Goal: Task Accomplishment & Management: Manage account settings

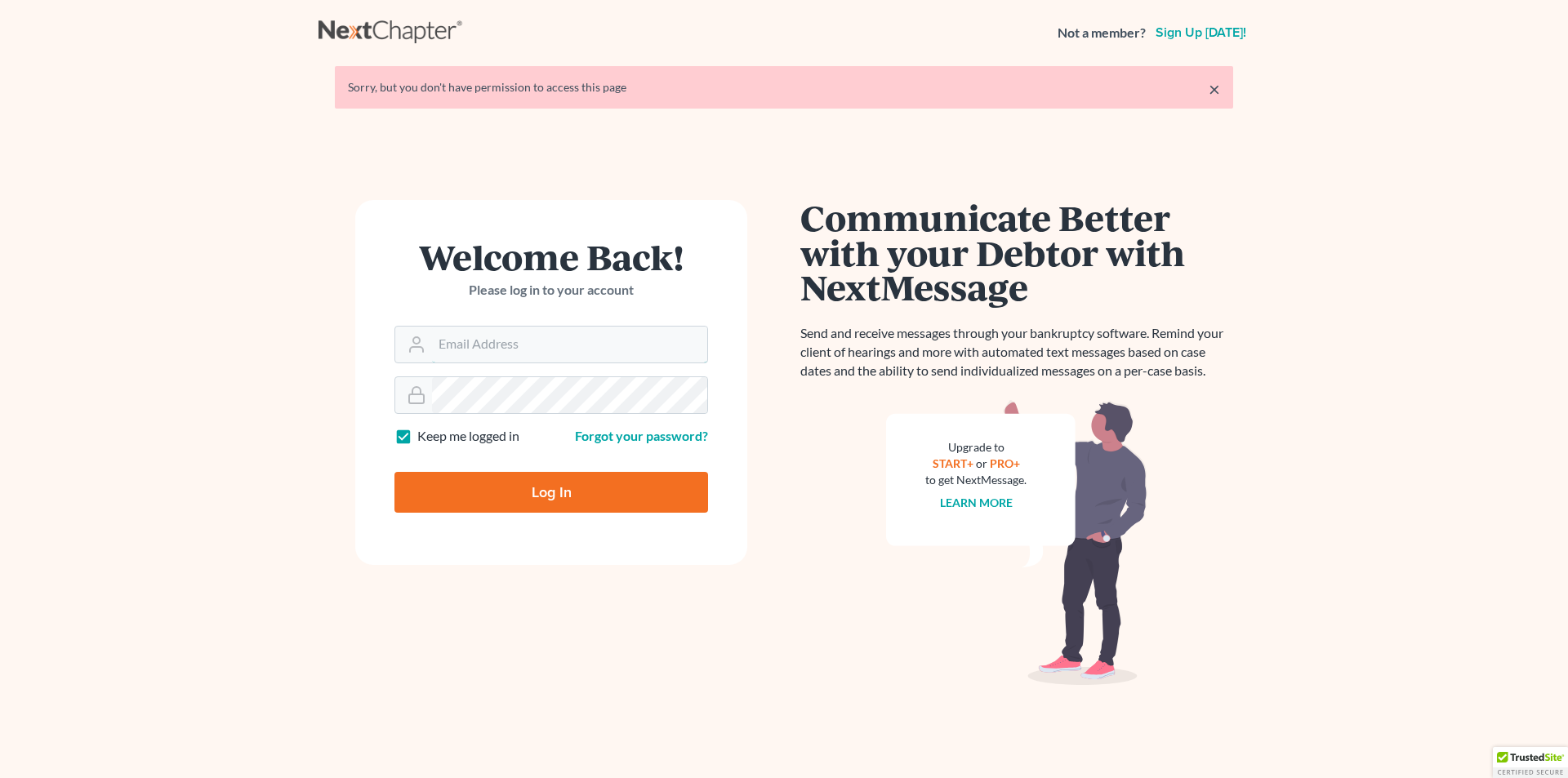
type input "[EMAIL_ADDRESS][DOMAIN_NAME]"
click at [542, 486] on input "Log In" at bounding box center [552, 492] width 313 height 41
type input "Thinking..."
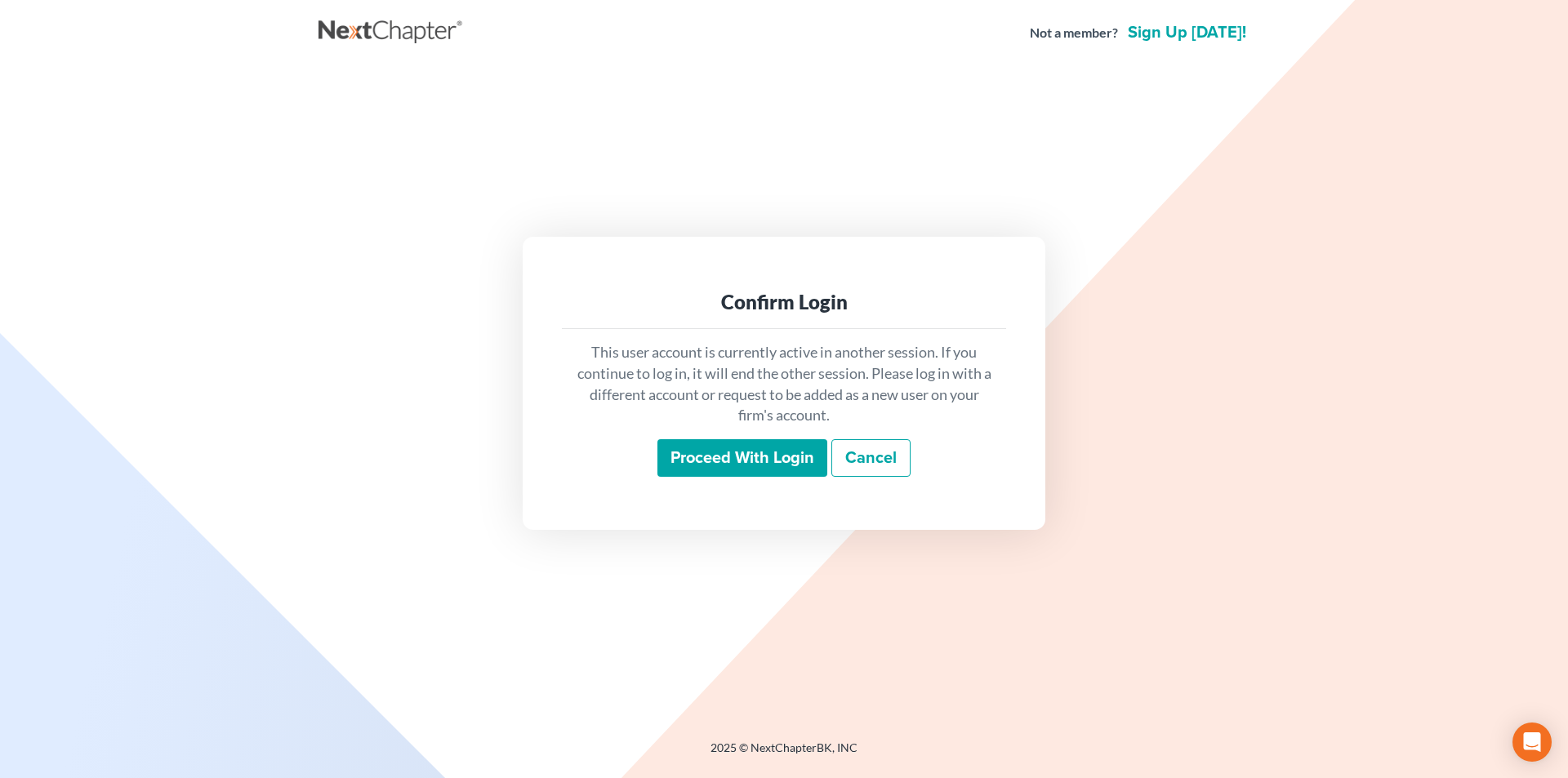
click at [742, 467] on input "Proceed with login" at bounding box center [743, 458] width 170 height 37
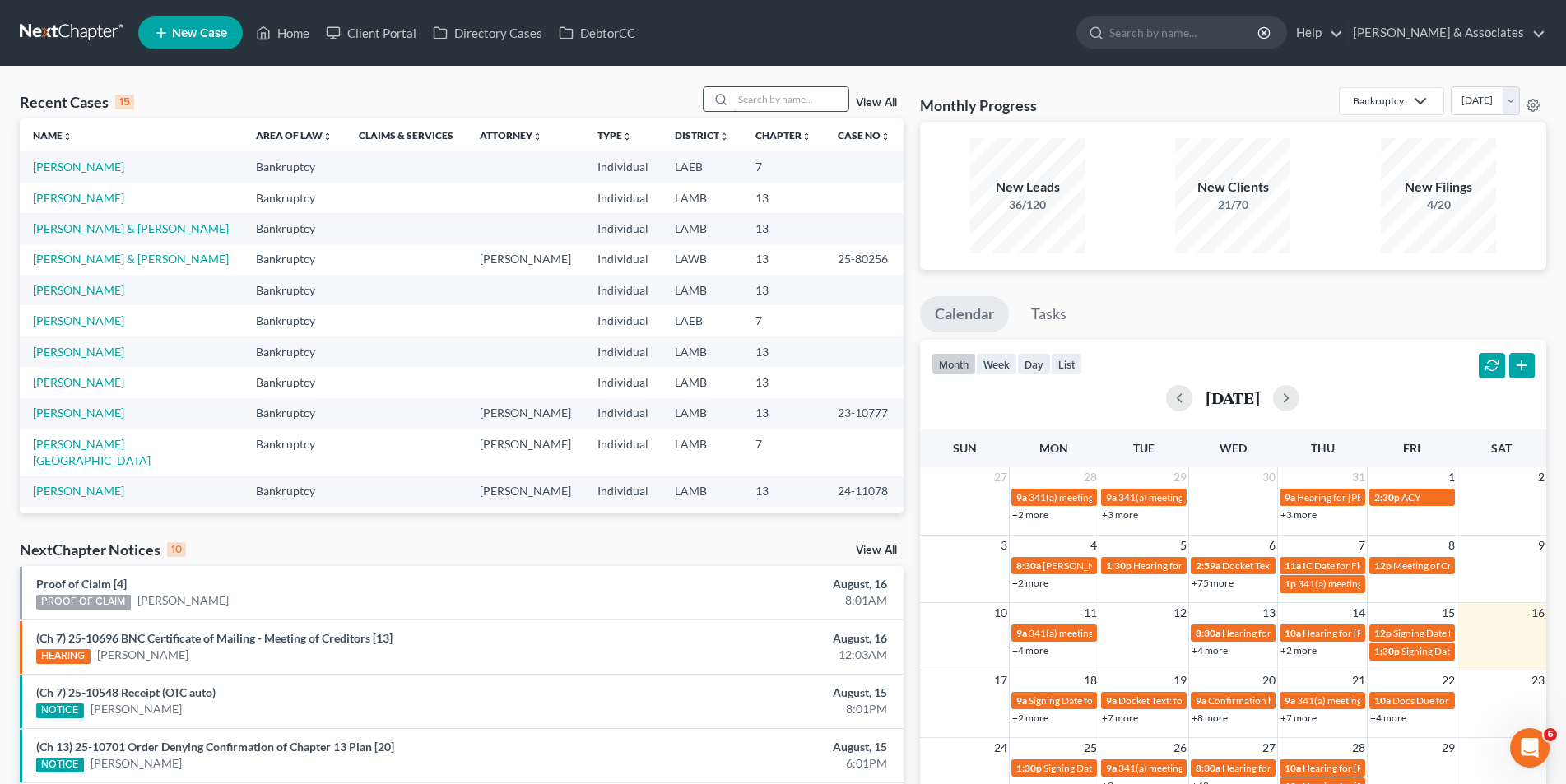
click at [795, 94] on input "search" at bounding box center [791, 99] width 115 height 24
type input "debose"
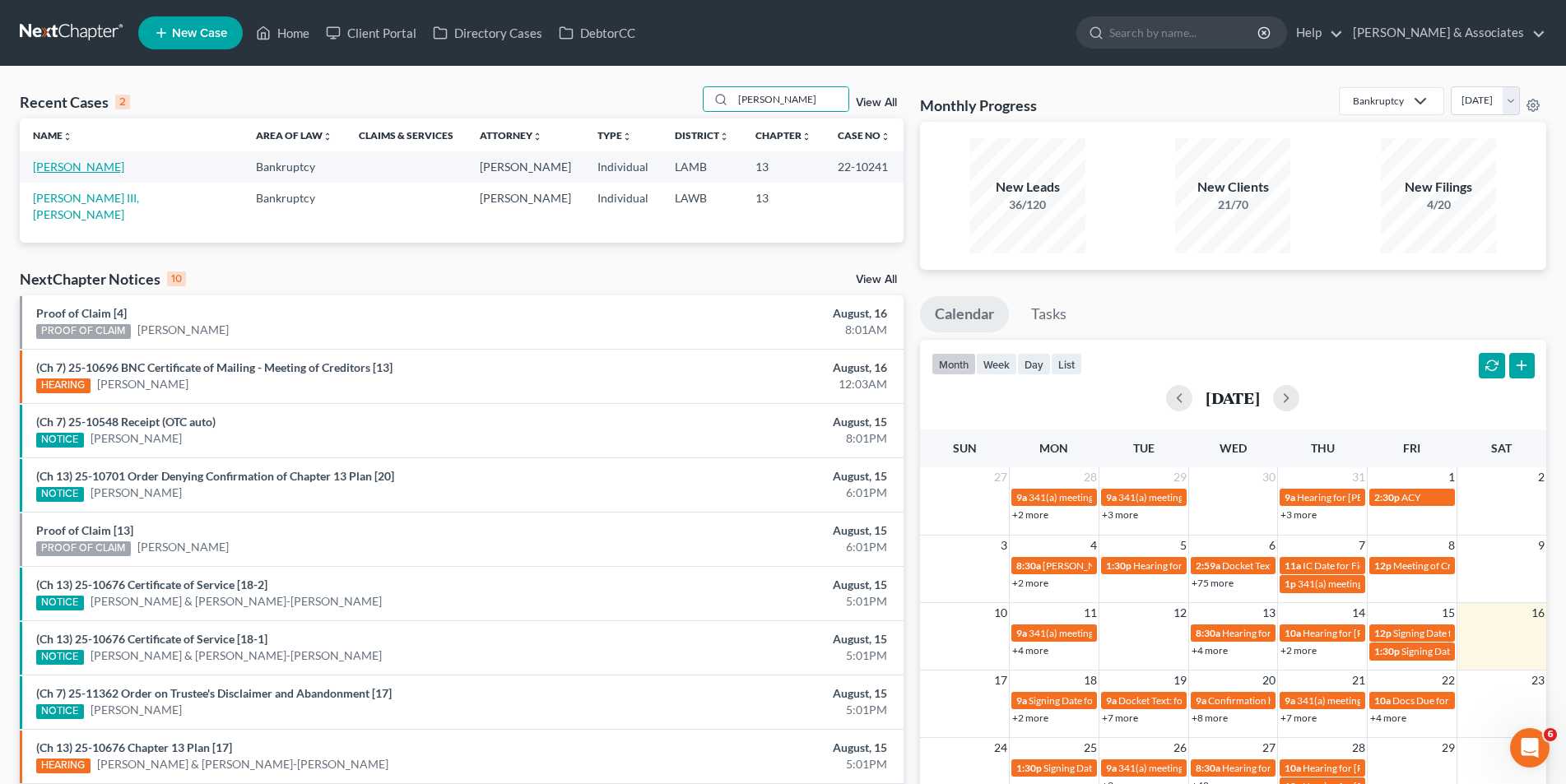
click at [81, 170] on link "DeBose, Willis" at bounding box center [79, 167] width 91 height 14
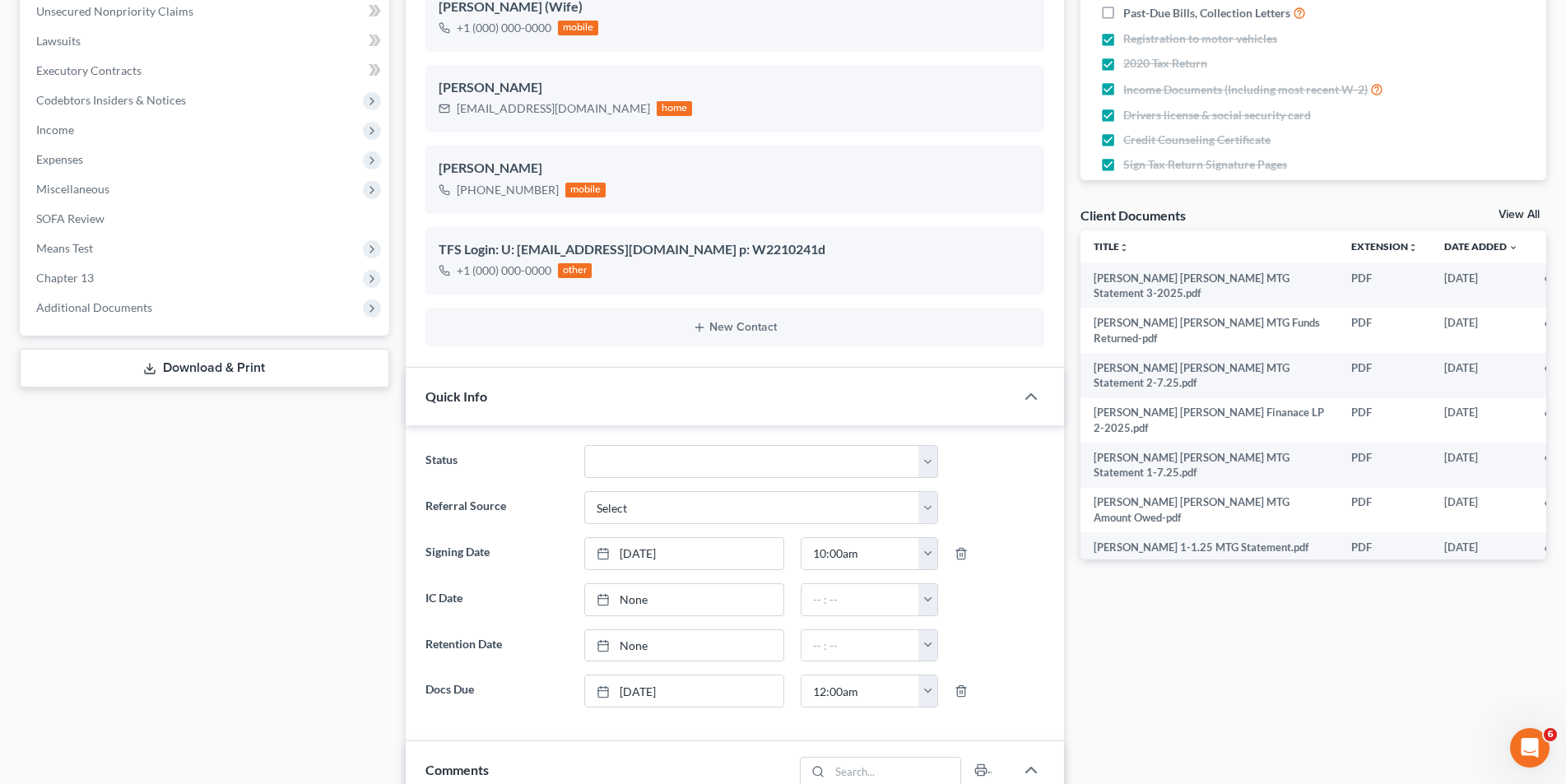
scroll to position [164, 0]
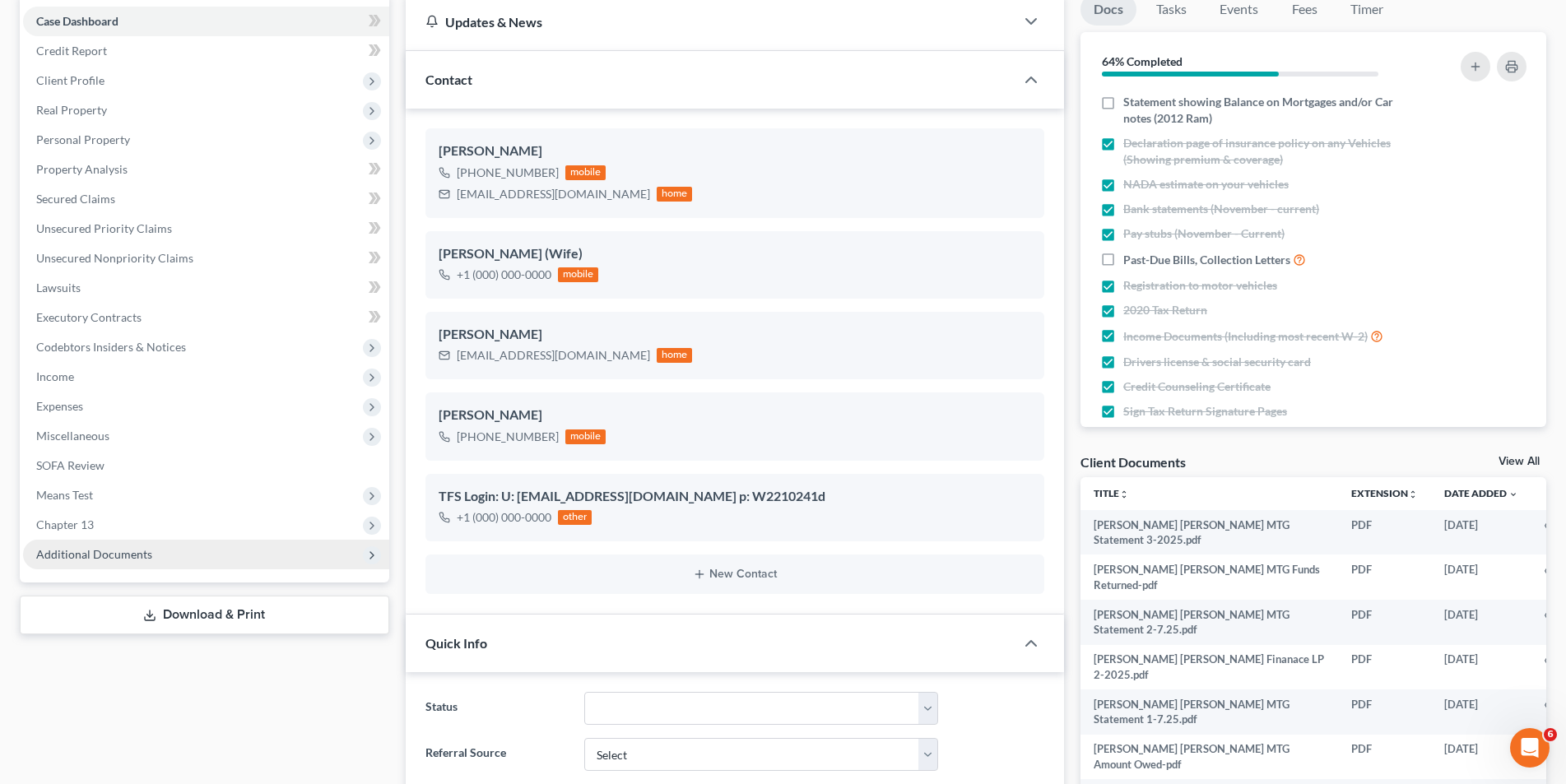
click at [99, 551] on span "Additional Documents" at bounding box center [95, 554] width 116 height 14
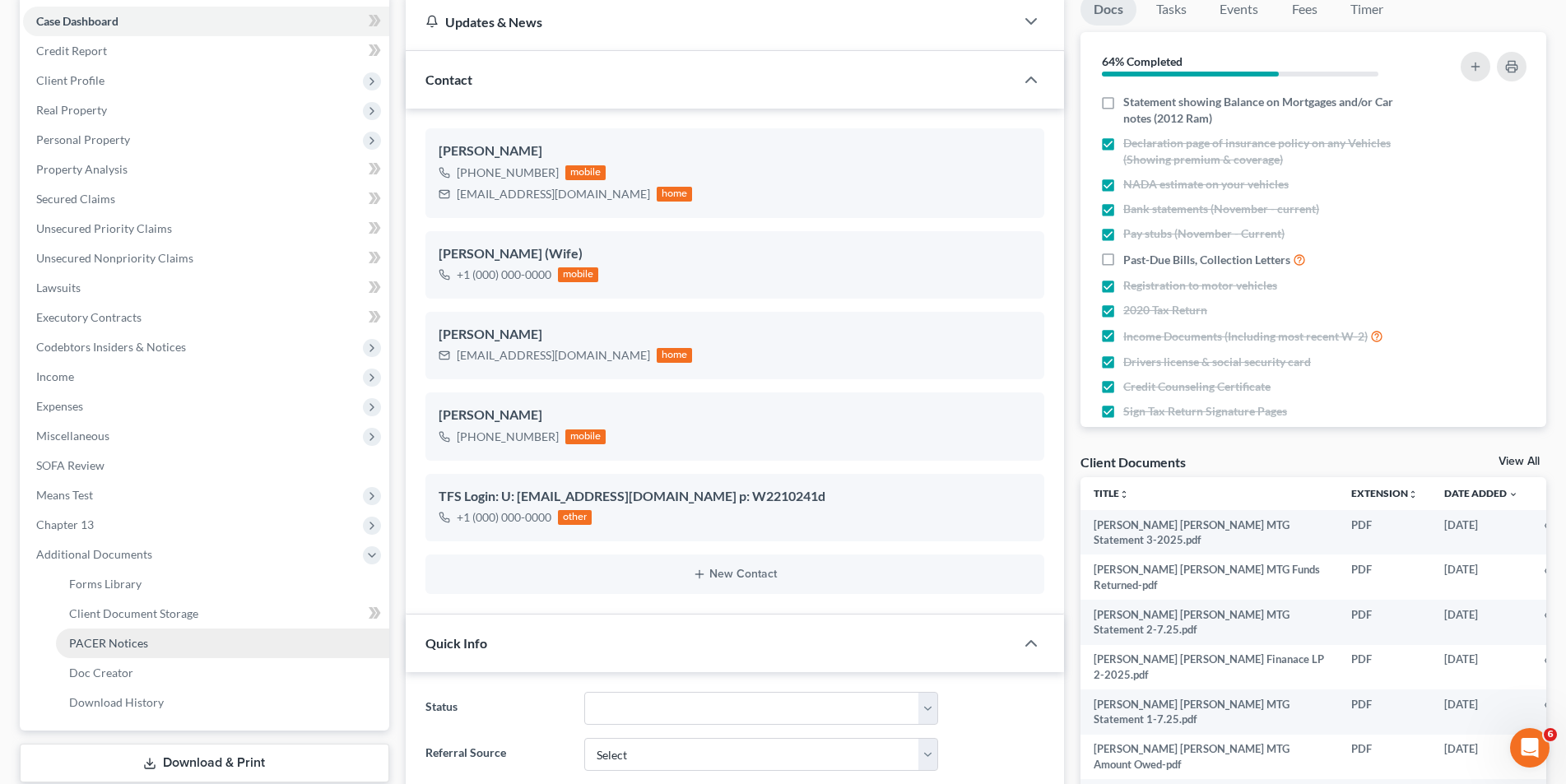
click at [79, 638] on span "PACER Notices" at bounding box center [108, 643] width 79 height 14
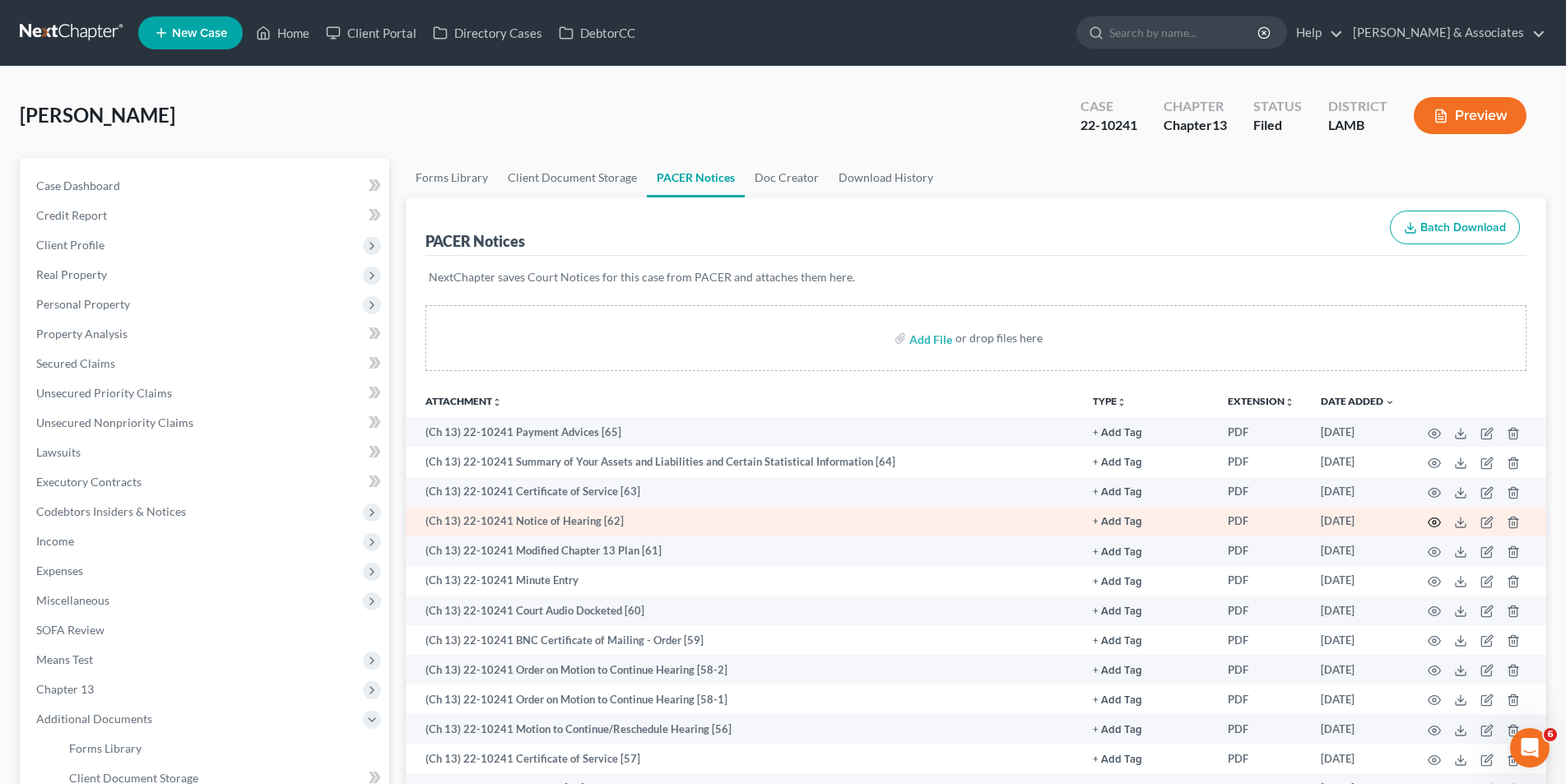
click at [1429, 521] on icon "button" at bounding box center [1435, 523] width 12 height 9
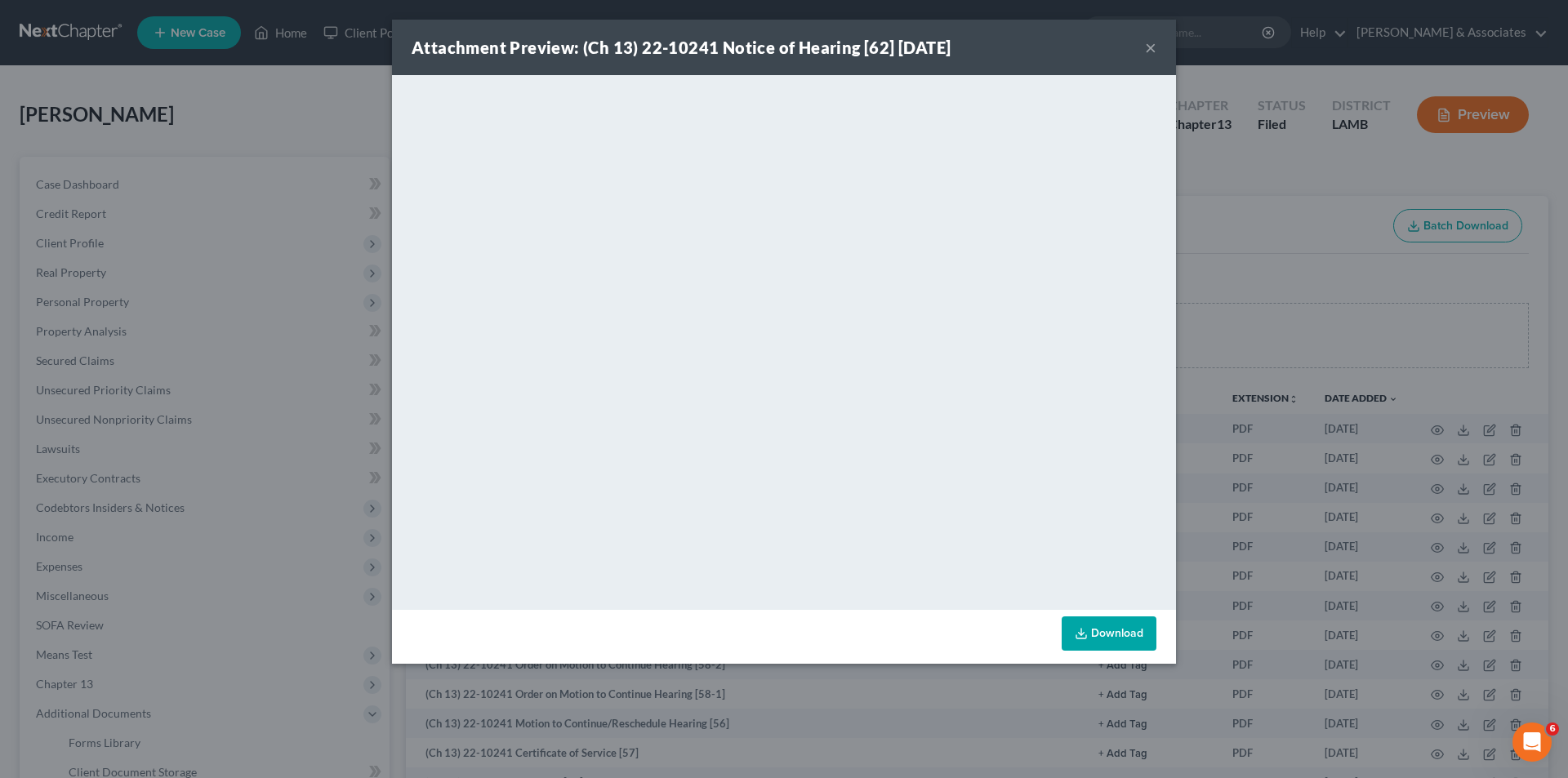
click at [1151, 47] on button "×" at bounding box center [1150, 47] width 12 height 19
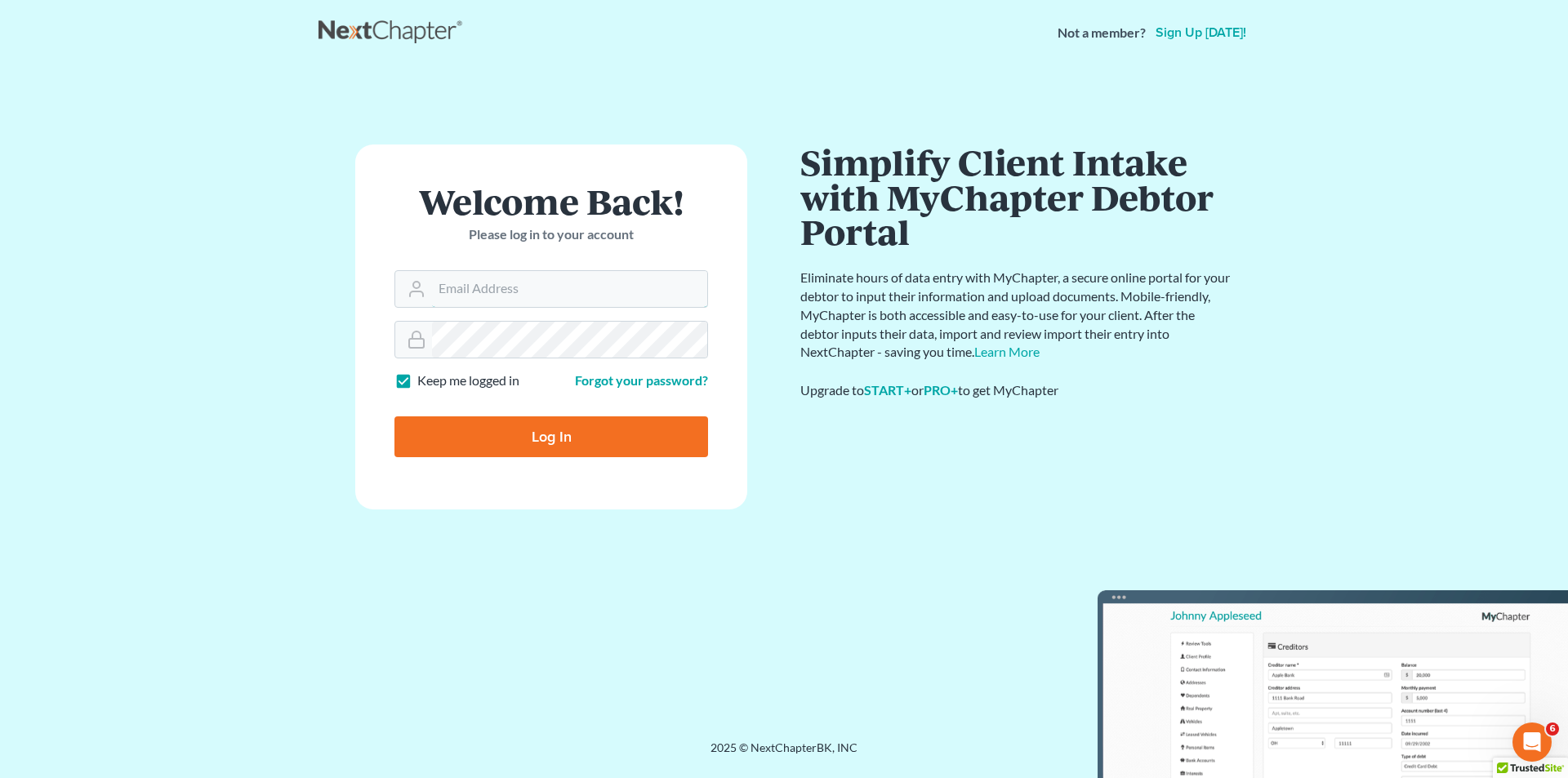
type input "skp@dimentfirm.com"
click at [521, 425] on input "Log In" at bounding box center [552, 436] width 313 height 41
type input "Thinking..."
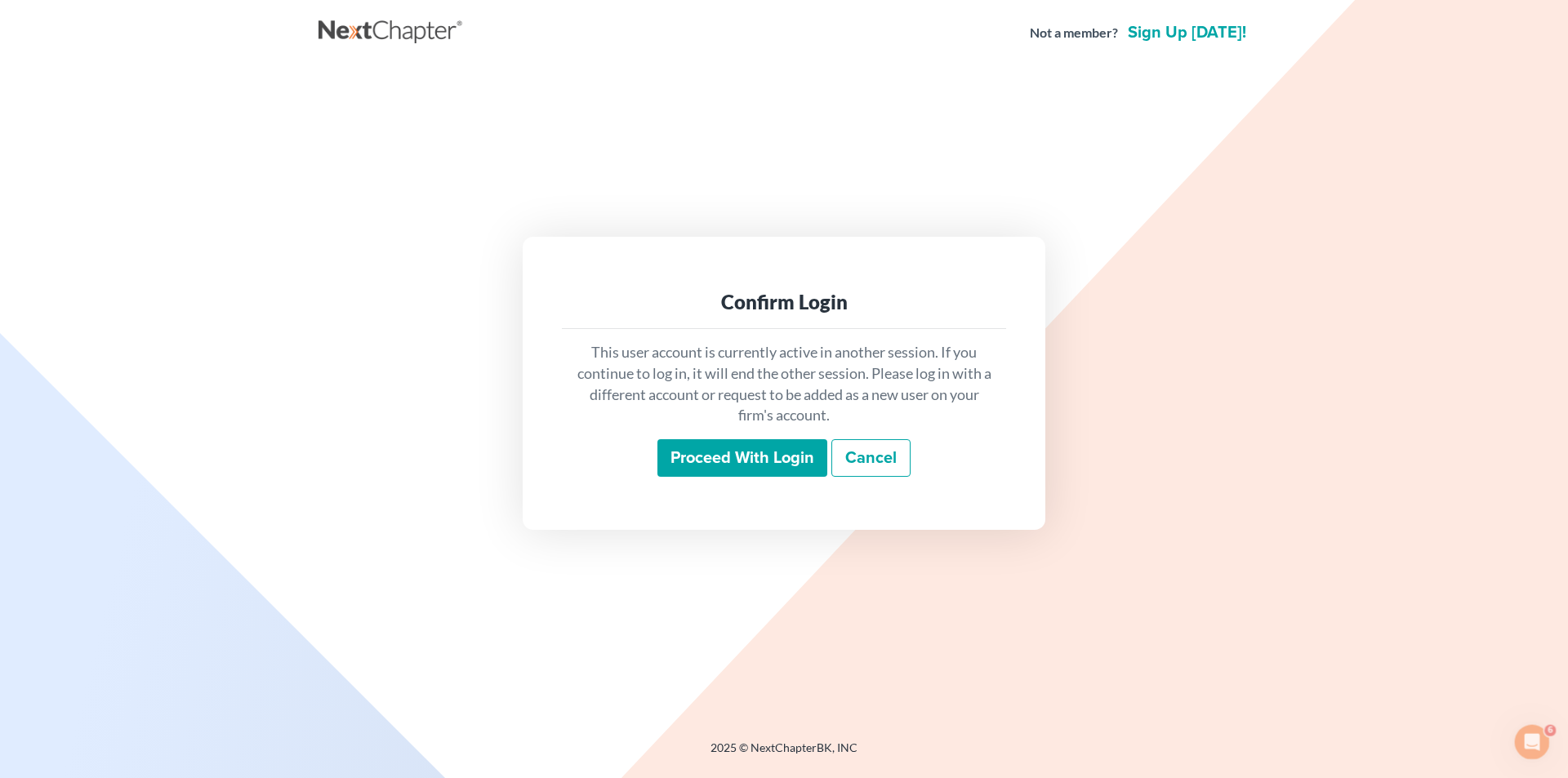
click at [730, 451] on input "Proceed with login" at bounding box center [743, 458] width 170 height 37
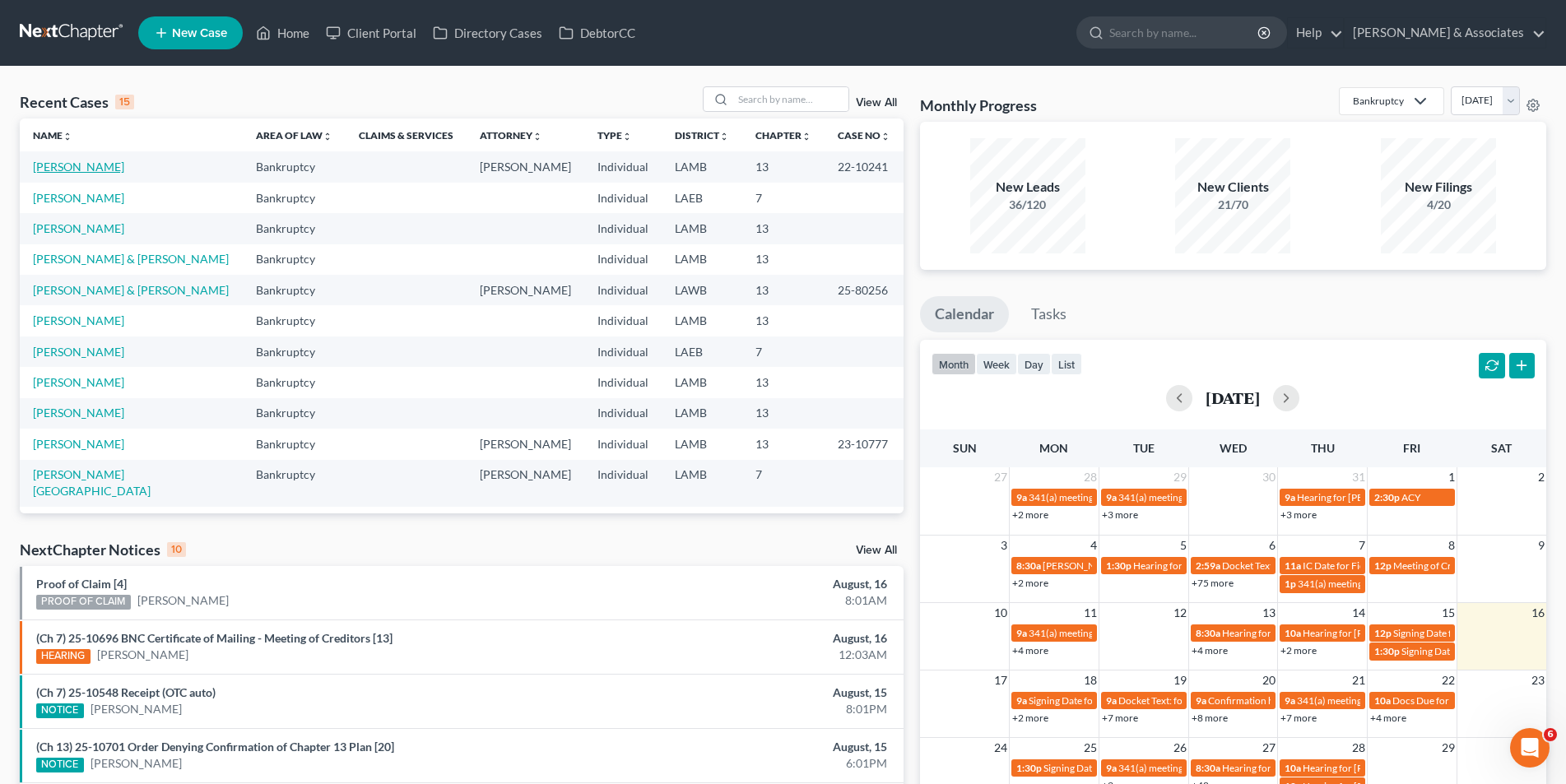
click at [90, 167] on link "DeBose, Willis" at bounding box center [79, 167] width 91 height 14
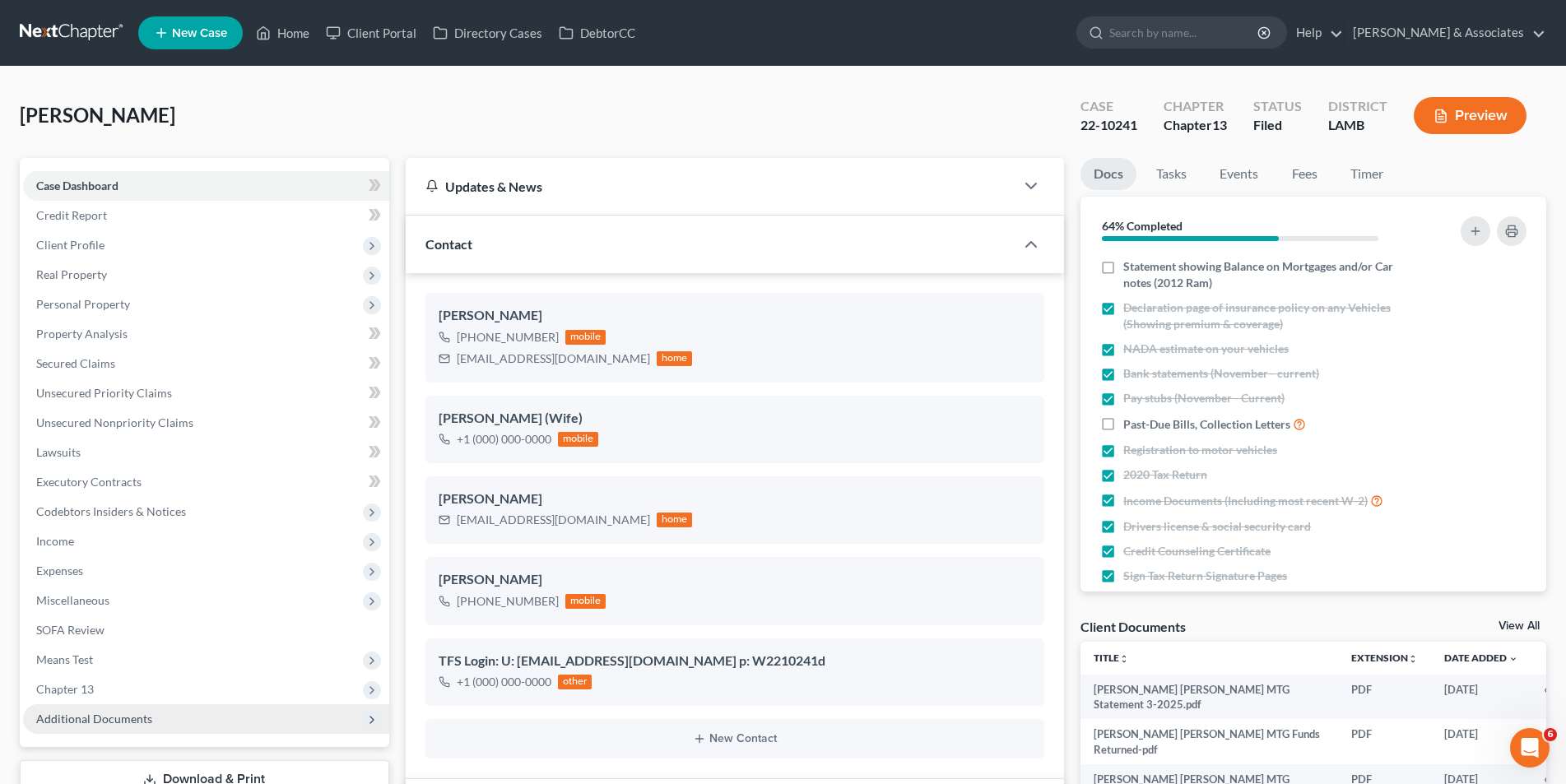
click at [122, 705] on span "Additional Documents" at bounding box center [206, 719] width 366 height 29
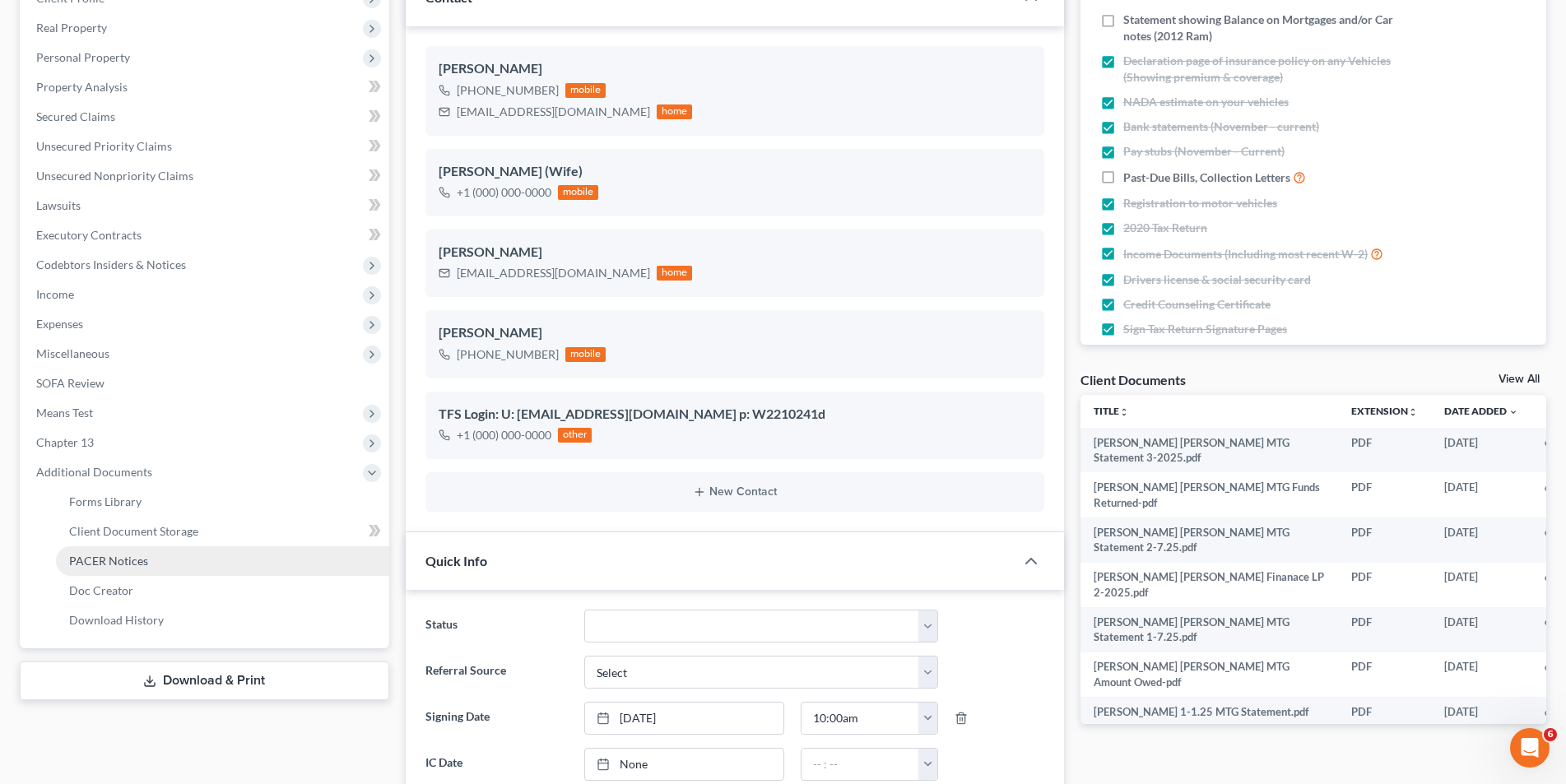
scroll to position [2895, 0]
click at [114, 557] on span "PACER Notices" at bounding box center [108, 561] width 79 height 14
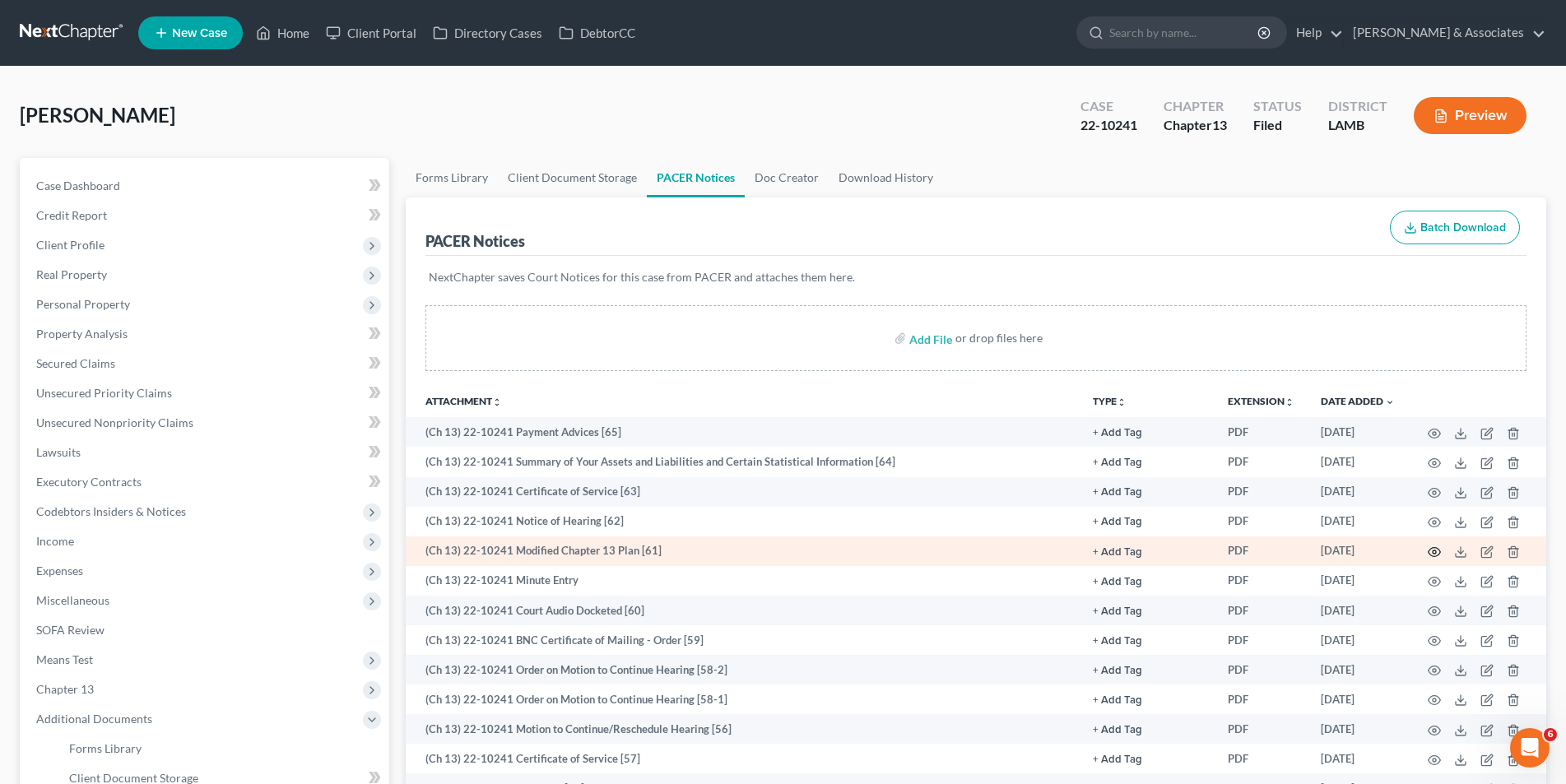
click at [1430, 554] on icon "button" at bounding box center [1434, 552] width 13 height 13
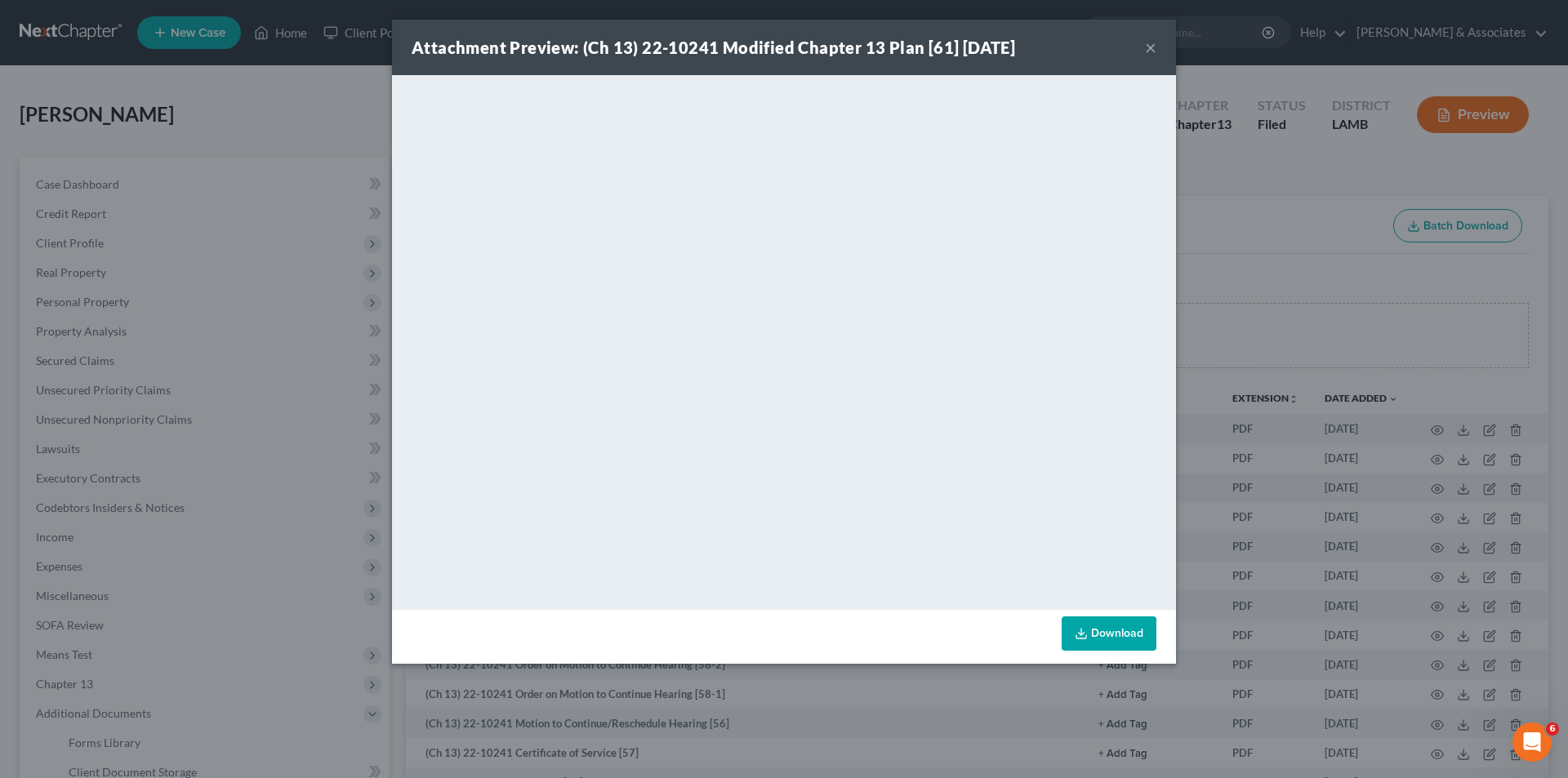
click at [1148, 42] on button "×" at bounding box center [1150, 47] width 12 height 19
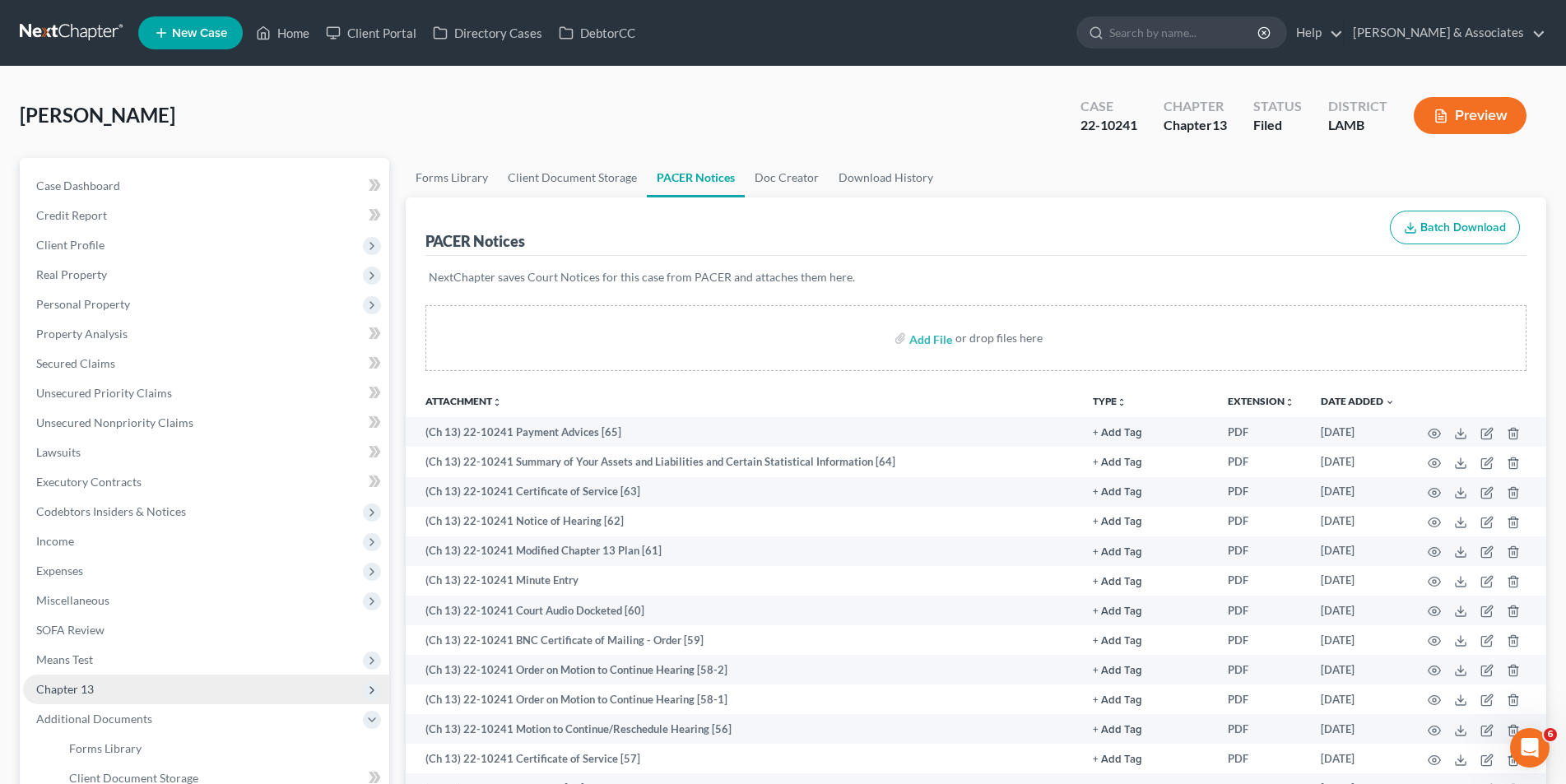
click at [105, 693] on span "Chapter 13" at bounding box center [206, 689] width 366 height 29
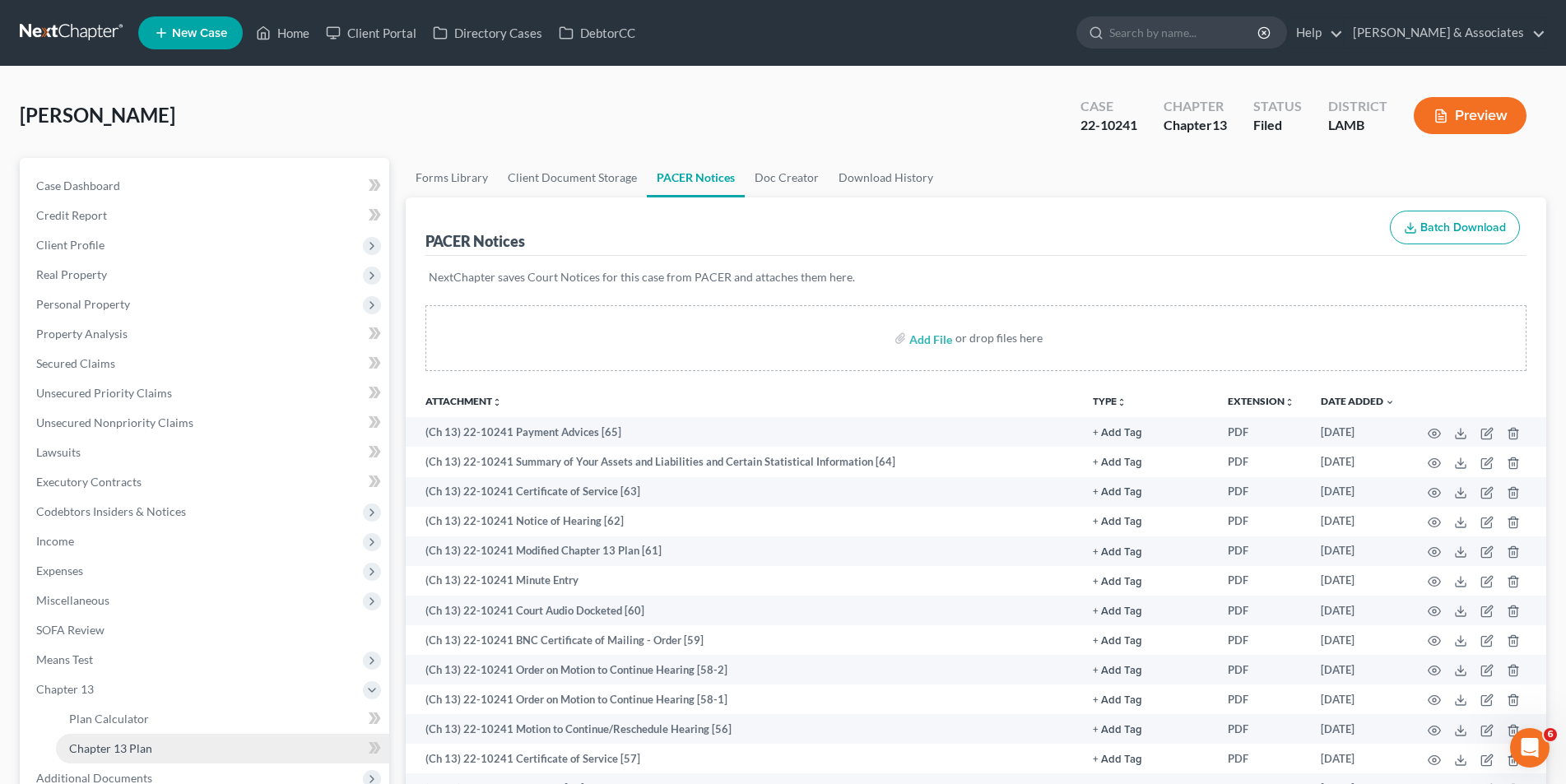
click at [100, 751] on span "Chapter 13 Plan" at bounding box center [110, 748] width 83 height 14
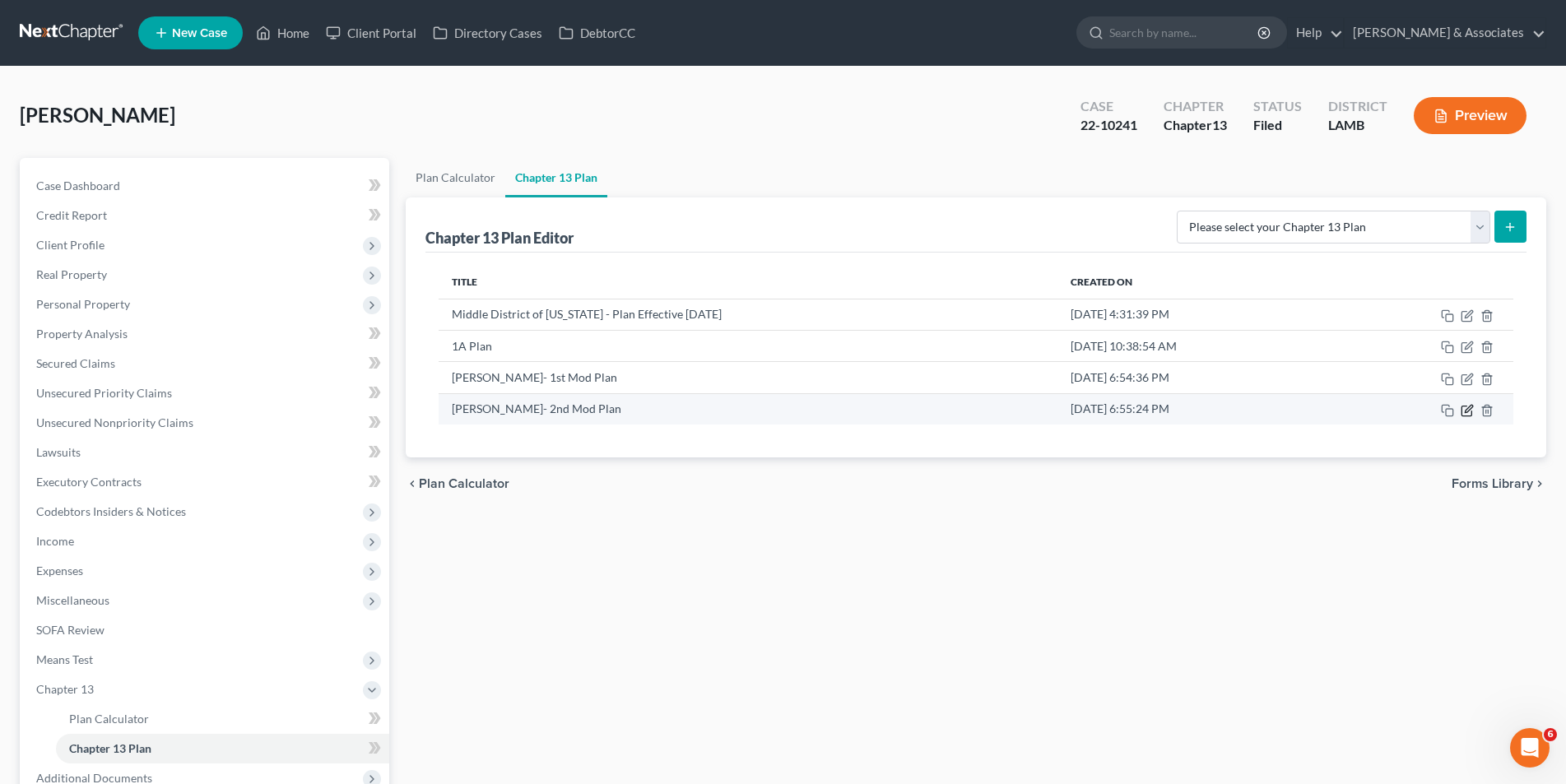
click at [1468, 406] on icon "button" at bounding box center [1467, 410] width 13 height 13
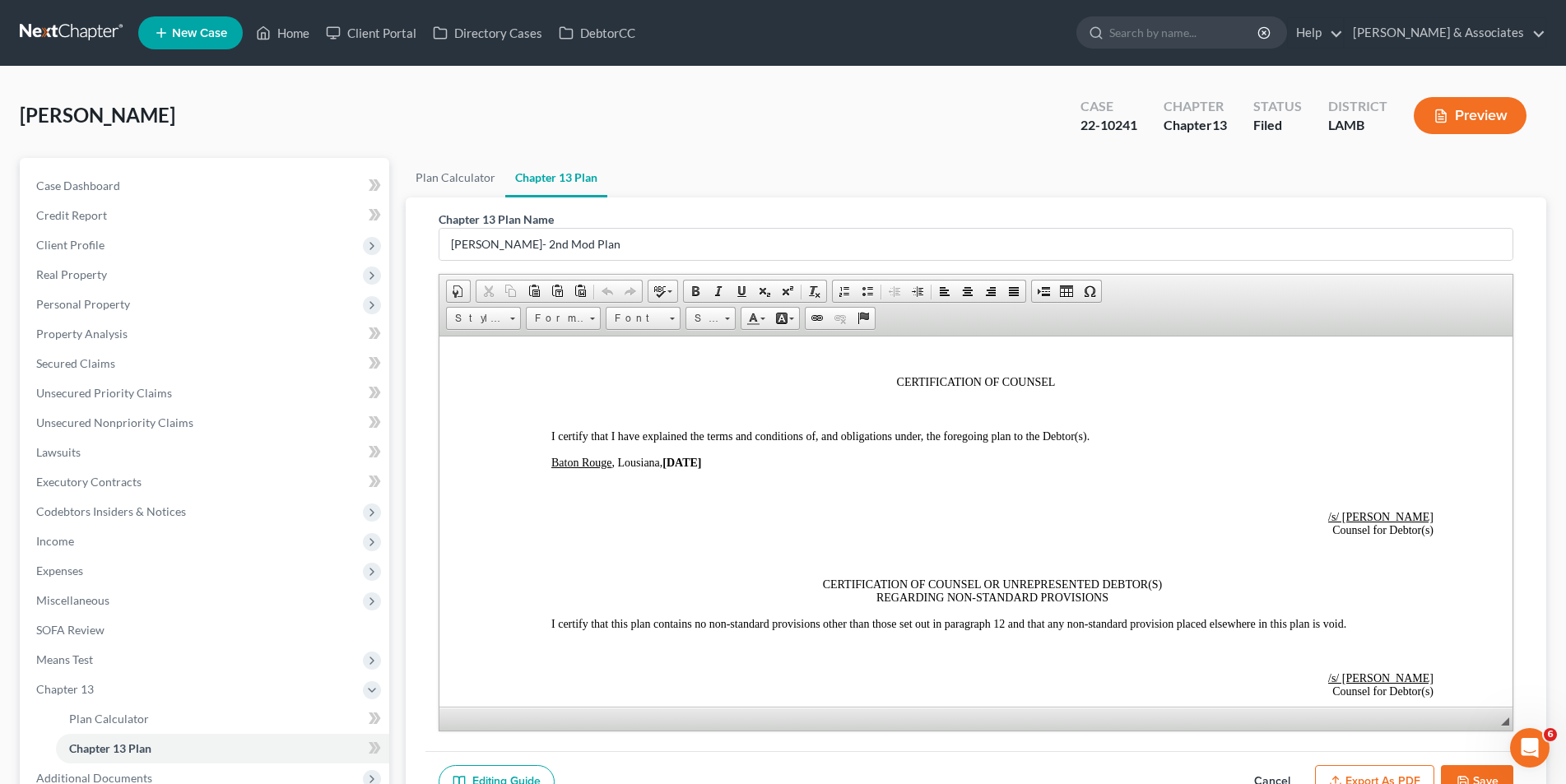
scroll to position [3893, 0]
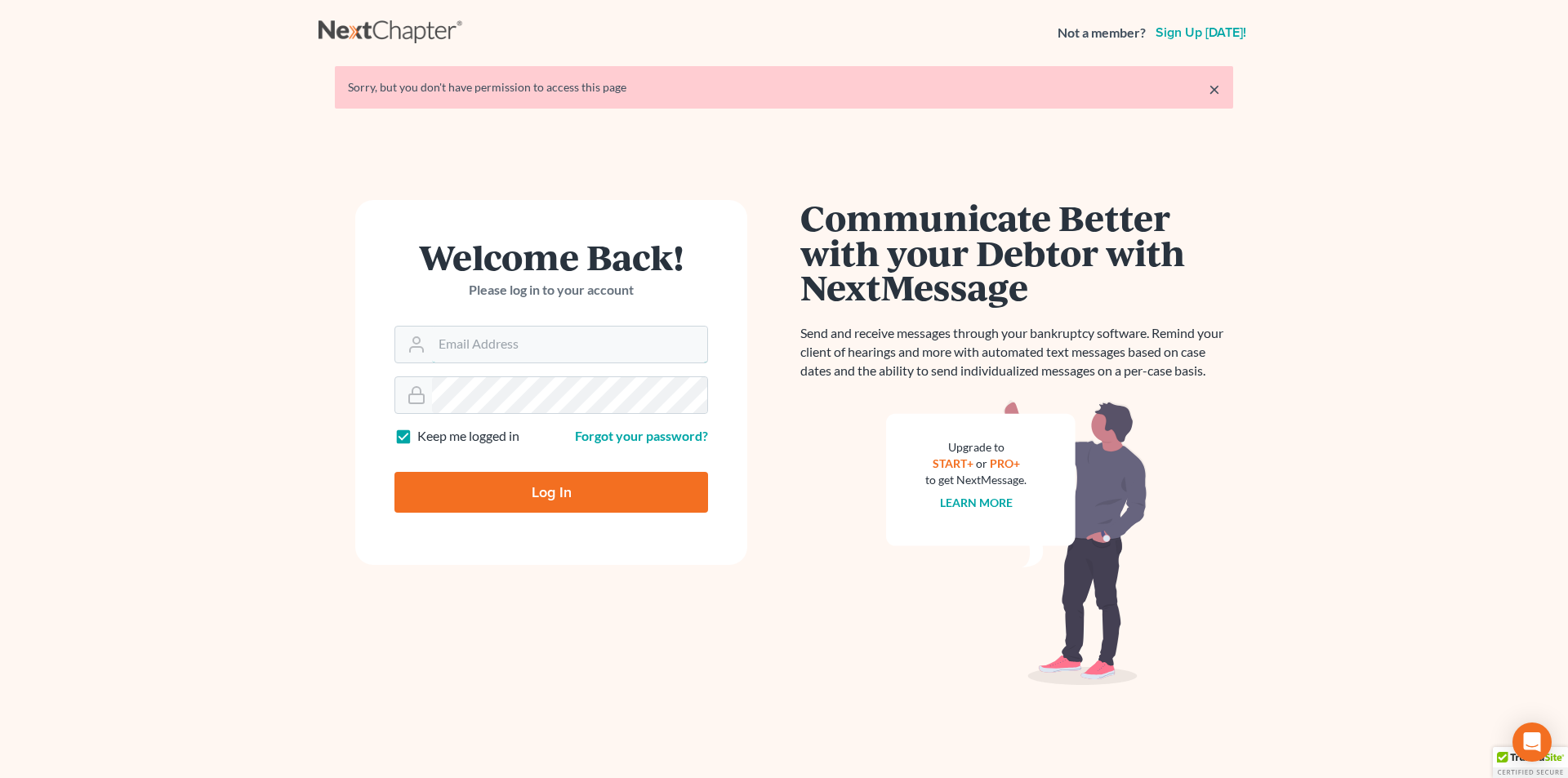
type input "[EMAIL_ADDRESS][DOMAIN_NAME]"
click at [590, 493] on input "Log In" at bounding box center [552, 492] width 313 height 41
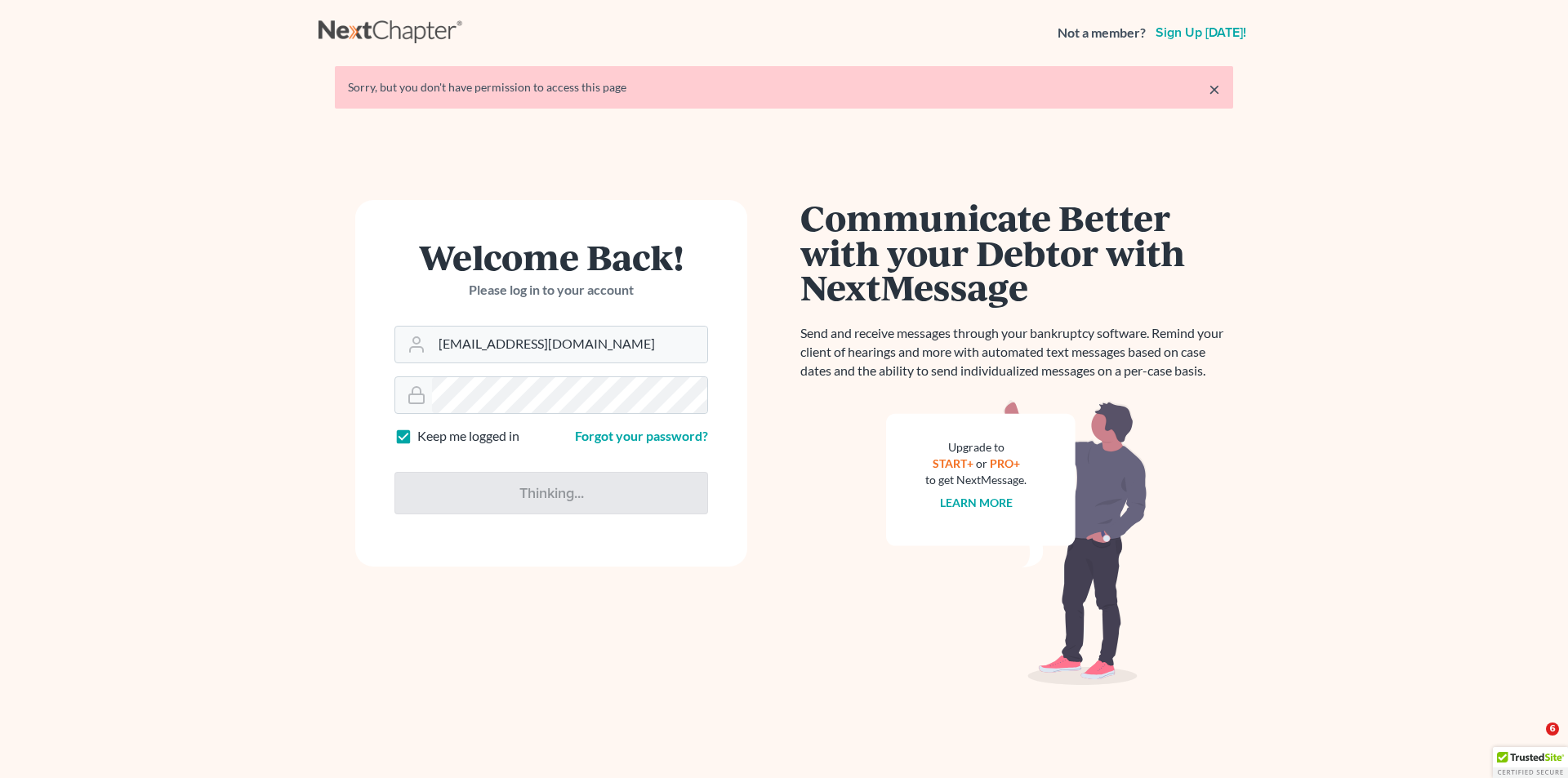
type input "Thinking..."
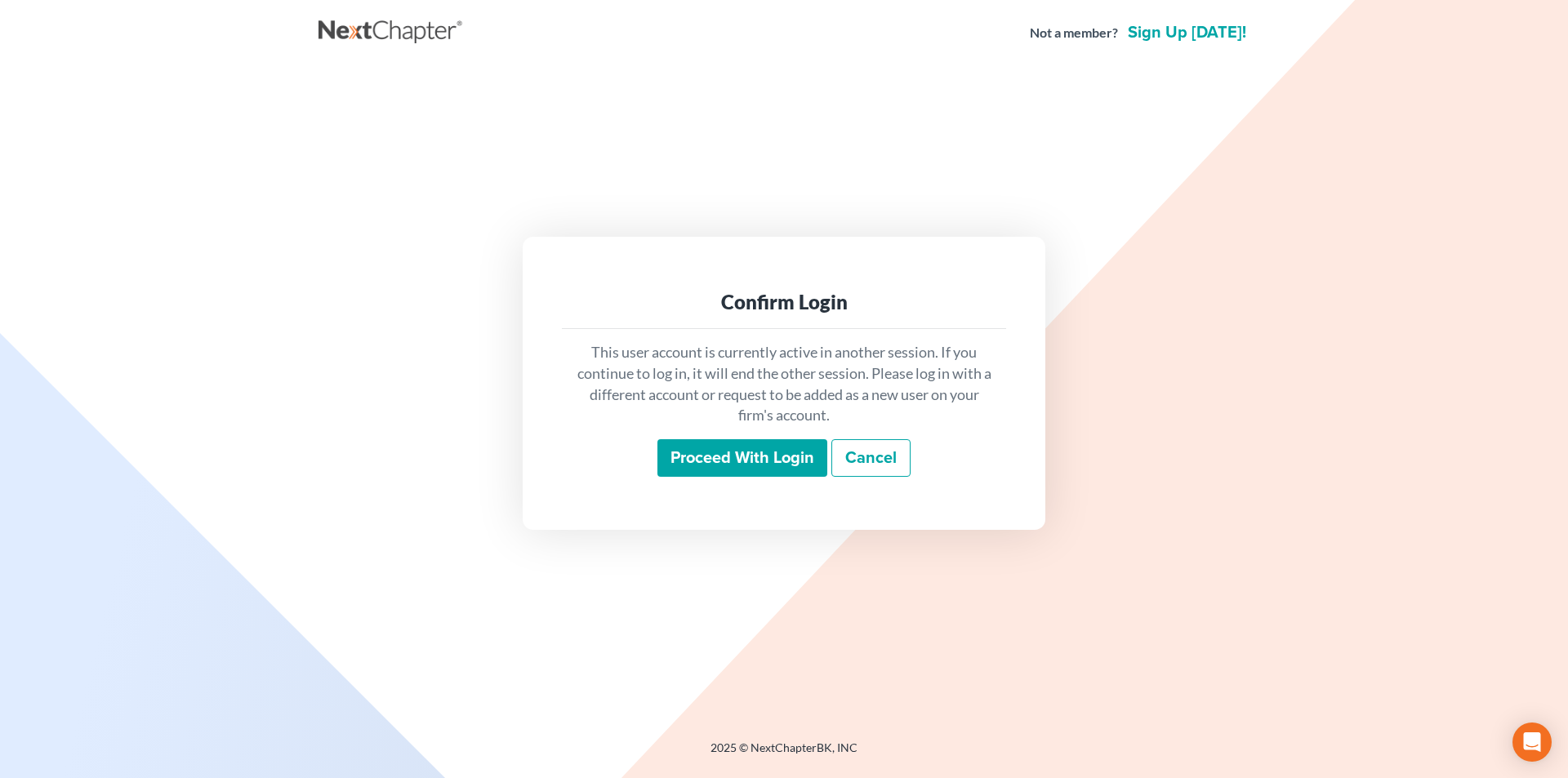
click at [773, 468] on input "Proceed with login" at bounding box center [743, 458] width 170 height 37
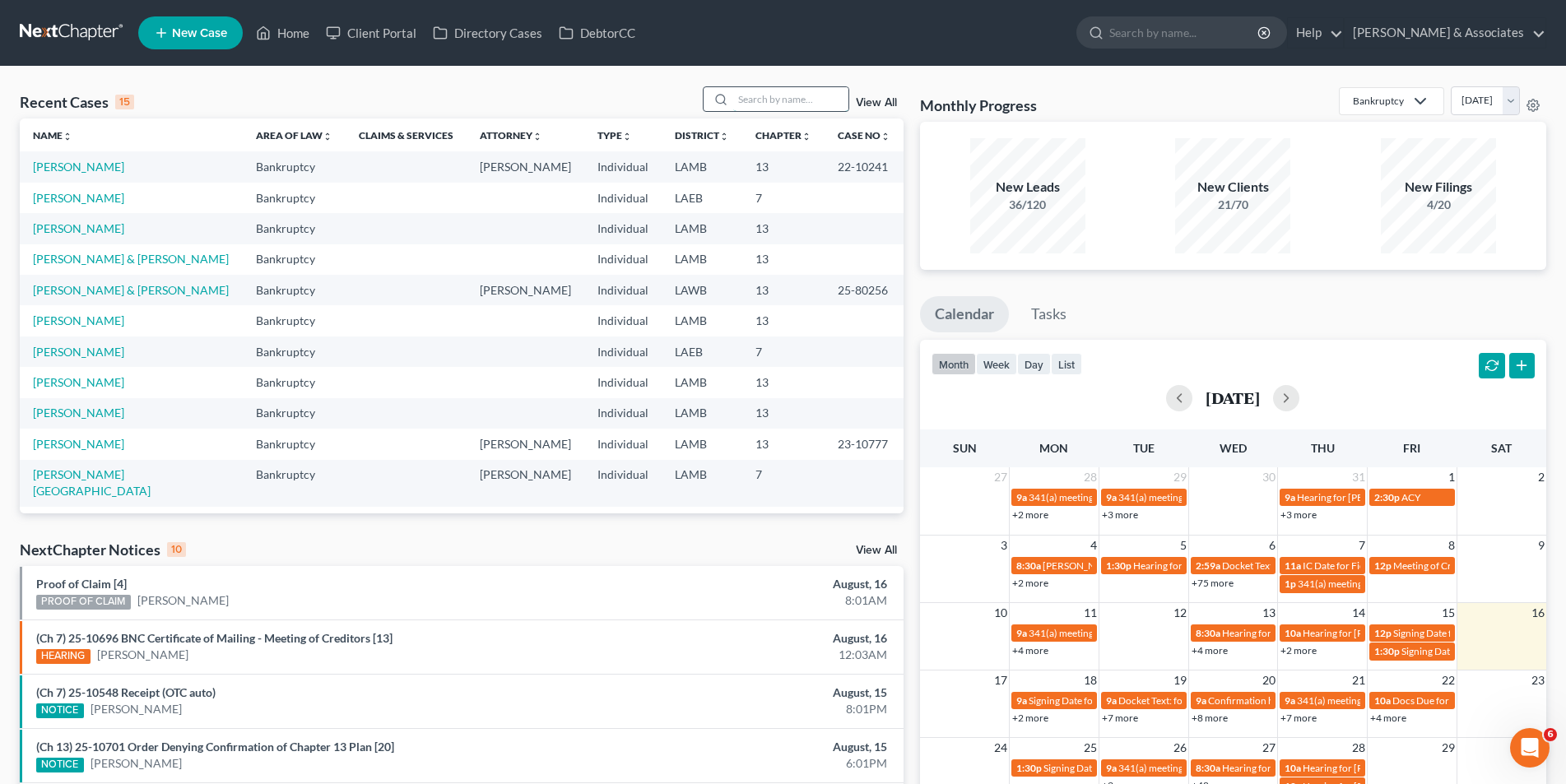
click at [751, 108] on input "search" at bounding box center [791, 99] width 115 height 24
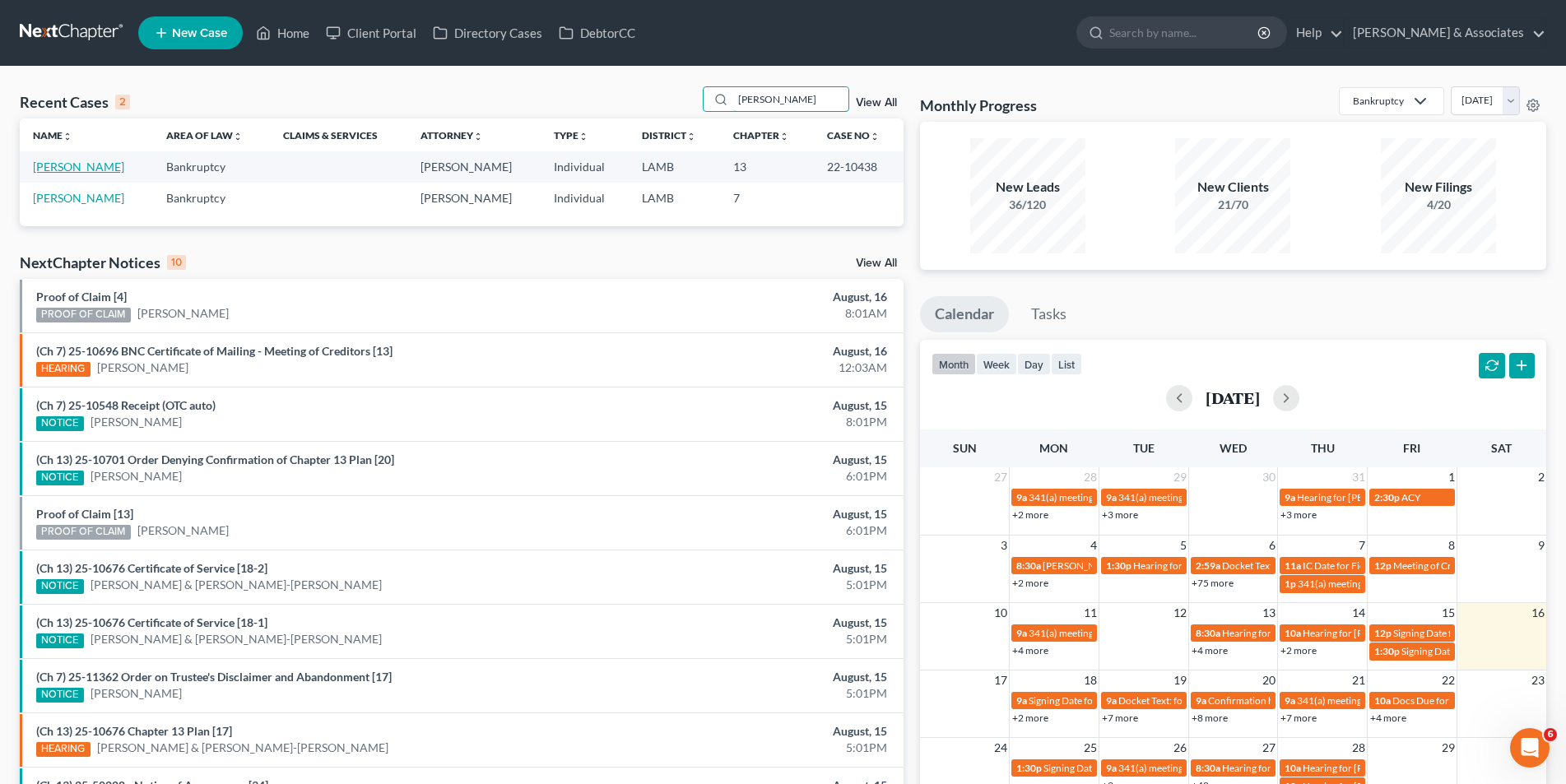
type input "[PERSON_NAME]"
click at [101, 169] on link "[PERSON_NAME]" at bounding box center [79, 167] width 91 height 14
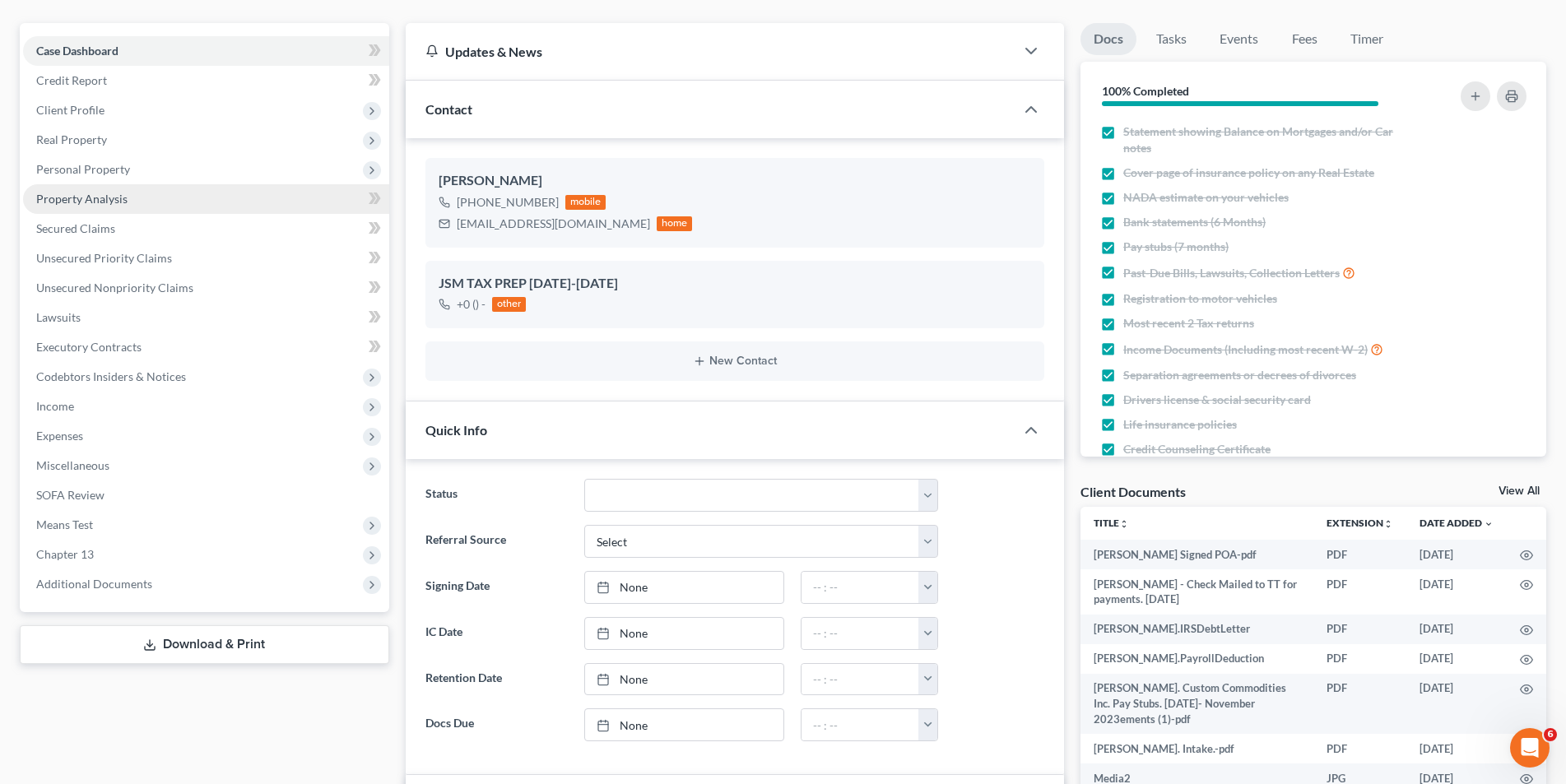
scroll to position [164, 0]
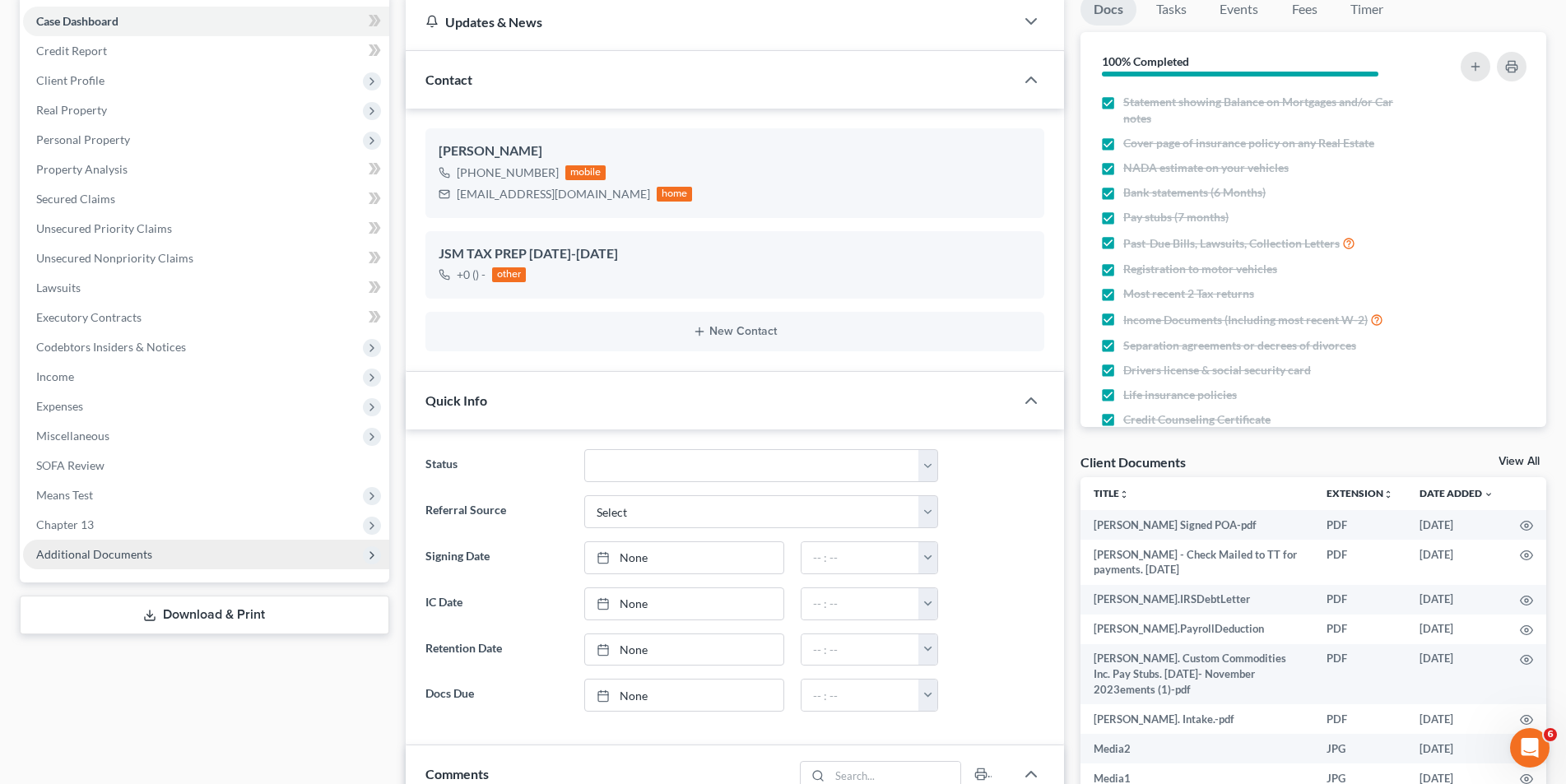
click at [147, 554] on span "Additional Documents" at bounding box center [95, 554] width 116 height 14
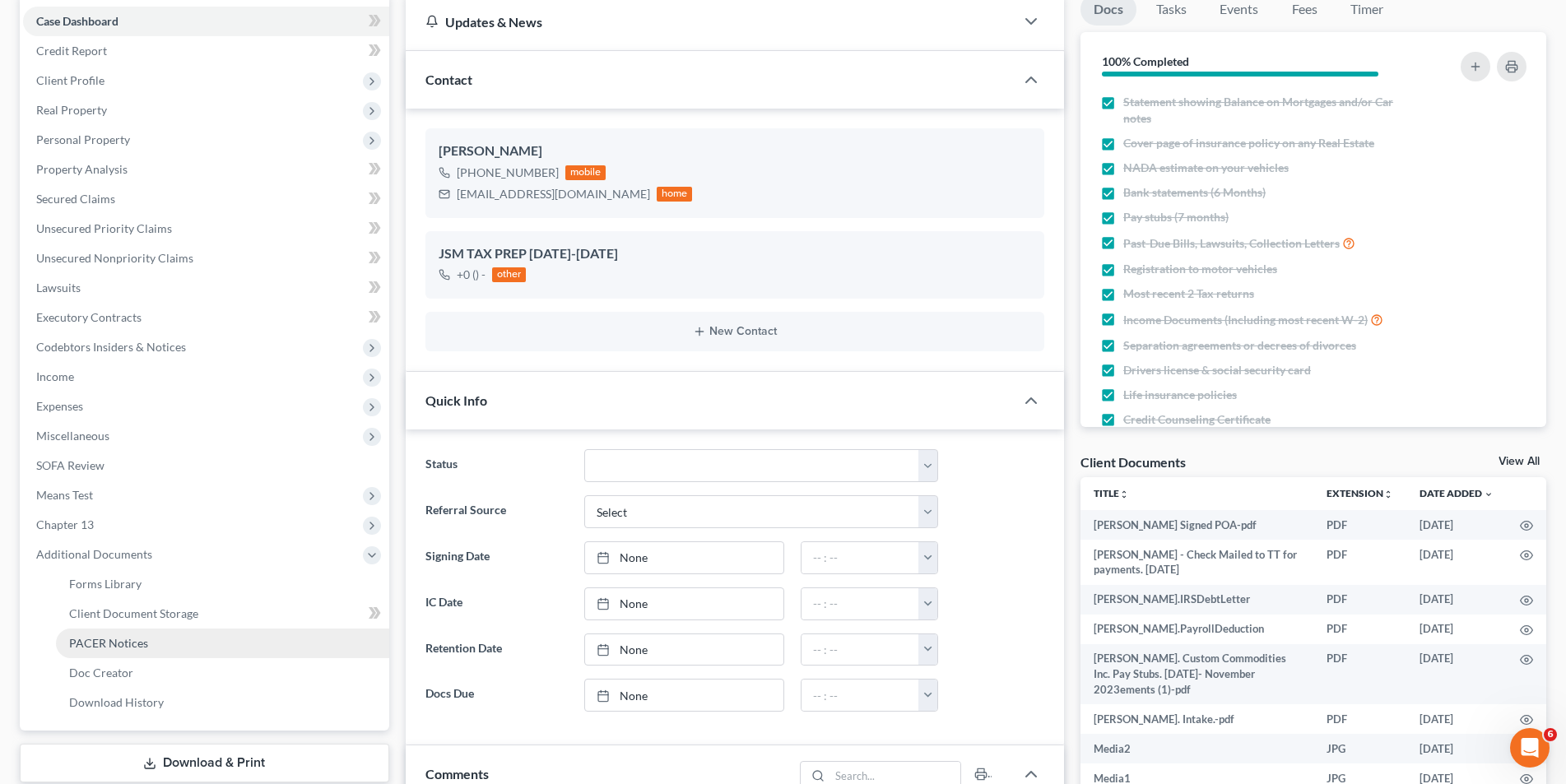
click at [141, 632] on link "PACER Notices" at bounding box center [223, 643] width 334 height 29
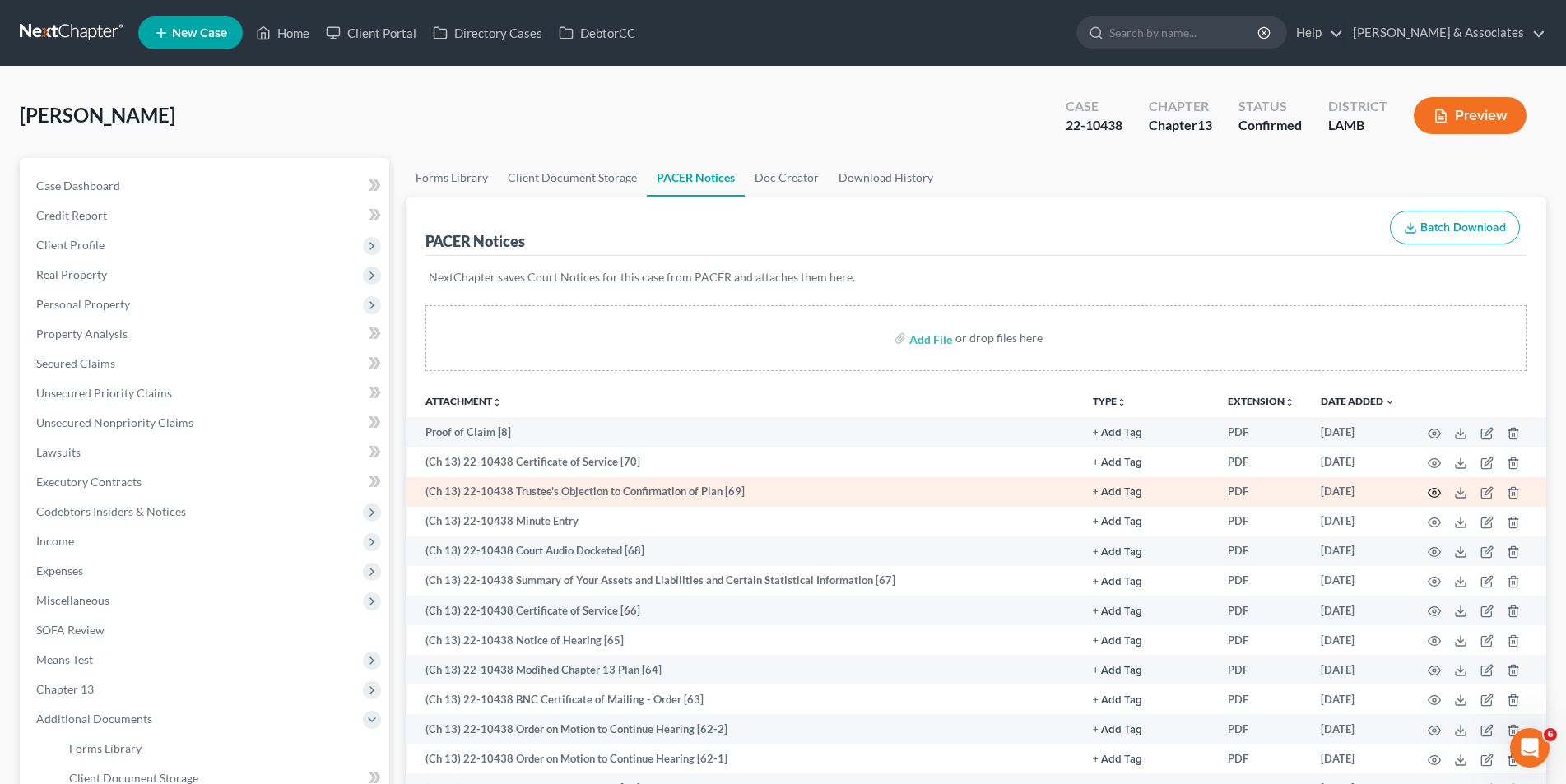
click at [1430, 491] on icon "button" at bounding box center [1434, 492] width 13 height 13
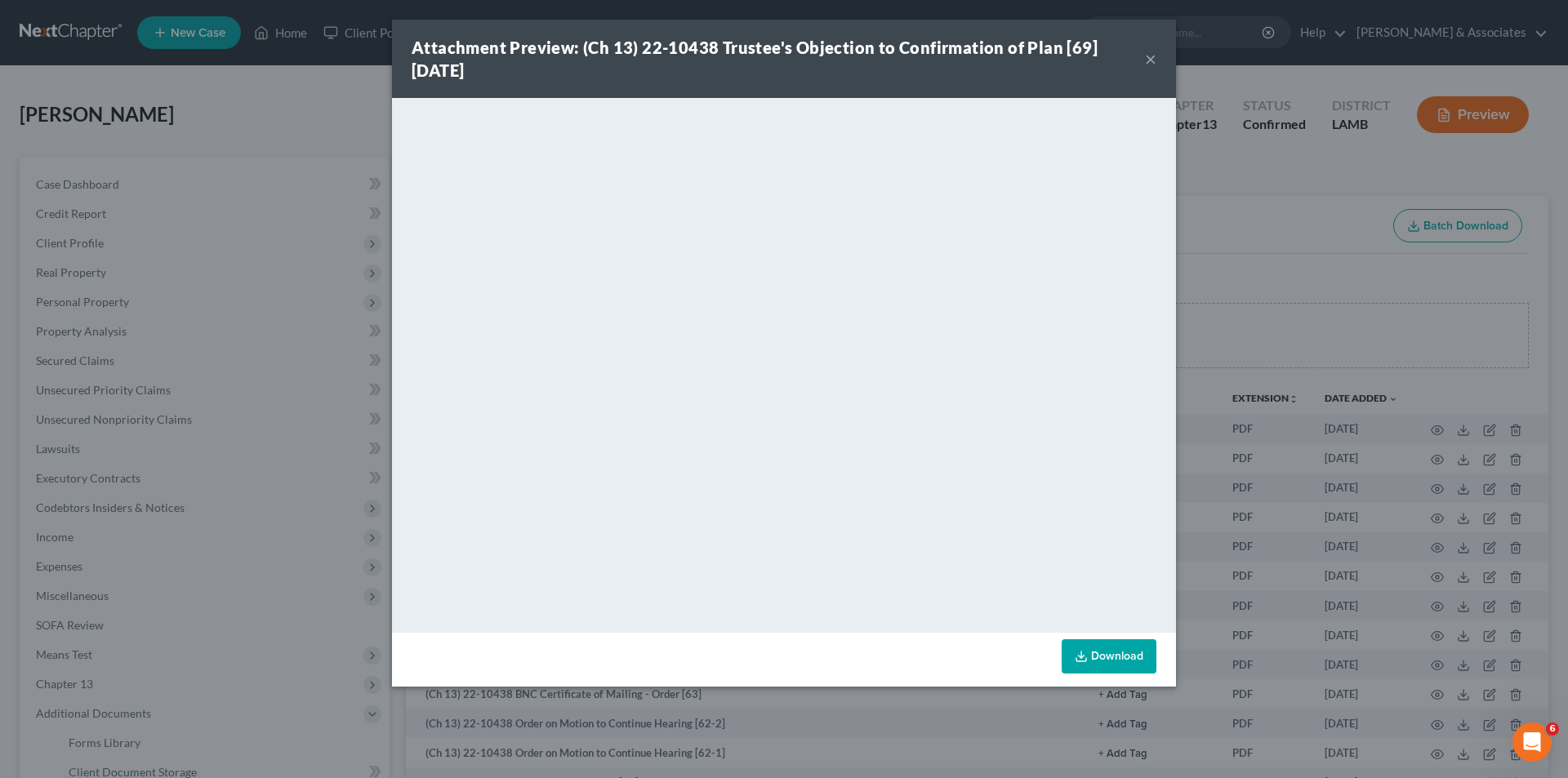
click at [1149, 58] on button "×" at bounding box center [1150, 58] width 12 height 19
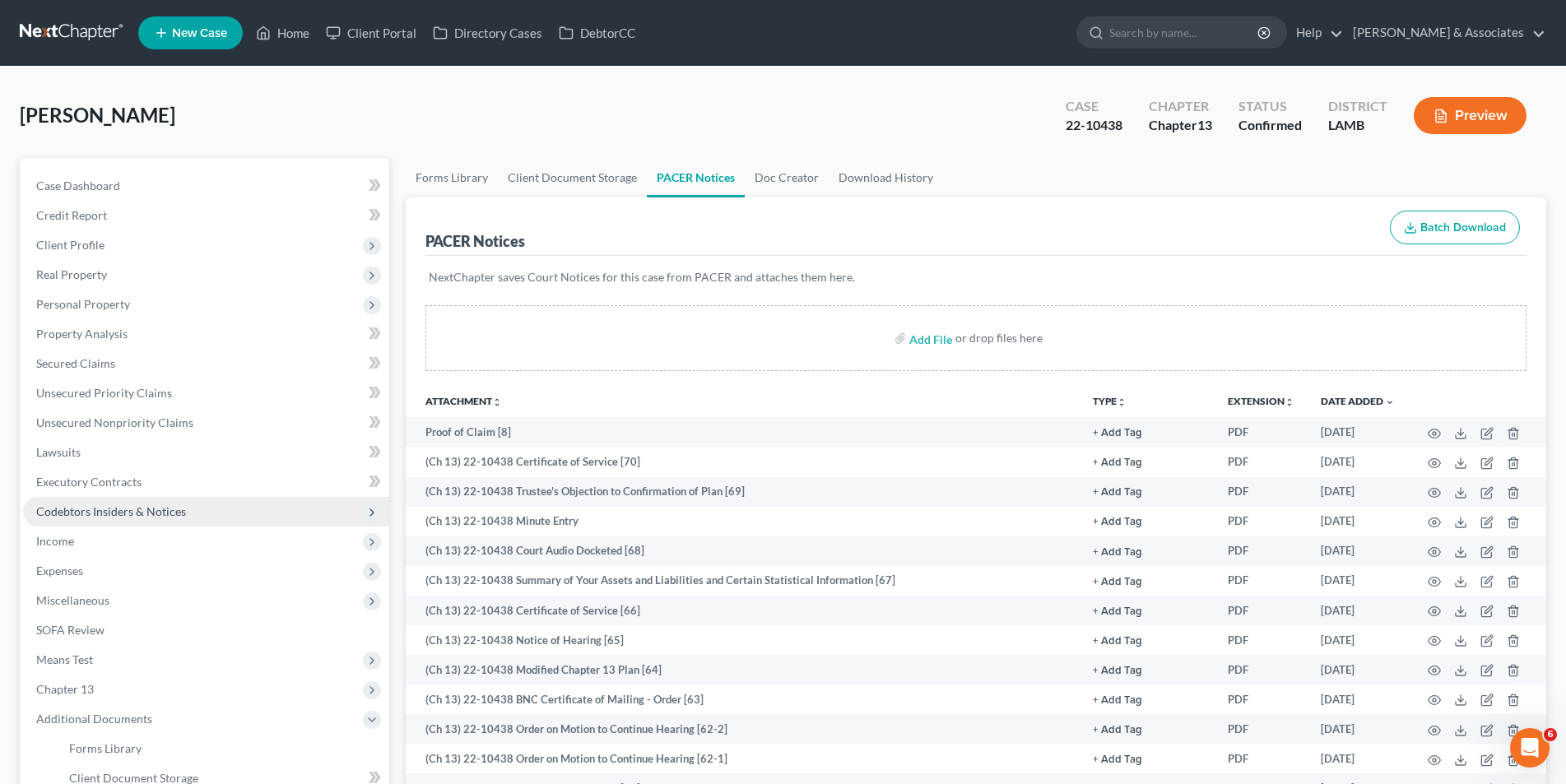
scroll to position [247, 0]
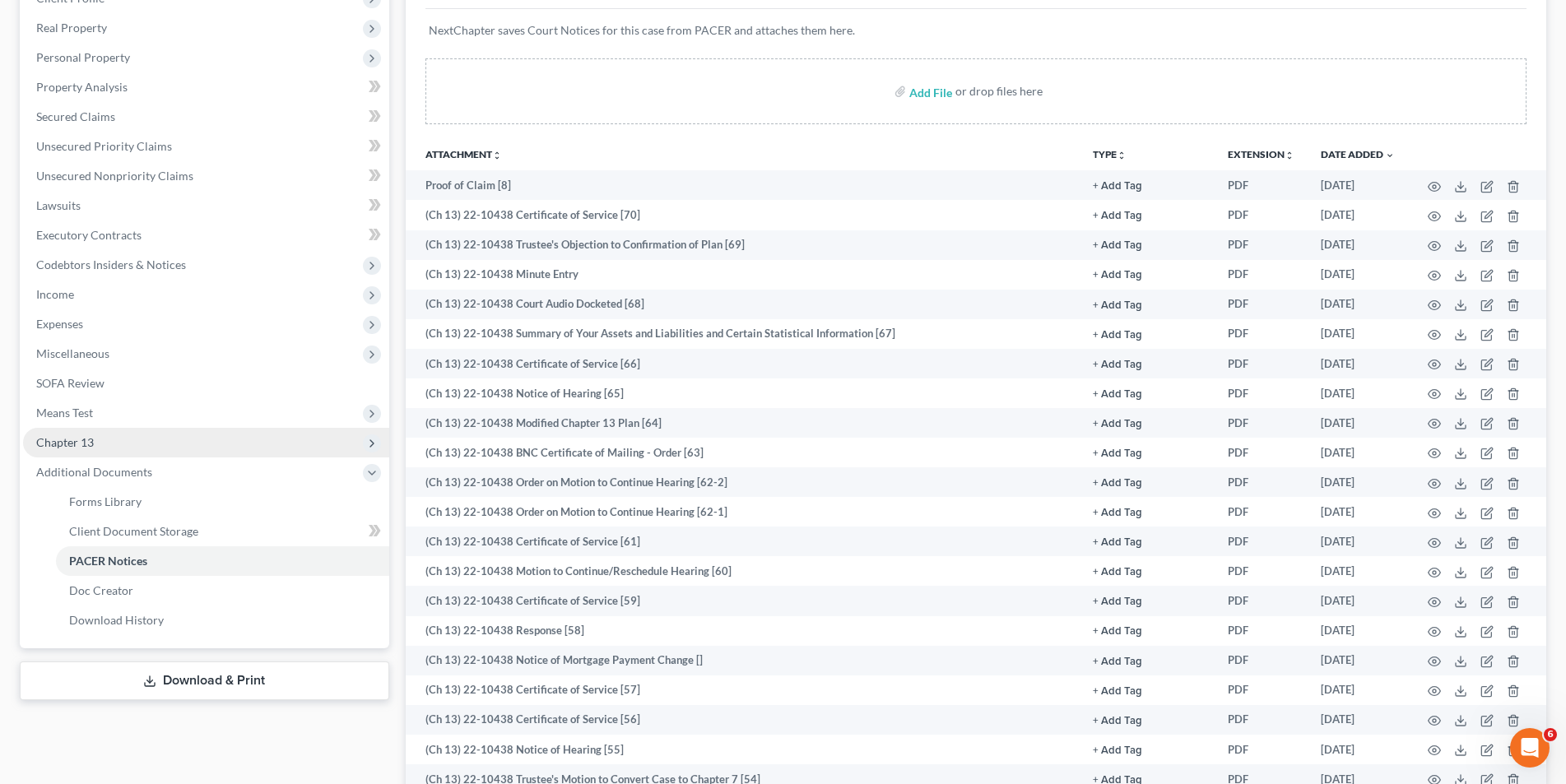
click at [145, 451] on span "Chapter 13" at bounding box center [206, 442] width 366 height 29
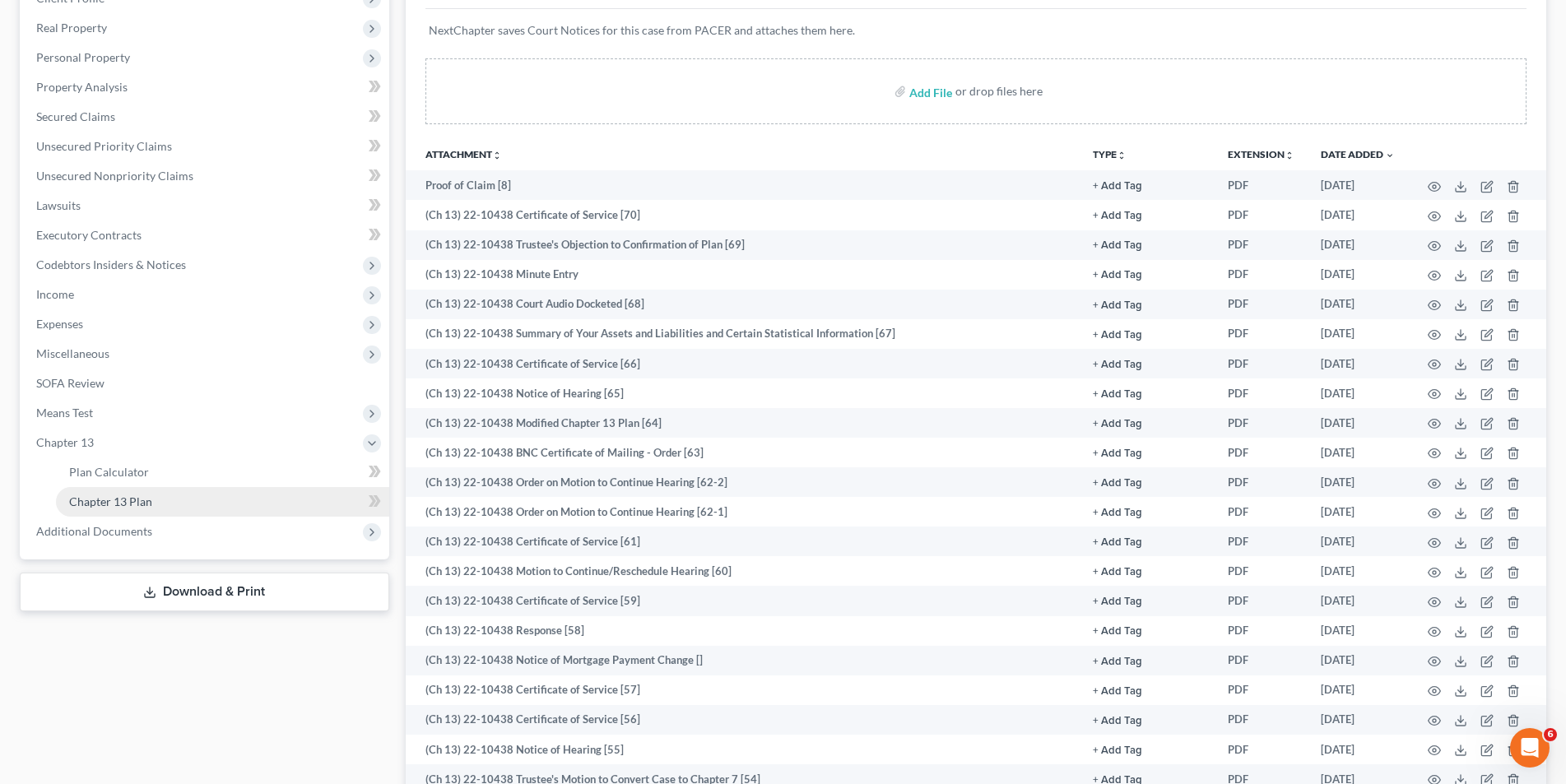
click at [139, 493] on link "Chapter 13 Plan" at bounding box center [223, 501] width 334 height 29
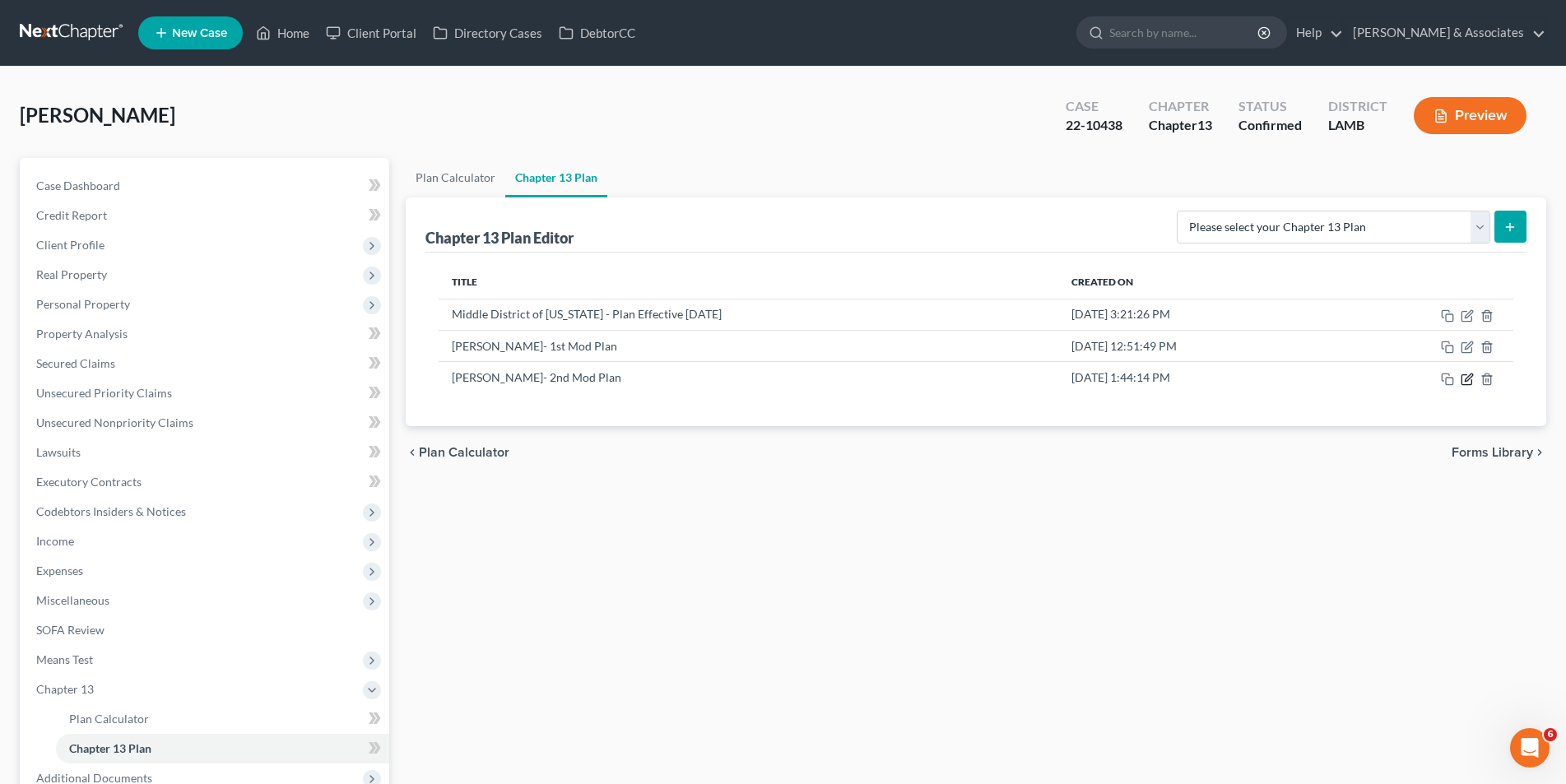
drag, startPoint x: 1462, startPoint y: 378, endPoint x: 1457, endPoint y: 385, distance: 8.6
click at [1463, 378] on icon "button" at bounding box center [1467, 379] width 13 height 13
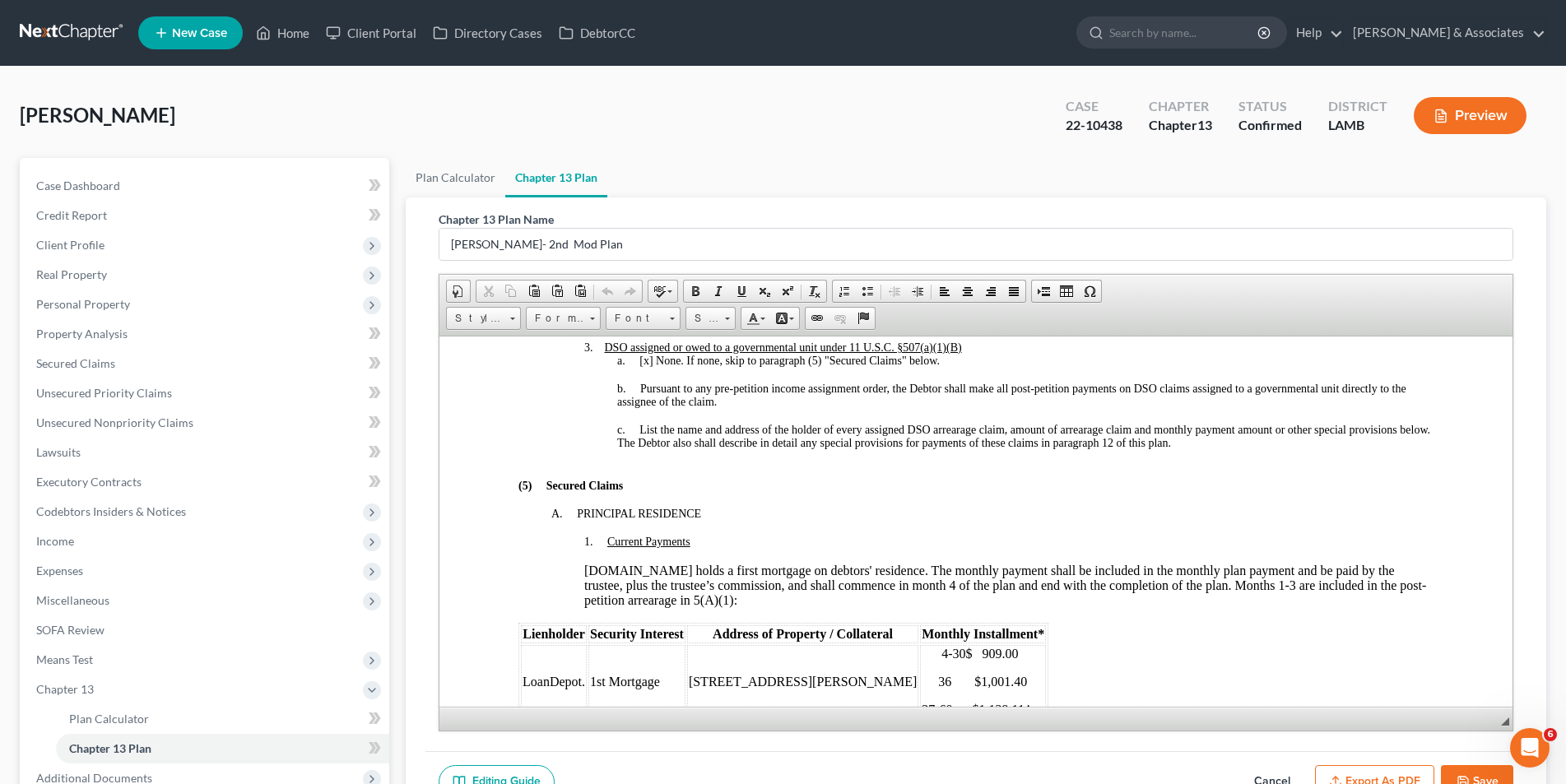
scroll to position [1564, 0]
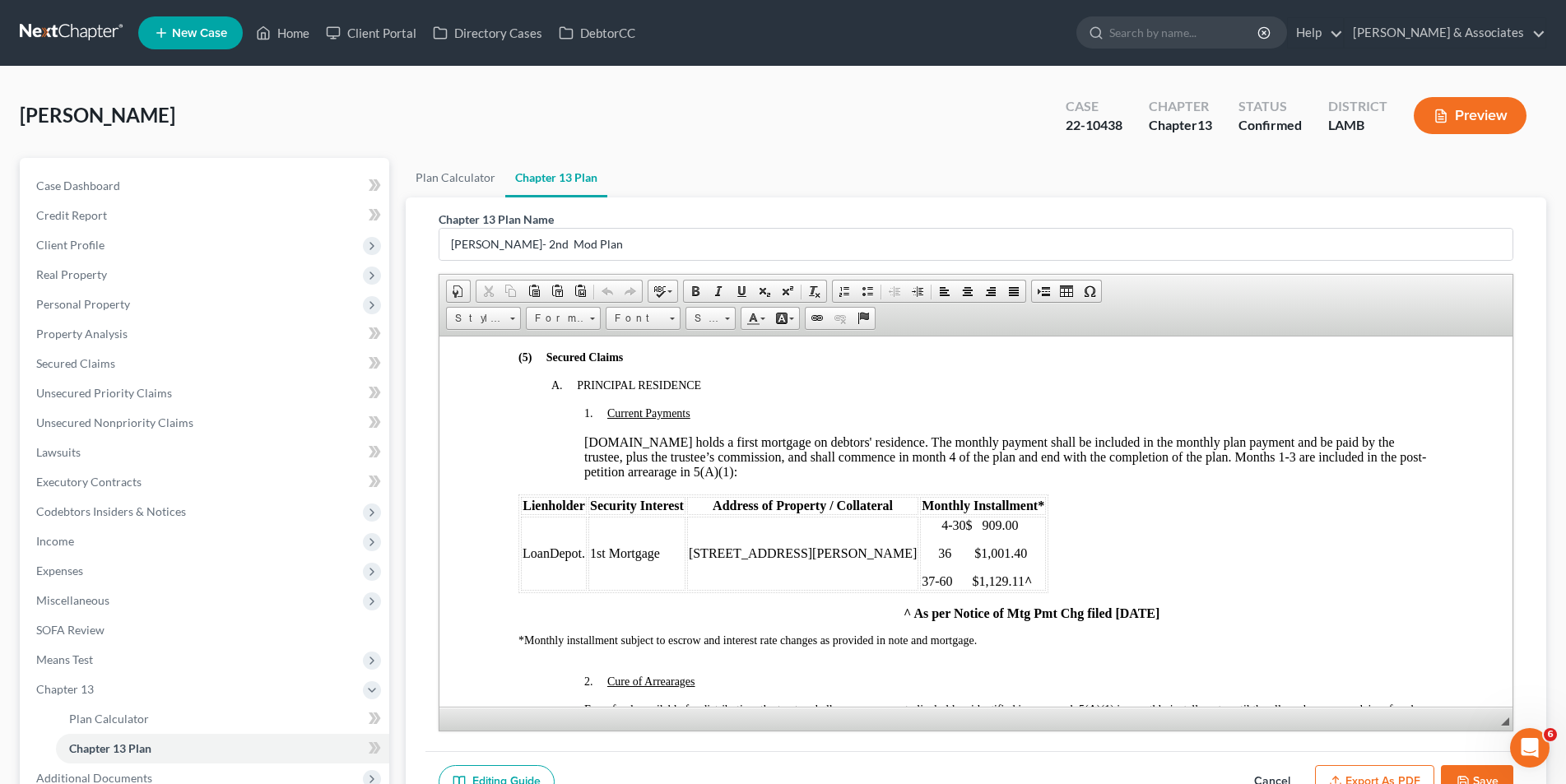
click at [938, 551] on span "36" at bounding box center [944, 553] width 13 height 14
click at [994, 524] on p "4 -30 $ 909.00" at bounding box center [982, 524] width 122 height 15
click at [994, 551] on span "$1,001.40" at bounding box center [999, 553] width 53 height 14
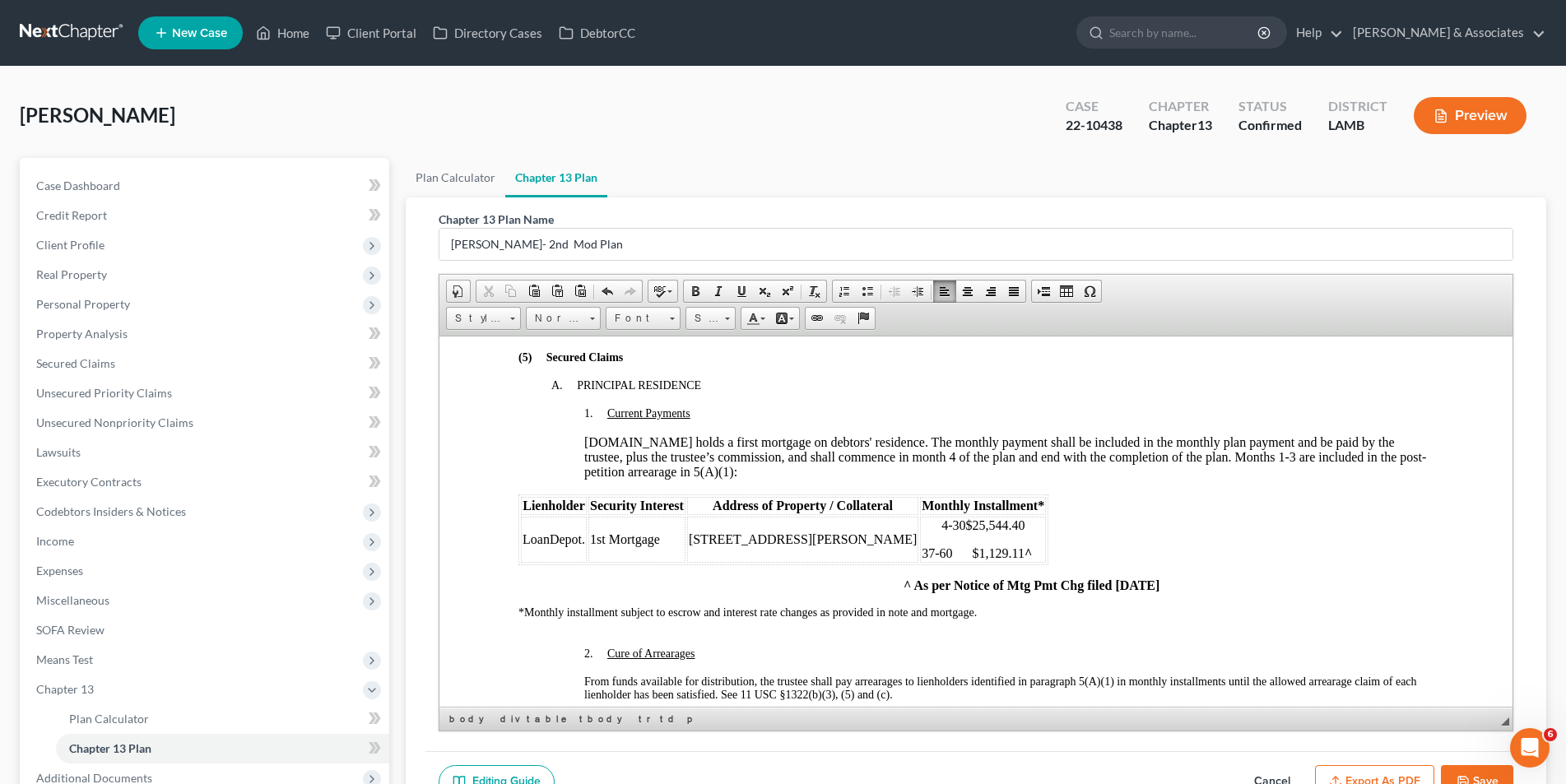
click at [948, 525] on font "-30 $25,544.40" at bounding box center [986, 524] width 77 height 14
click at [1046, 524] on span "$25,544.40" at bounding box center [1075, 524] width 59 height 14
click at [921, 554] on font "37-60 $1,129.11 ^" at bounding box center [976, 553] width 111 height 14
click at [958, 553] on font "37-60 $1,129.11 ^" at bounding box center [976, 553] width 111 height 14
click at [921, 524] on font "Total Pd thru mo 36" at bounding box center [974, 524] width 105 height 14
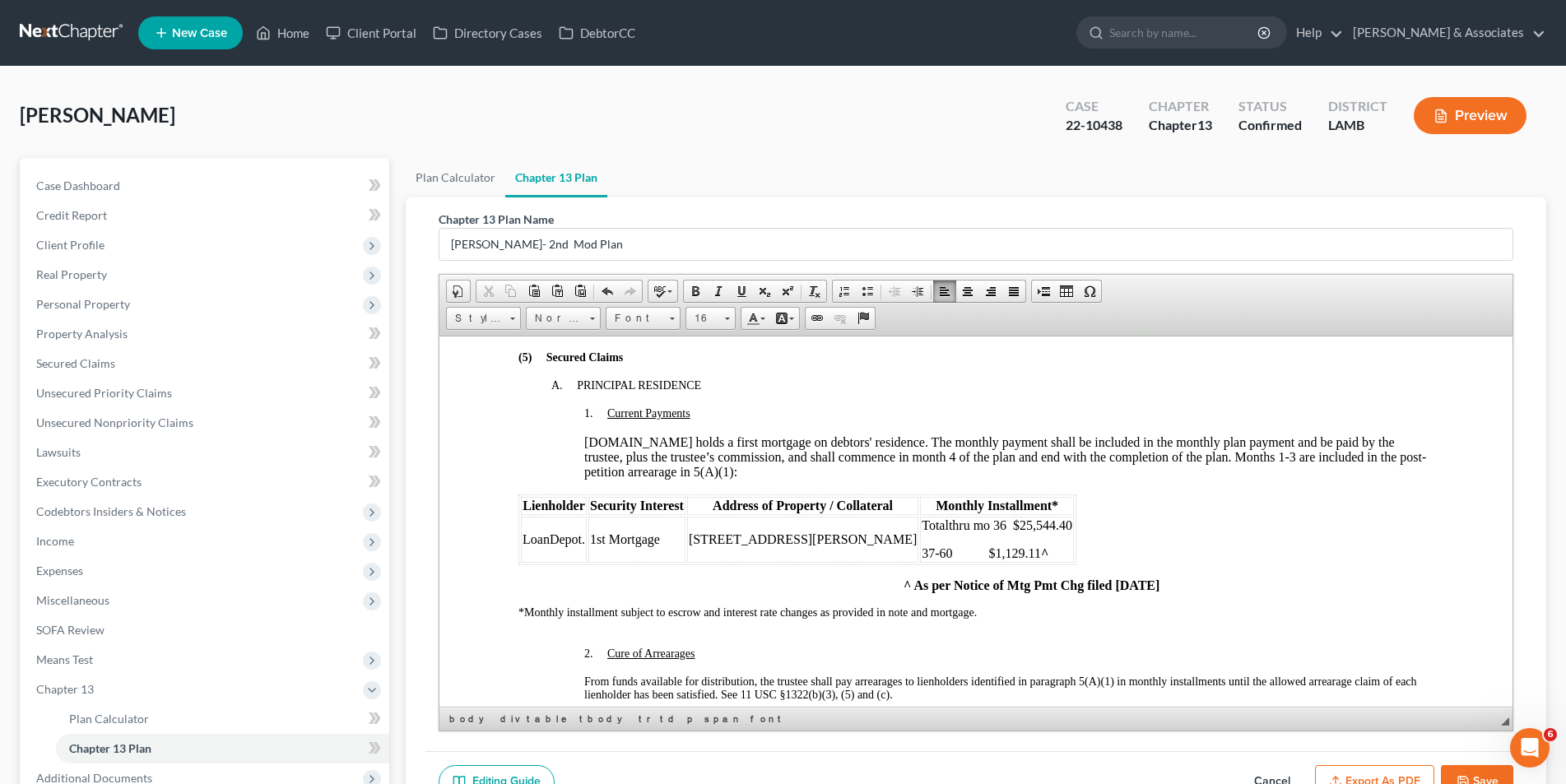
click at [1013, 524] on span "$25,544.40" at bounding box center [1042, 524] width 59 height 14
click at [922, 549] on font "37-60 $1,129.11 ^" at bounding box center [984, 553] width 127 height 14
click at [1047, 551] on font "Direct Pay for mos 37-60 $1,129.11 ^" at bounding box center [1034, 553] width 227 height 14
click at [1466, 775] on icon "button" at bounding box center [1463, 781] width 13 height 13
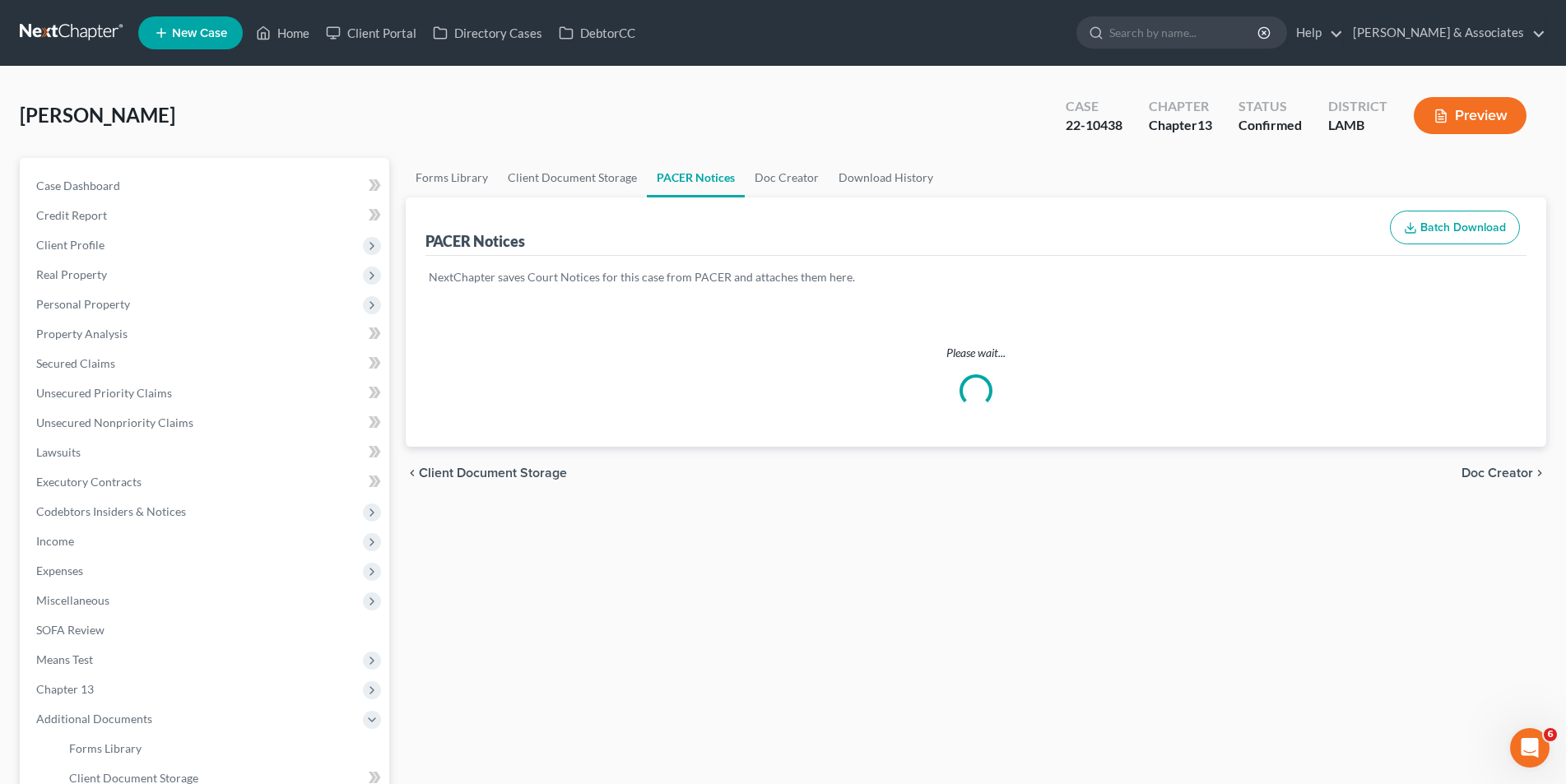
scroll to position [136, 0]
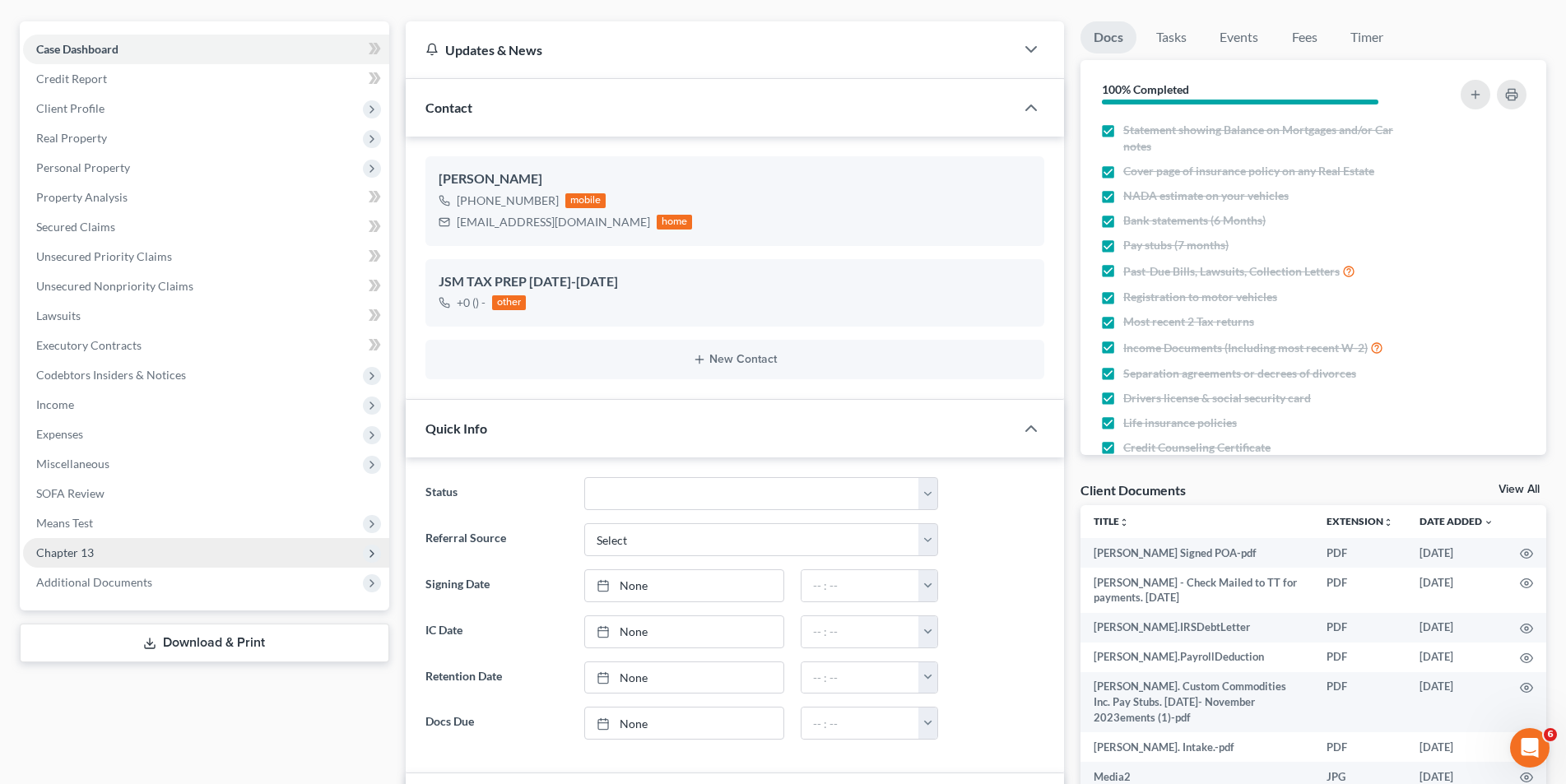
scroll to position [164, 0]
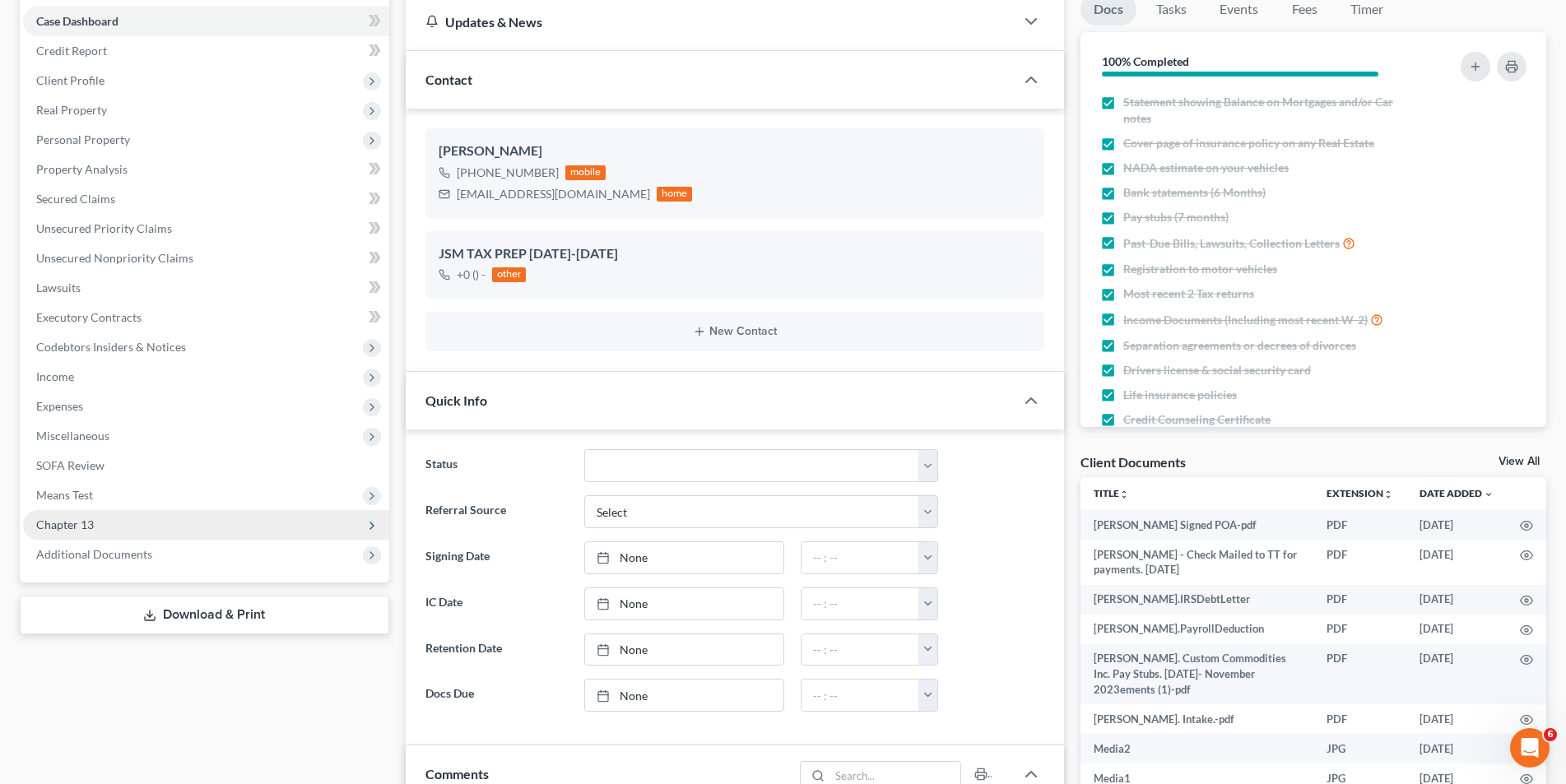
click at [127, 525] on span "Chapter 13" at bounding box center [206, 524] width 366 height 29
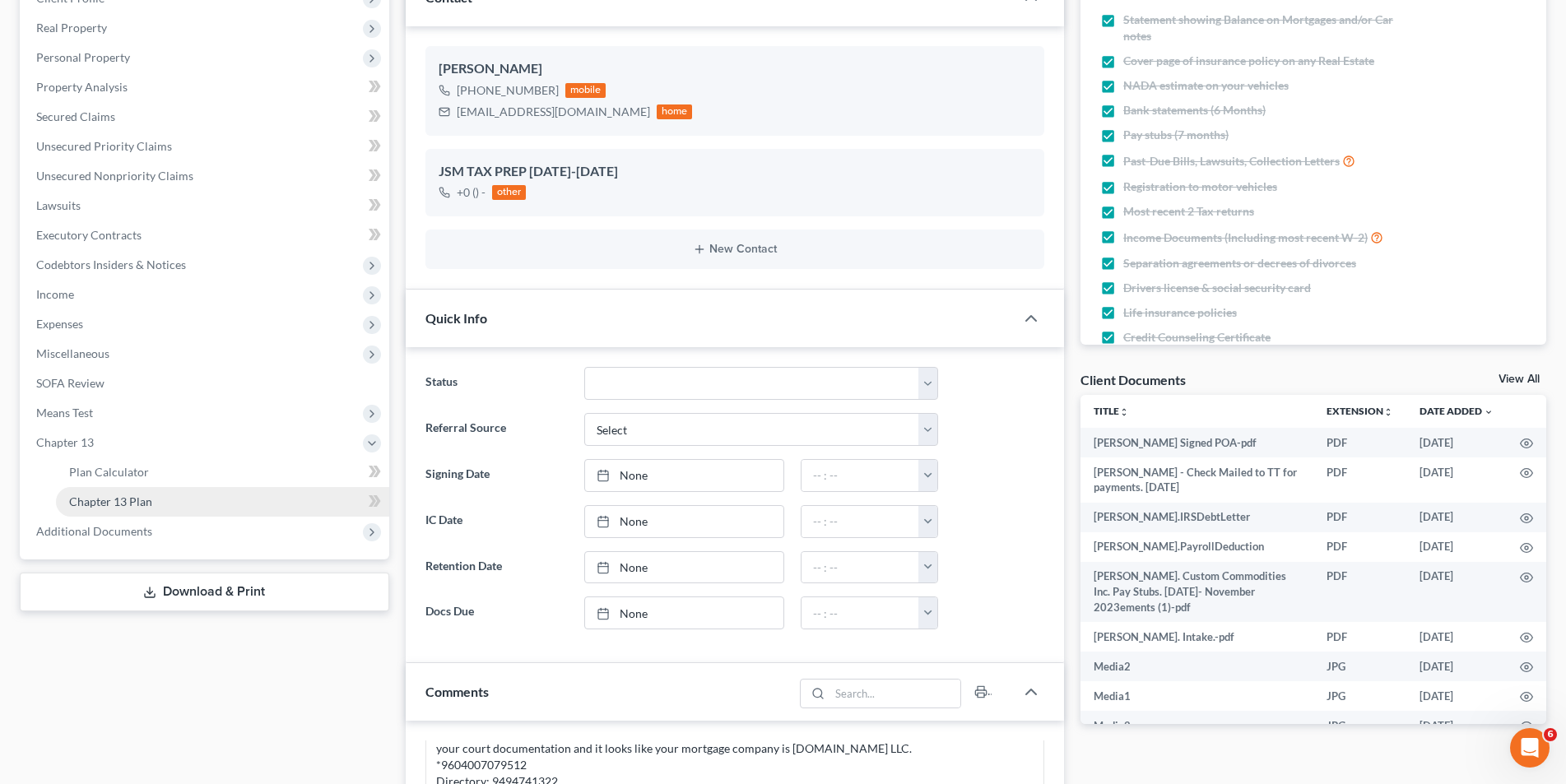
scroll to position [10815, 0]
click at [143, 508] on link "Chapter 13 Plan" at bounding box center [223, 501] width 334 height 29
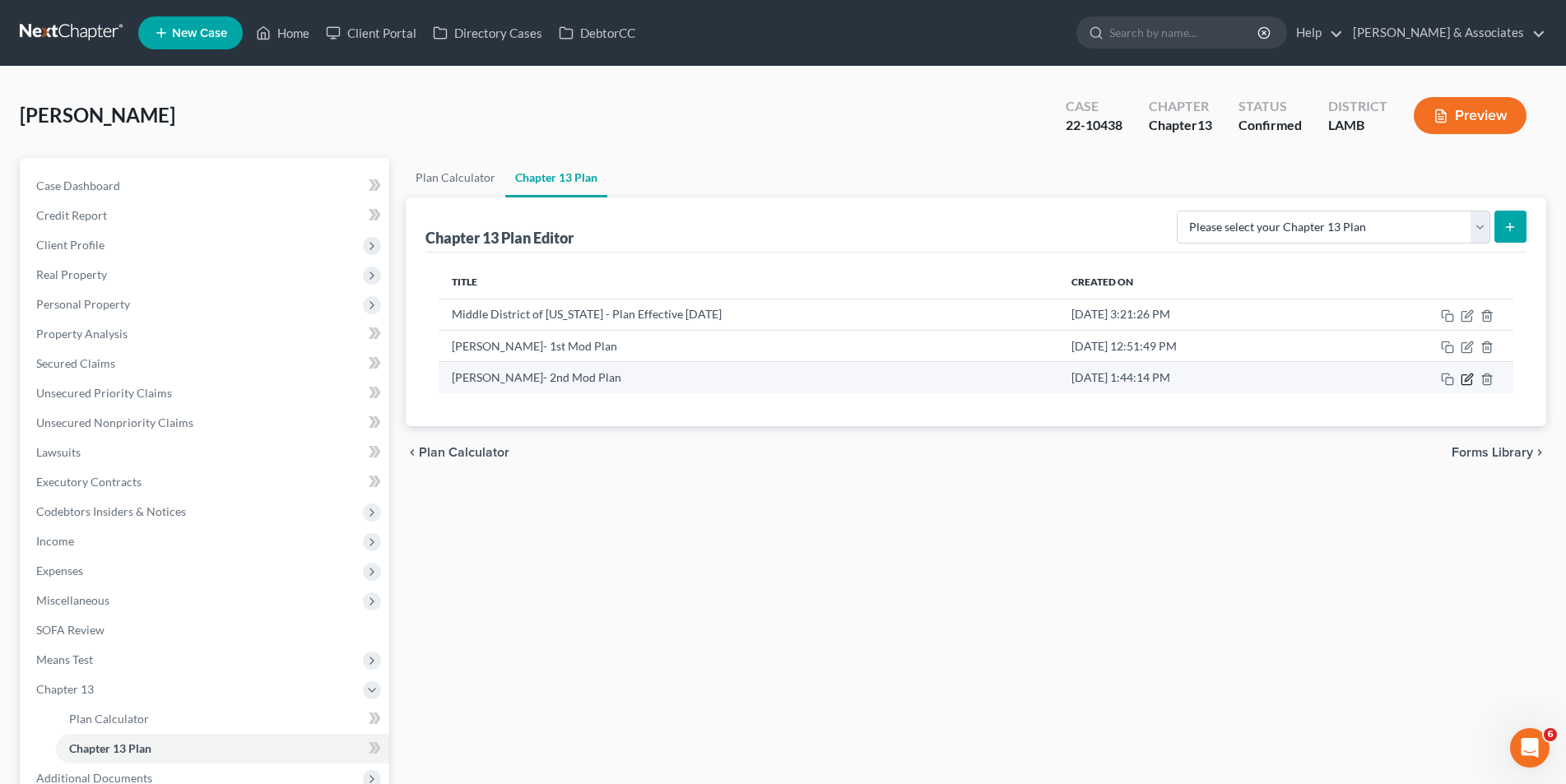
click at [1467, 380] on icon "button" at bounding box center [1467, 379] width 13 height 13
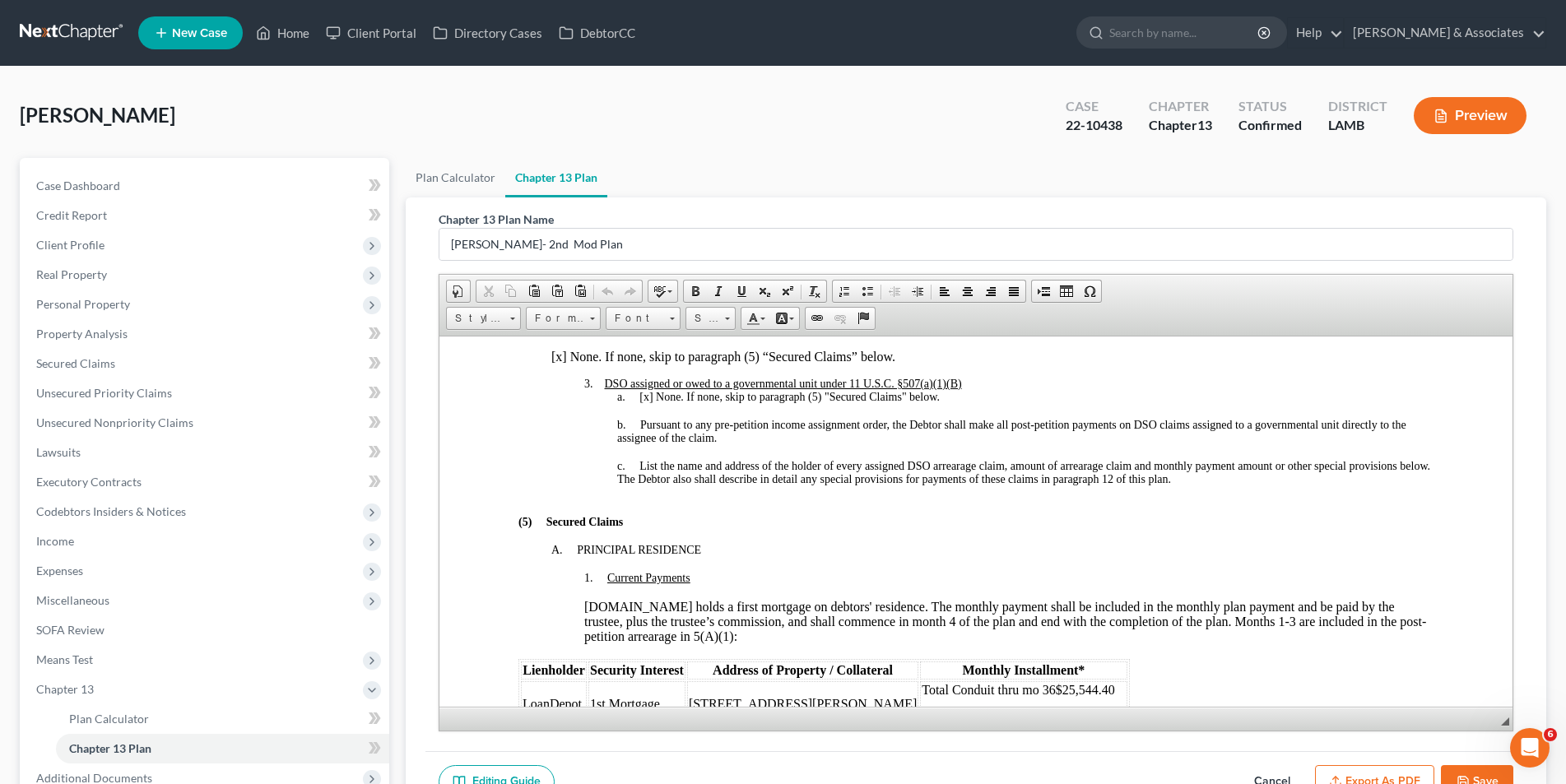
scroll to position [1564, 0]
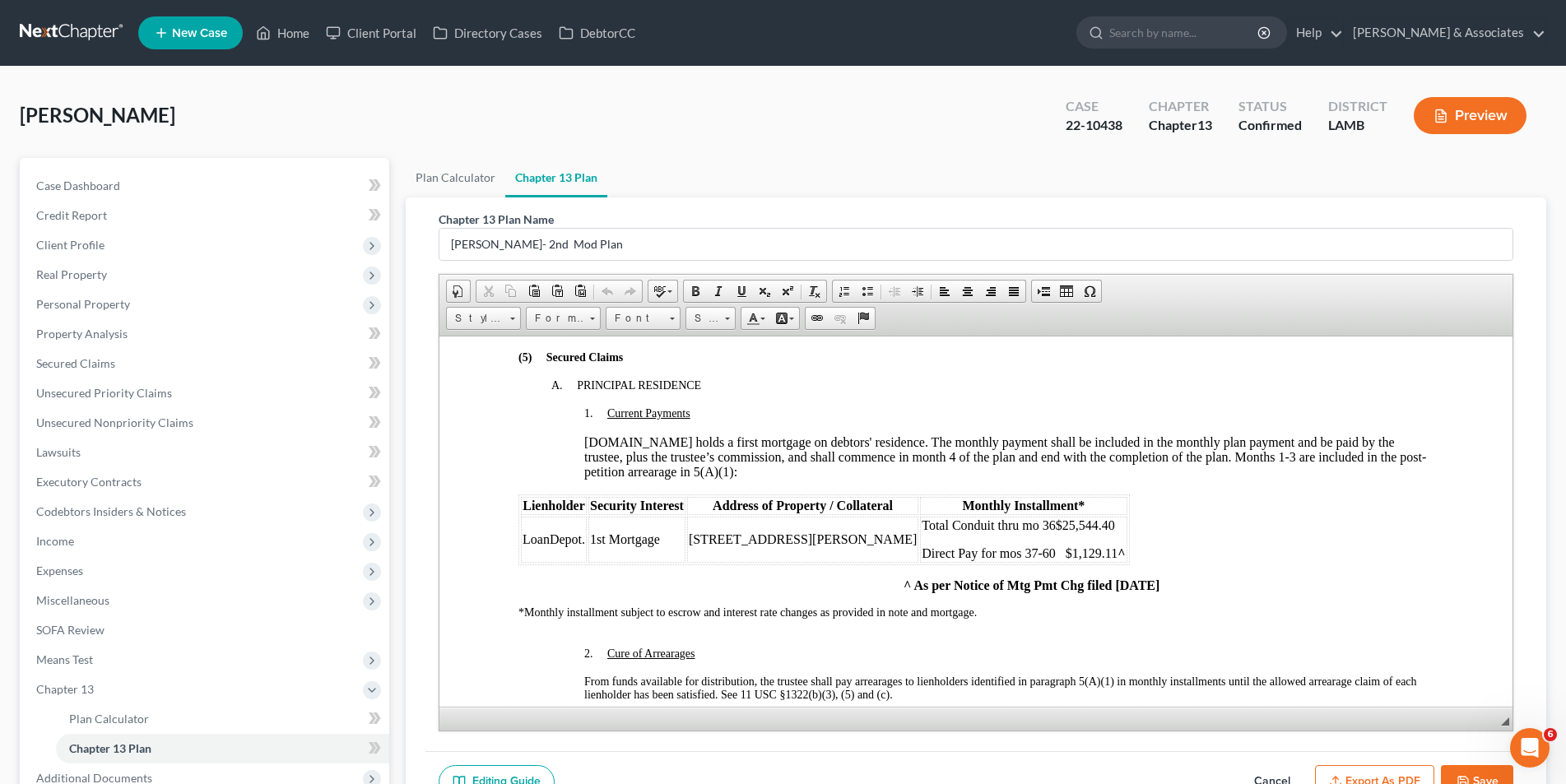
click at [950, 527] on font "Total Conduit thru mo 36" at bounding box center [987, 524] width 133 height 14
click at [931, 552] on font "Direct Pay for mos 37-60 $1,129.11 ^" at bounding box center [1023, 553] width 203 height 14
click at [1029, 555] on font "Conduit pmts for mos 37-60 $1,129.11 ^" at bounding box center [1029, 553] width 216 height 14
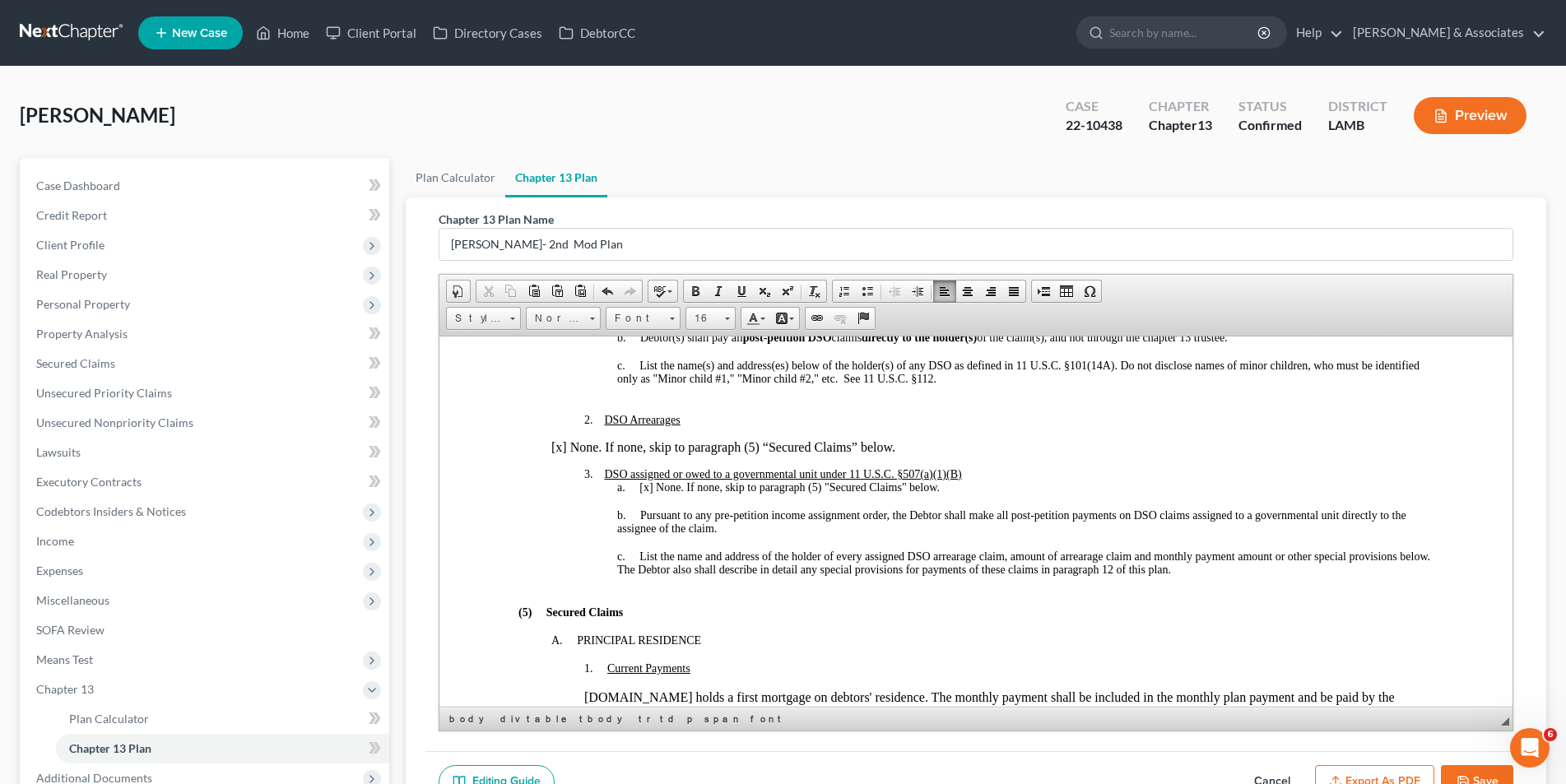
scroll to position [1481, 0]
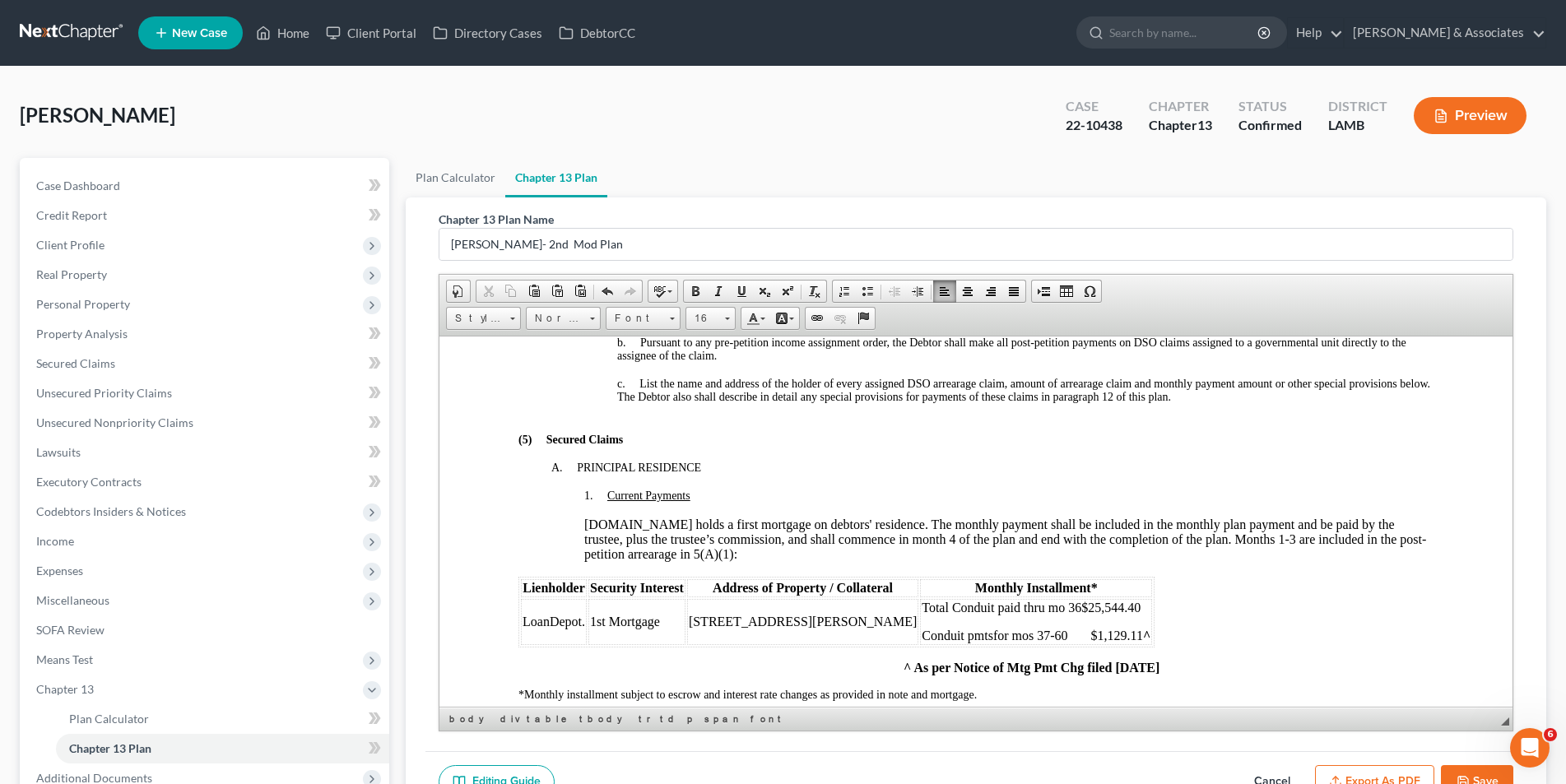
click at [954, 607] on font "Total Conduit paid thru mo 36" at bounding box center [1000, 607] width 160 height 14
click at [971, 637] on font "Conduit pmts for mos 37-60 $1,129.11 ^" at bounding box center [1035, 635] width 228 height 14
click at [943, 634] on font "mos 37-60 $1,129.11 ^" at bounding box center [1015, 635] width 188 height 14
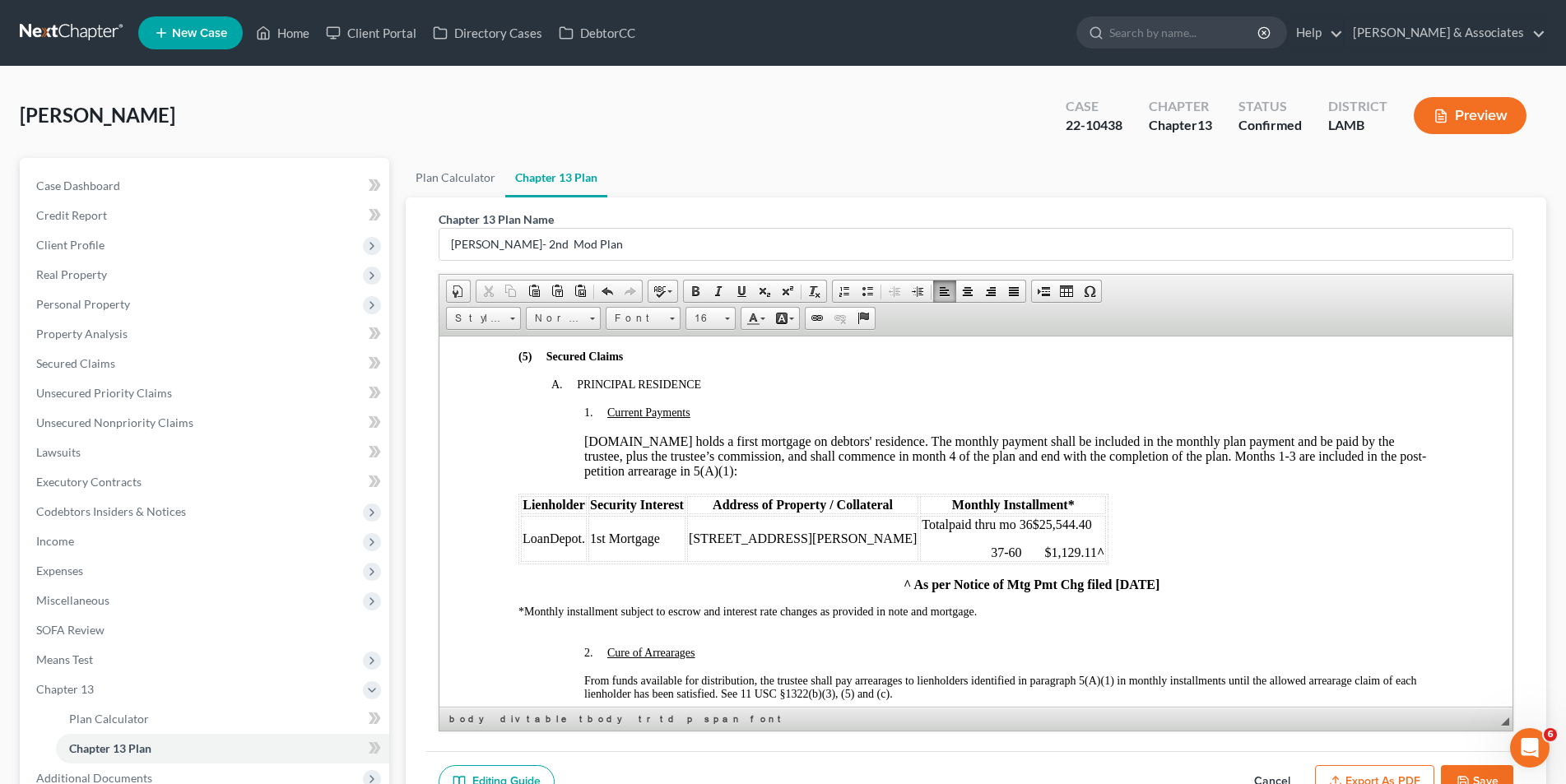
scroll to position [1564, 0]
click at [1487, 774] on button "Save" at bounding box center [1477, 782] width 72 height 35
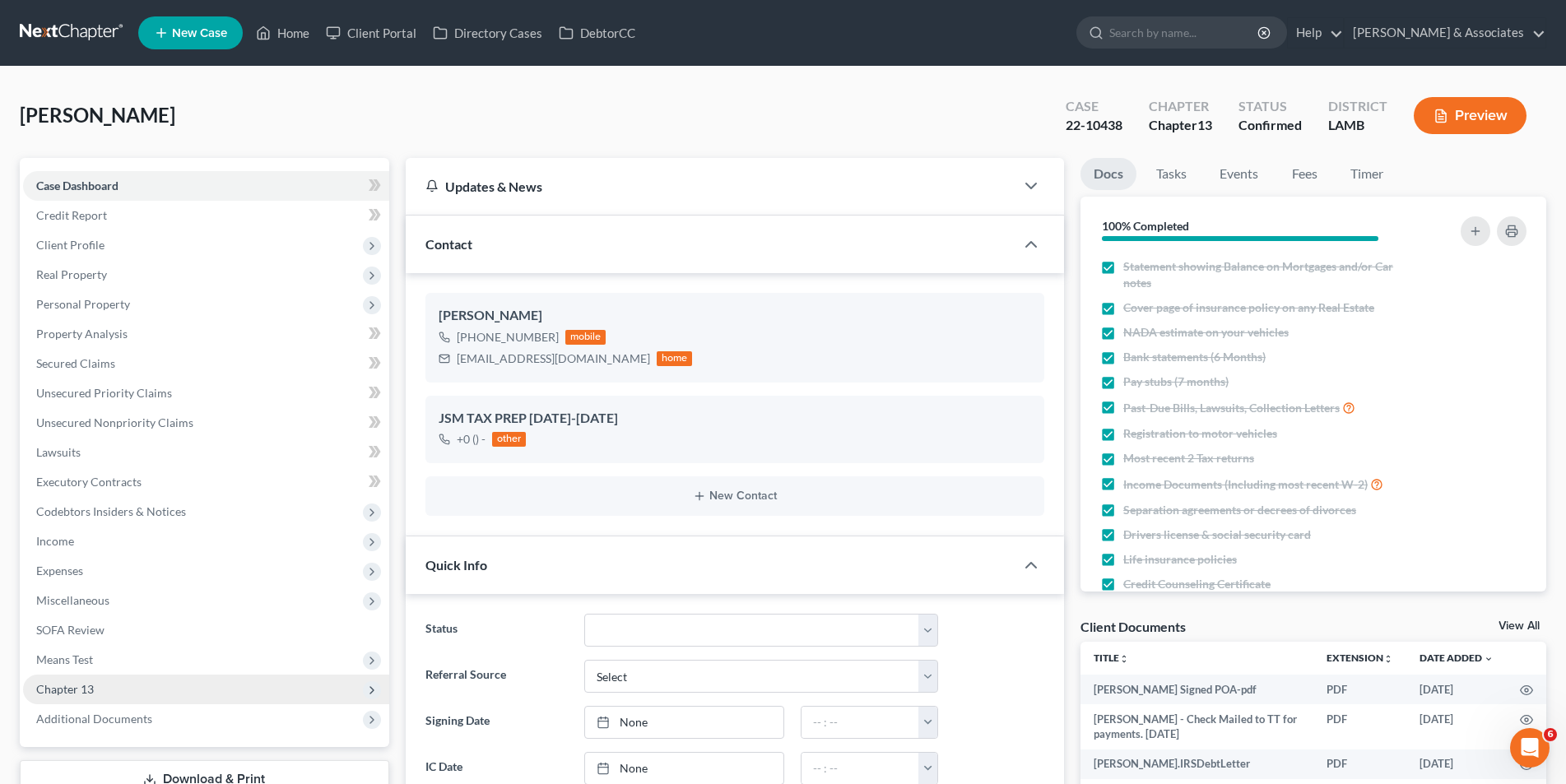
click at [70, 682] on span "Chapter 13" at bounding box center [65, 689] width 58 height 14
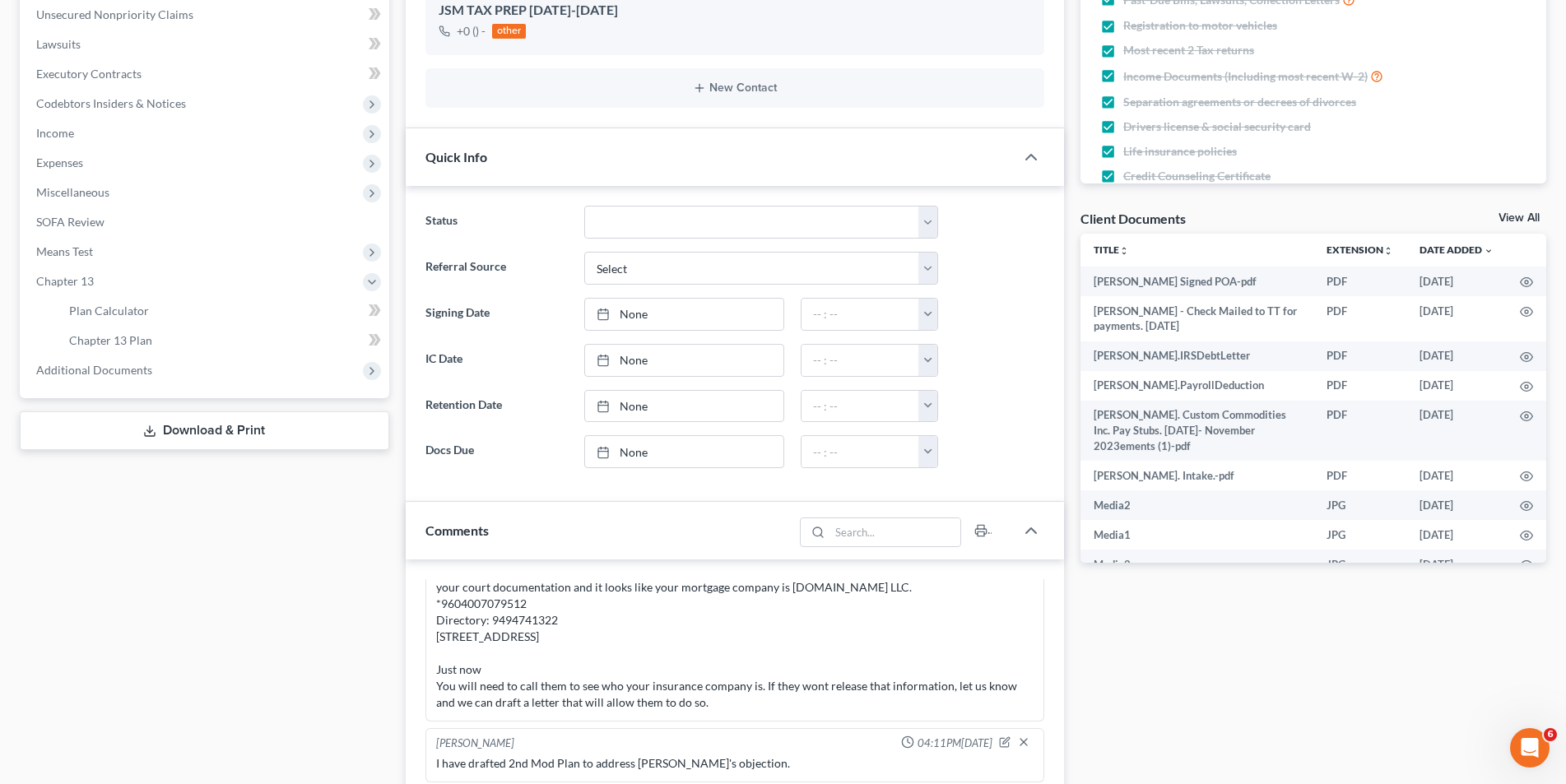
scroll to position [411, 0]
click at [207, 366] on span "Additional Documents" at bounding box center [206, 367] width 366 height 29
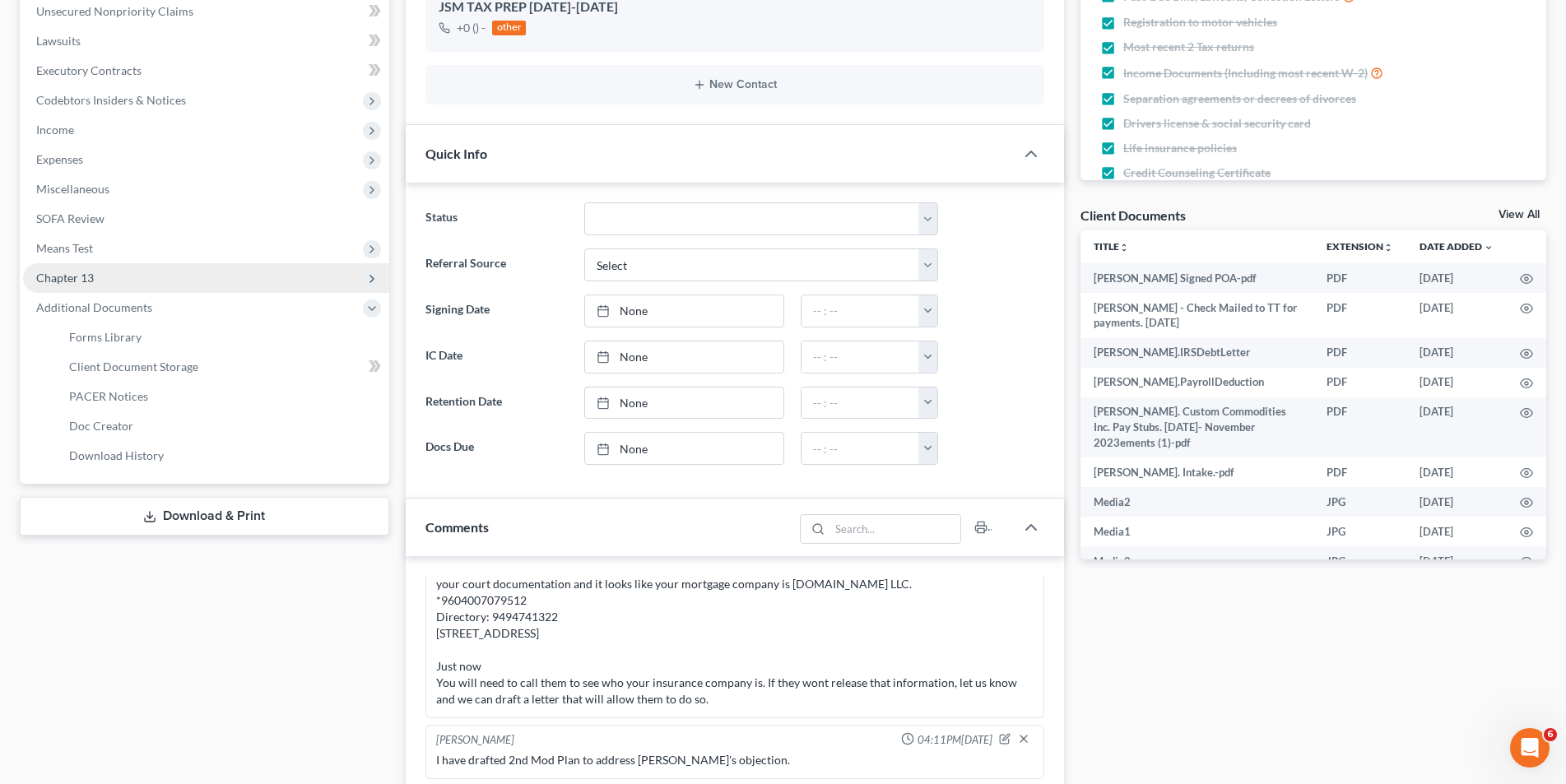
click at [205, 287] on span "Chapter 13" at bounding box center [206, 277] width 366 height 29
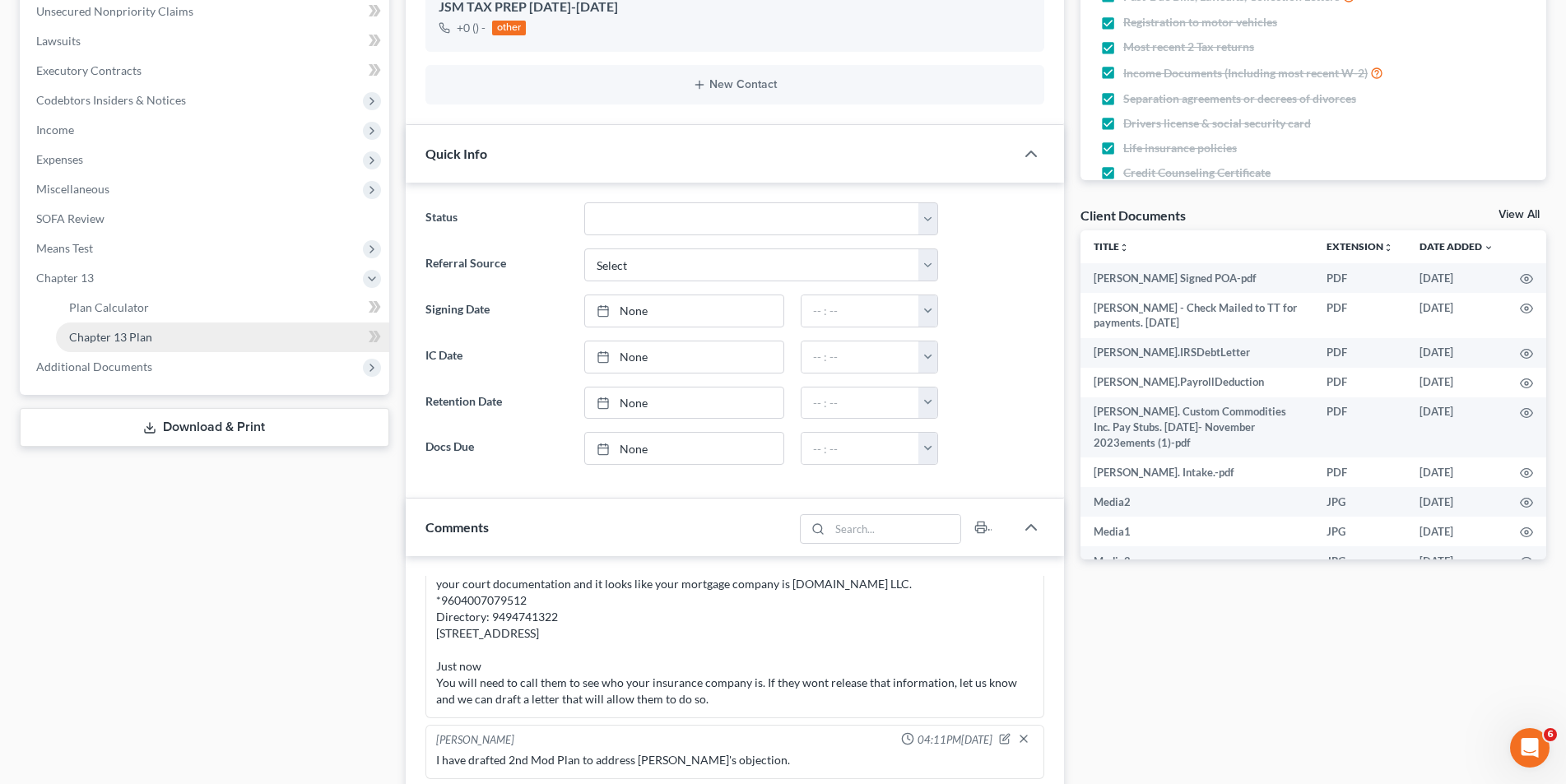
click at [197, 338] on link "Chapter 13 Plan" at bounding box center [223, 337] width 334 height 29
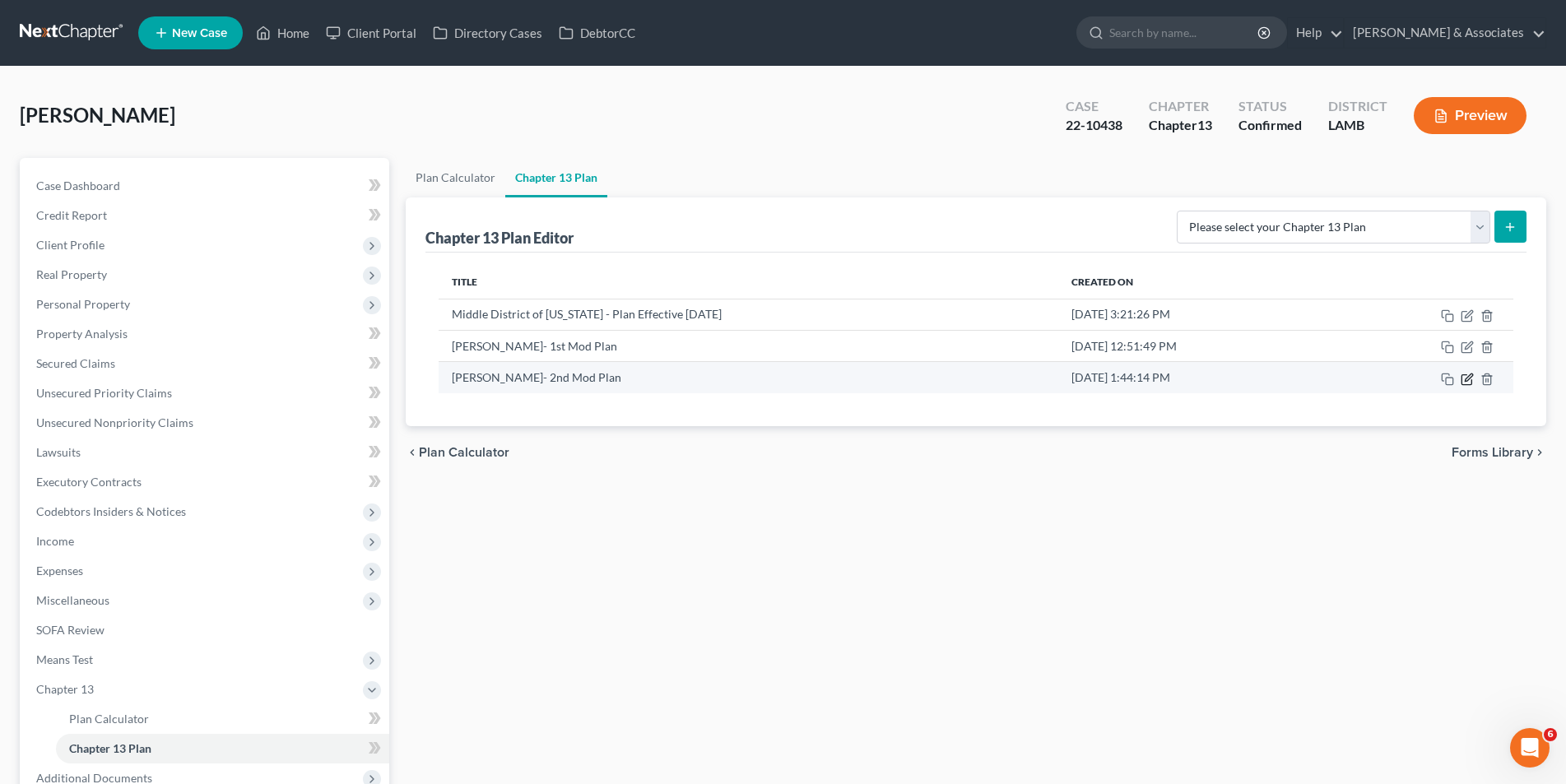
click at [1467, 379] on icon "button" at bounding box center [1467, 379] width 13 height 13
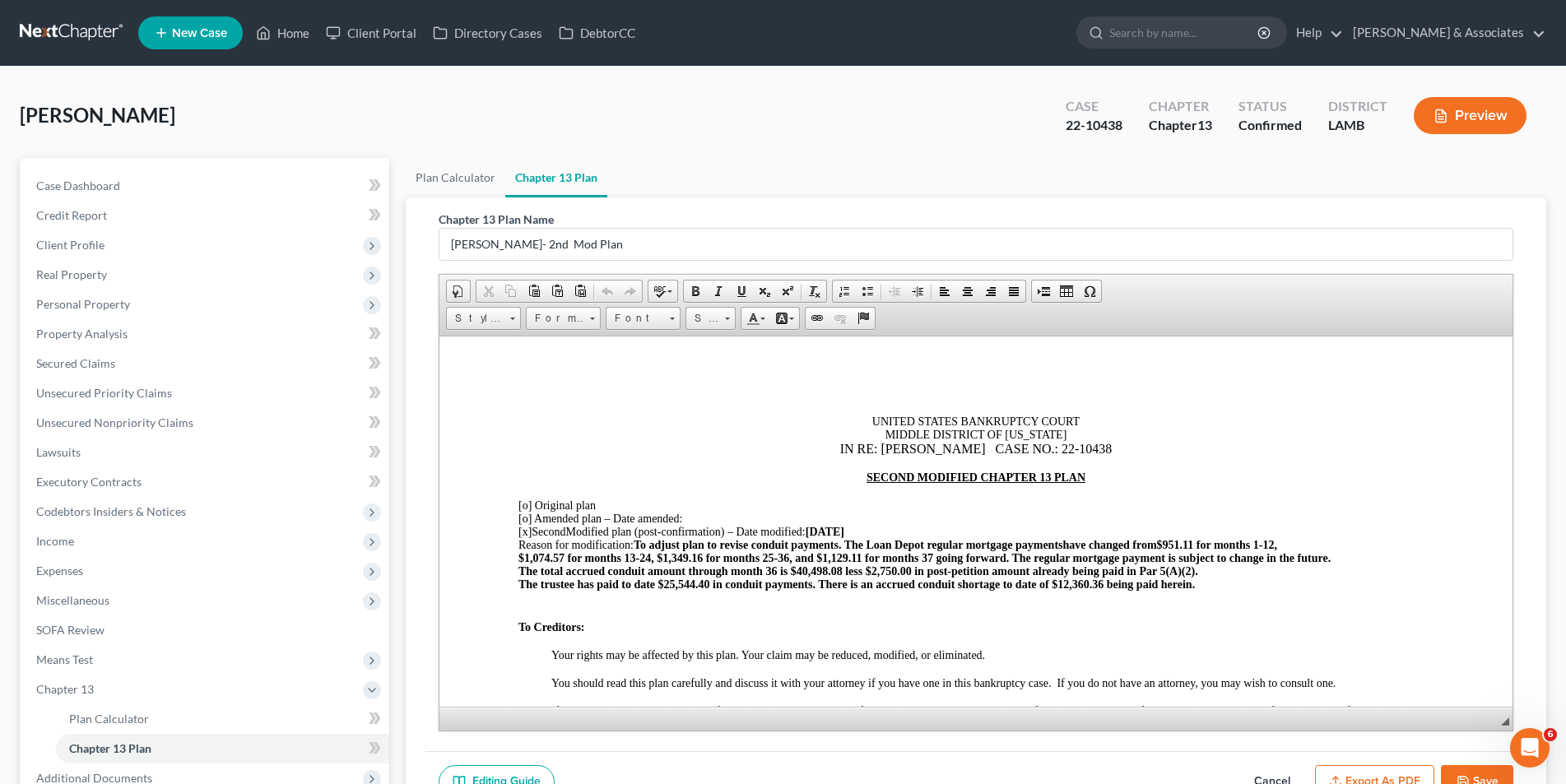
click at [838, 532] on strong "[DATE]" at bounding box center [824, 531] width 38 height 12
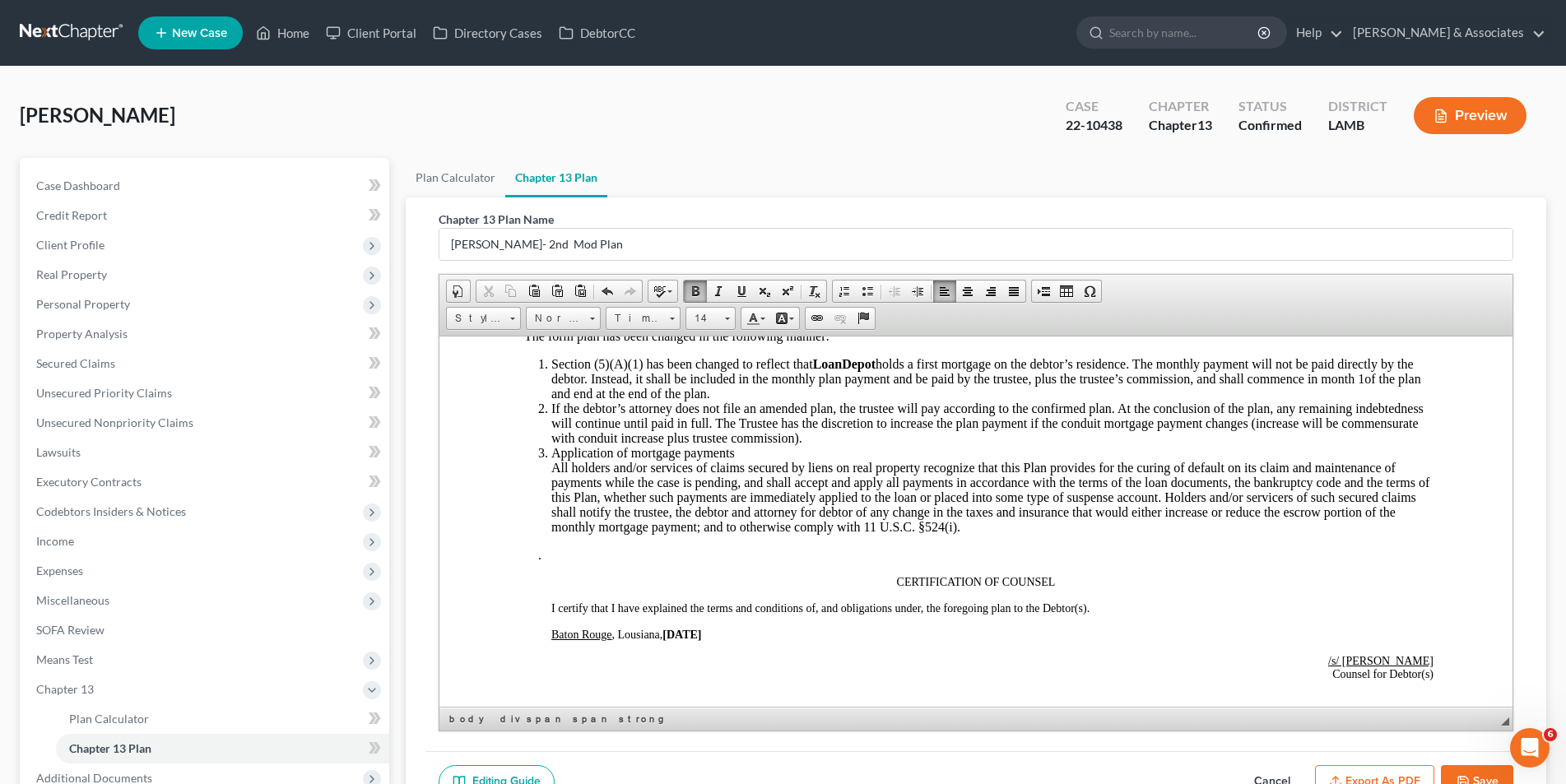
scroll to position [4196, 0]
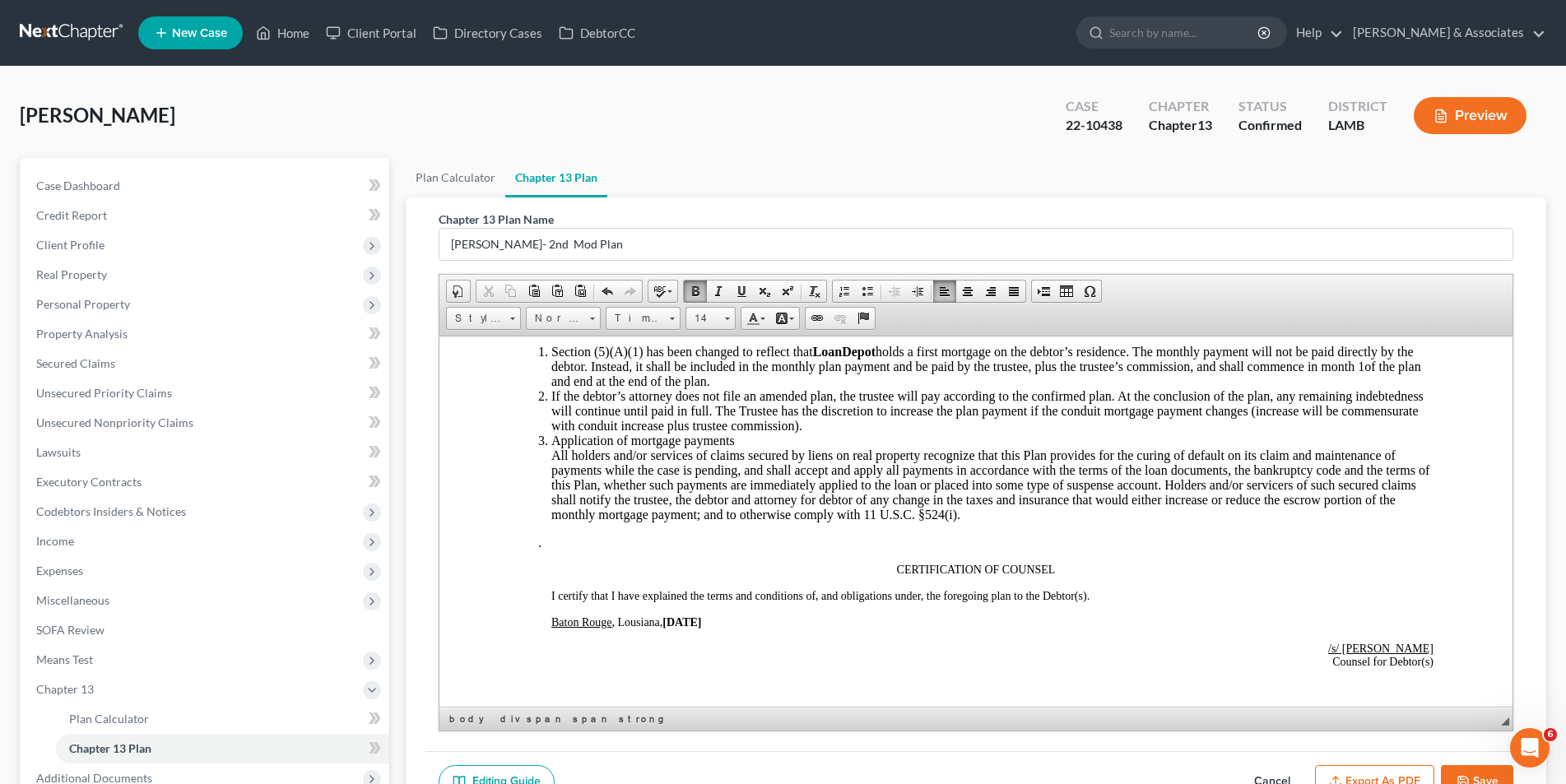
click at [690, 618] on strong "08/13/25" at bounding box center [681, 622] width 38 height 12
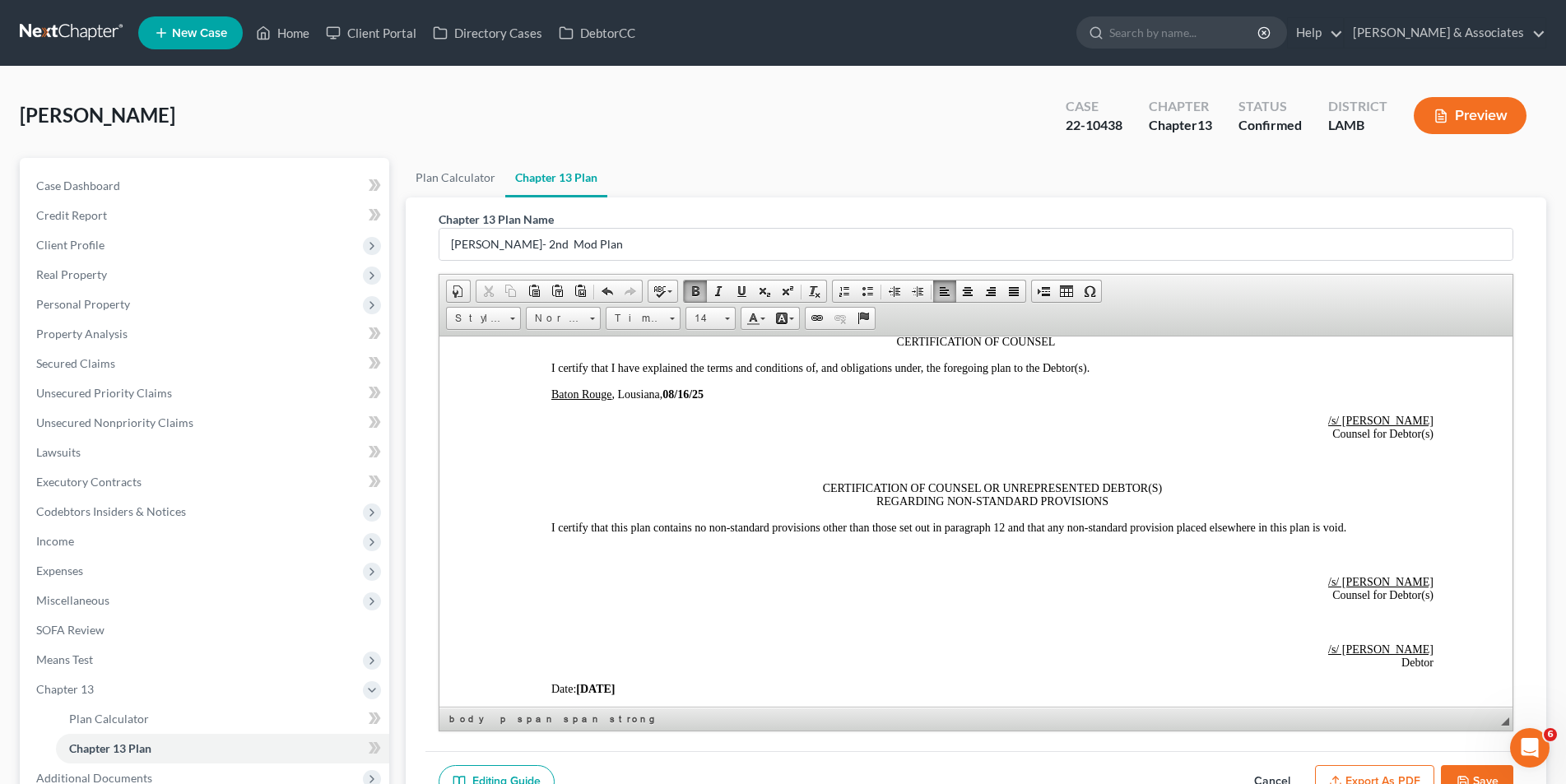
scroll to position [4443, 0]
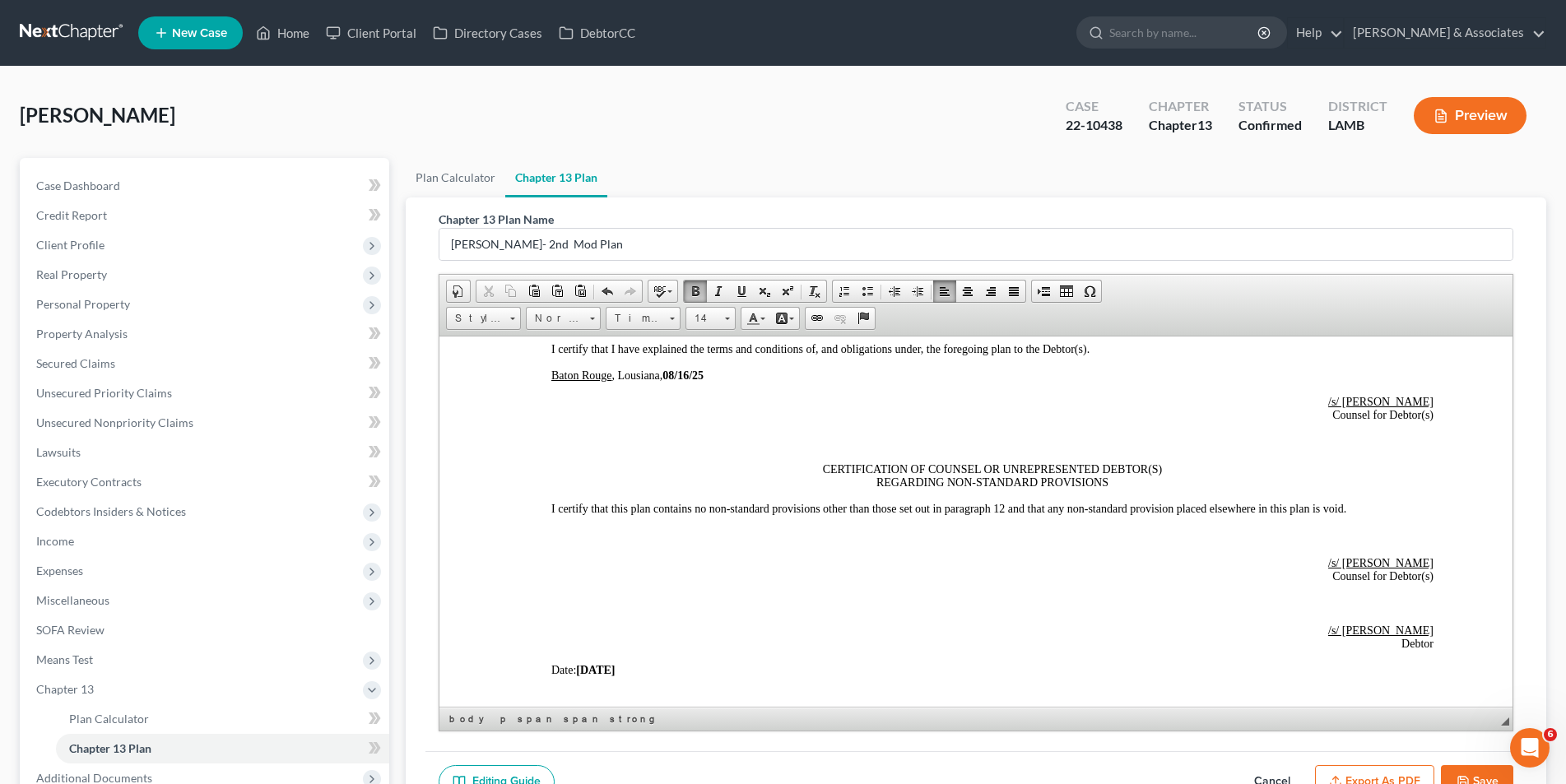
click at [603, 670] on strong "08/13/25" at bounding box center [594, 669] width 38 height 12
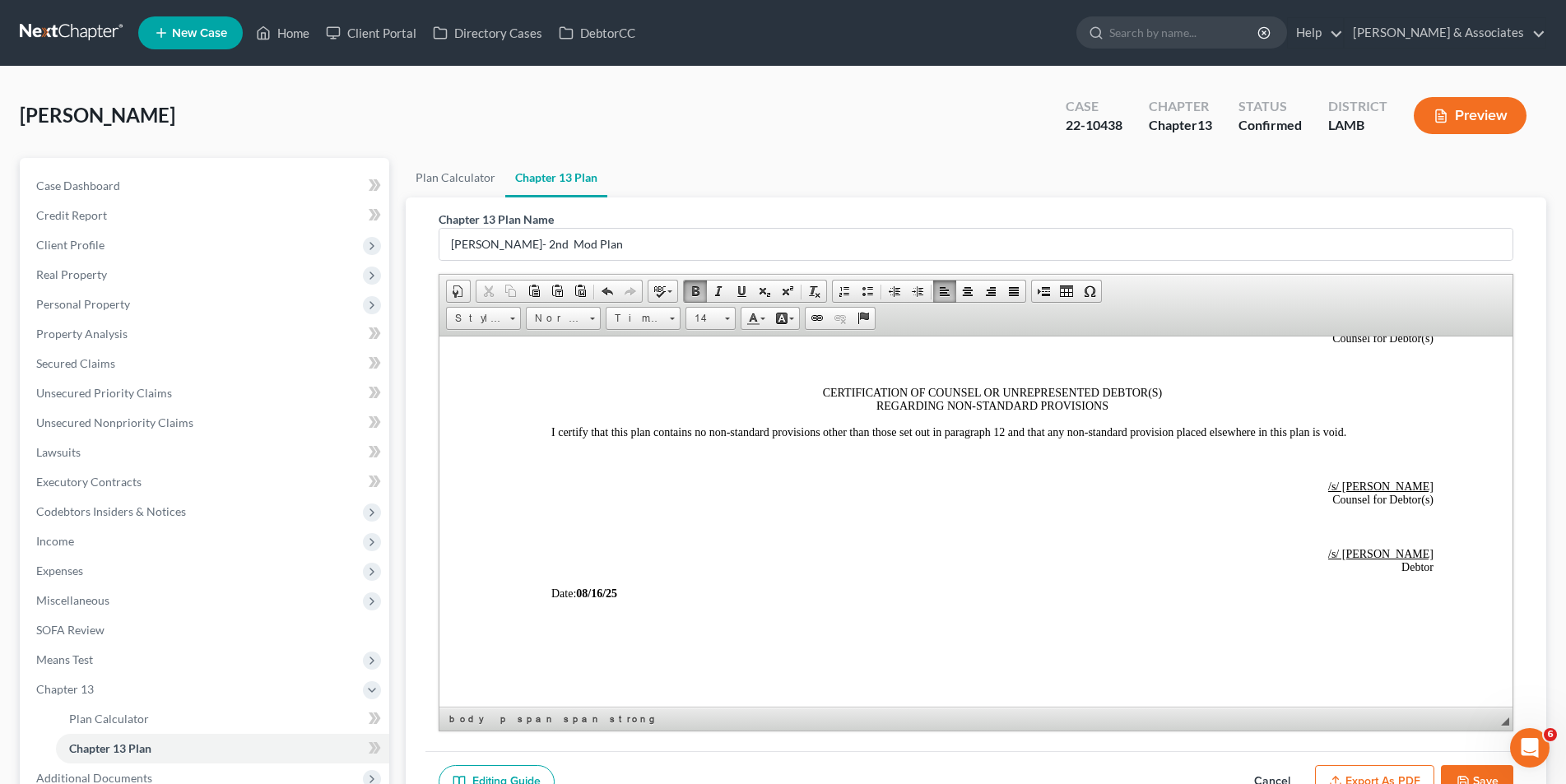
scroll to position [4520, 0]
click at [1475, 771] on button "Save" at bounding box center [1477, 782] width 72 height 35
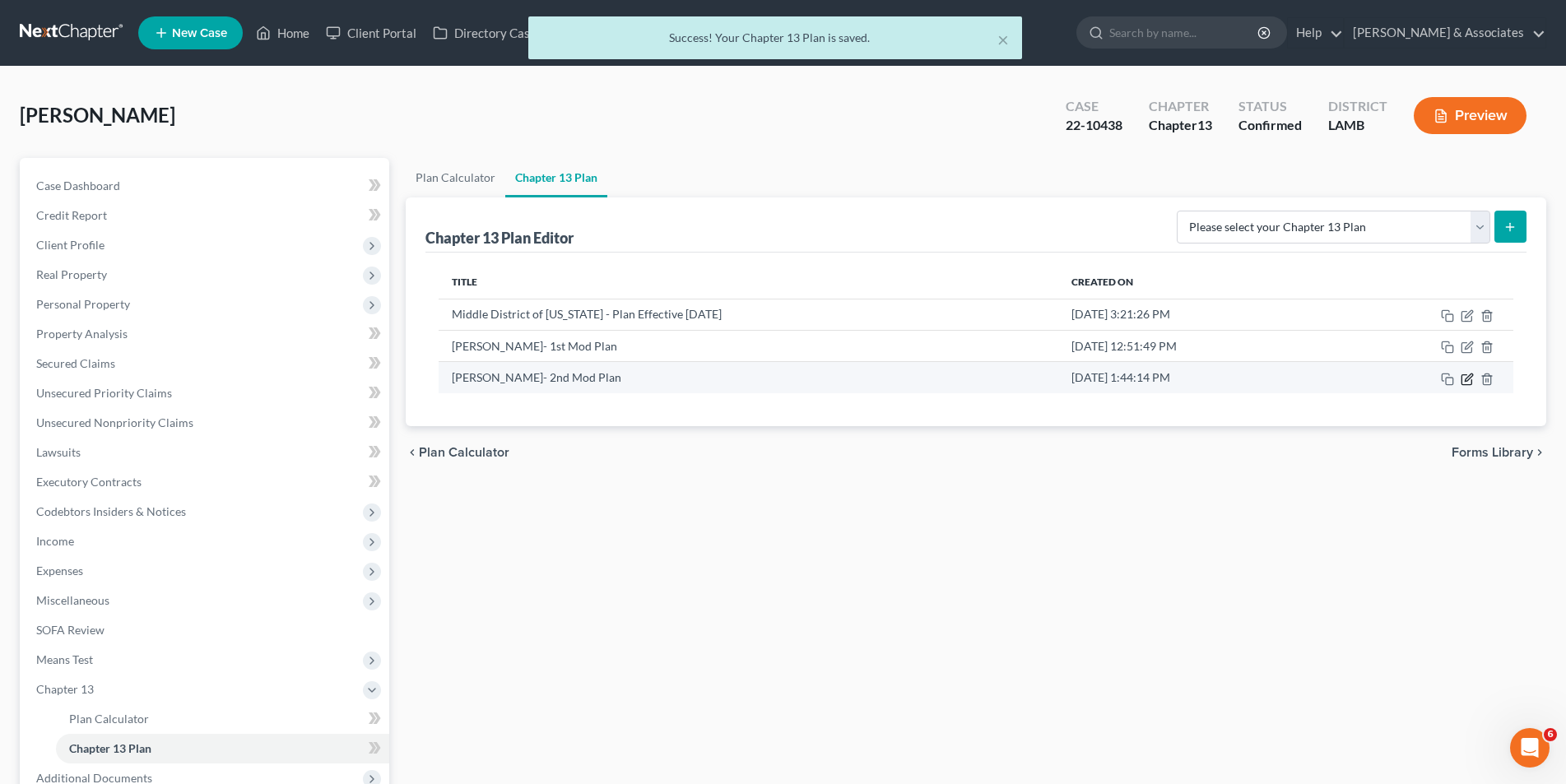
click at [1470, 384] on icon "button" at bounding box center [1466, 379] width 10 height 10
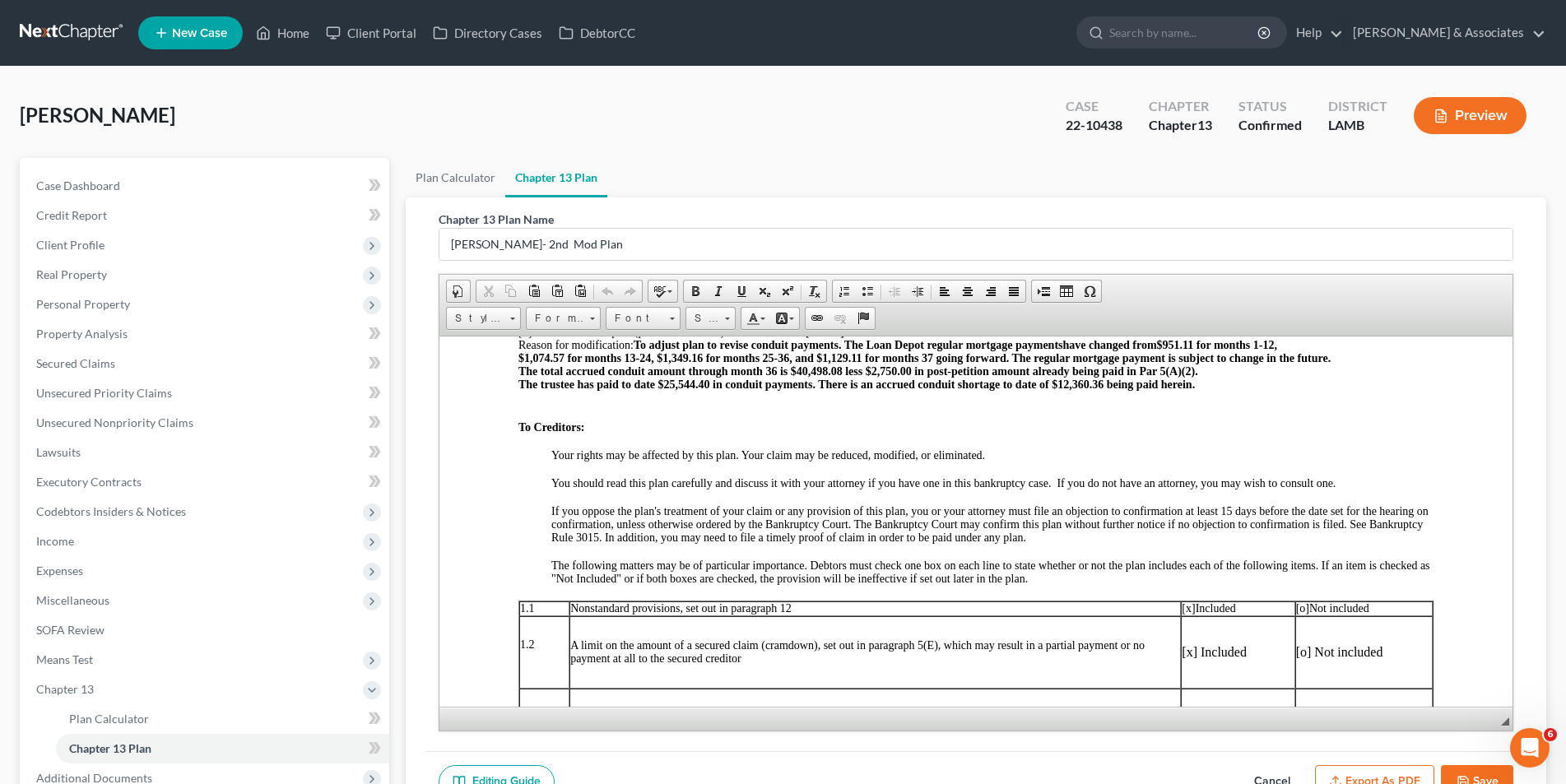
scroll to position [329, 0]
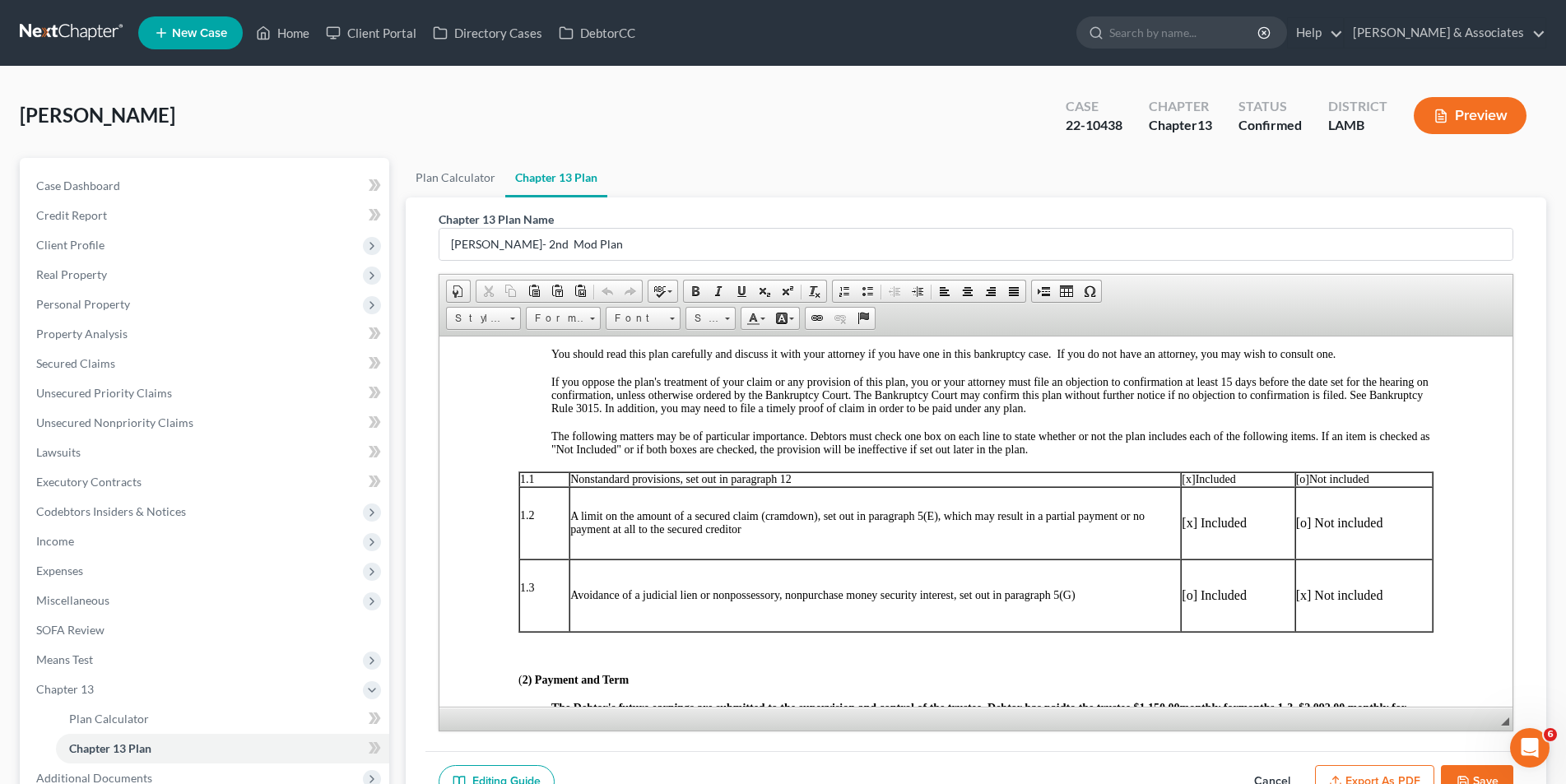
click at [1372, 776] on button "Export as PDF" at bounding box center [1375, 782] width 120 height 35
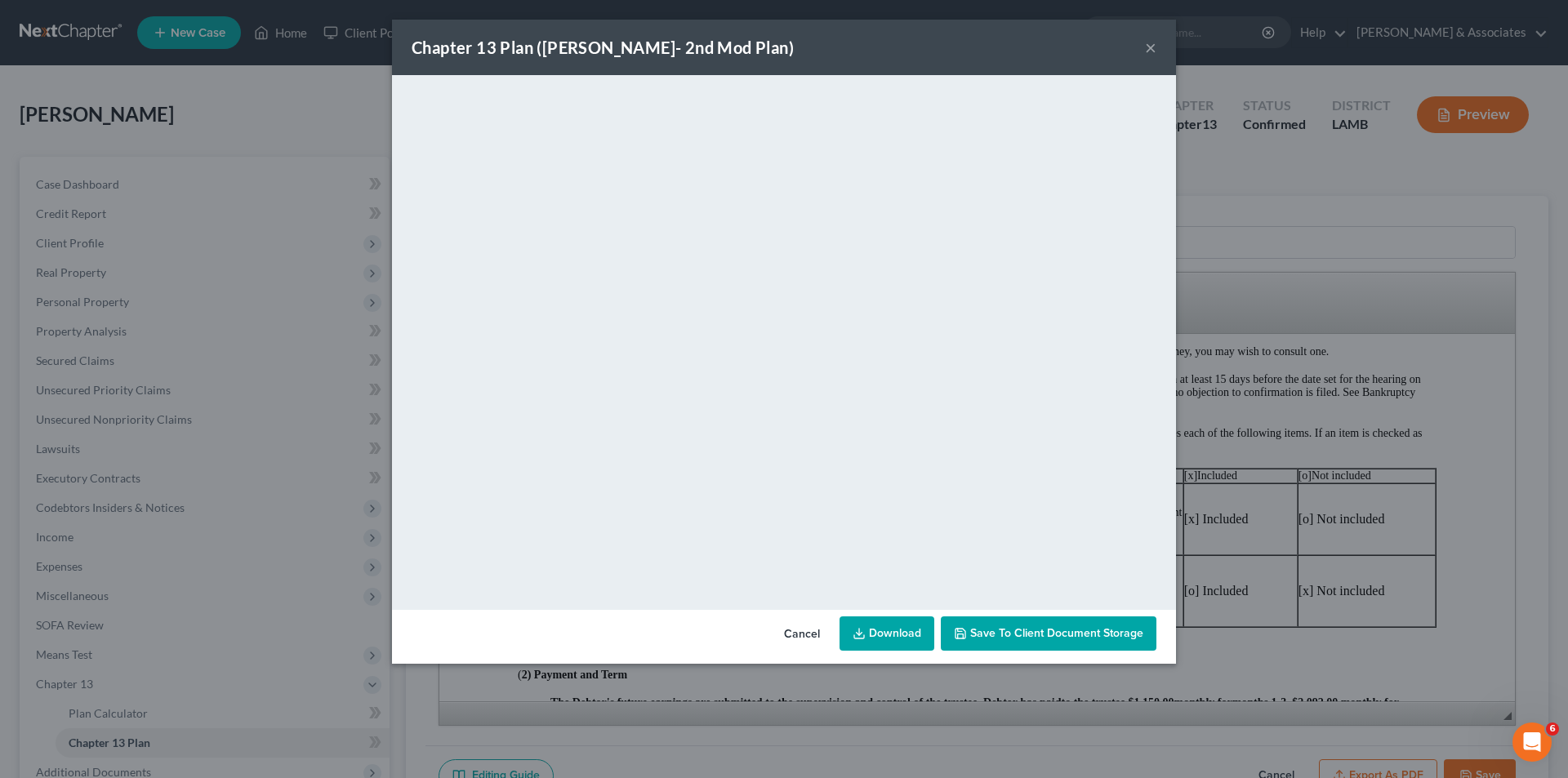
click at [1147, 42] on button "×" at bounding box center [1150, 47] width 12 height 19
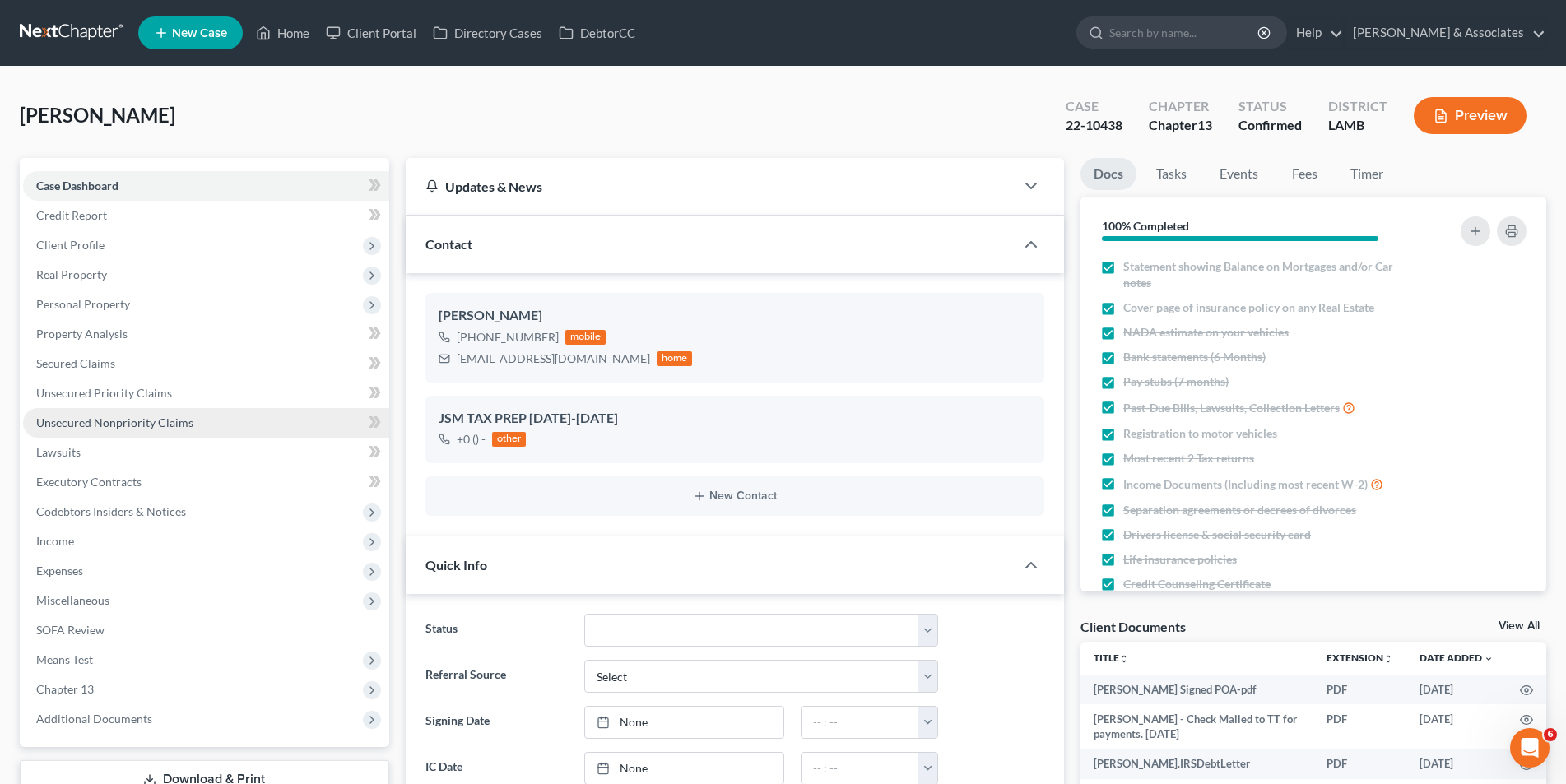
scroll to position [8853, 0]
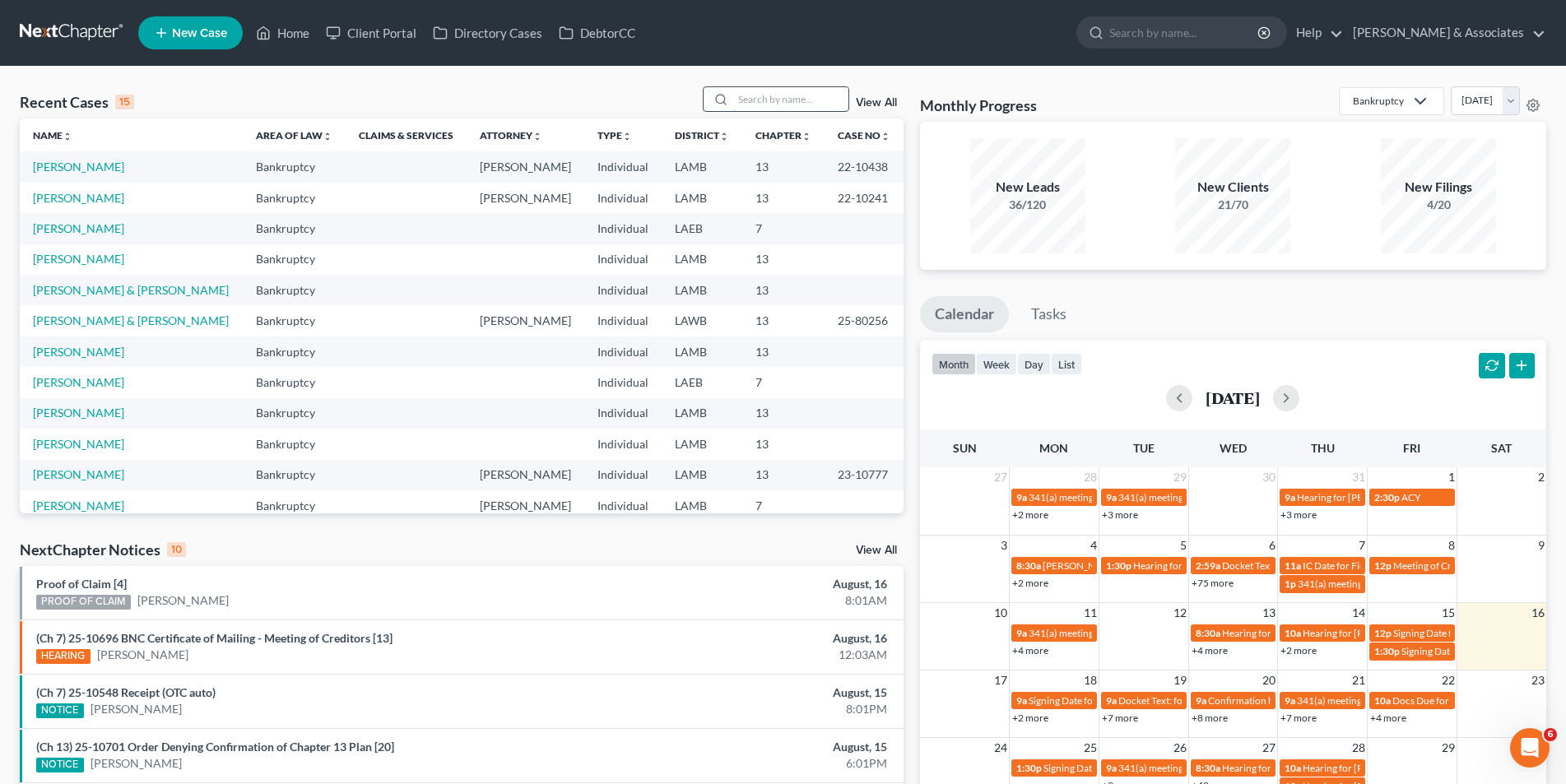
click at [818, 94] on input "search" at bounding box center [791, 99] width 115 height 24
type input "tatyana"
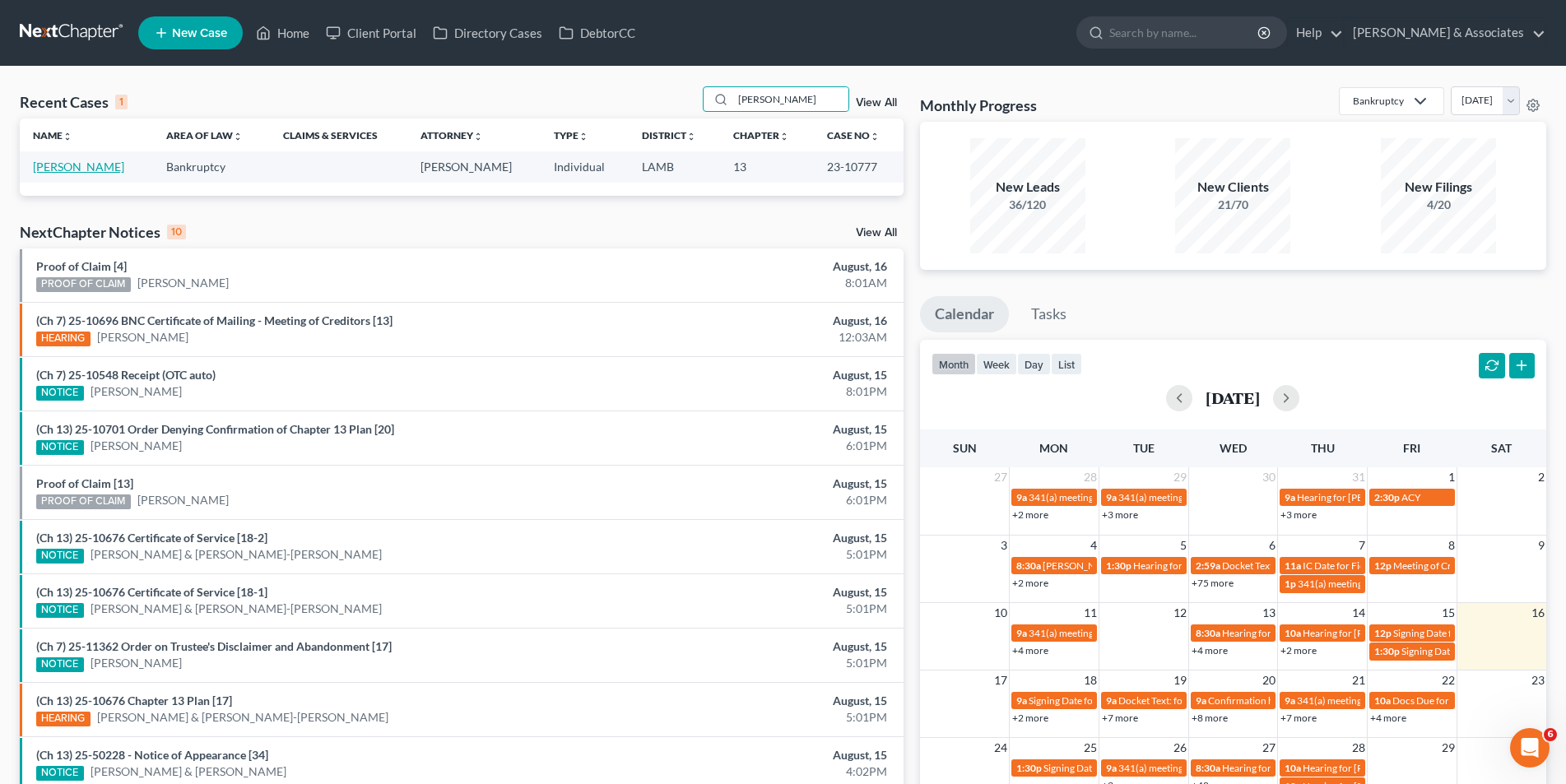
click at [45, 162] on link "[PERSON_NAME]" at bounding box center [79, 167] width 91 height 14
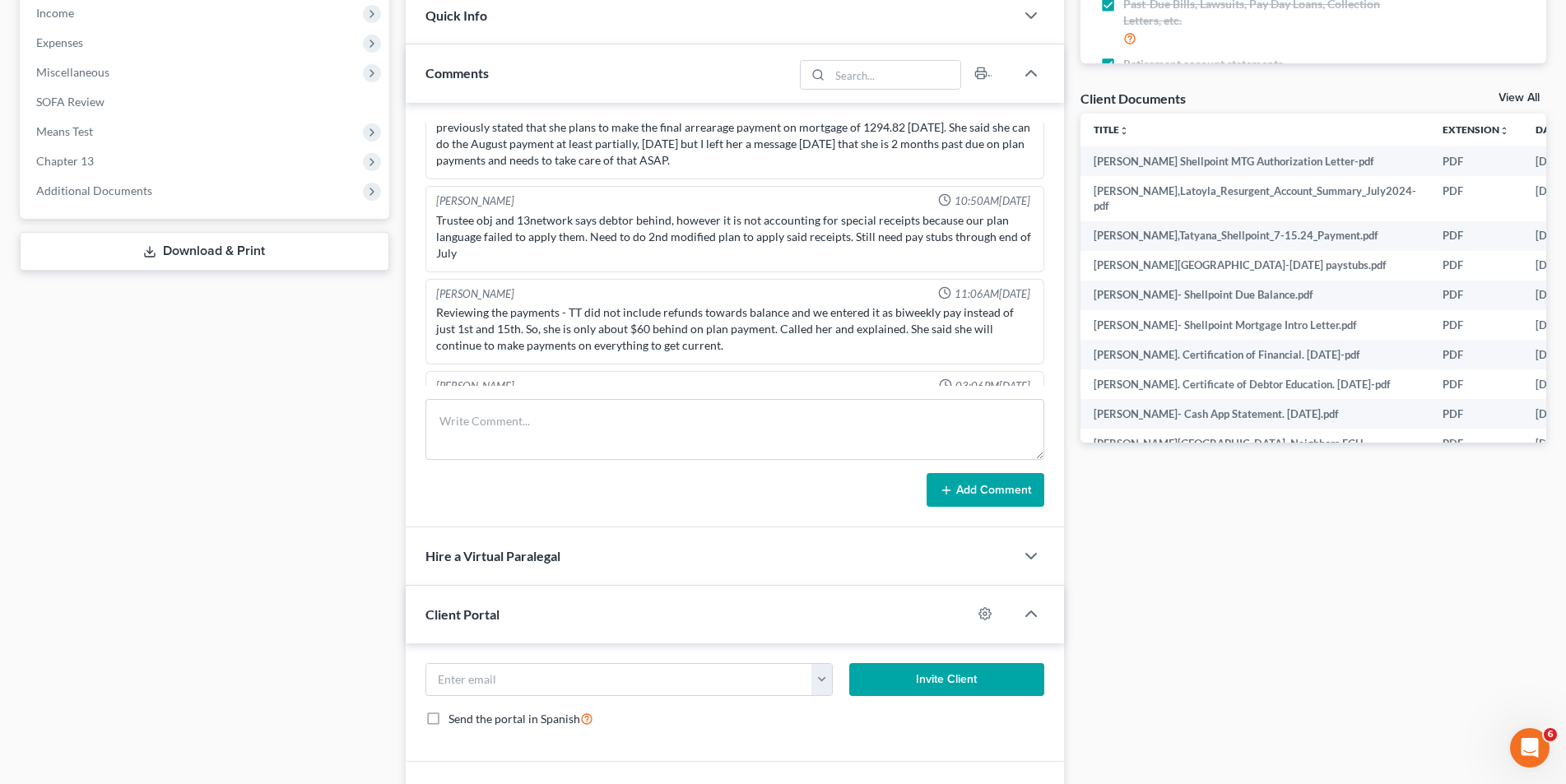
scroll to position [493, 0]
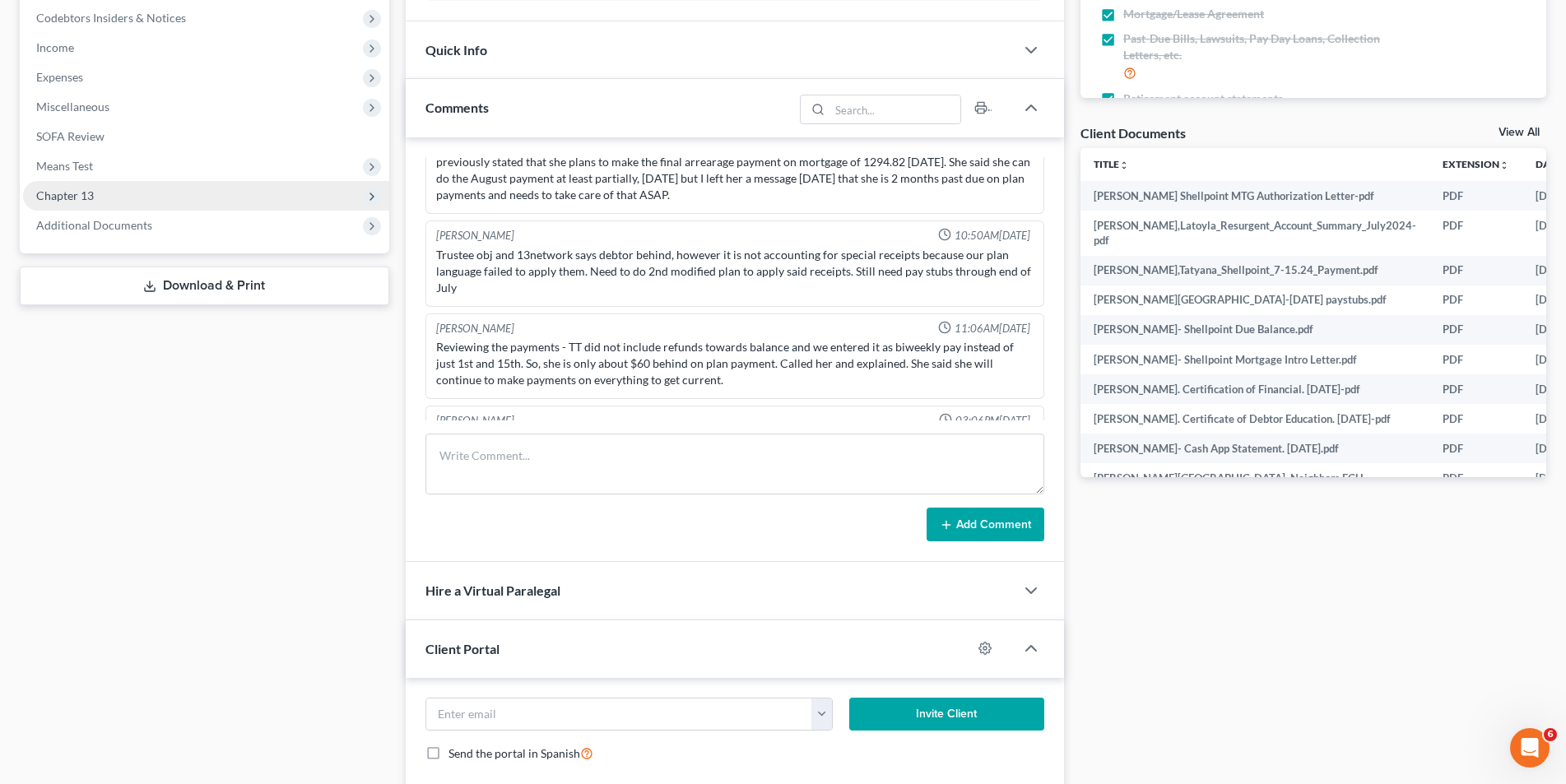
click at [202, 202] on span "Chapter 13" at bounding box center [206, 195] width 366 height 29
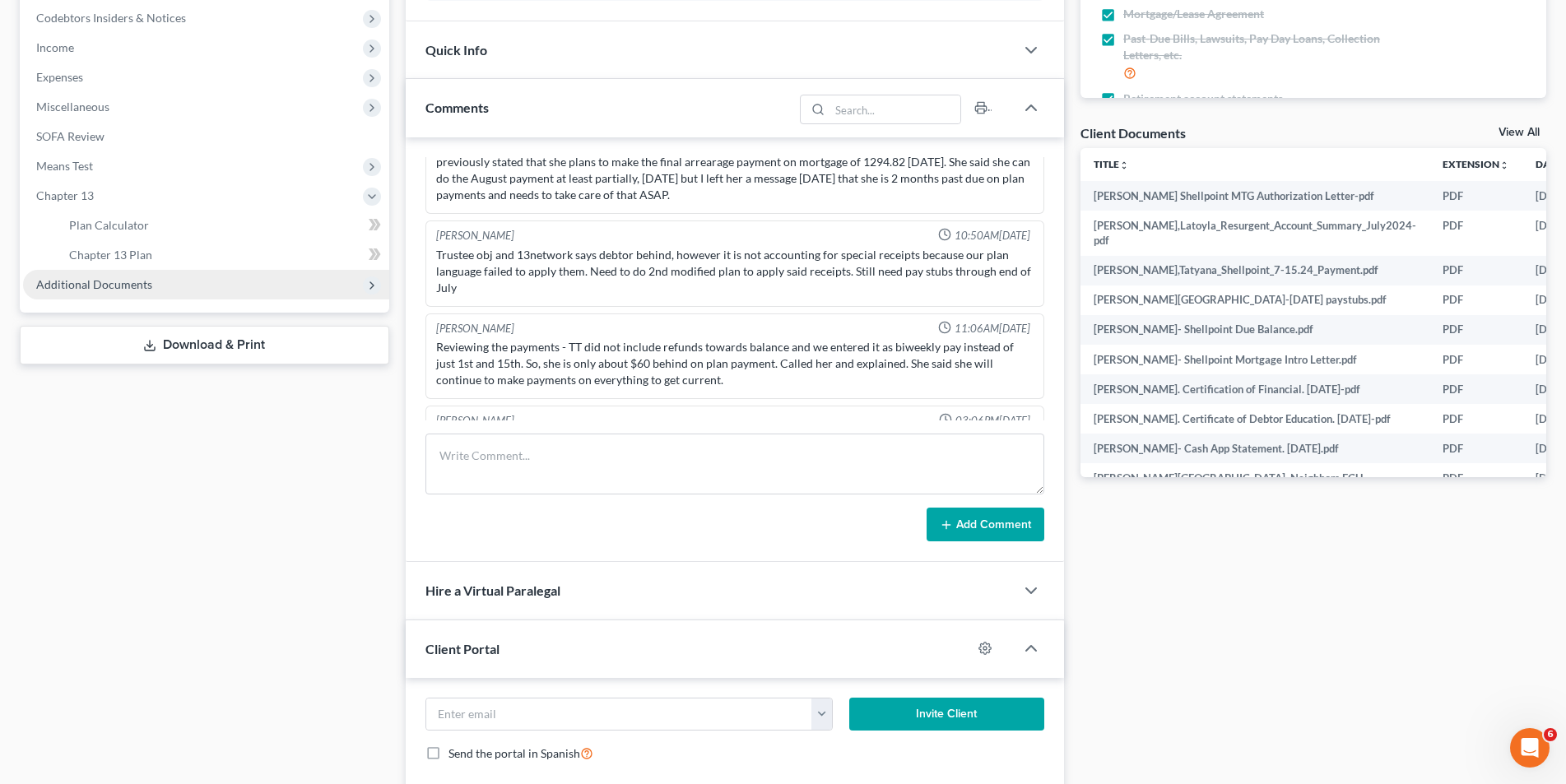
click at [129, 287] on span "Additional Documents" at bounding box center [95, 285] width 116 height 14
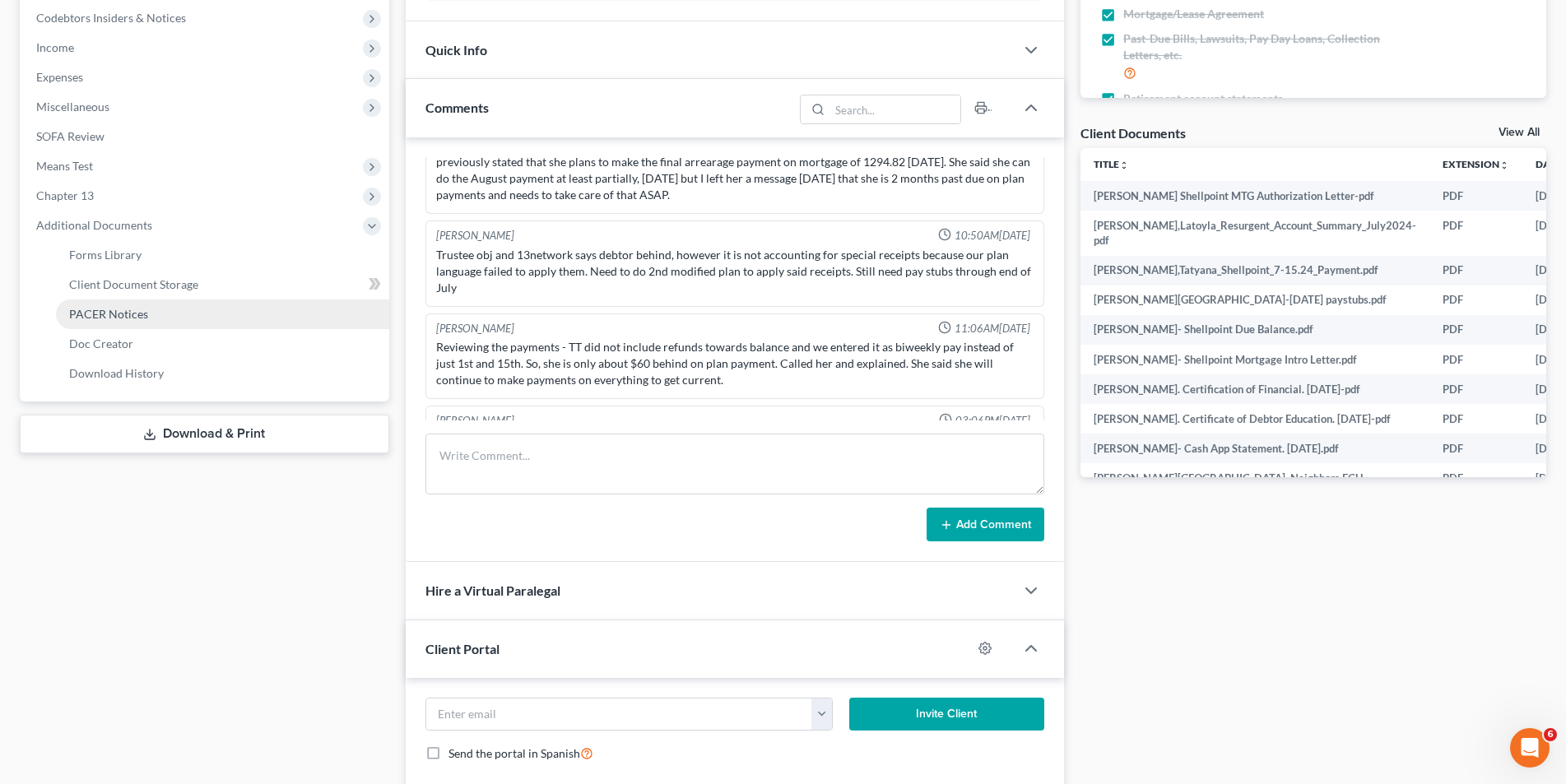
click at [137, 318] on span "PACER Notices" at bounding box center [108, 314] width 79 height 14
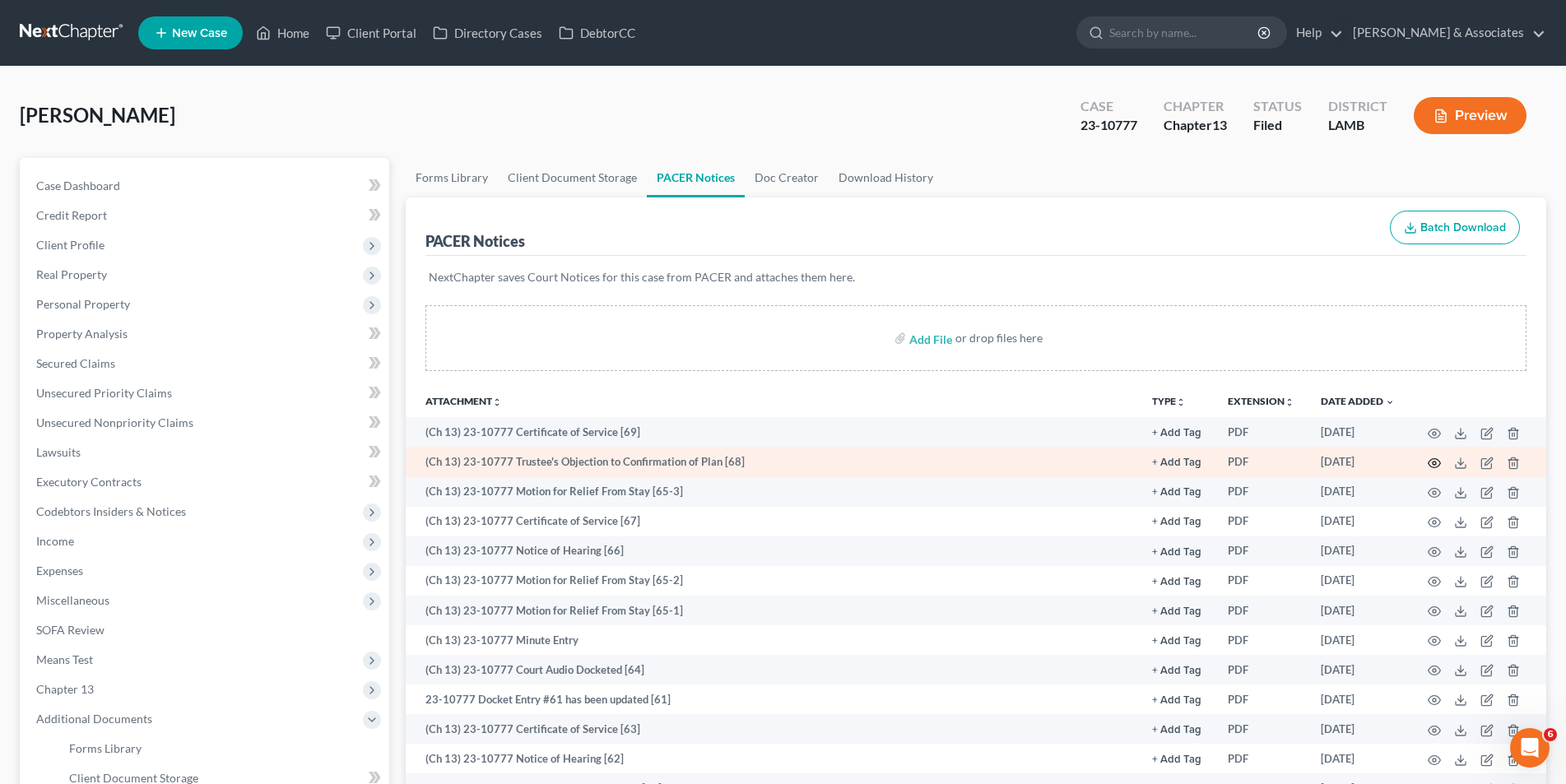
click at [1430, 458] on icon "button" at bounding box center [1434, 463] width 13 height 13
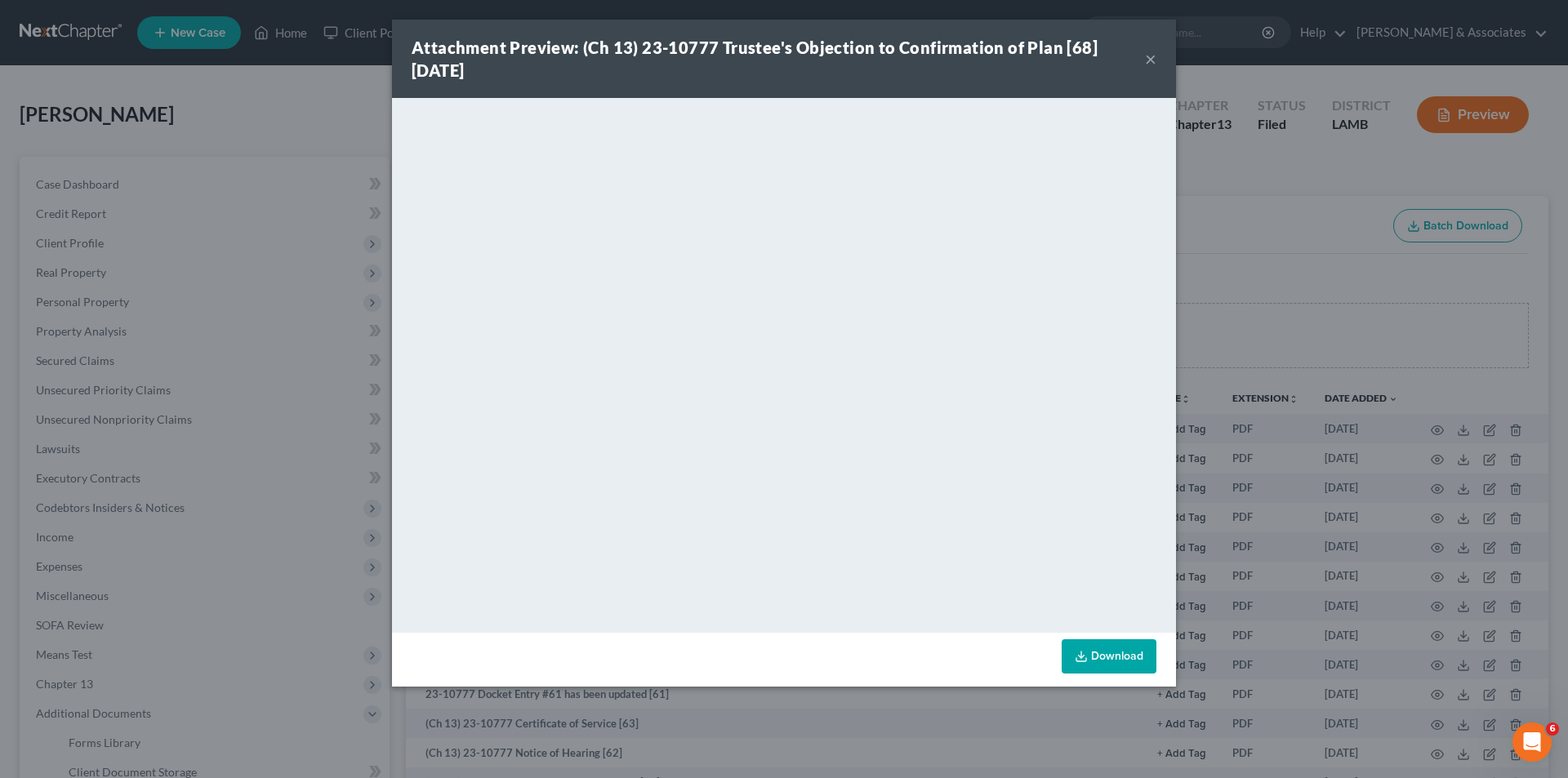
click at [1143, 58] on div "Attachment Preview: (Ch 13) 23-10777 Trustee's Objection to Confirmation of Pla…" at bounding box center [778, 59] width 733 height 46
click at [1147, 55] on button "×" at bounding box center [1150, 58] width 12 height 19
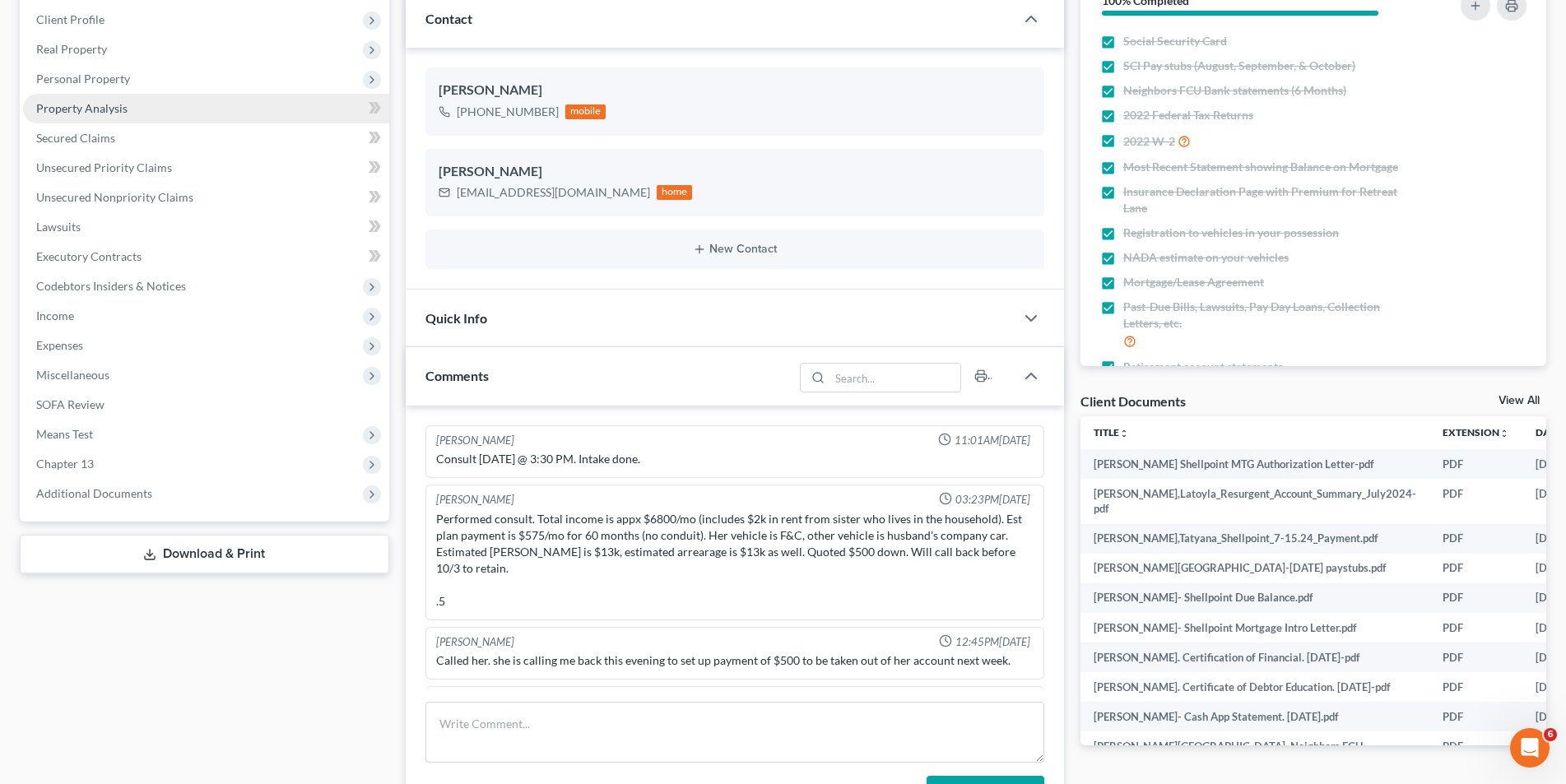
scroll to position [5352, 0]
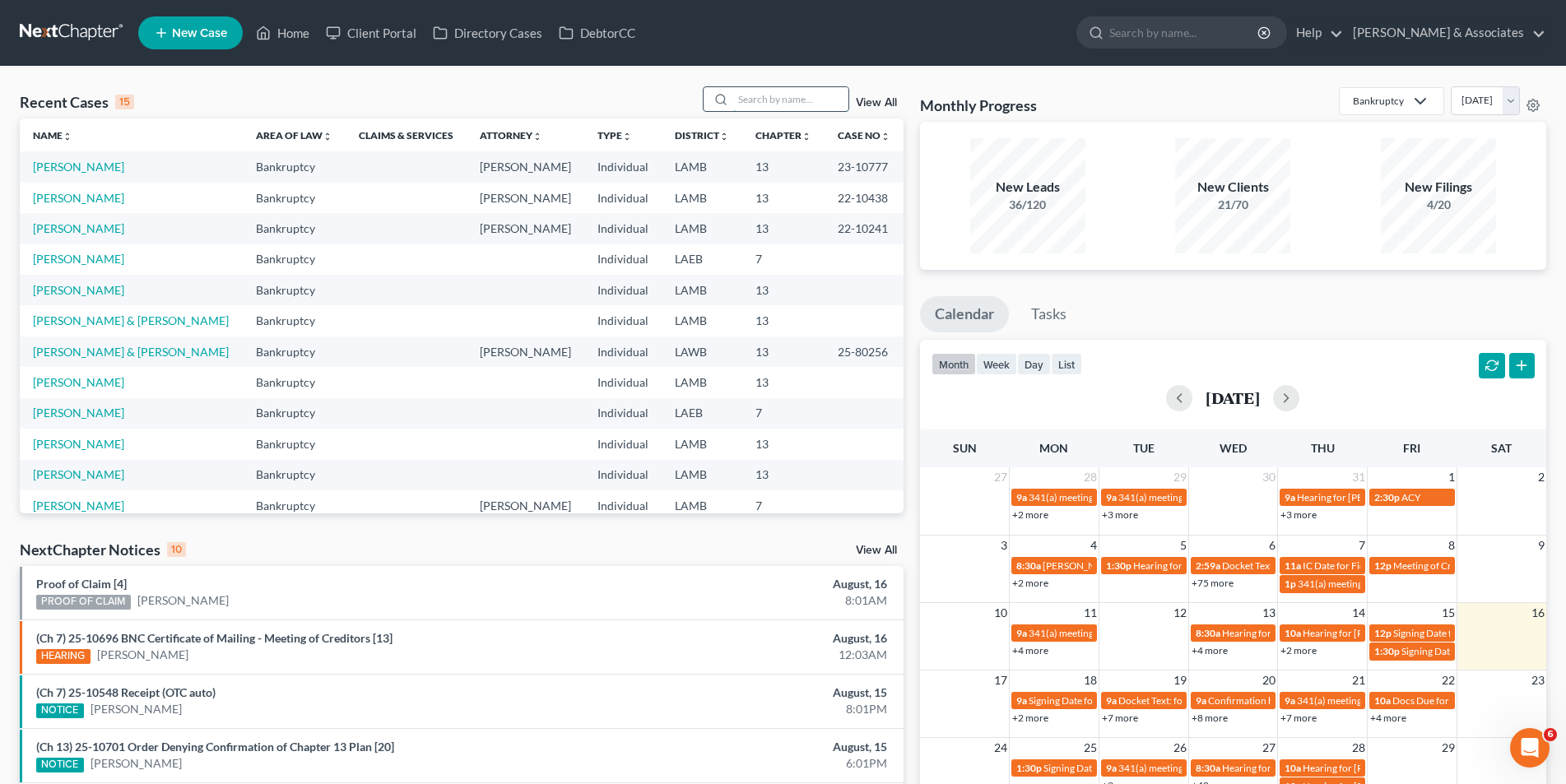
click at [774, 101] on input "search" at bounding box center [791, 99] width 115 height 24
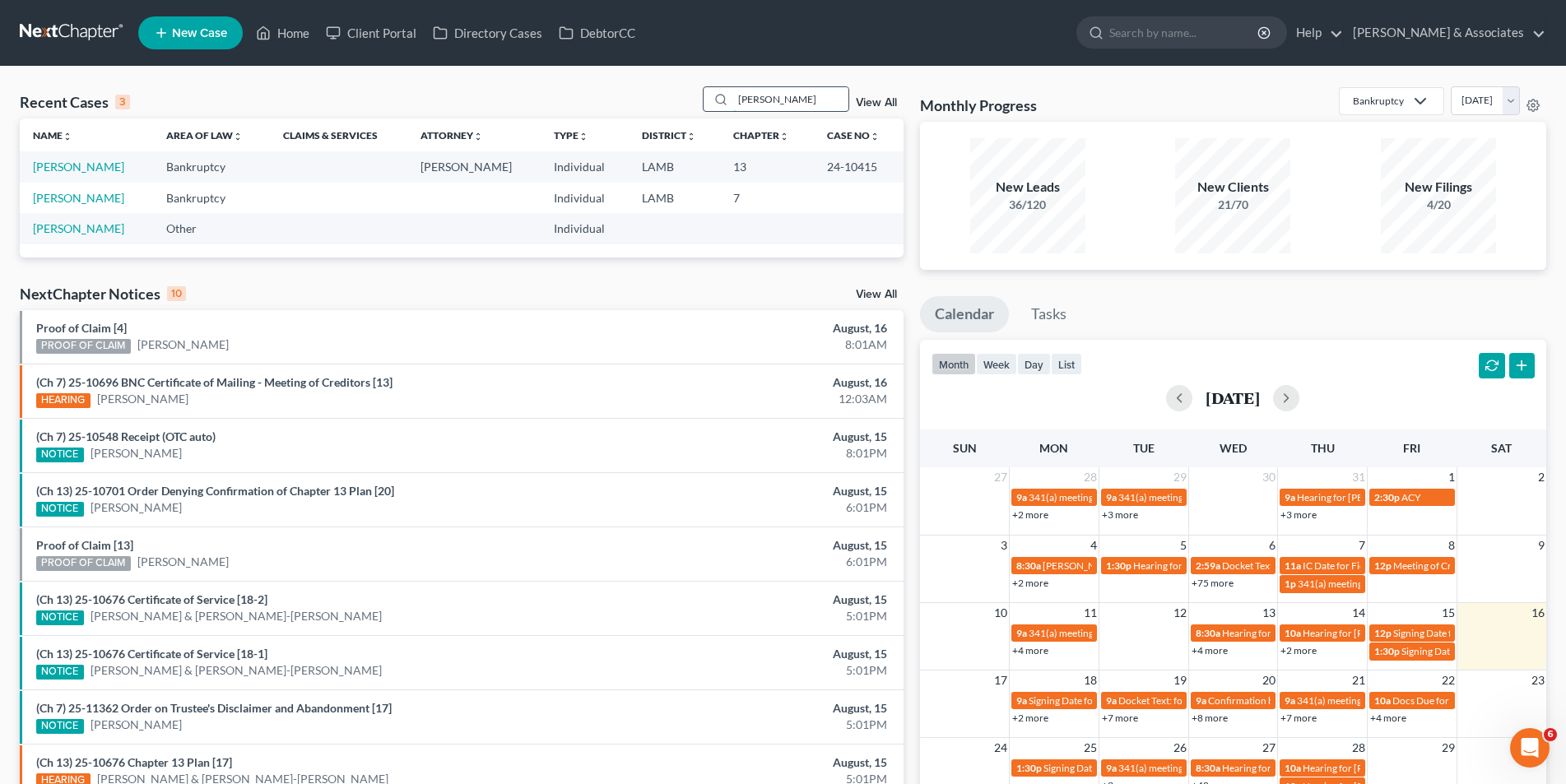
type input "decker"
click at [68, 170] on link "Decker, Travor" at bounding box center [79, 167] width 91 height 14
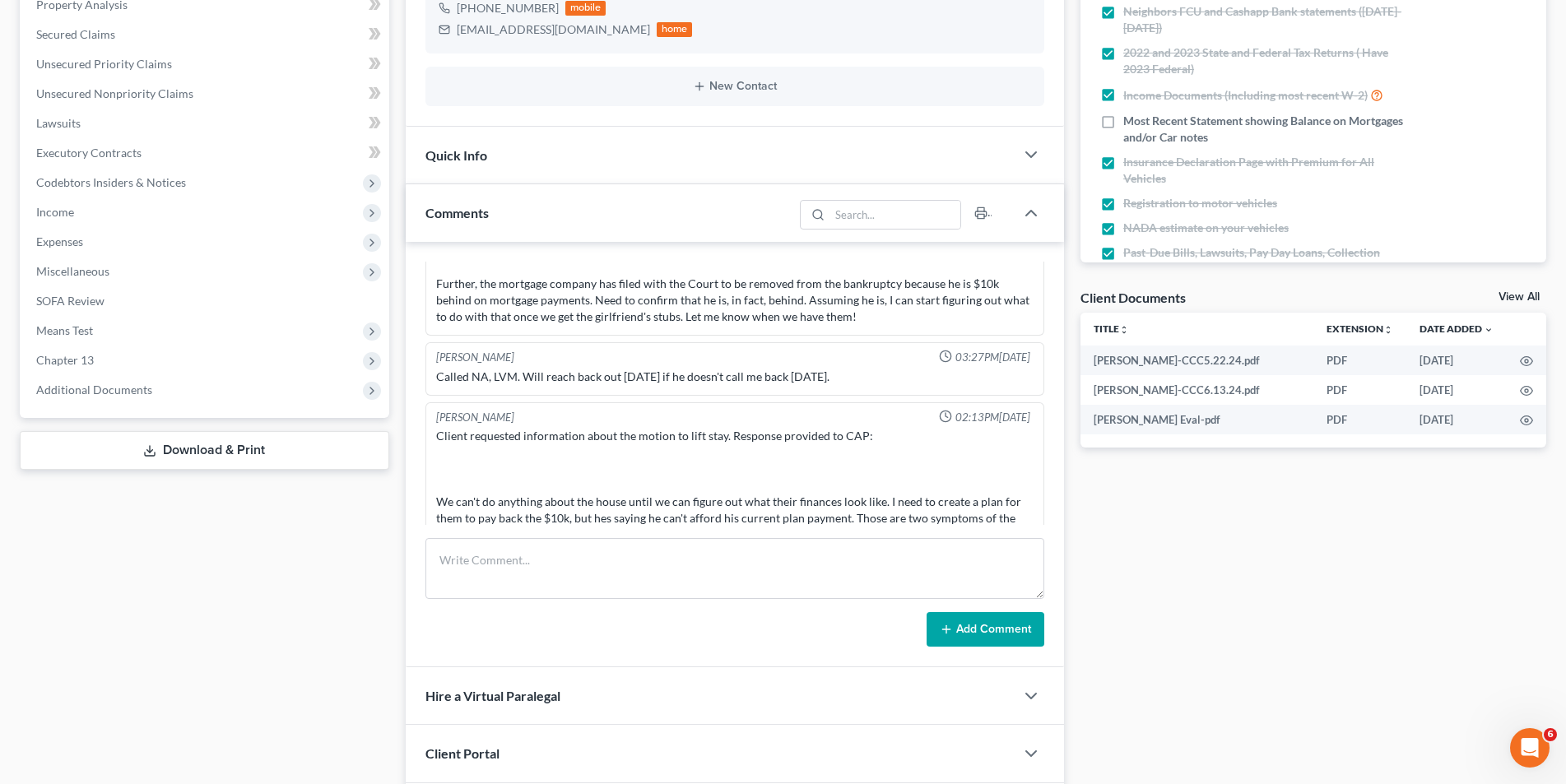
scroll to position [3745, 0]
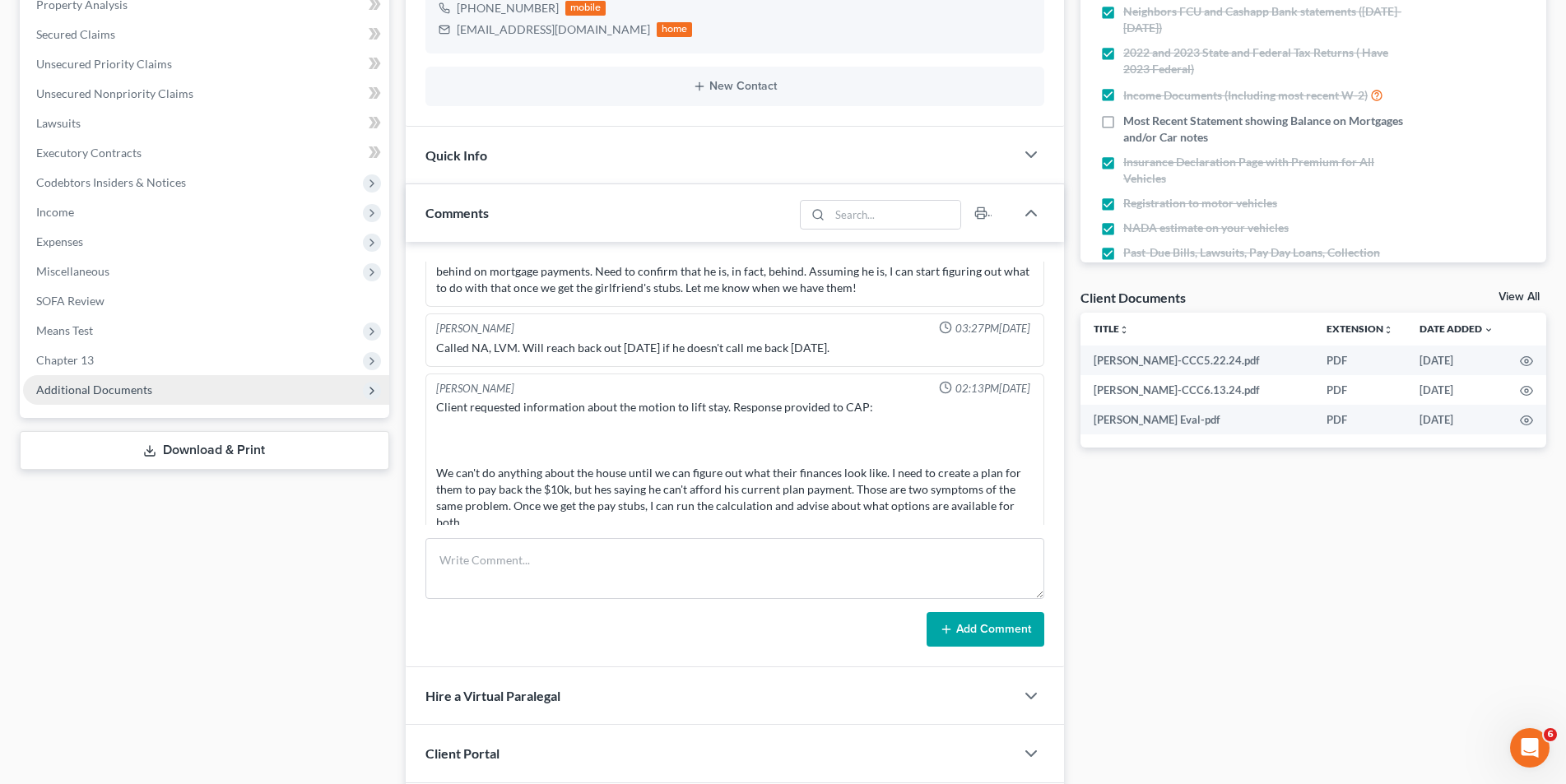
click at [123, 391] on span "Additional Documents" at bounding box center [95, 390] width 116 height 14
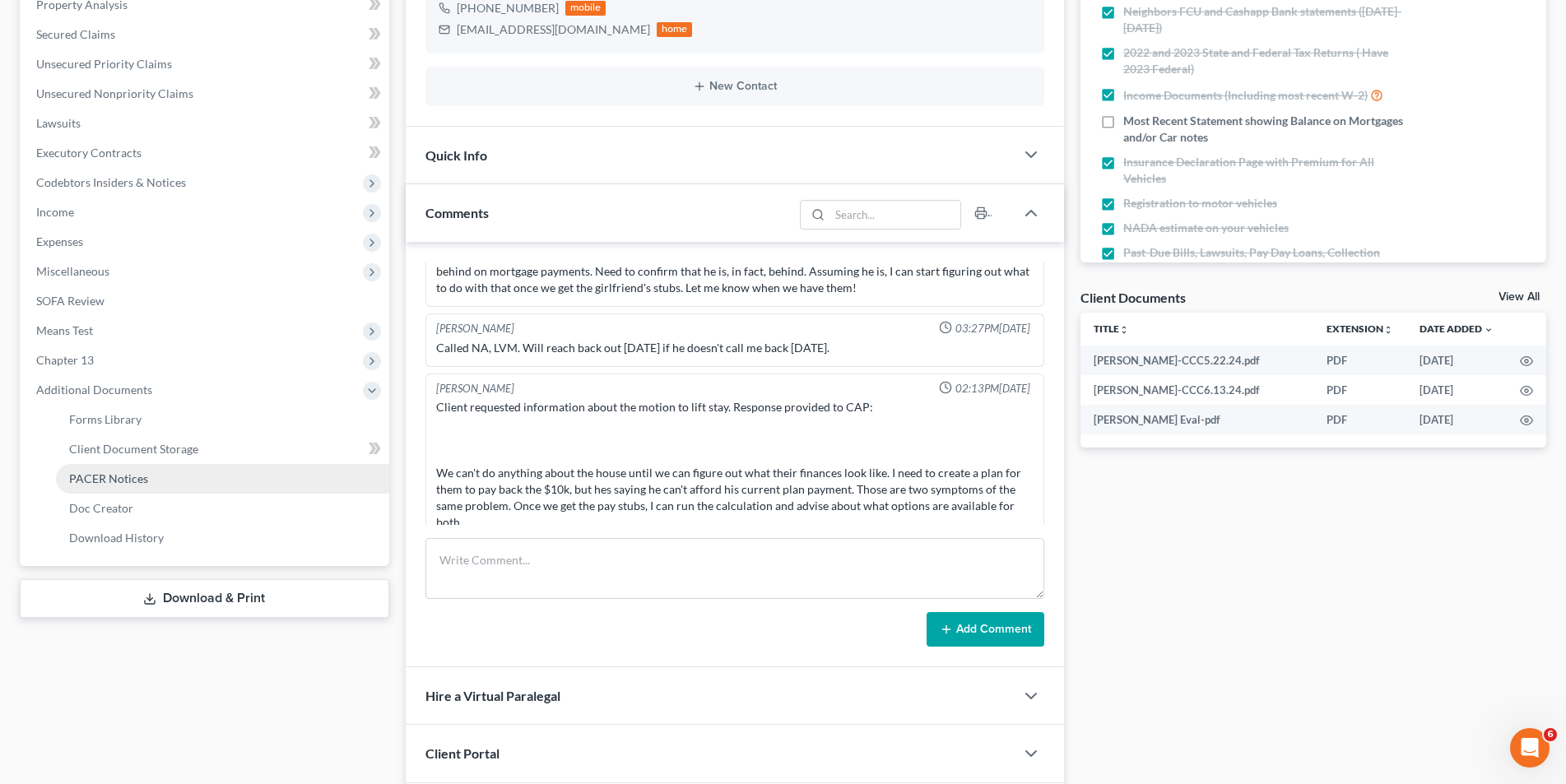
click at [109, 475] on span "PACER Notices" at bounding box center [108, 479] width 79 height 14
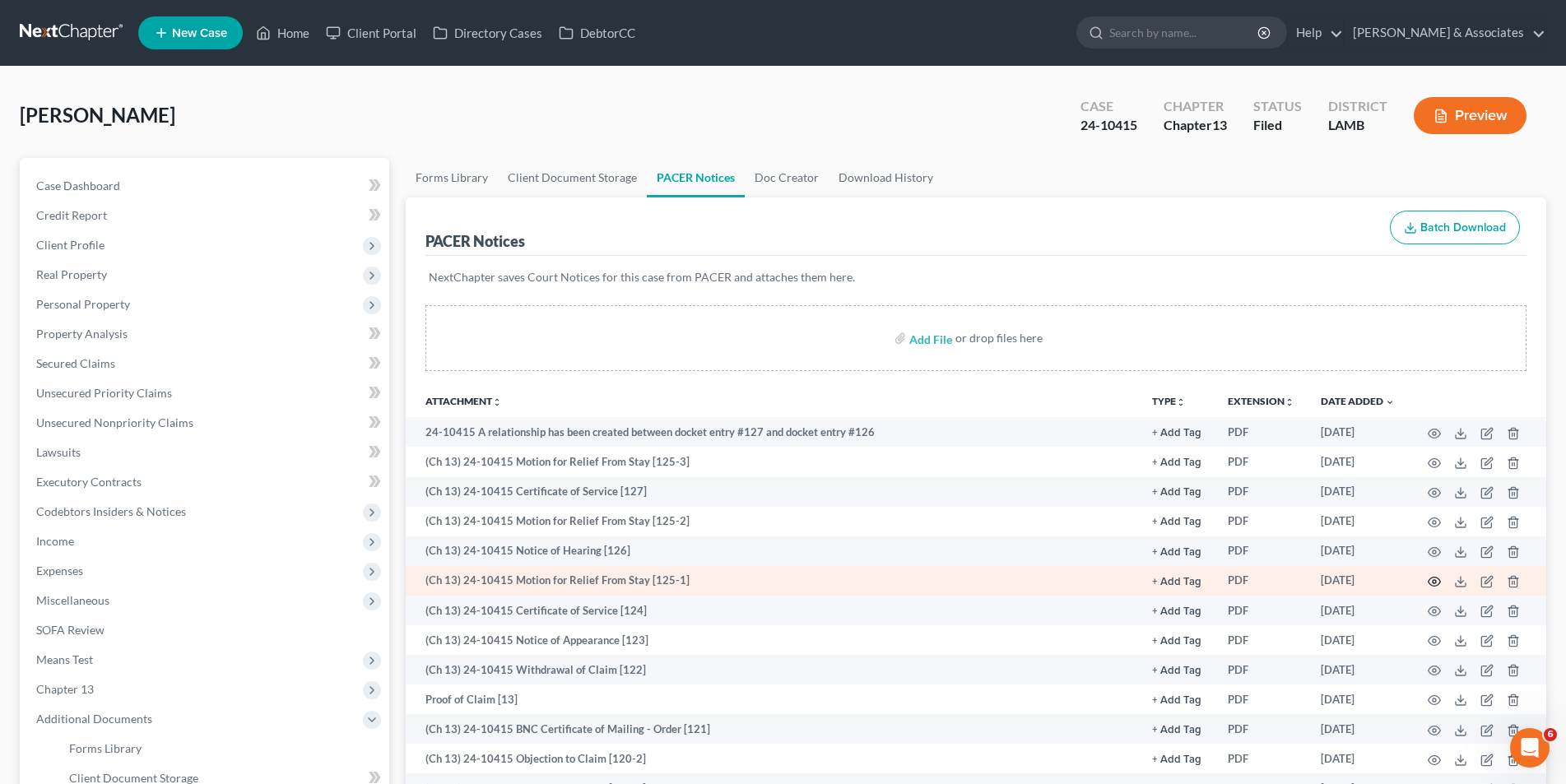
click at [1430, 582] on icon "button" at bounding box center [1434, 582] width 13 height 13
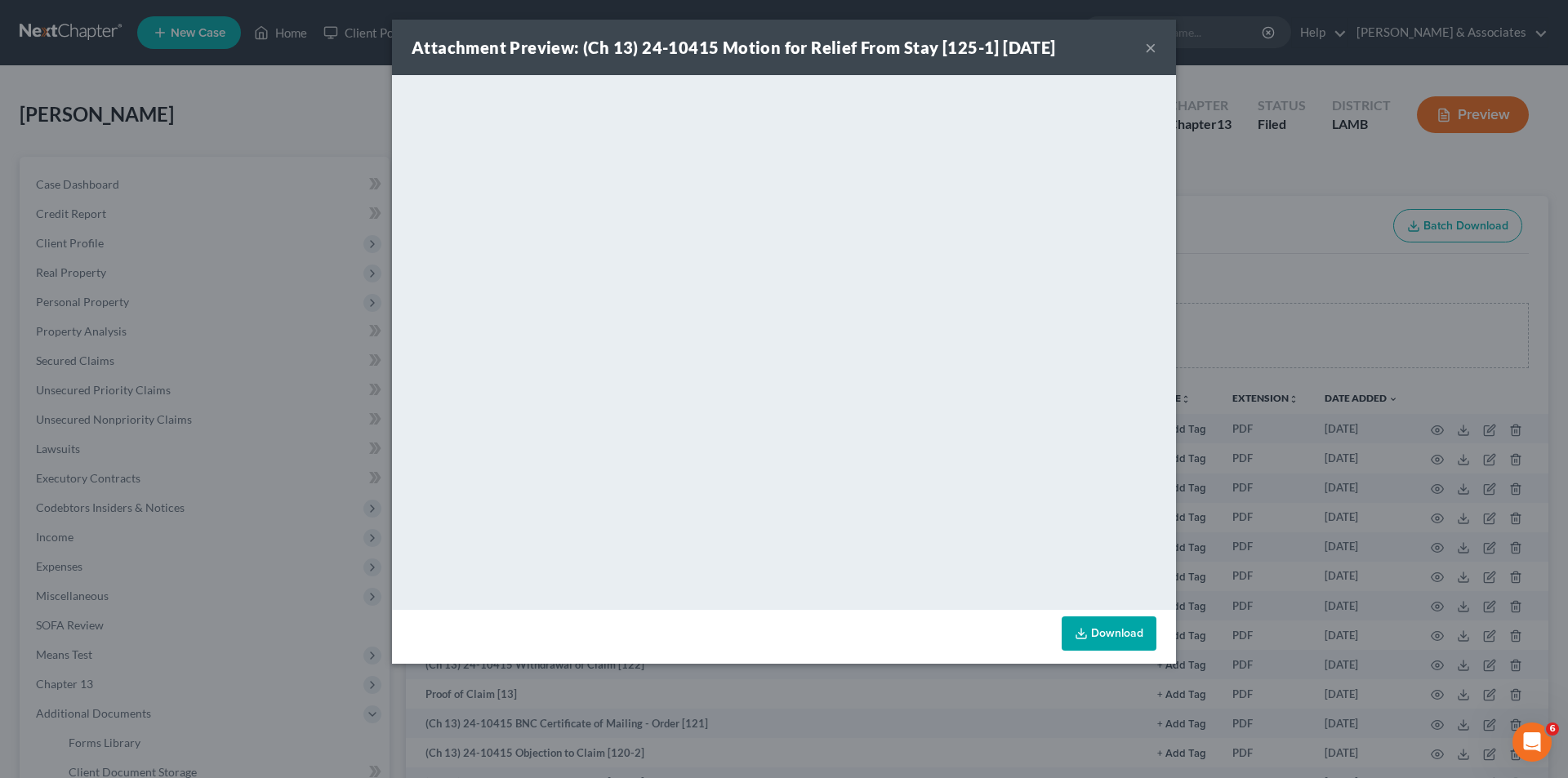
click at [1154, 47] on button "×" at bounding box center [1150, 47] width 12 height 19
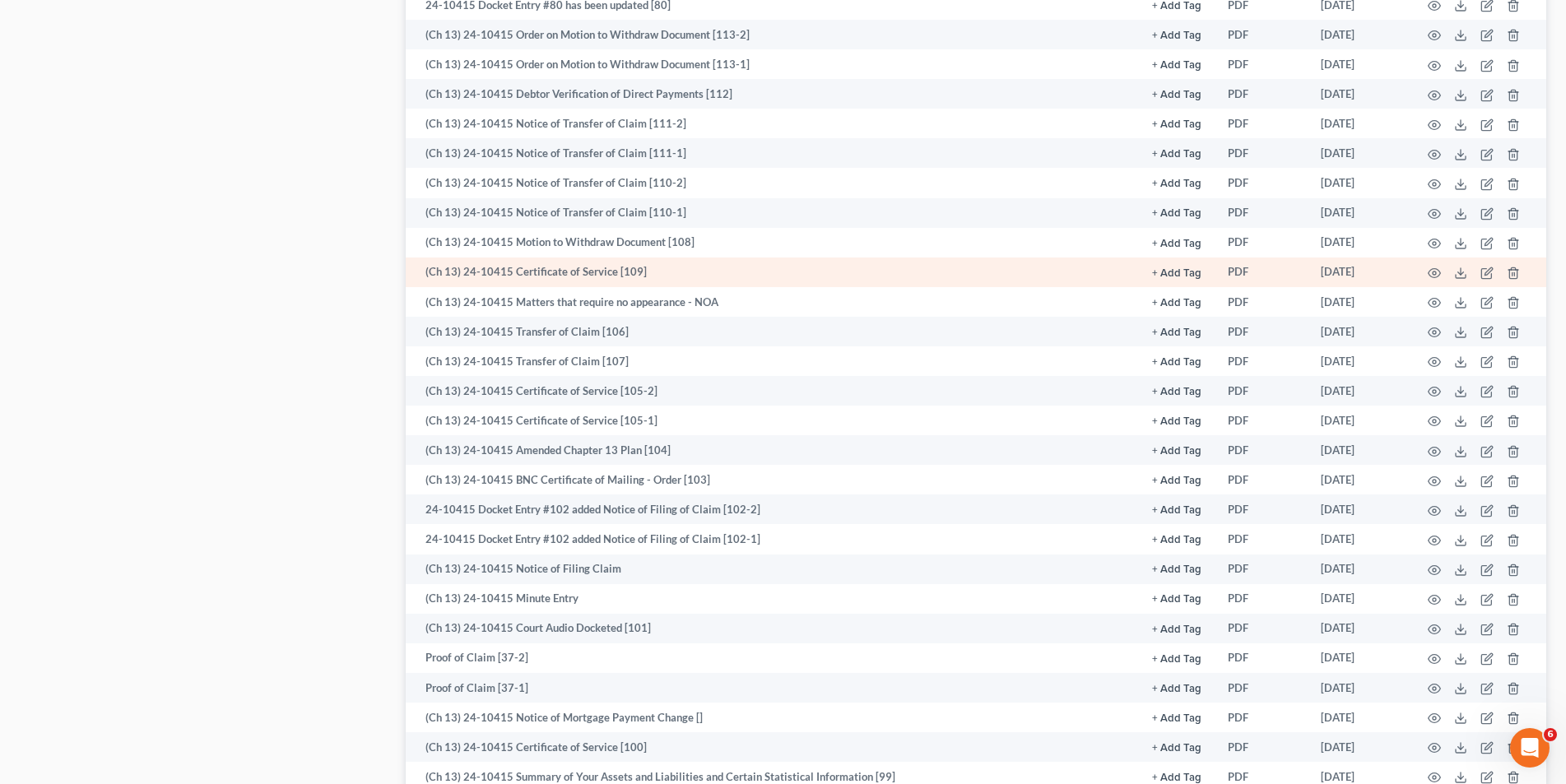
scroll to position [1069, 0]
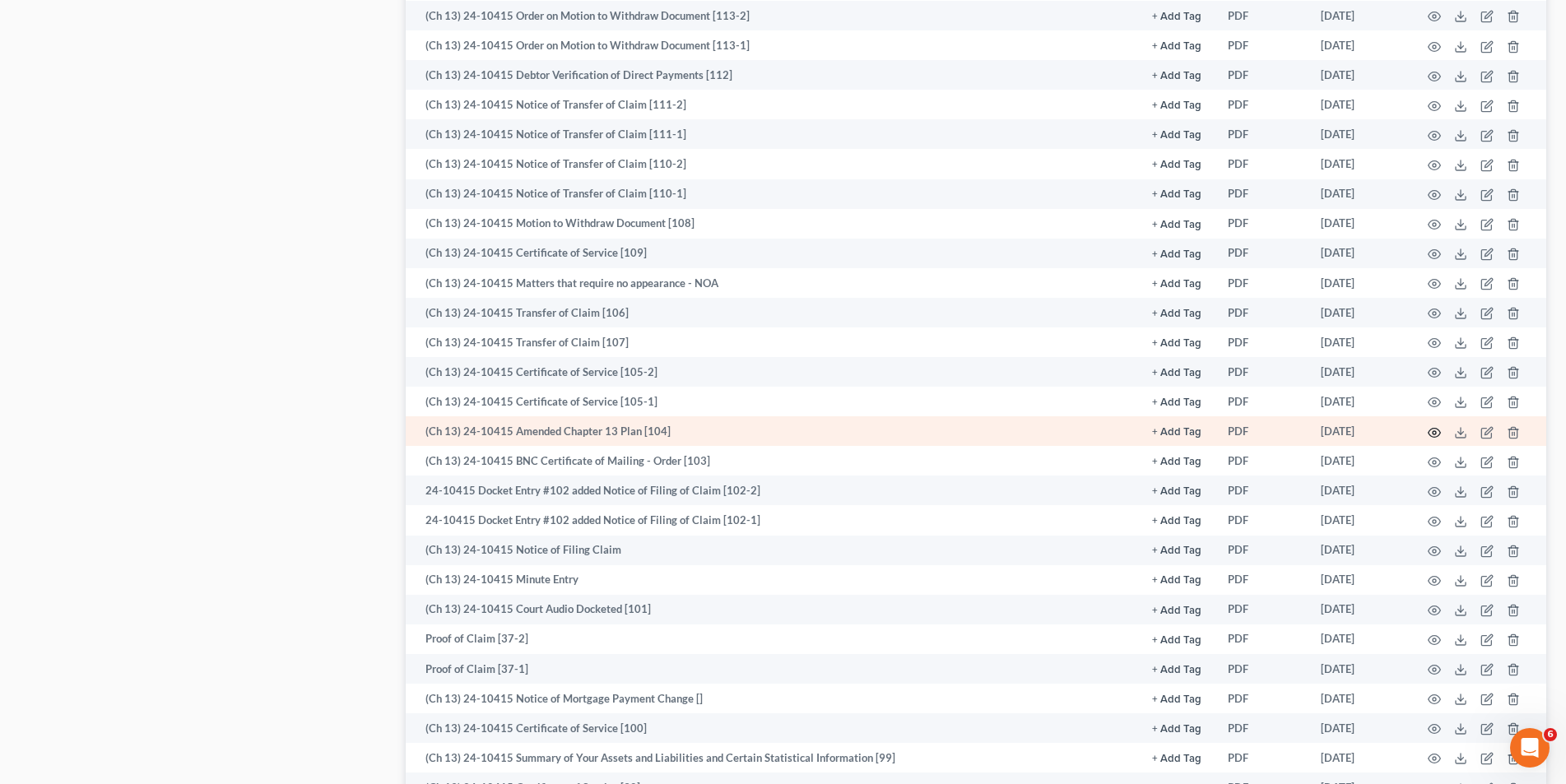
click at [1429, 431] on icon "button" at bounding box center [1435, 433] width 12 height 9
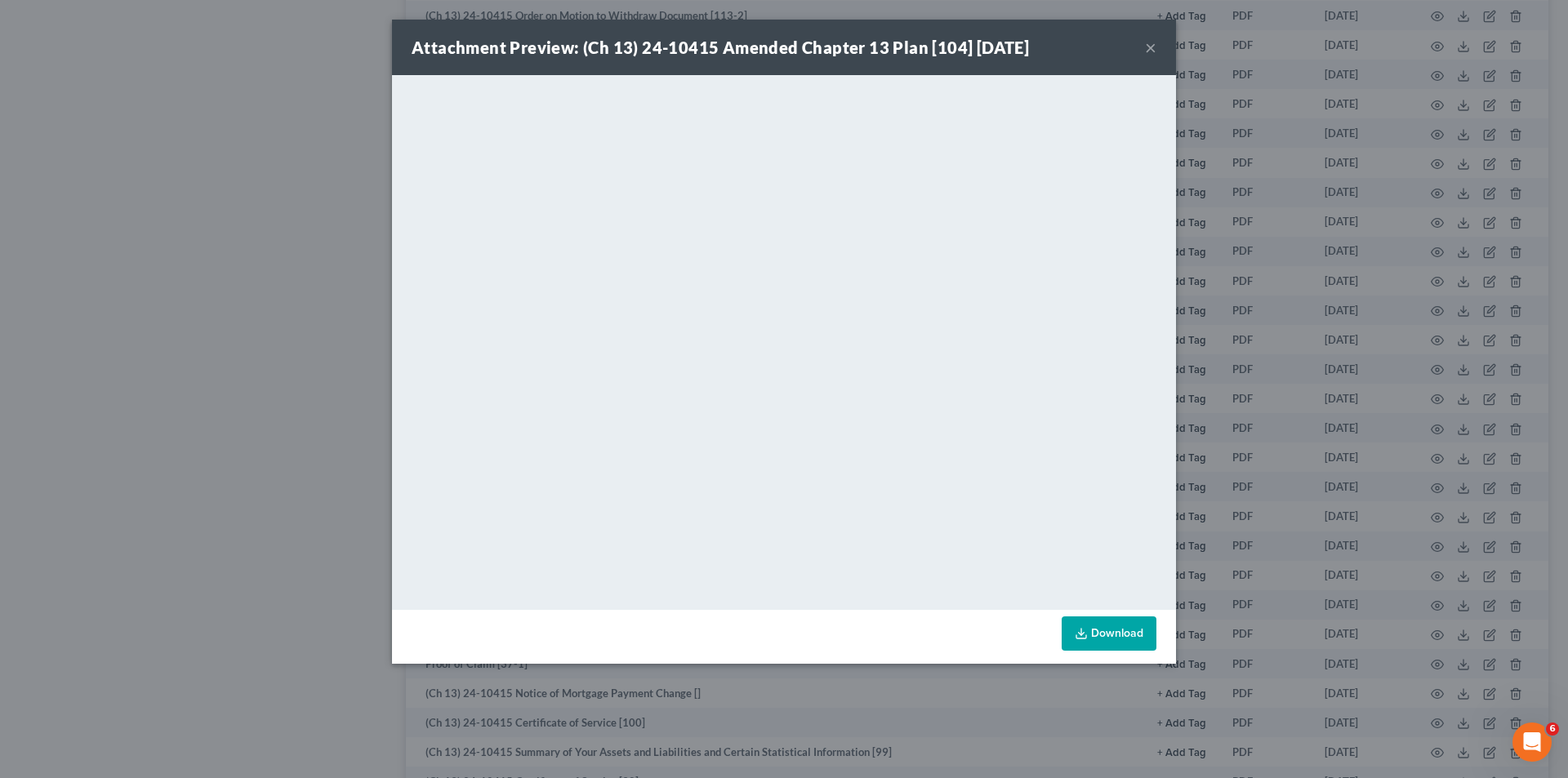
click at [1147, 48] on button "×" at bounding box center [1150, 47] width 12 height 19
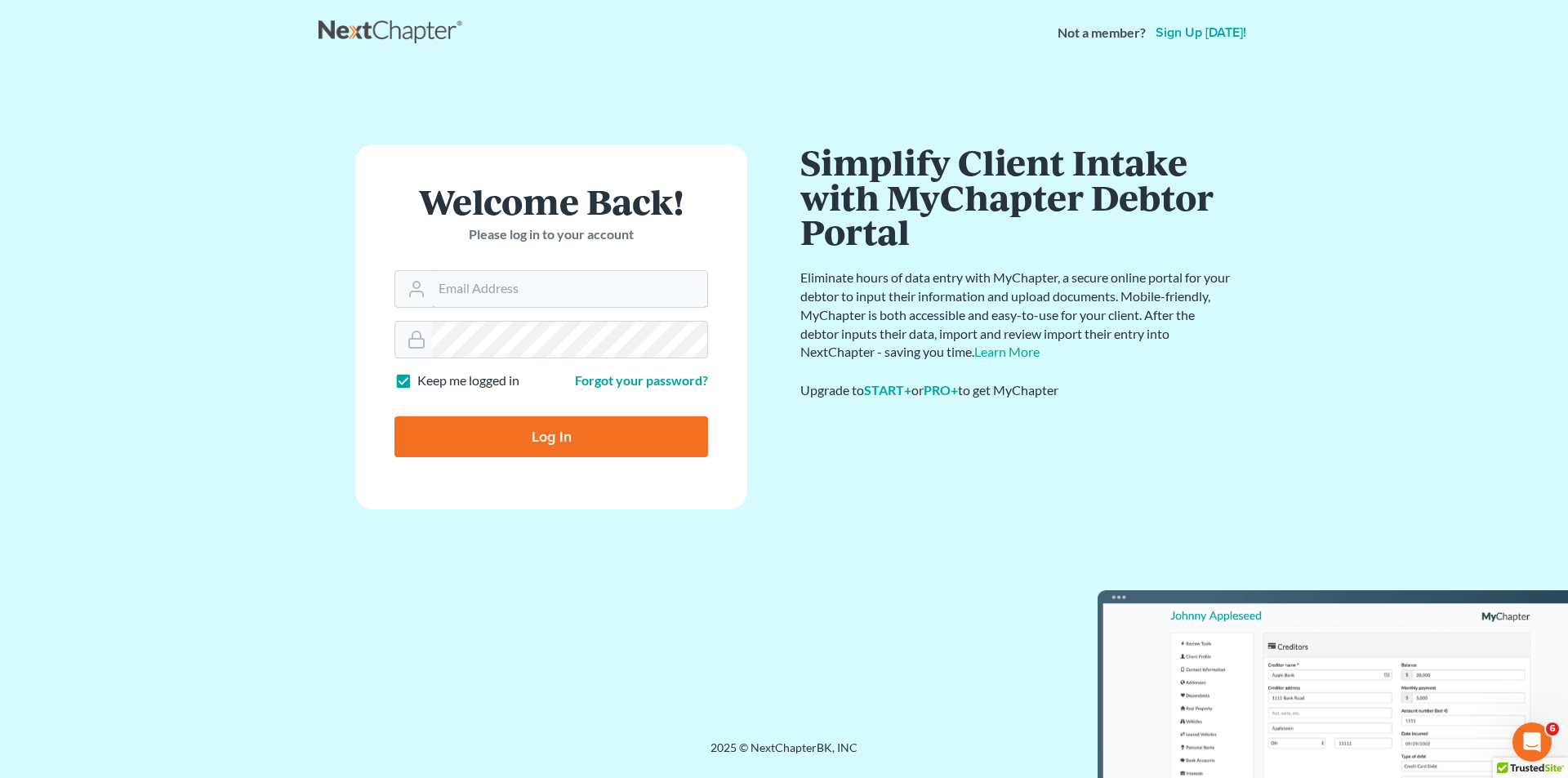
type input "[EMAIL_ADDRESS][DOMAIN_NAME]"
click at [502, 431] on input "Log In" at bounding box center [552, 436] width 313 height 41
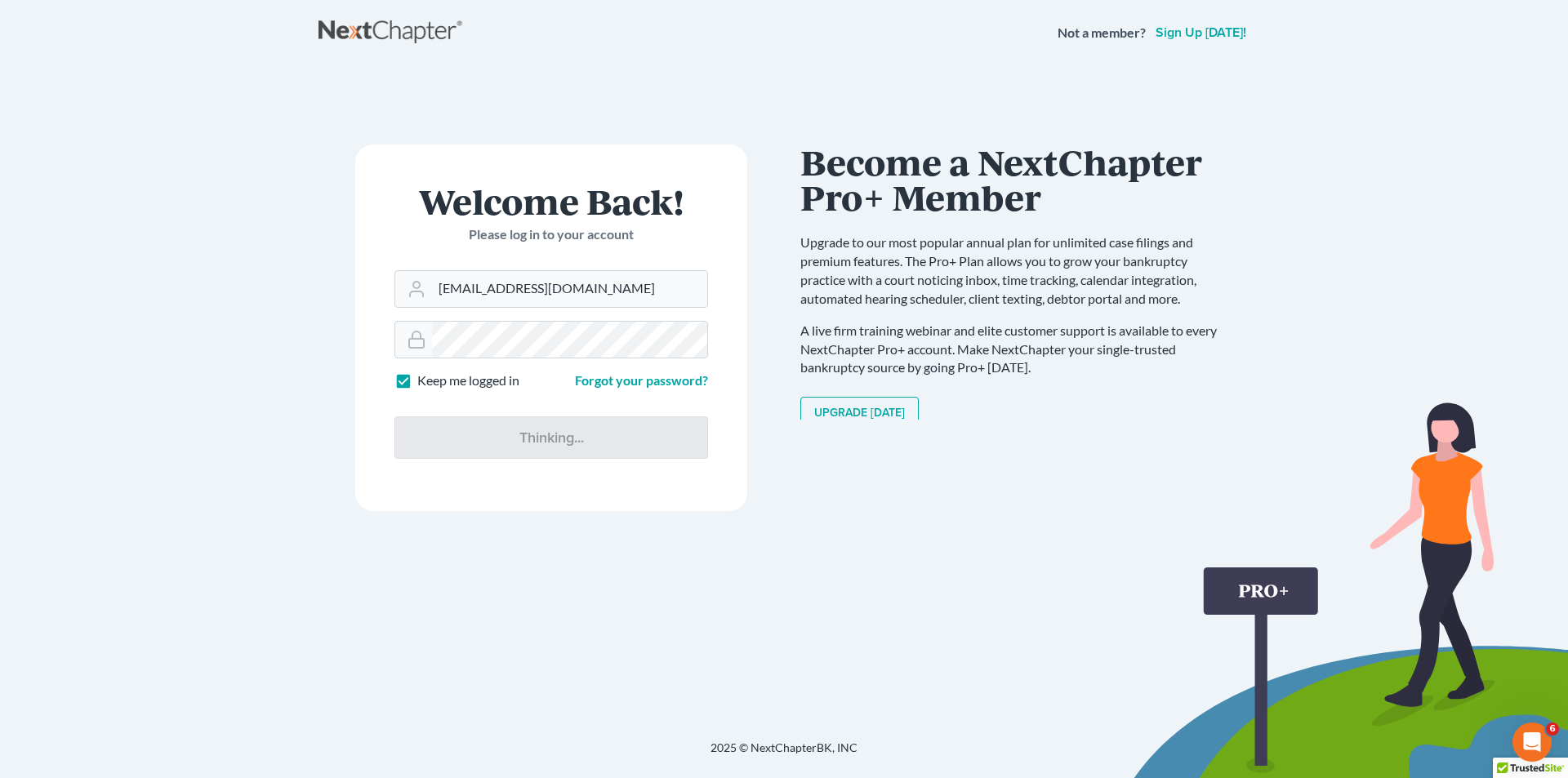
type input "Thinking..."
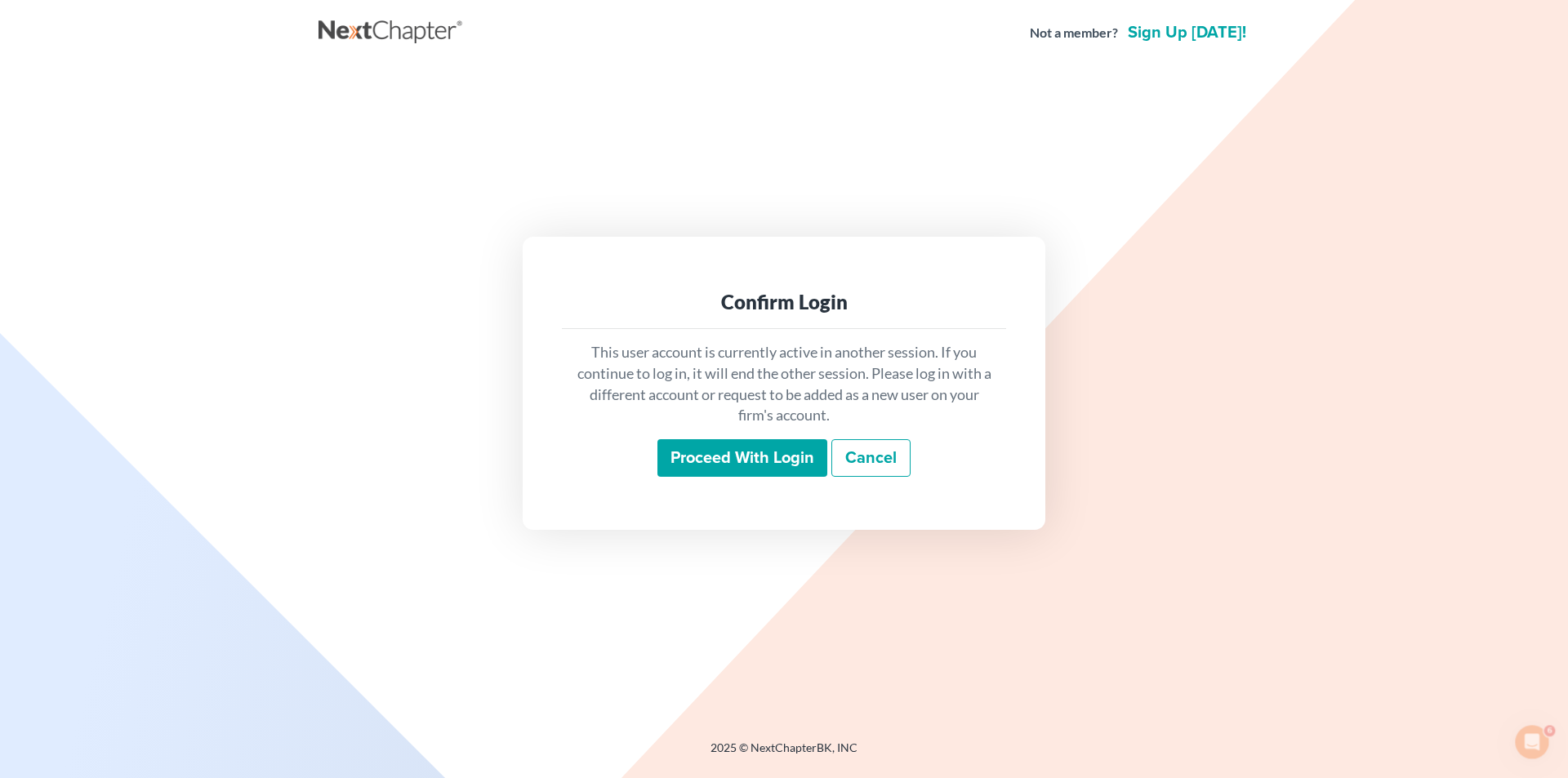
click at [710, 454] on input "Proceed with login" at bounding box center [743, 458] width 170 height 37
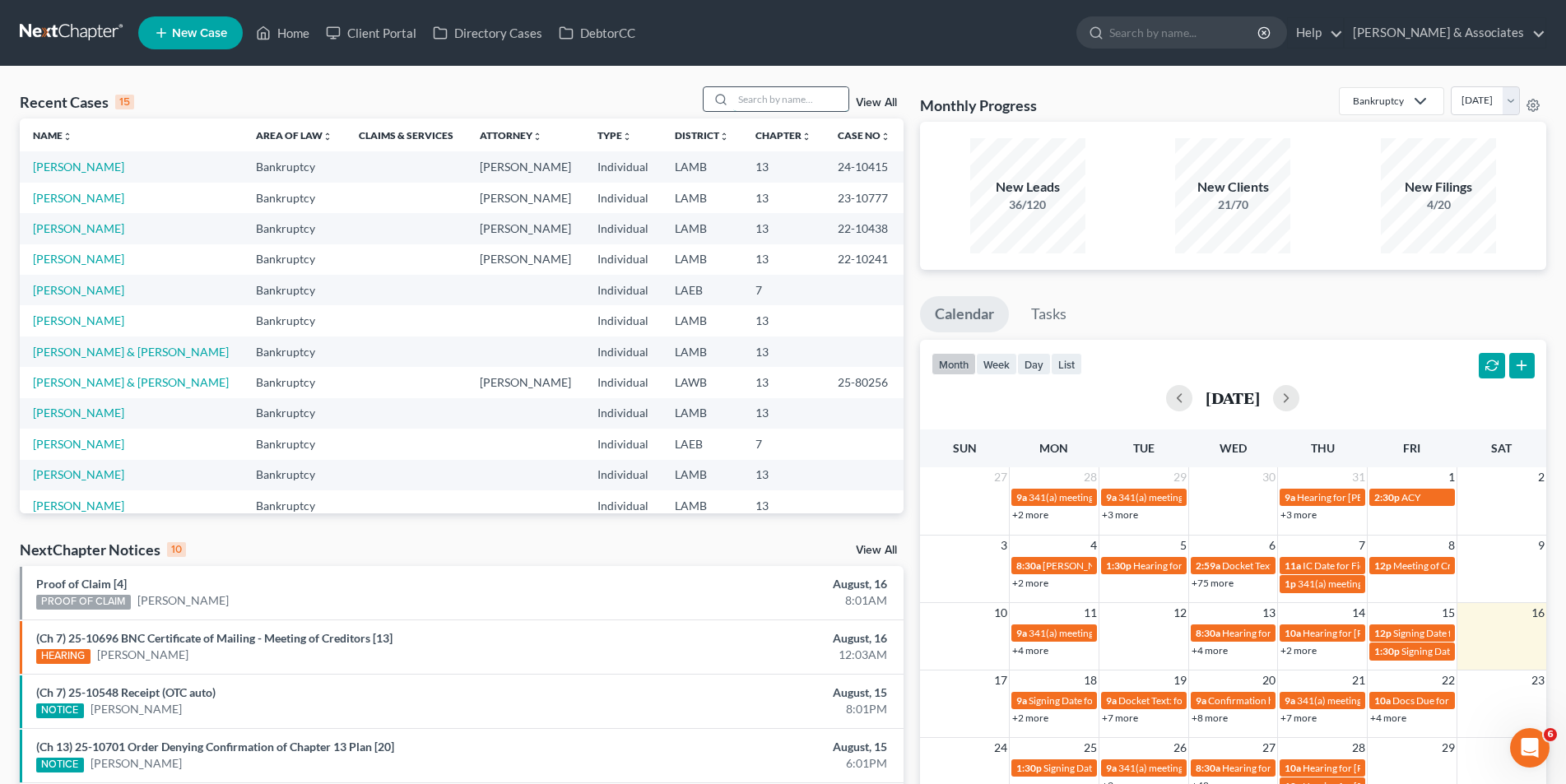
click at [738, 90] on input "search" at bounding box center [791, 99] width 115 height 24
type input "[PERSON_NAME]"
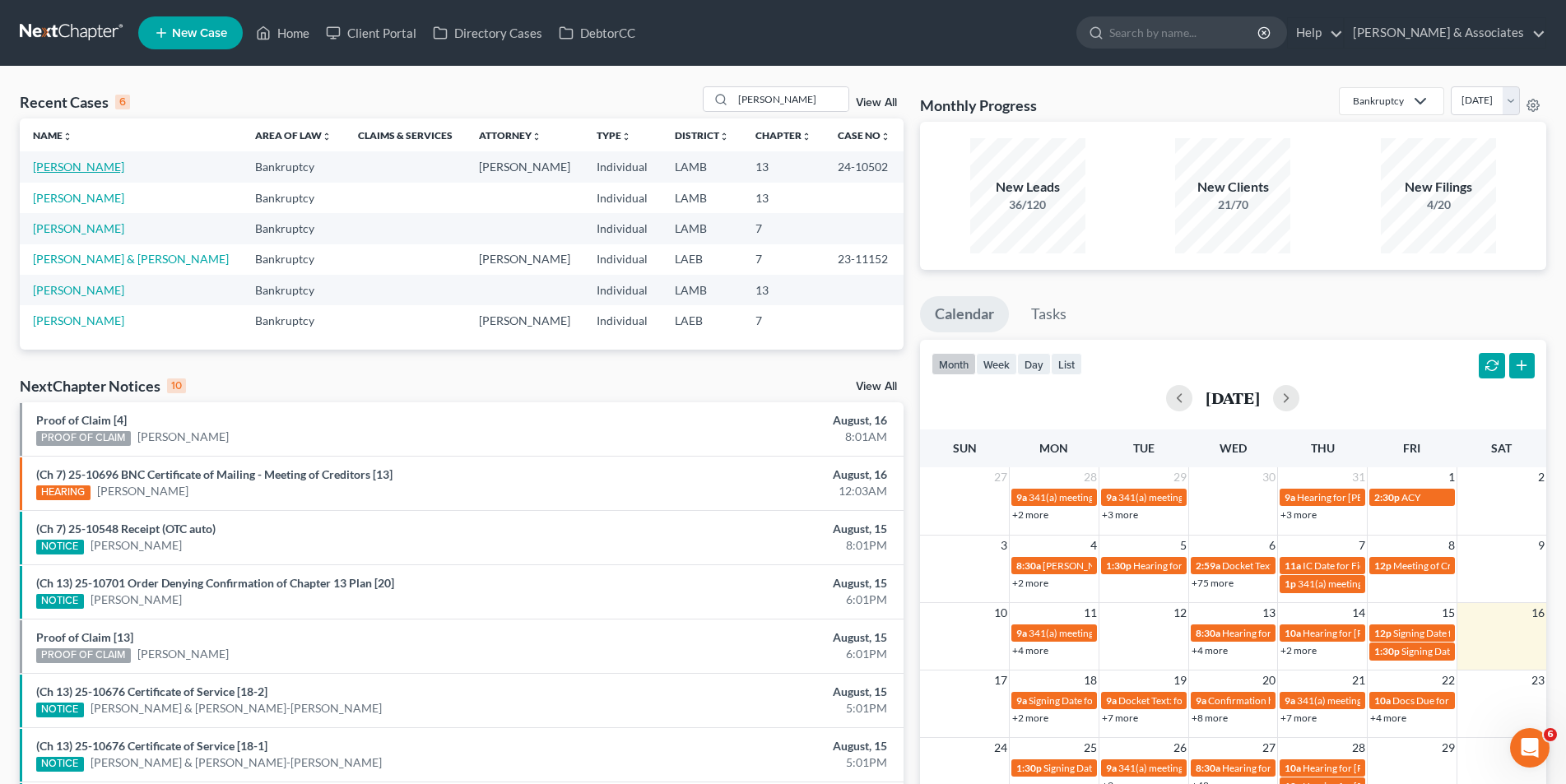
click at [87, 171] on link "[PERSON_NAME]" at bounding box center [79, 167] width 91 height 14
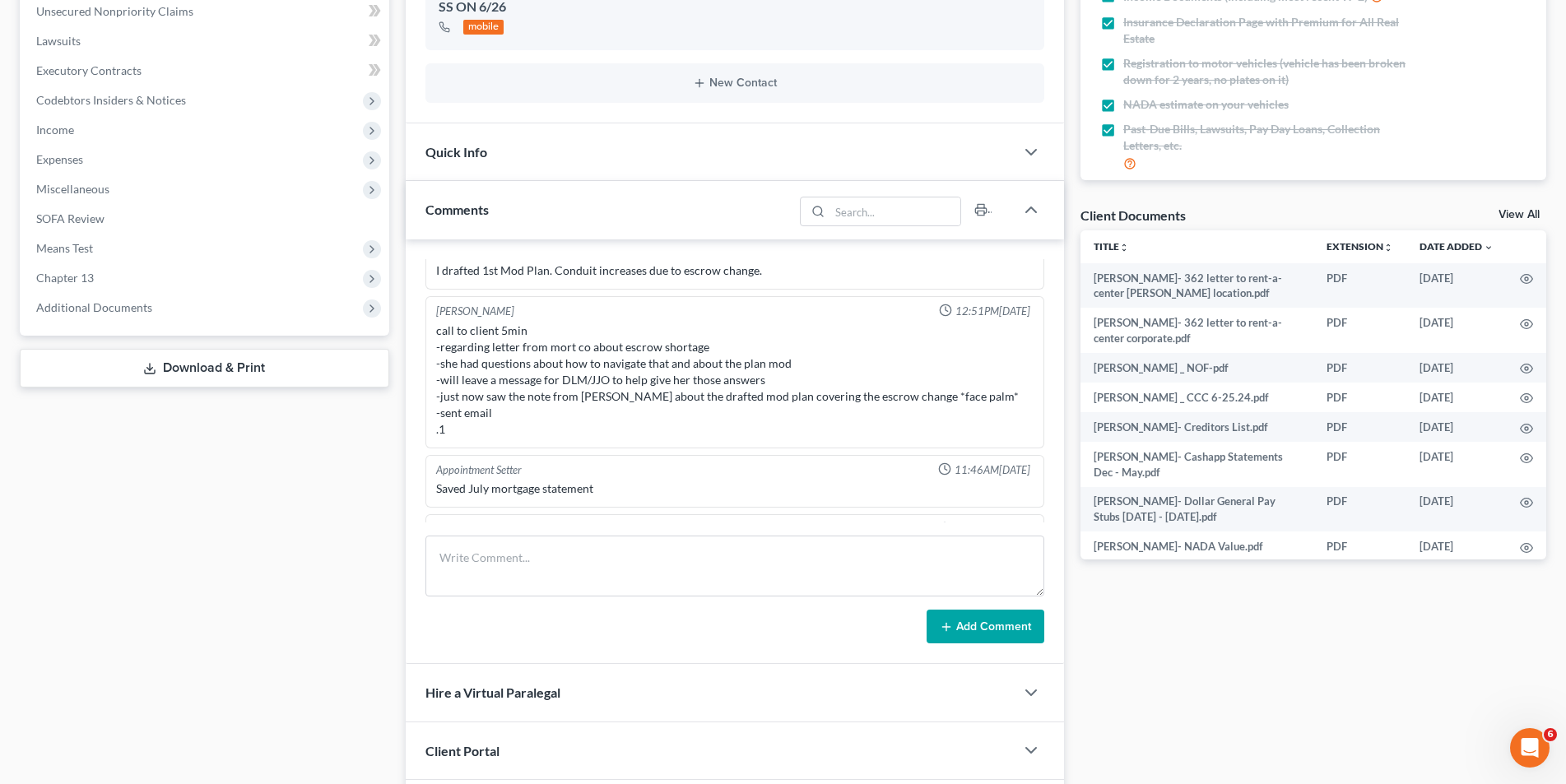
scroll to position [2805, 0]
click at [69, 296] on span "Additional Documents" at bounding box center [206, 307] width 366 height 29
click at [90, 384] on link "PACER Notices" at bounding box center [223, 396] width 334 height 29
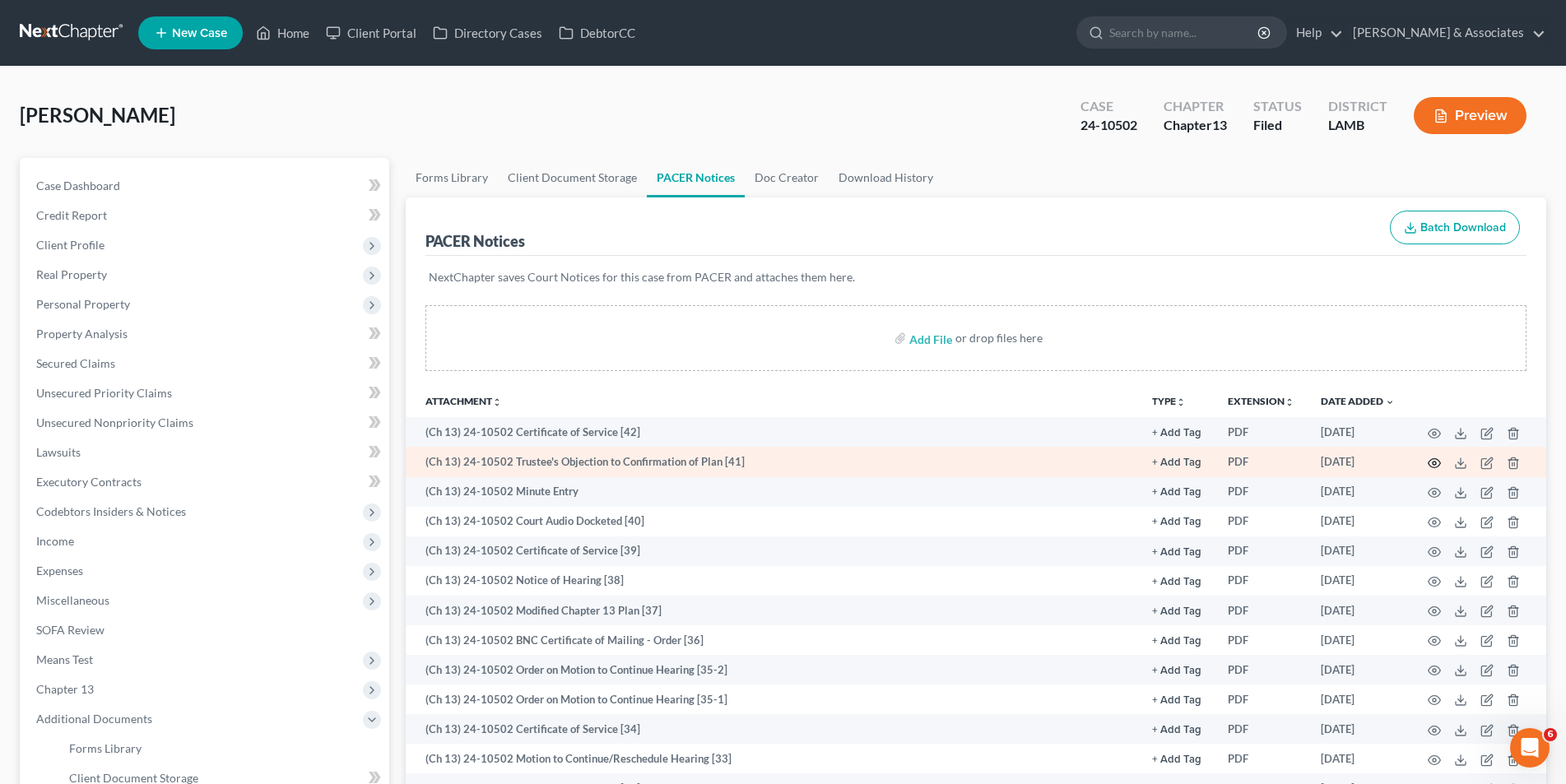
click at [1433, 463] on circle "button" at bounding box center [1435, 463] width 4 height 4
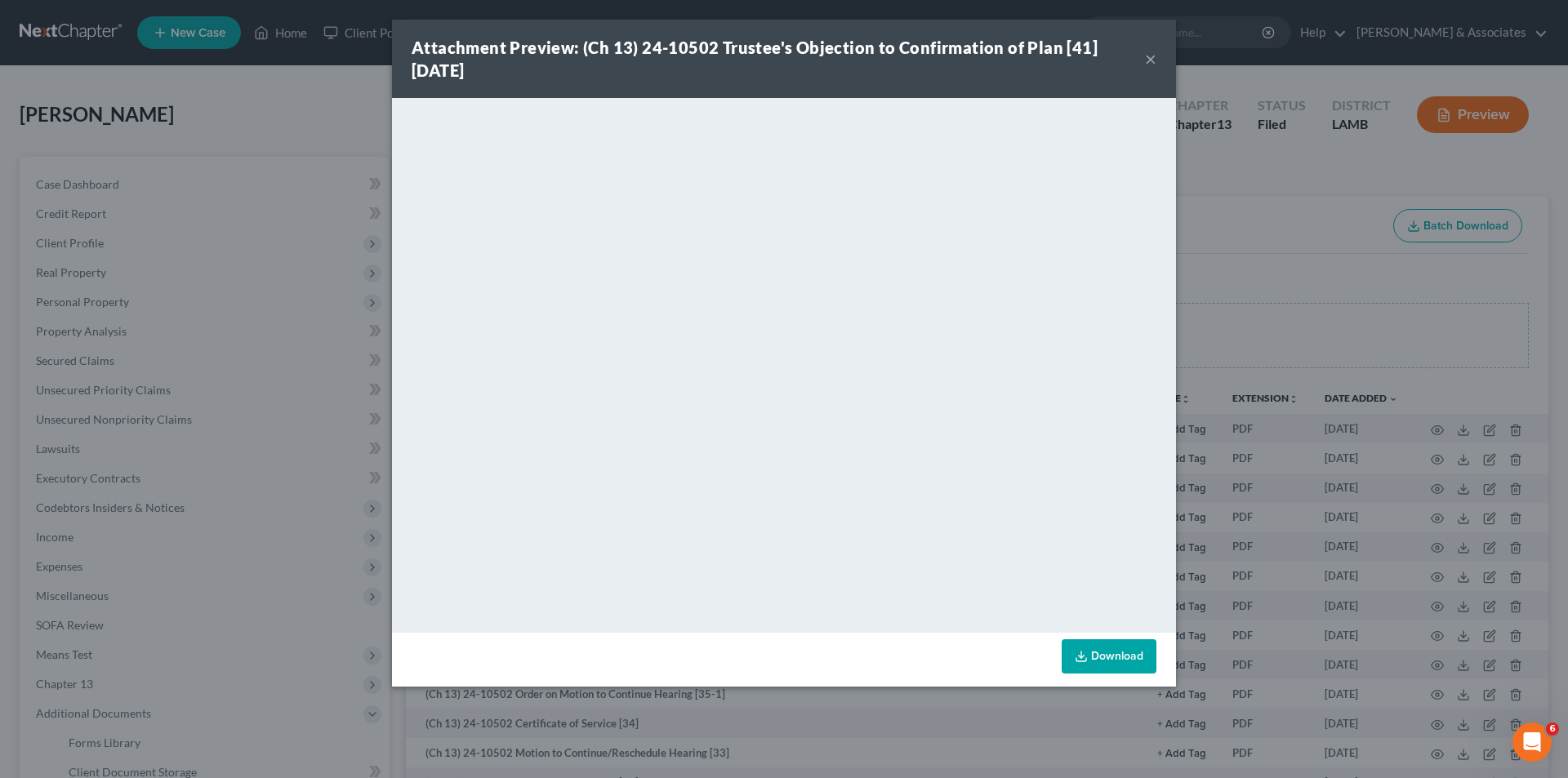
click at [1153, 58] on button "×" at bounding box center [1150, 58] width 12 height 19
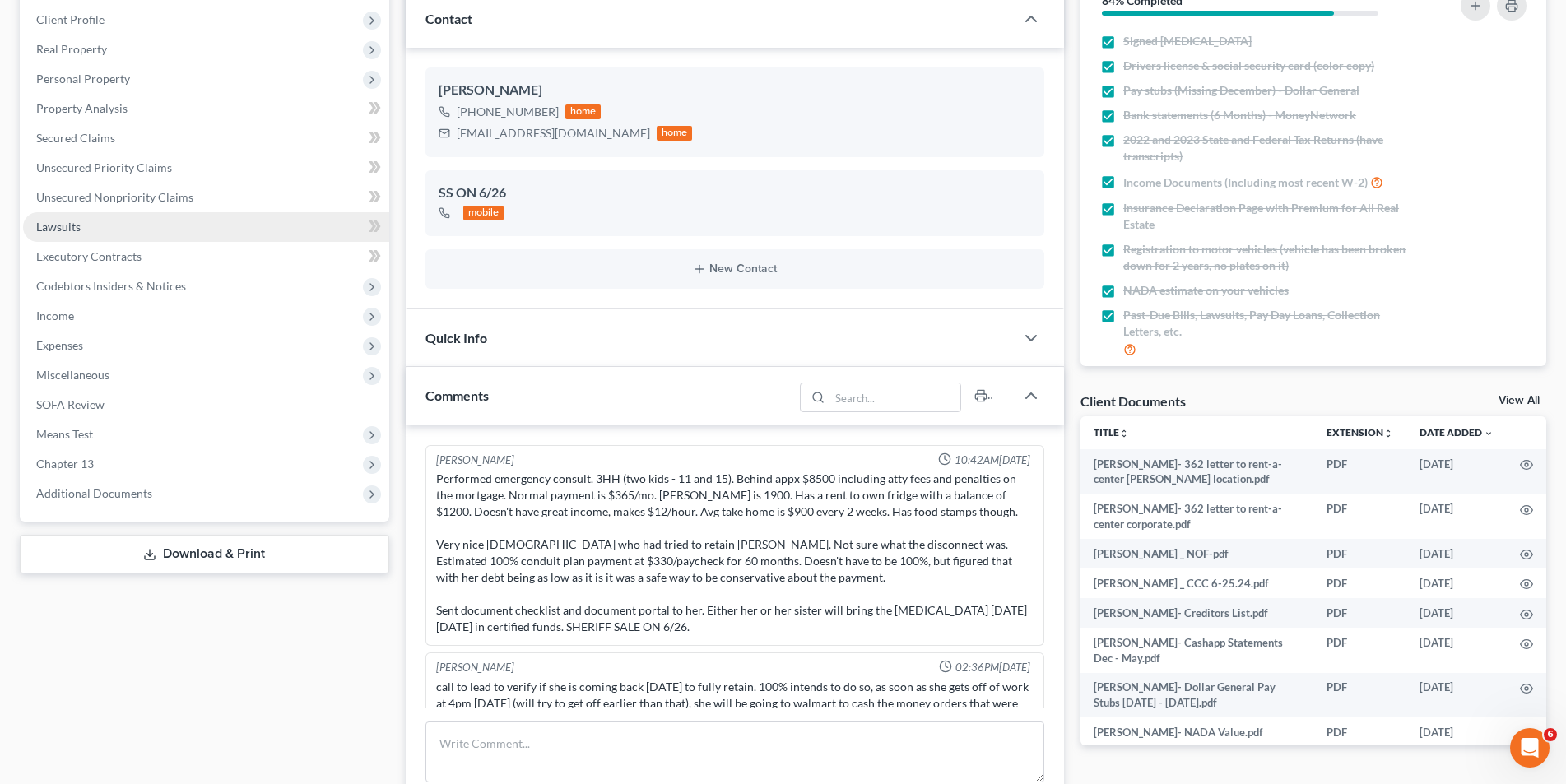
scroll to position [2888, 0]
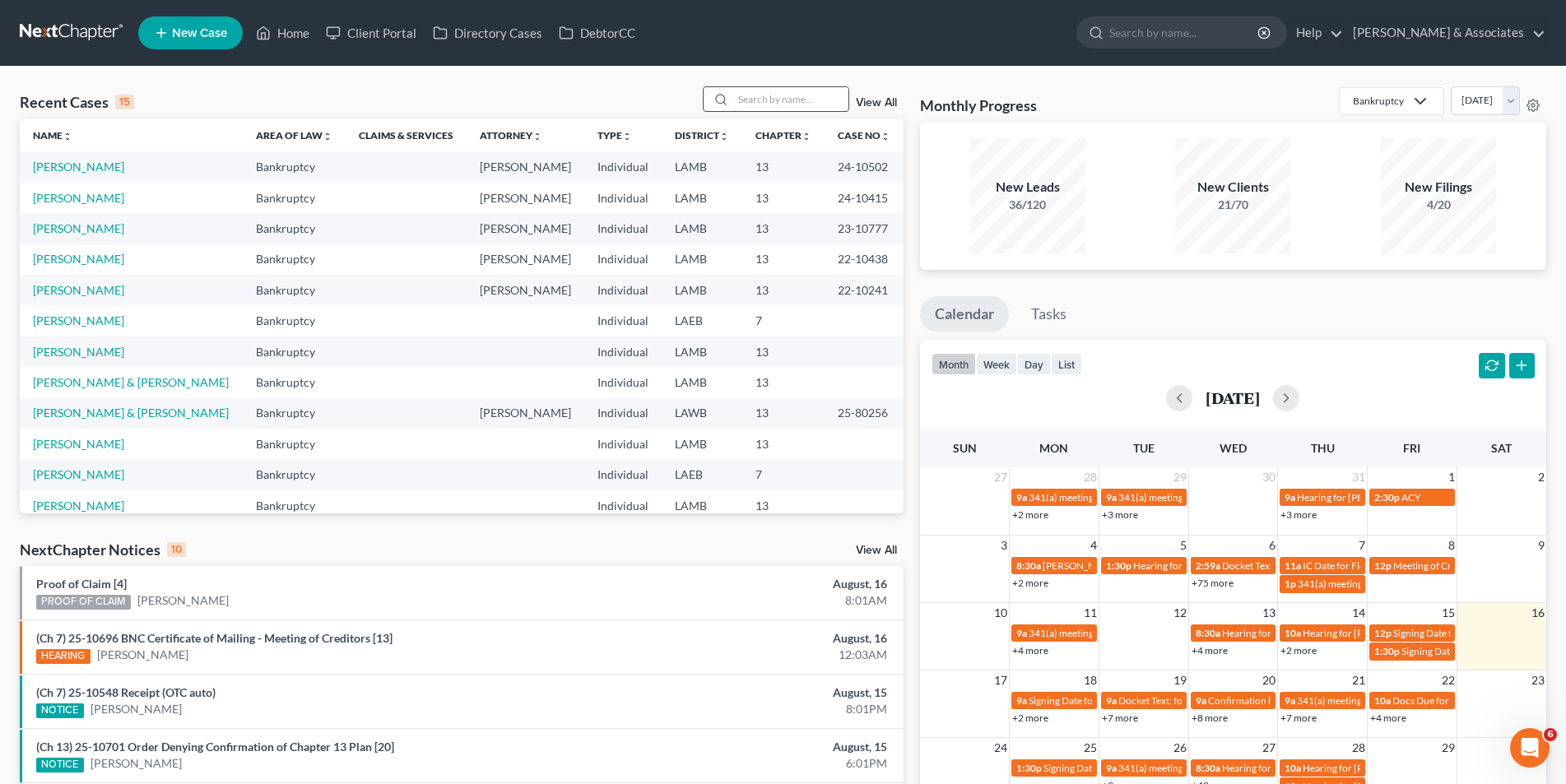
click at [758, 103] on input "search" at bounding box center [791, 99] width 115 height 24
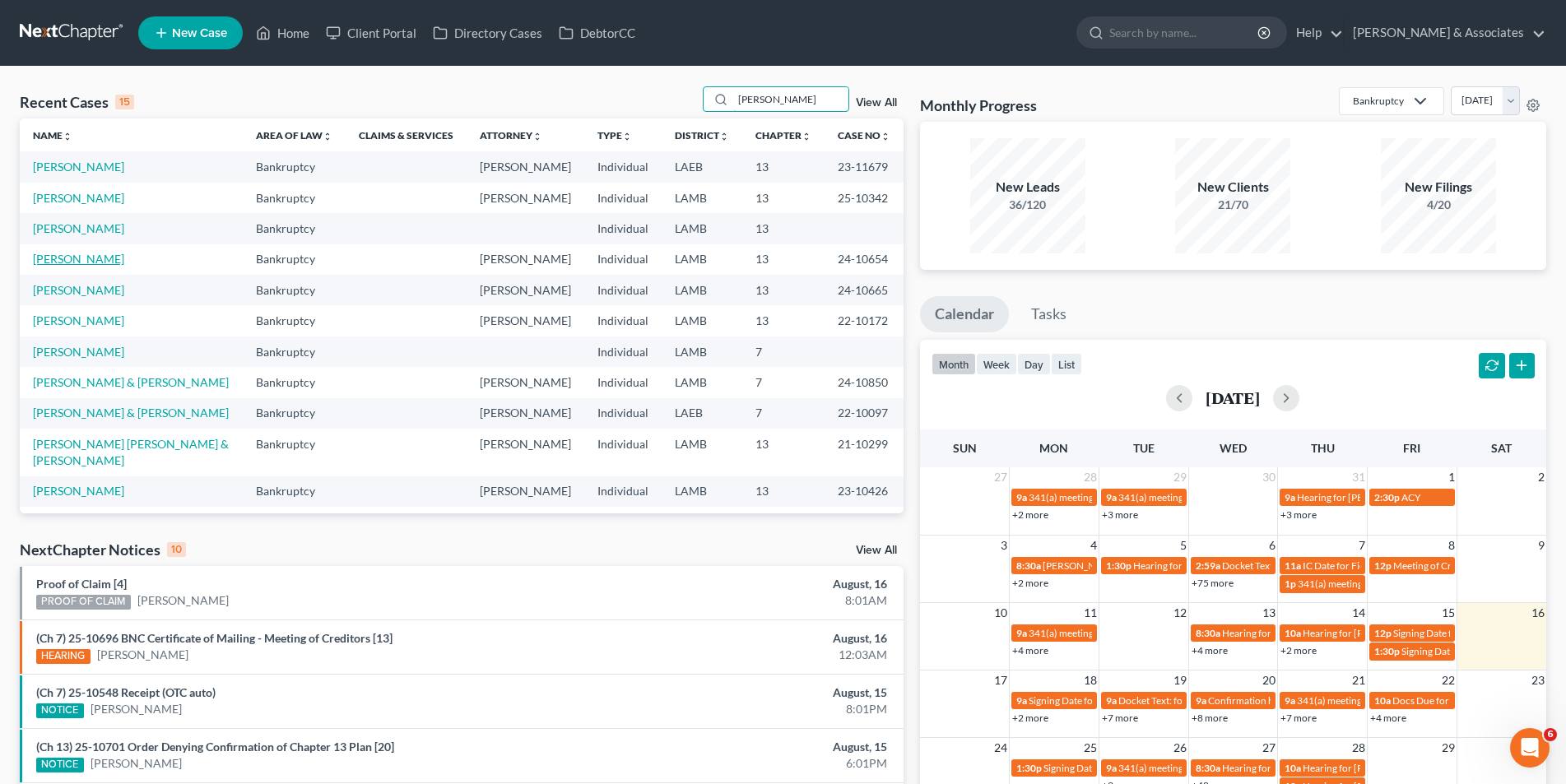
type input "lee"
click at [47, 258] on link "Lee, Mia" at bounding box center [79, 259] width 91 height 14
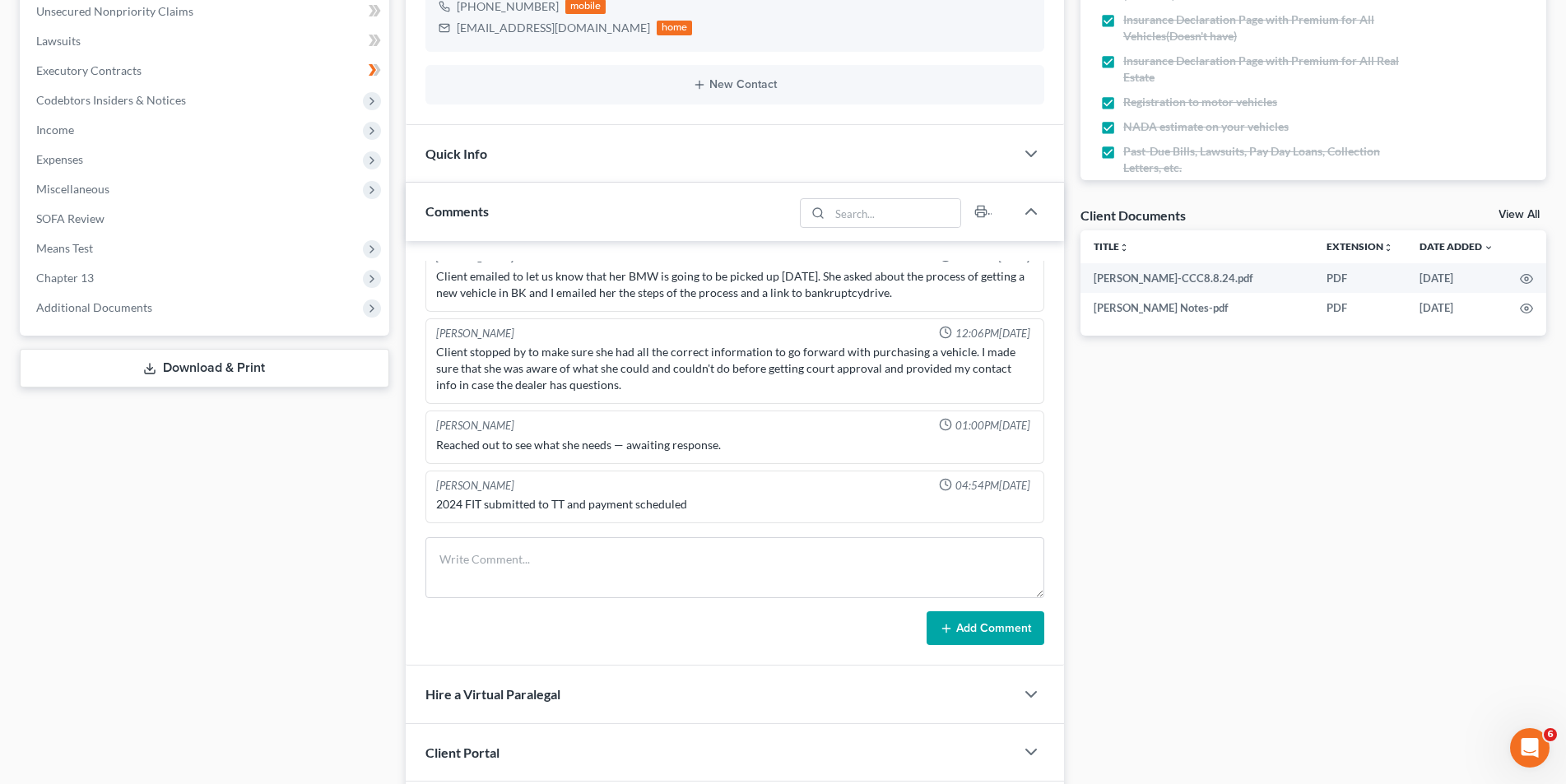
scroll to position [1506, 0]
click at [110, 301] on span "Additional Documents" at bounding box center [95, 308] width 116 height 14
click at [88, 387] on link "PACER Notices" at bounding box center [223, 396] width 334 height 29
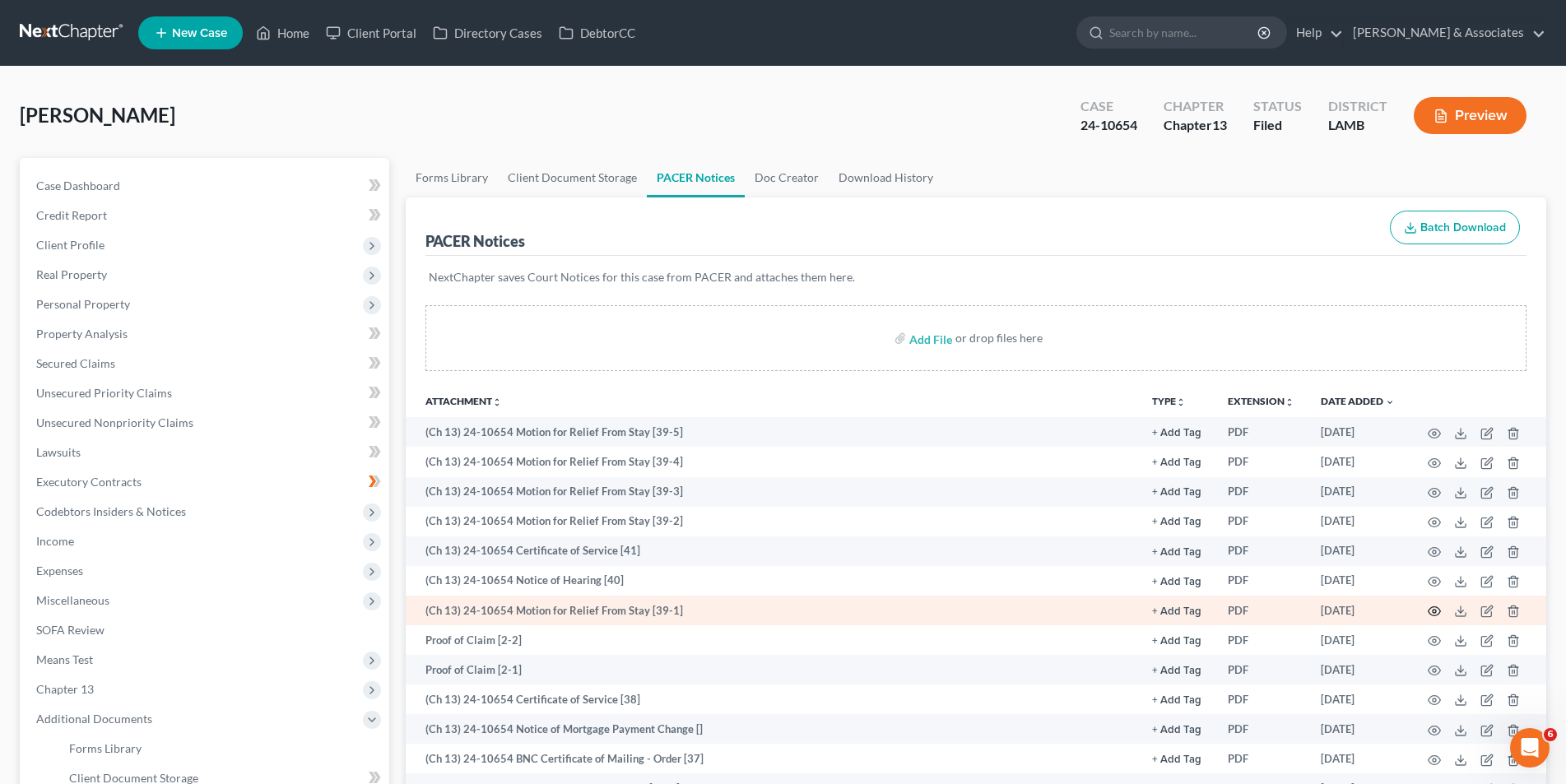
click at [1429, 610] on icon "button" at bounding box center [1435, 612] width 12 height 9
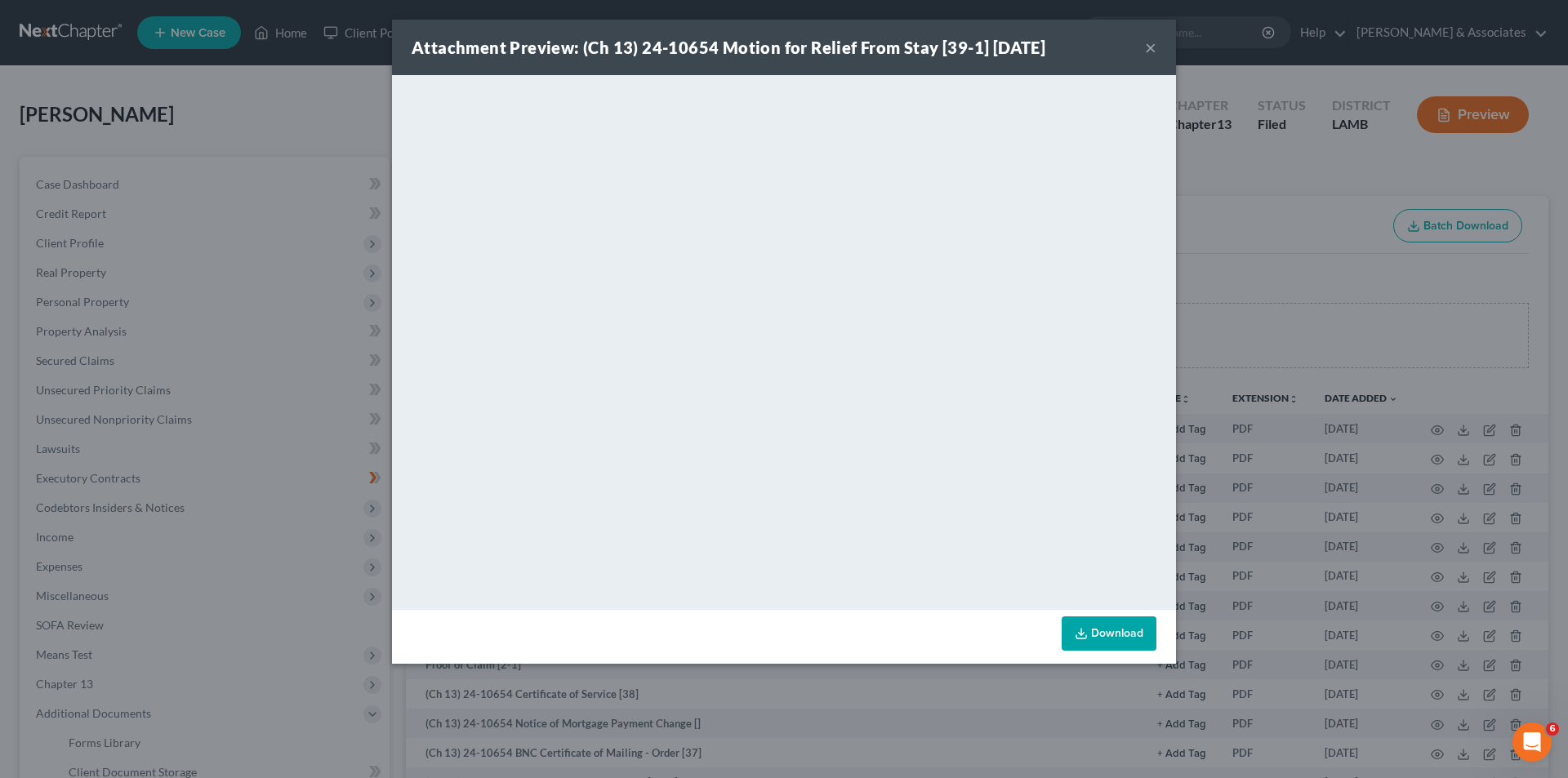
click at [1147, 50] on button "×" at bounding box center [1150, 47] width 12 height 19
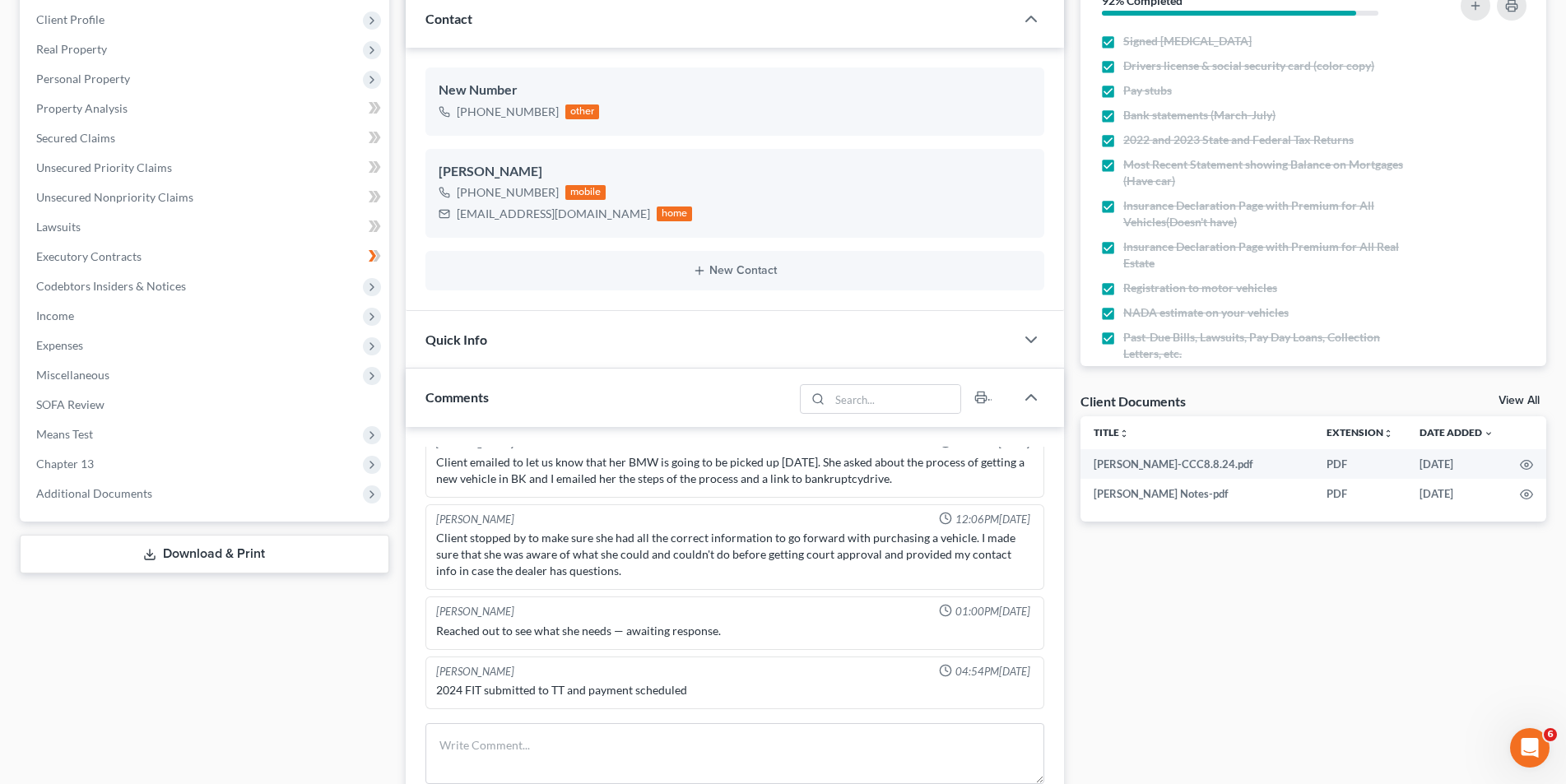
scroll to position [208, 0]
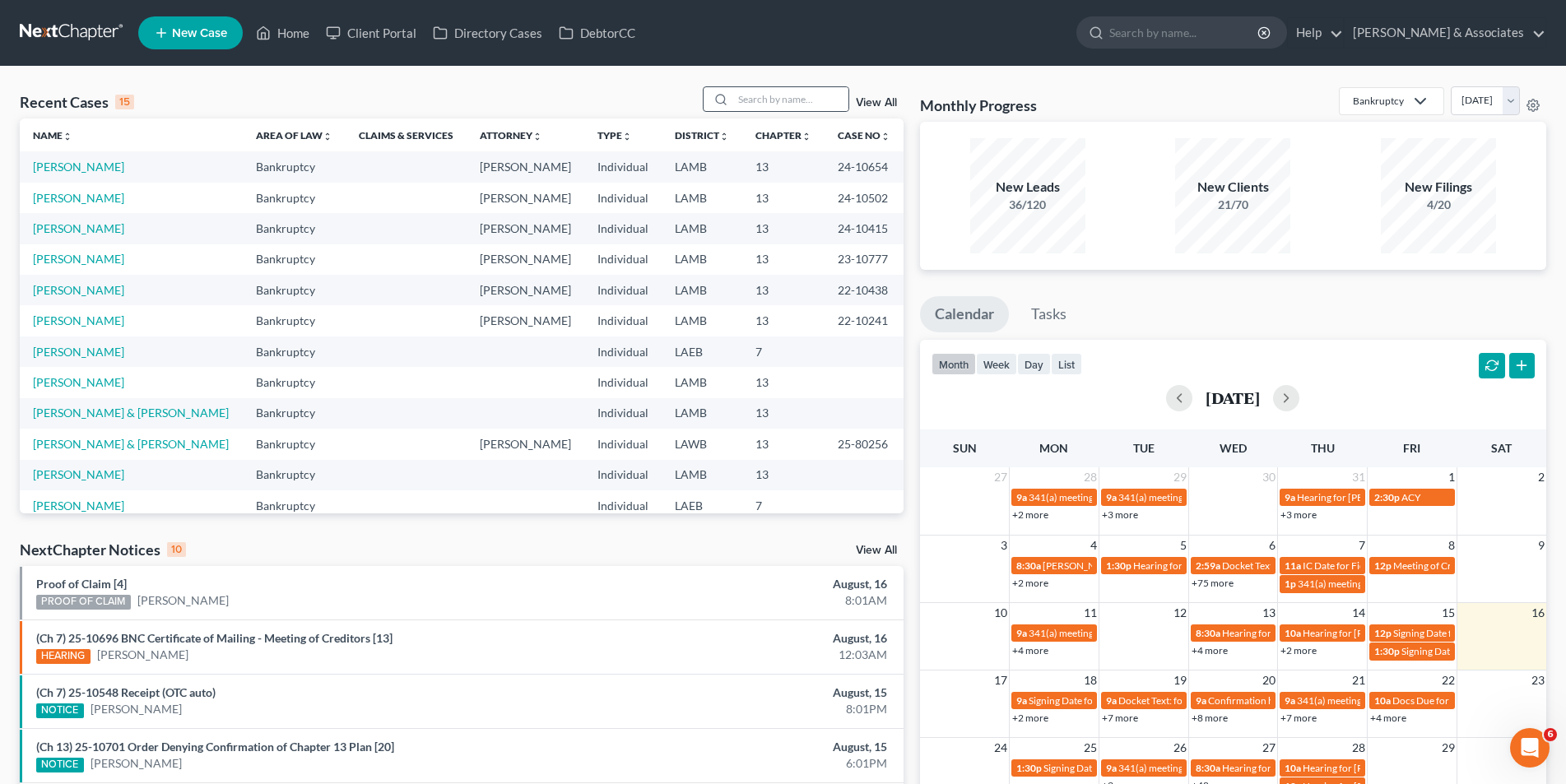
click at [727, 103] on icon at bounding box center [721, 99] width 13 height 13
click at [753, 101] on input "search" at bounding box center [791, 99] width 115 height 24
type input "statham"
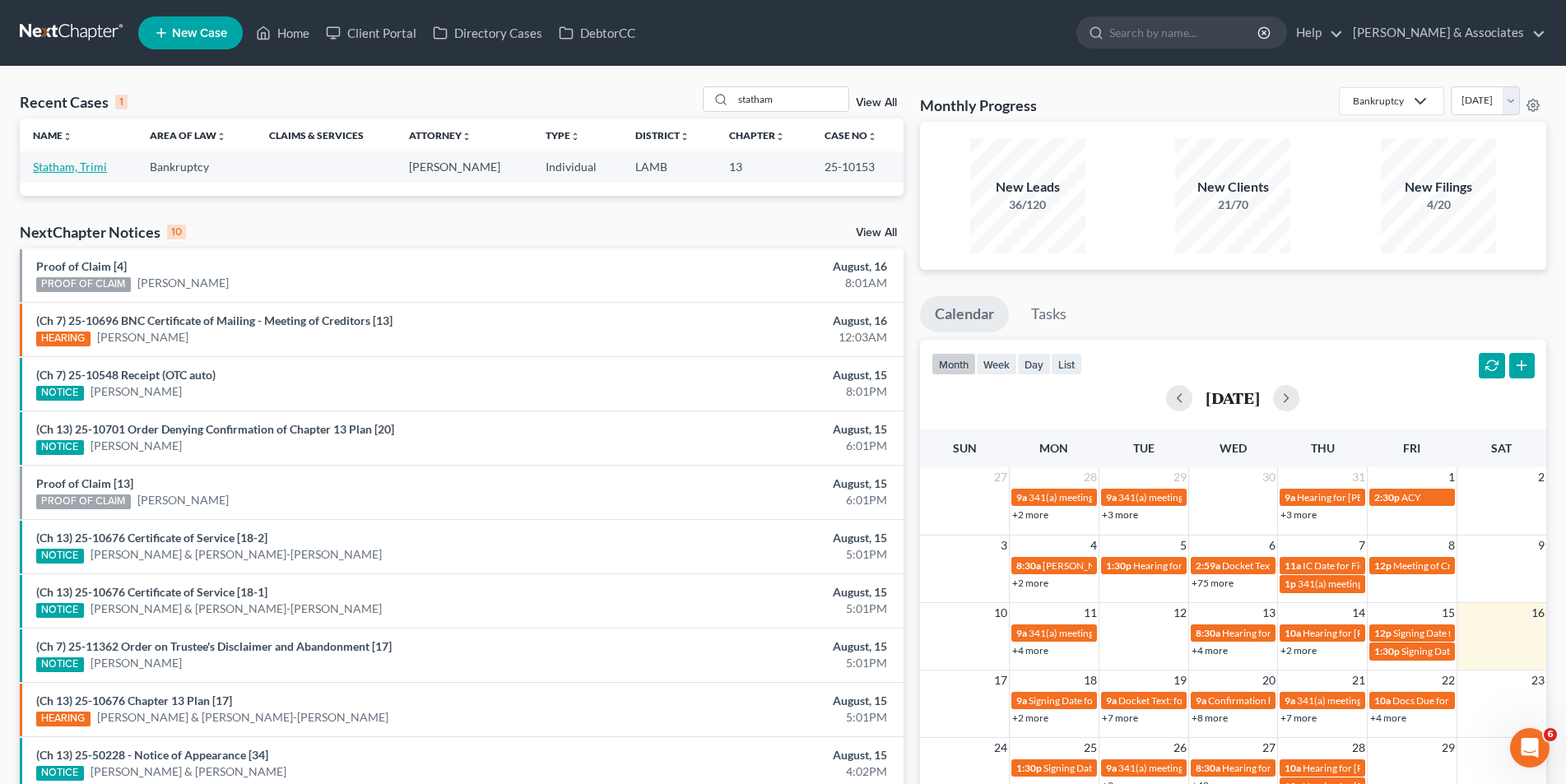
click at [81, 174] on link "Statham, Trimi" at bounding box center [70, 167] width 74 height 14
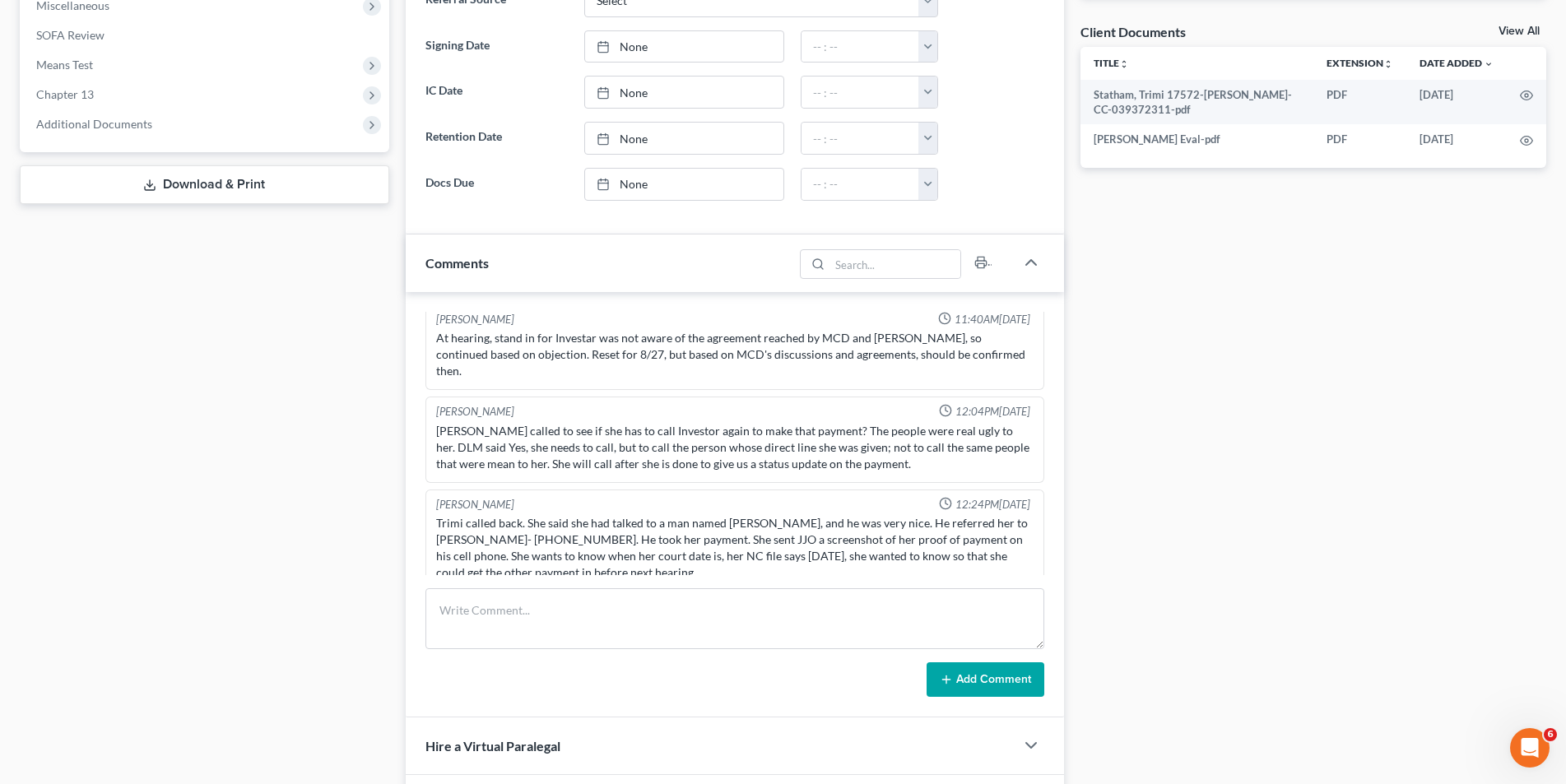
scroll to position [576, 0]
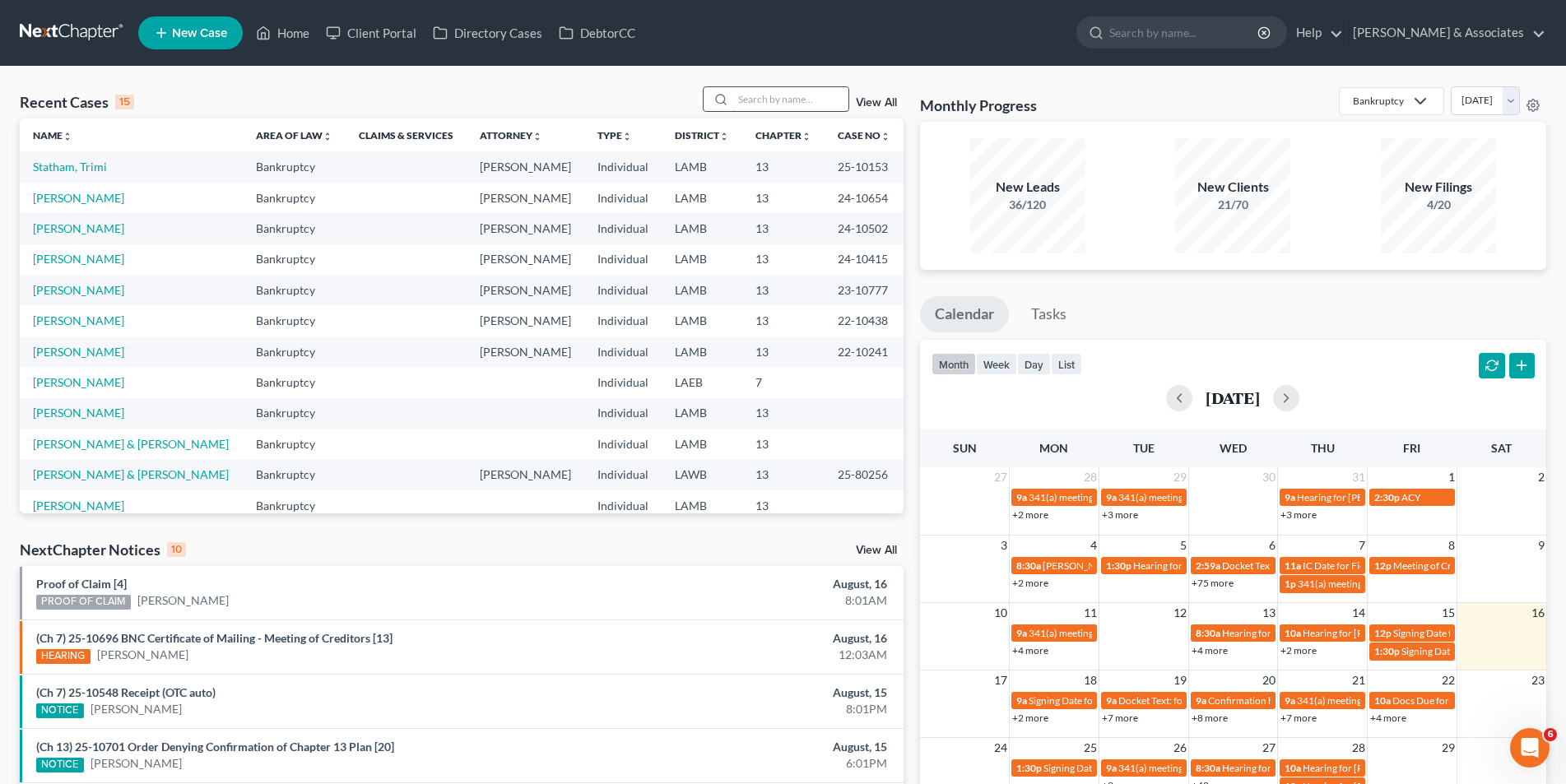
click at [774, 98] on input "search" at bounding box center [791, 99] width 115 height 24
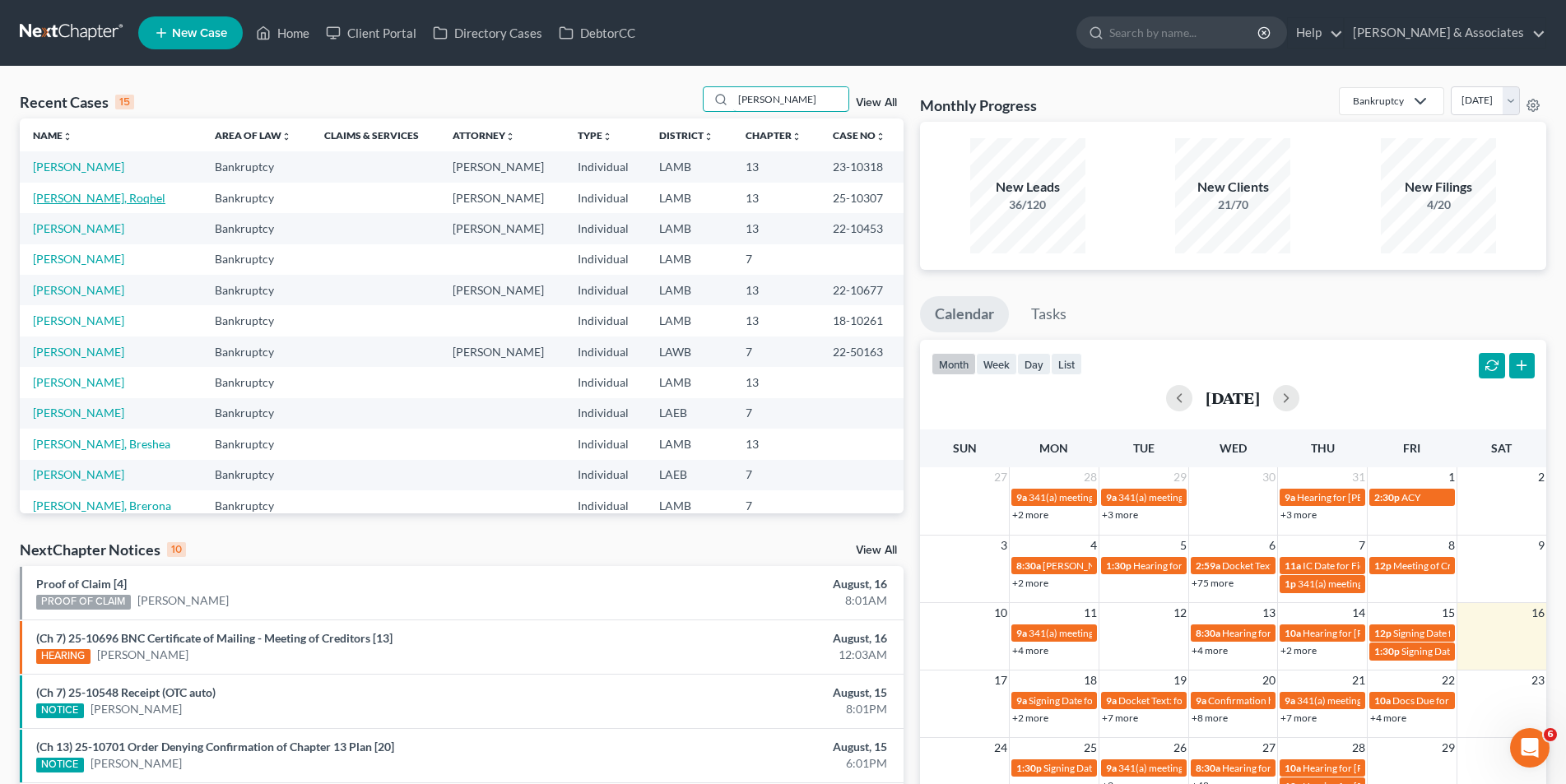
type input "harris"
click at [84, 202] on link "Harris-Johnson, Roqhel" at bounding box center [99, 198] width 133 height 14
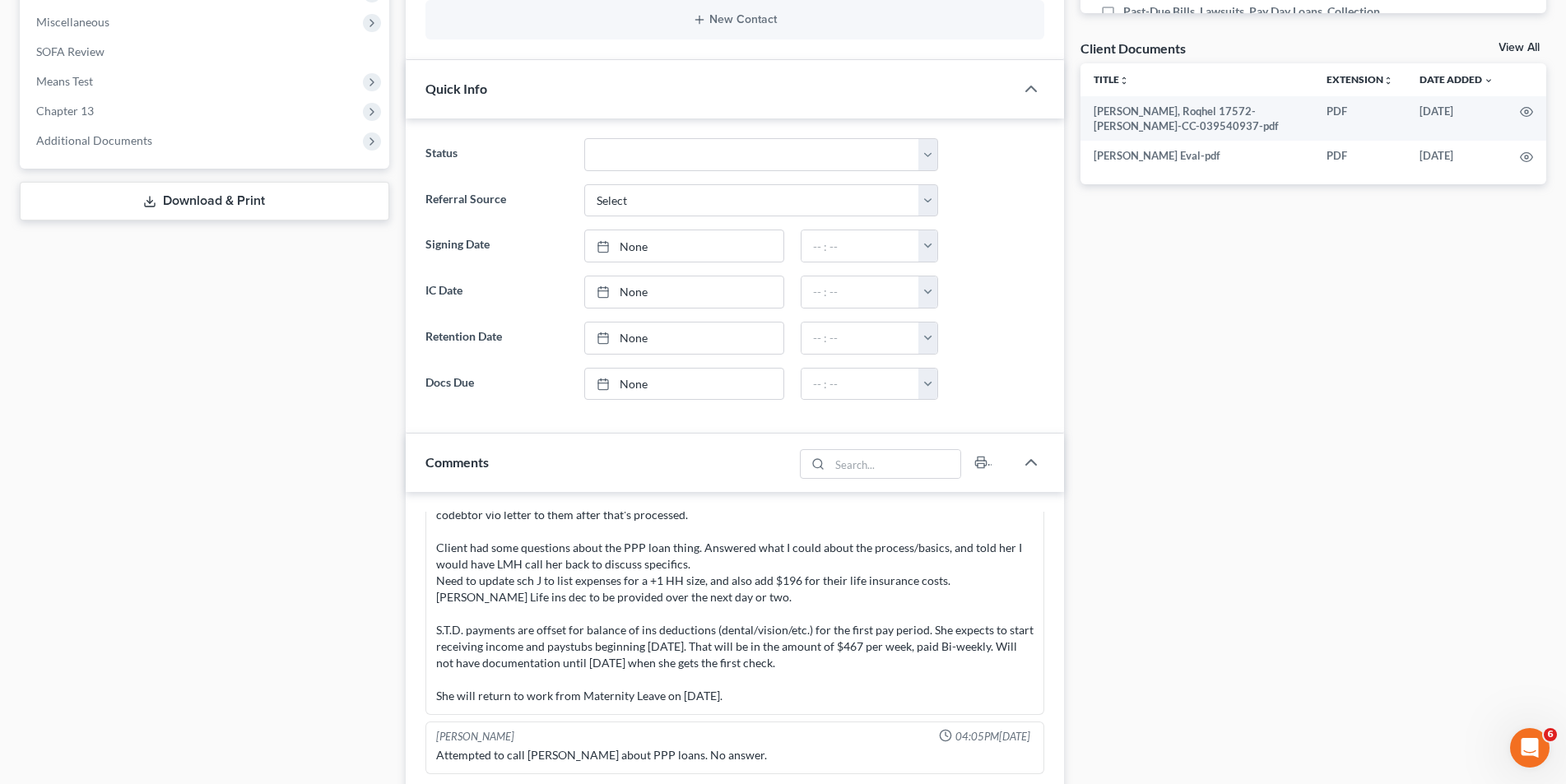
scroll to position [576, 0]
click at [140, 144] on span "Additional Documents" at bounding box center [95, 143] width 116 height 14
click at [120, 221] on link "PACER Notices" at bounding box center [223, 232] width 334 height 29
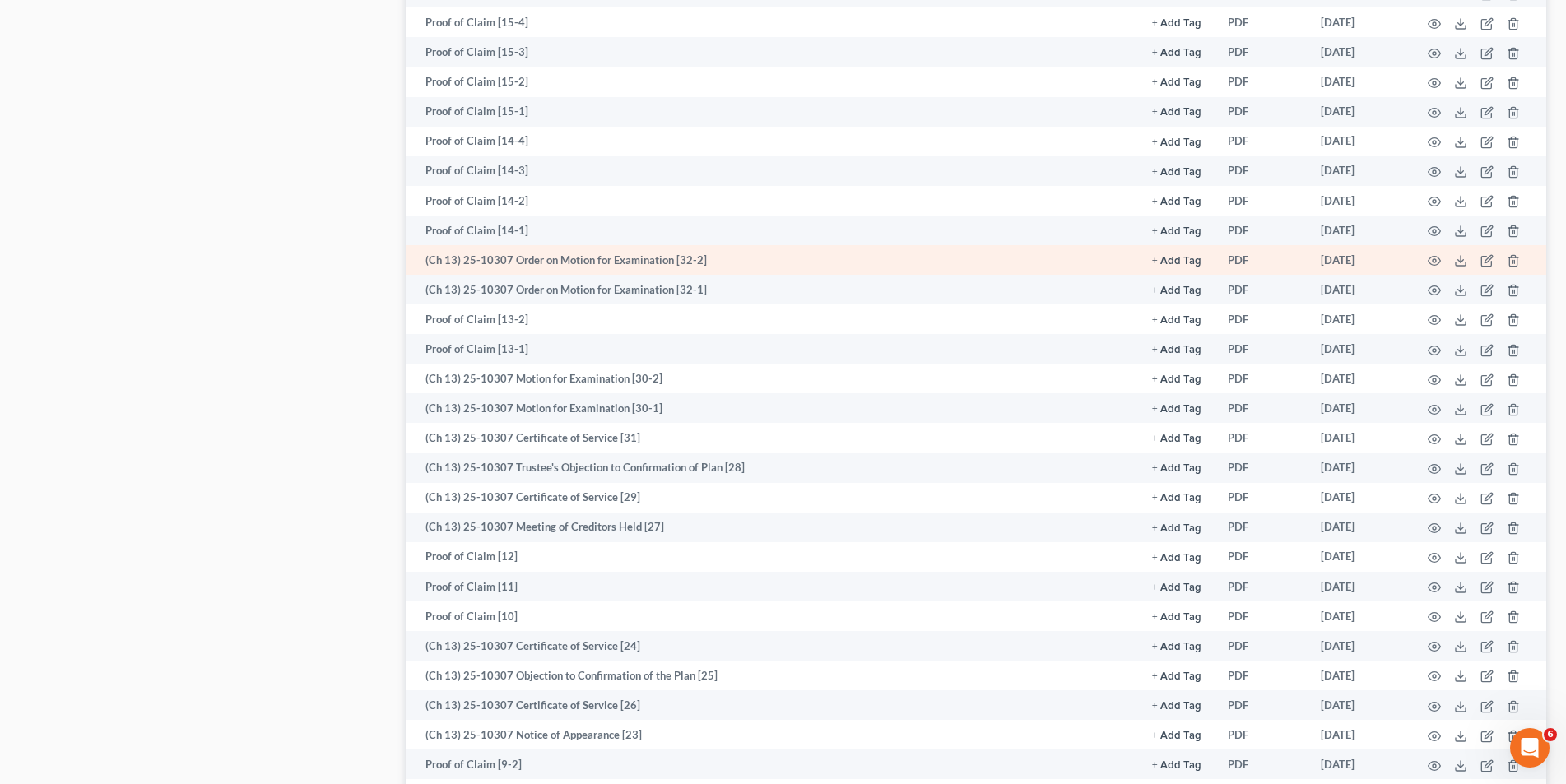
scroll to position [1234, 0]
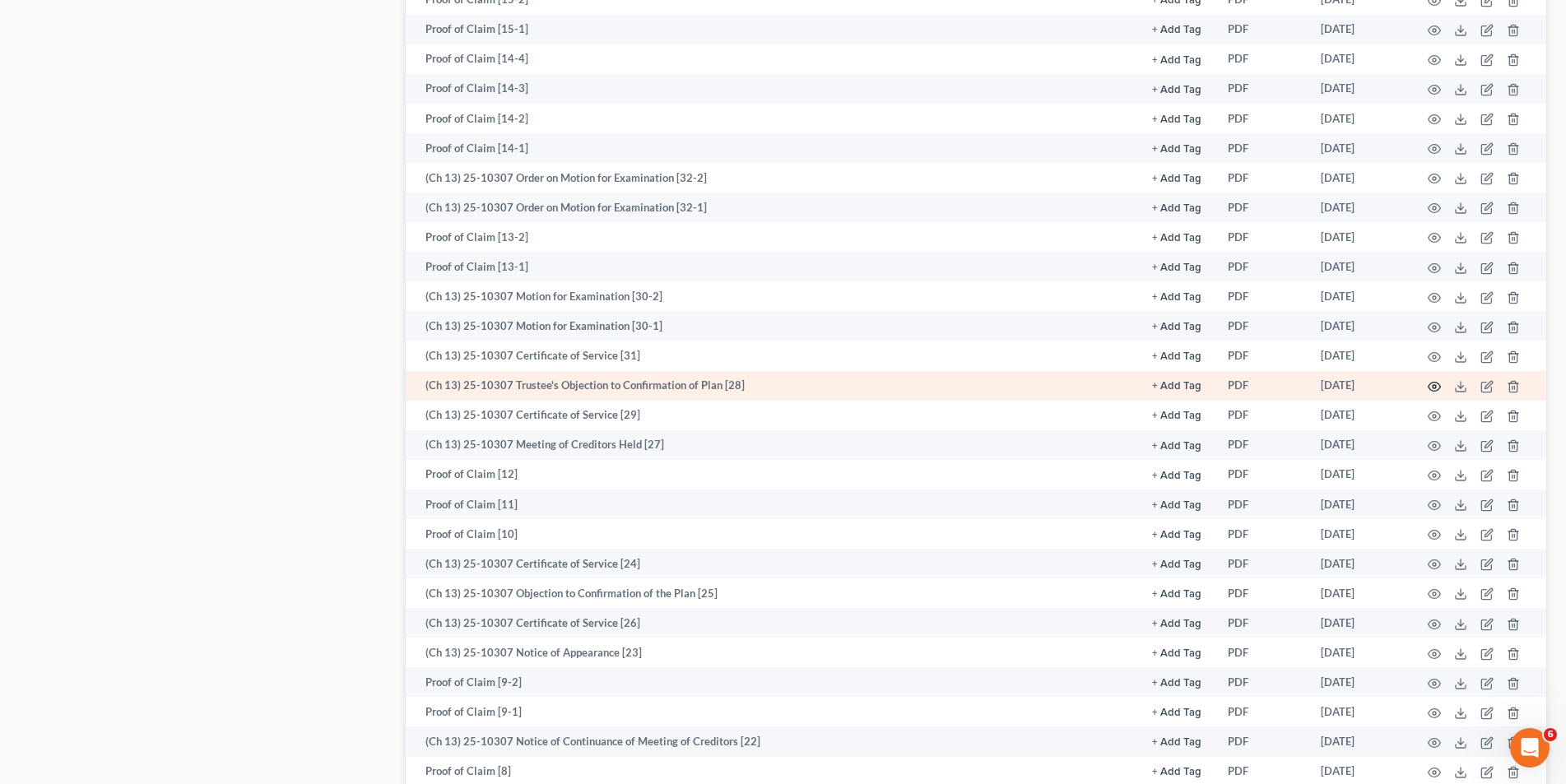
click at [1429, 385] on icon "button" at bounding box center [1435, 387] width 12 height 9
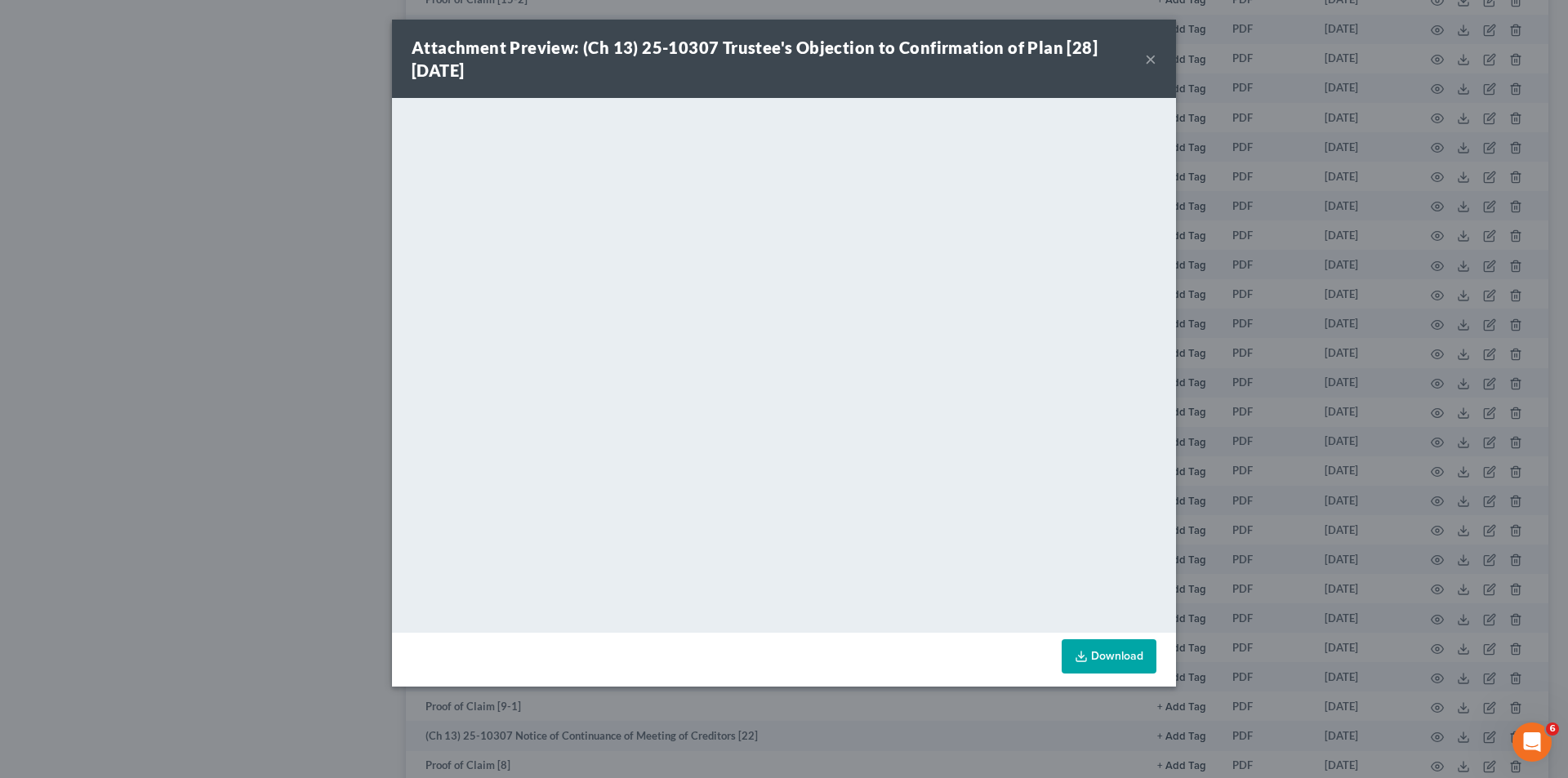
click at [1150, 67] on button "×" at bounding box center [1150, 58] width 12 height 19
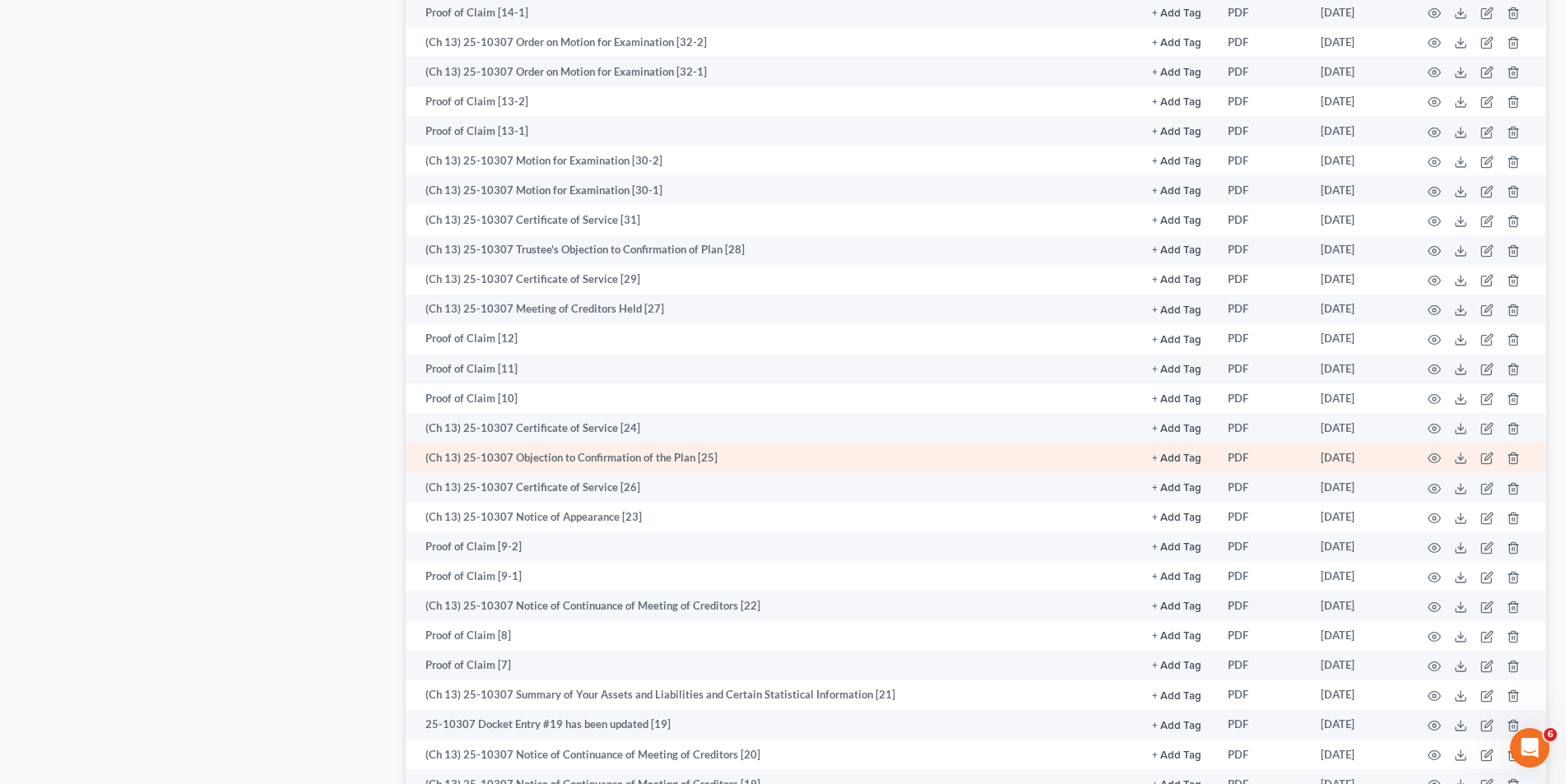
scroll to position [1399, 0]
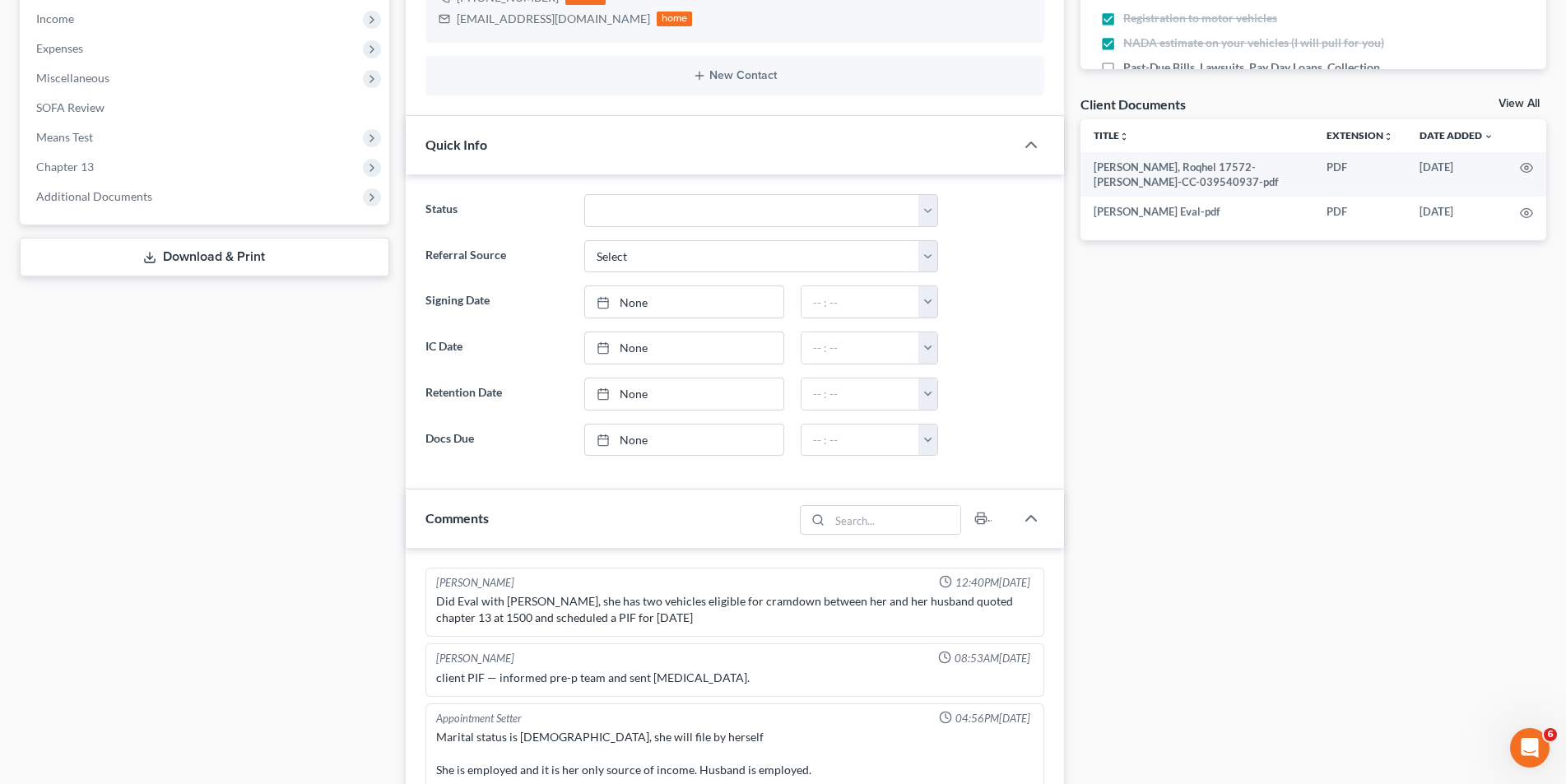
scroll to position [1005, 0]
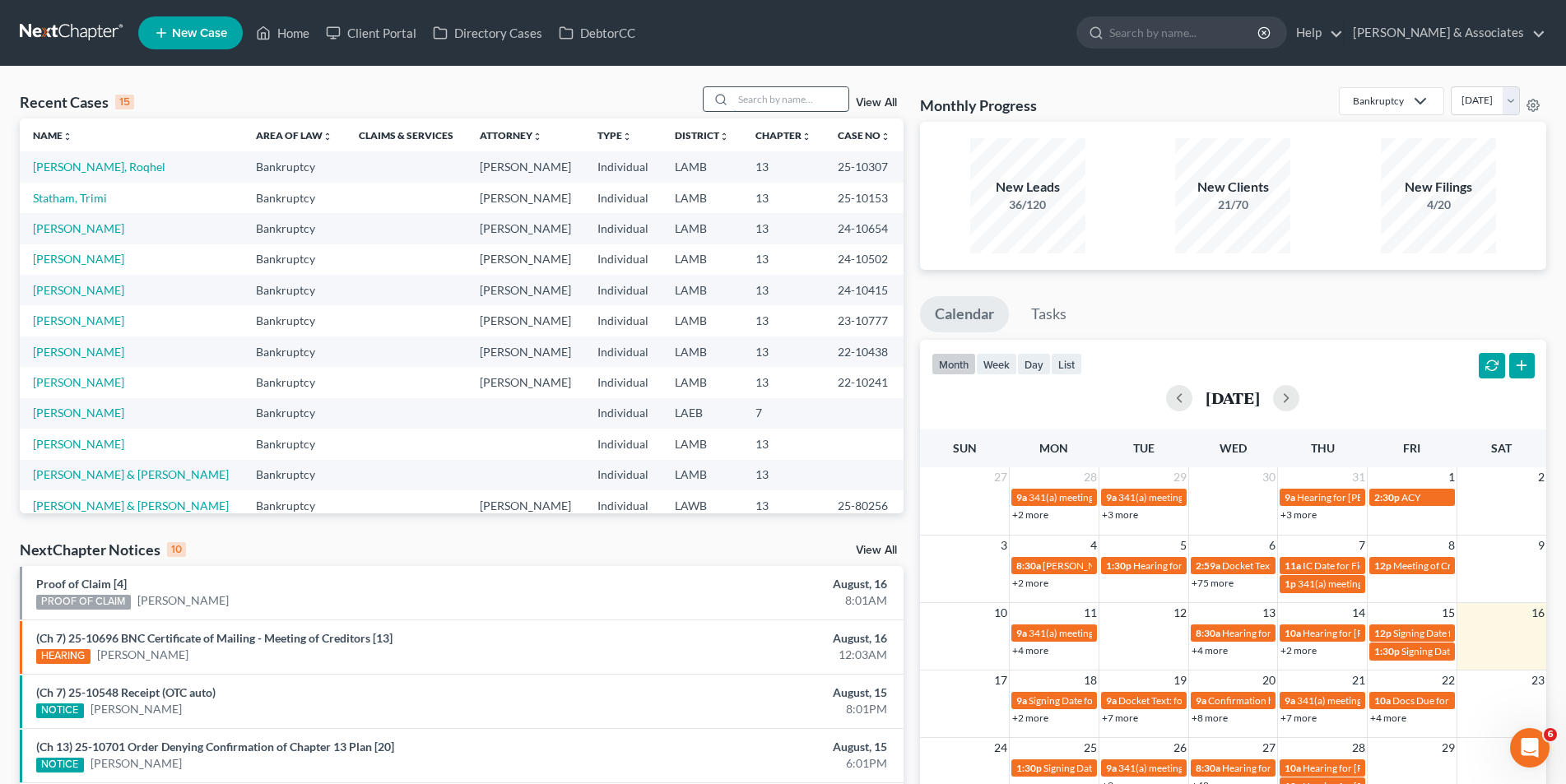
click at [758, 103] on input "search" at bounding box center [791, 99] width 115 height 24
type input "patterson"
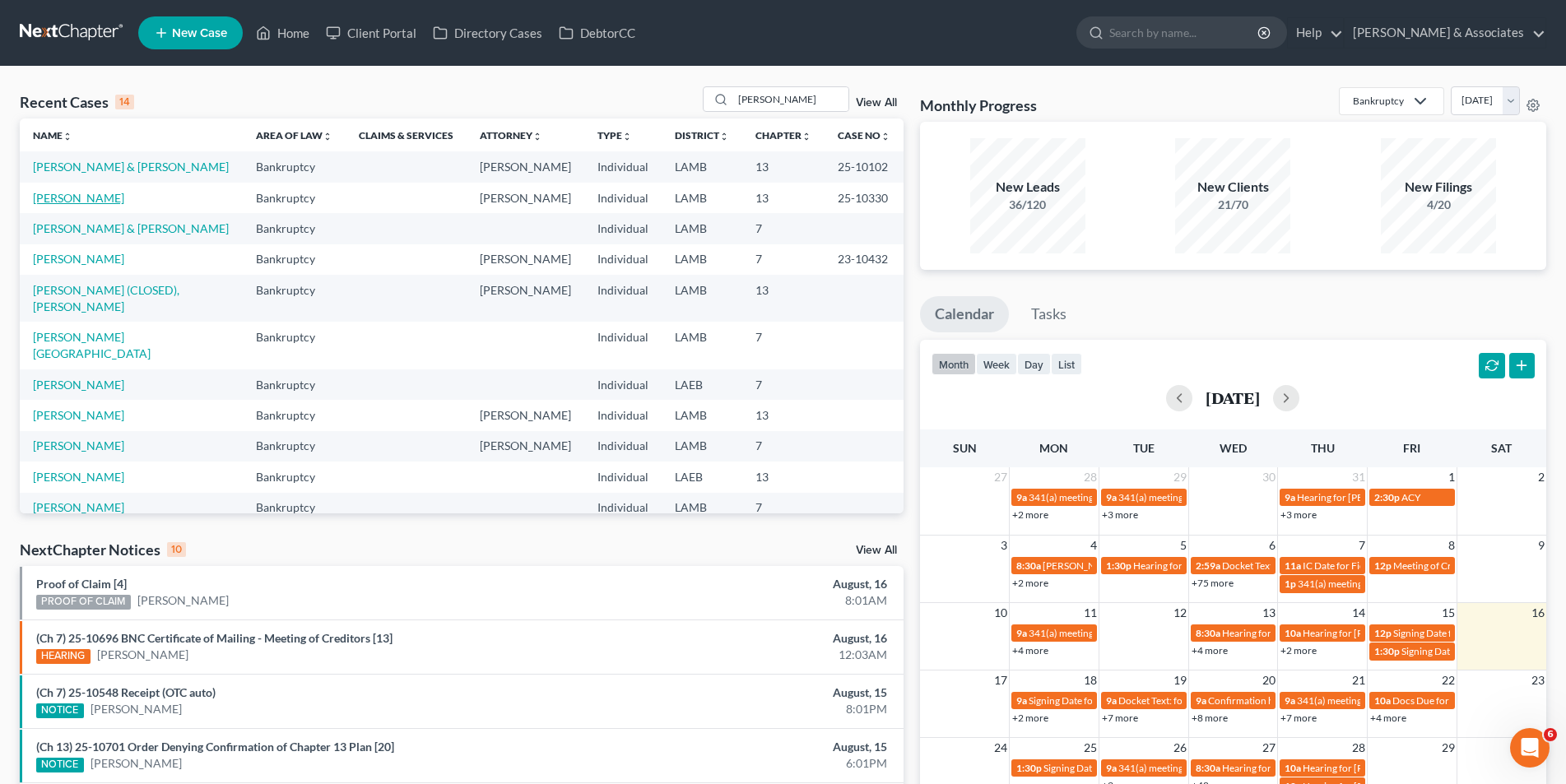
click at [80, 201] on link "Patterson, Carolyn" at bounding box center [79, 198] width 91 height 14
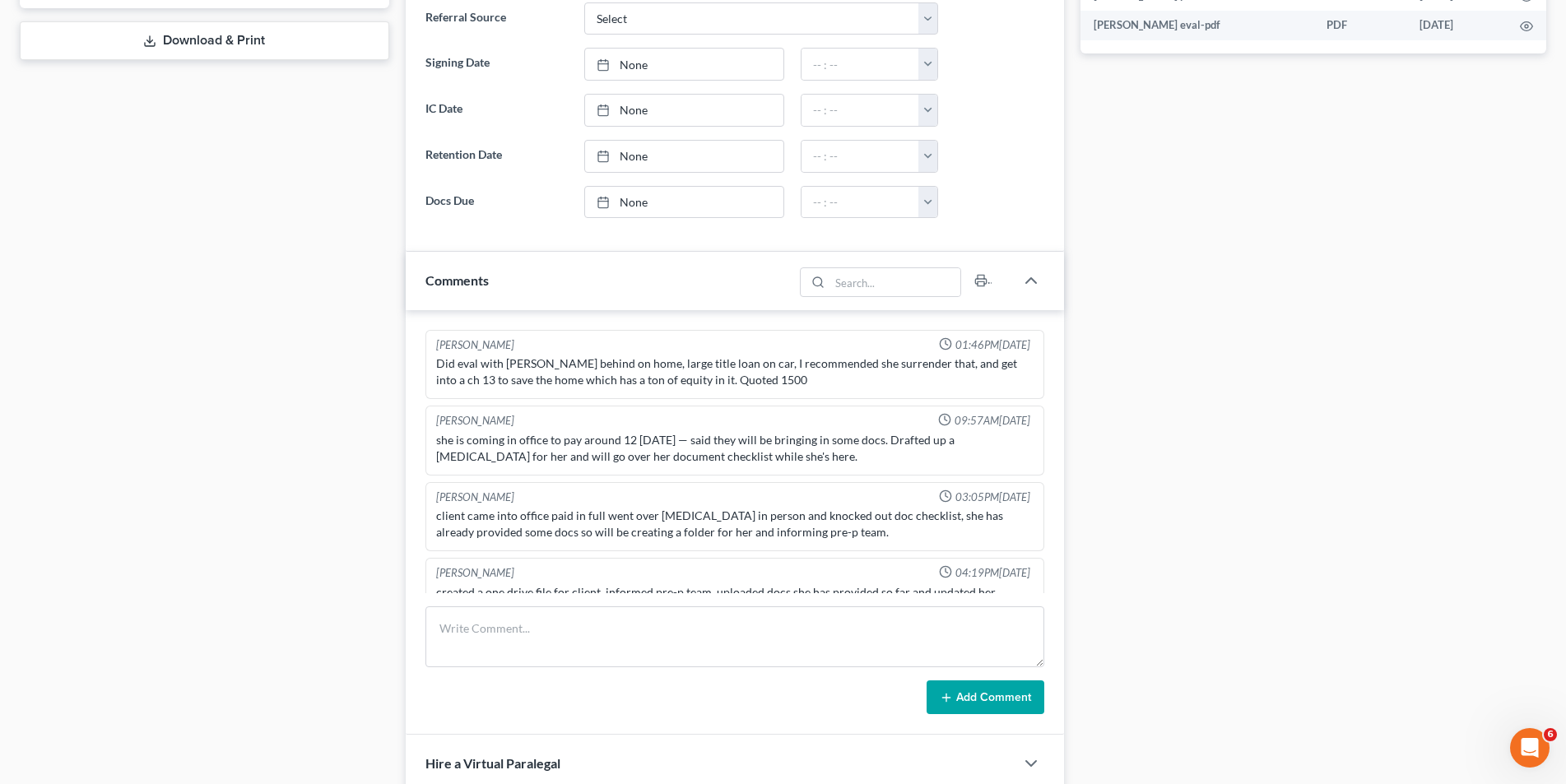
scroll to position [2384, 0]
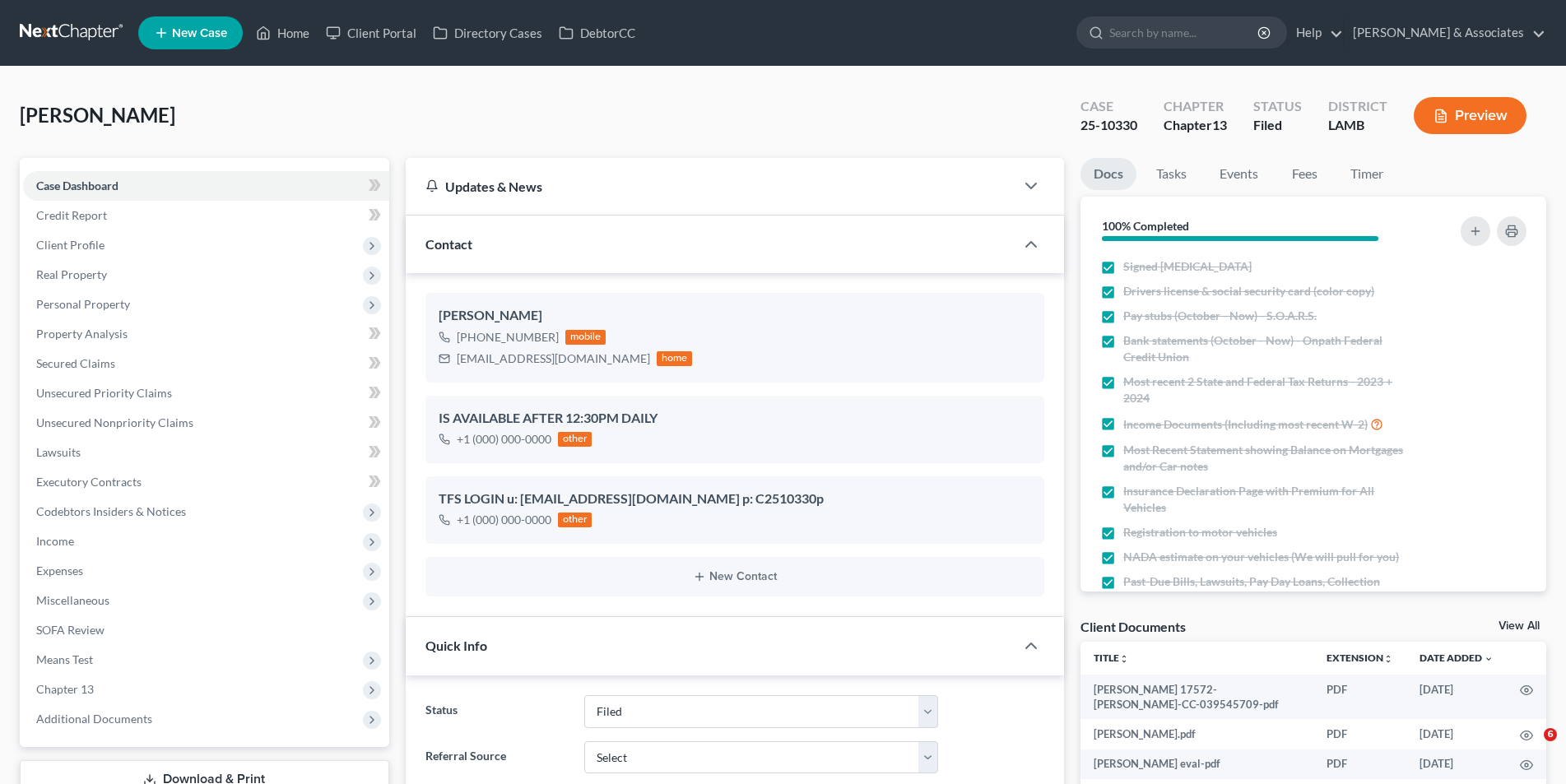
select select "8"
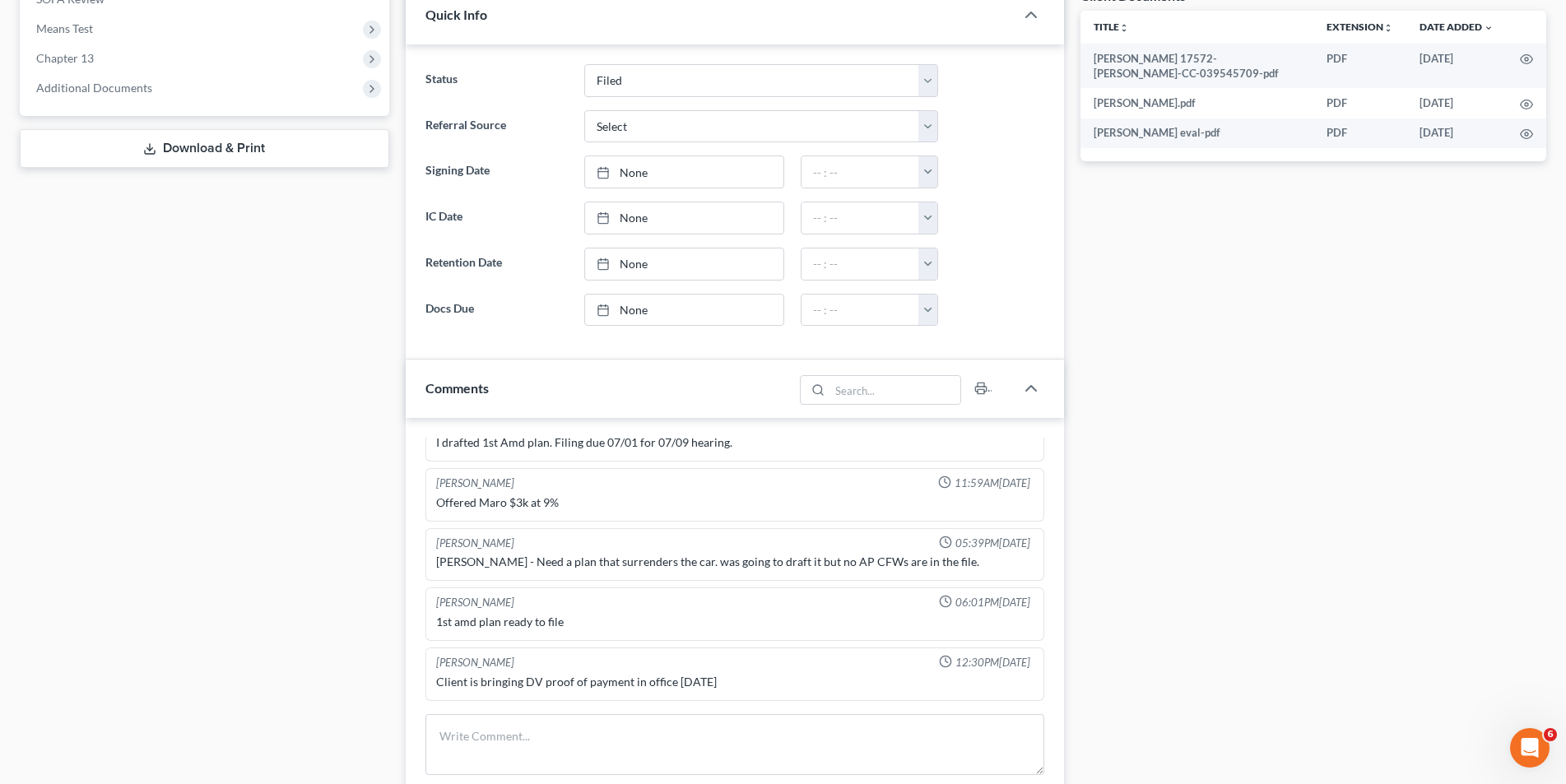
scroll to position [493, 0]
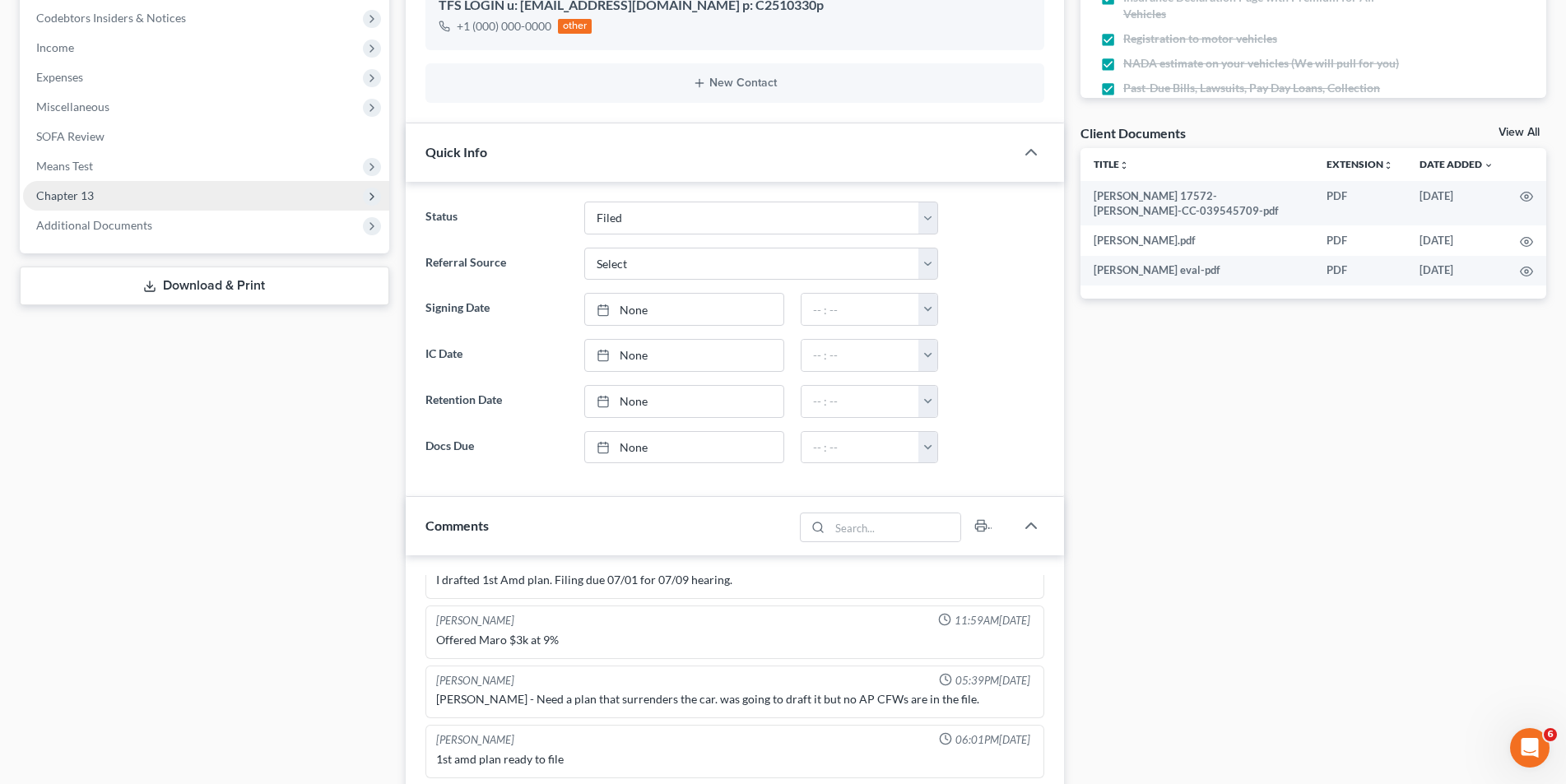
click at [77, 203] on span "Chapter 13" at bounding box center [206, 195] width 366 height 29
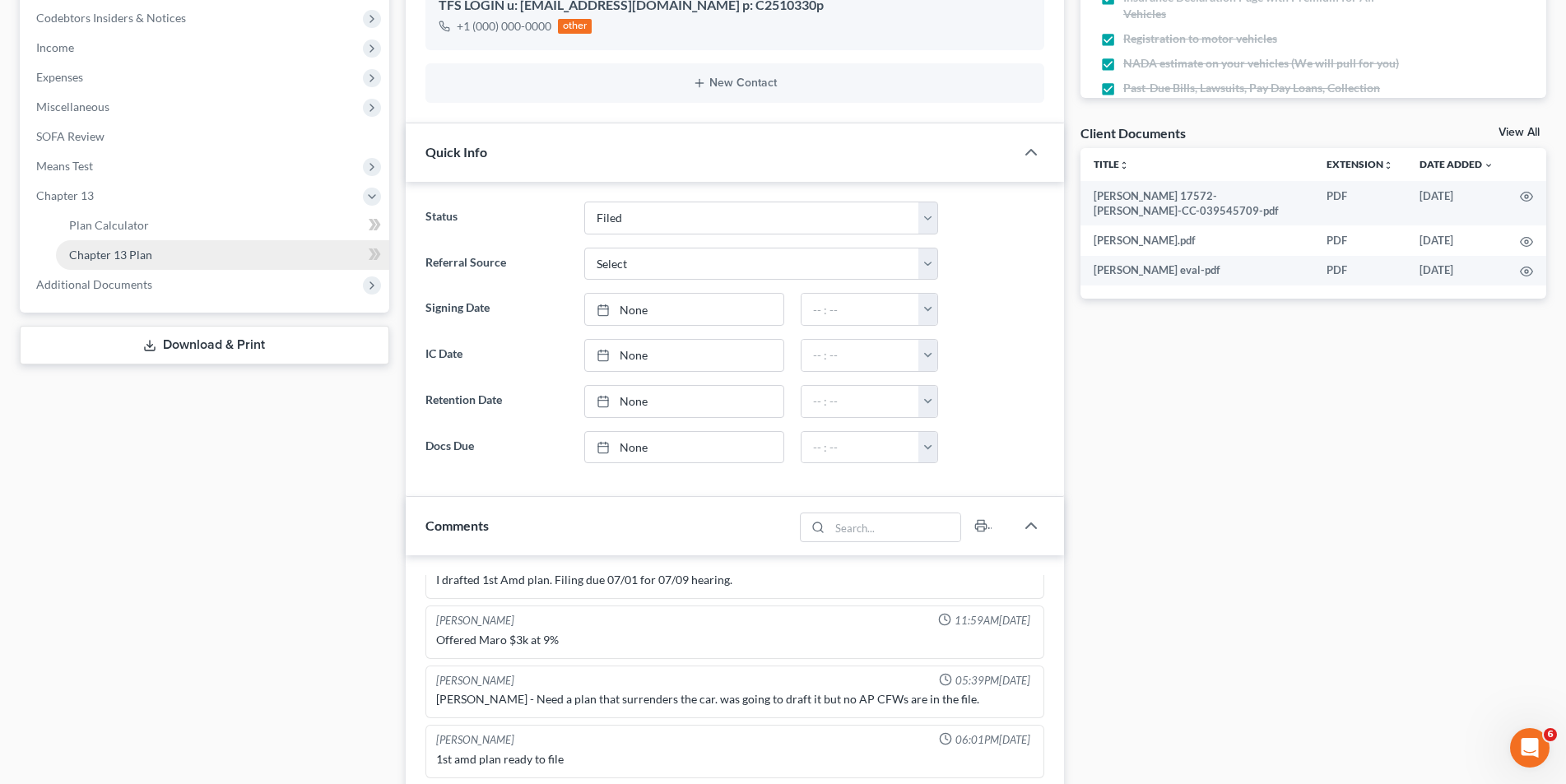
click at [81, 259] on span "Chapter 13 Plan" at bounding box center [110, 255] width 83 height 14
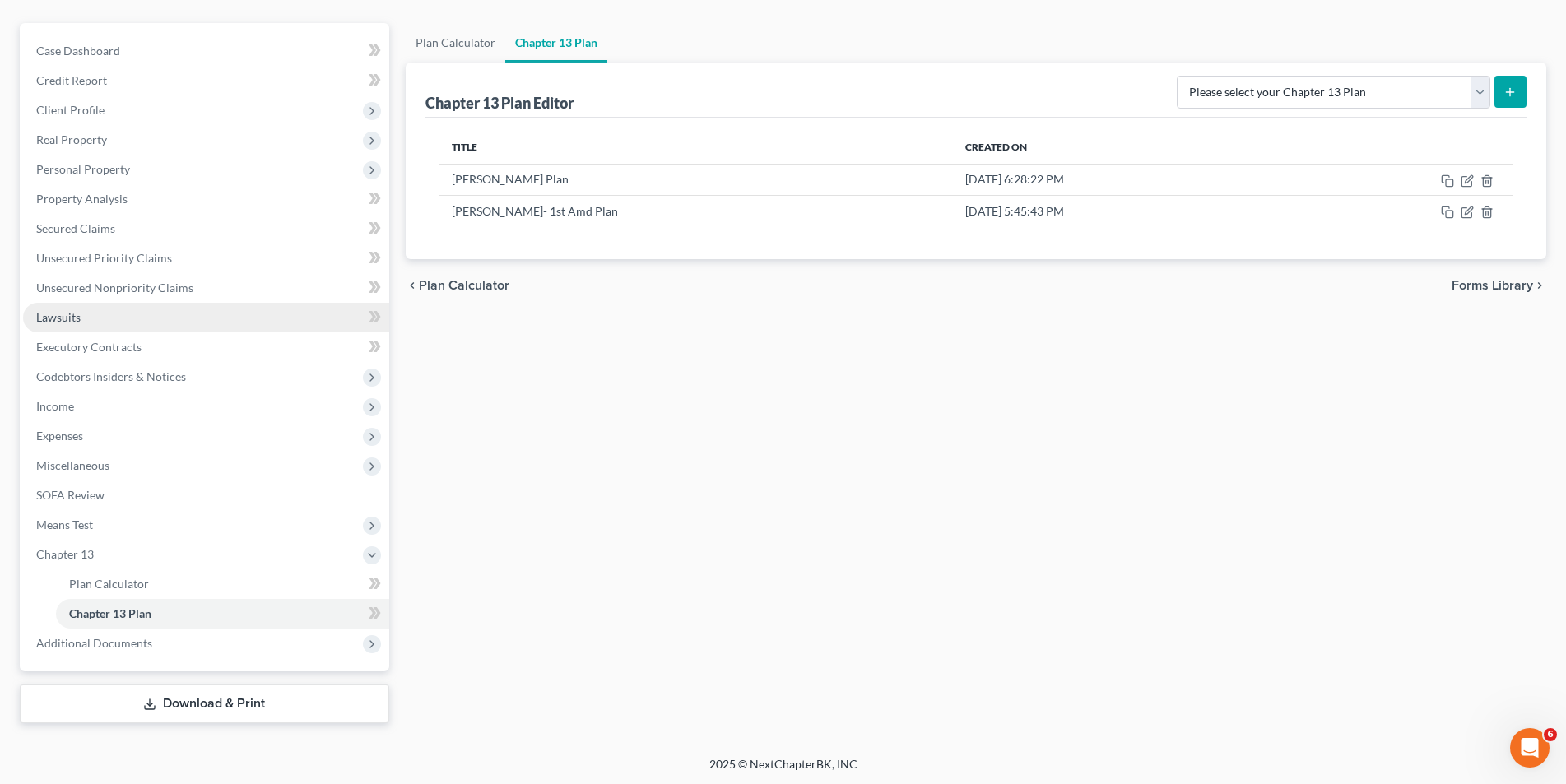
scroll to position [136, 0]
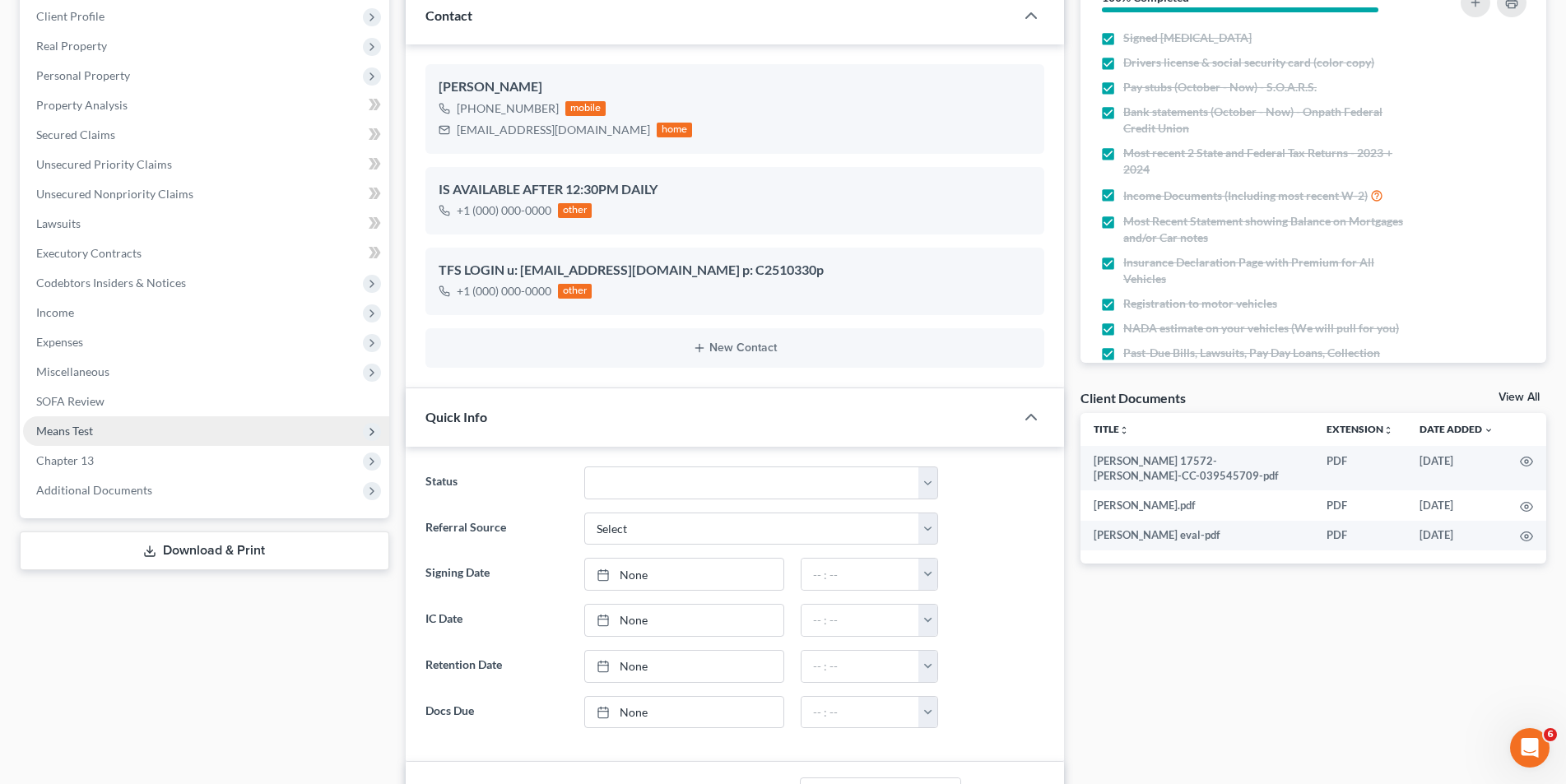
scroll to position [301, 0]
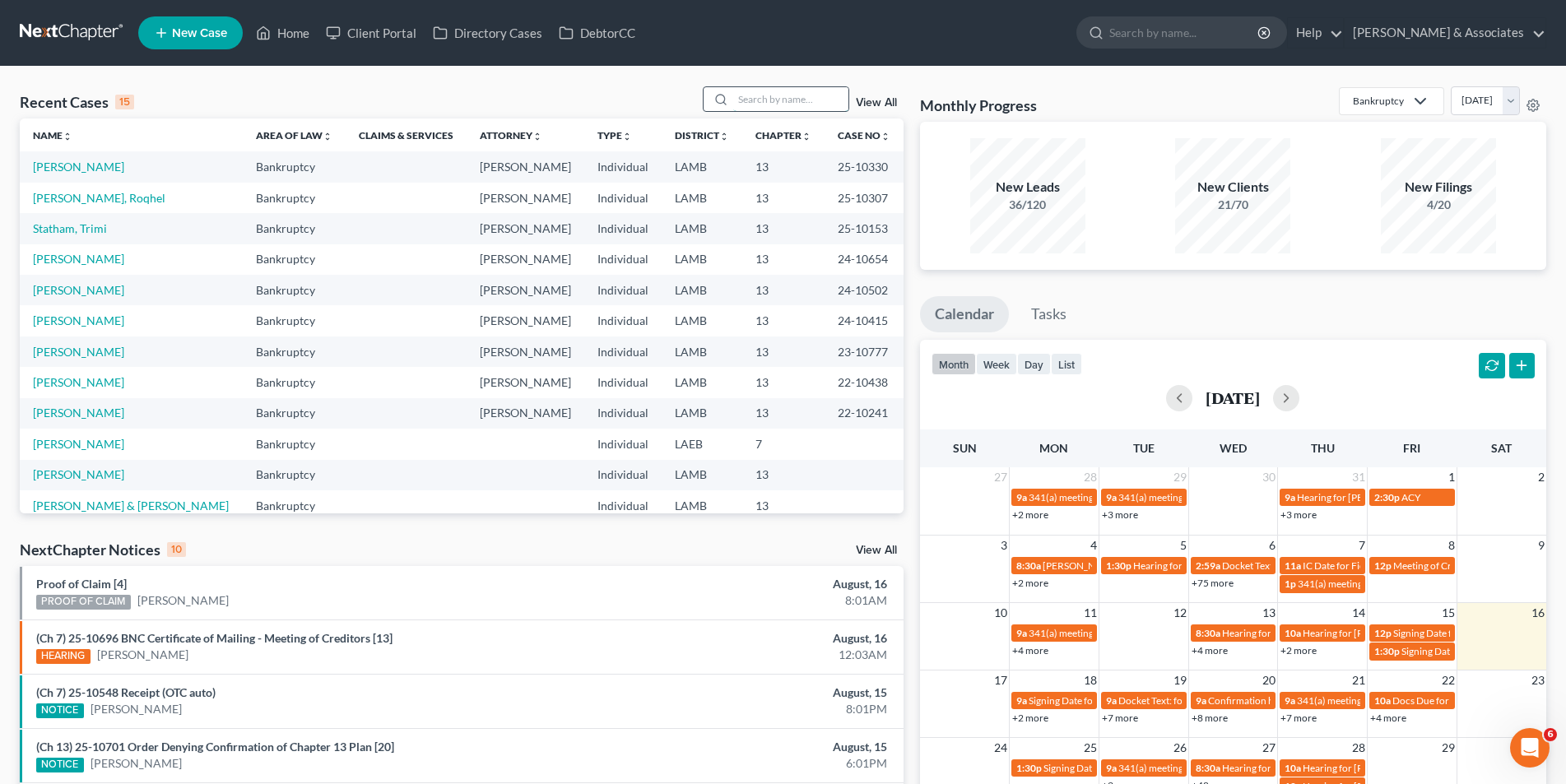
click at [785, 102] on input "search" at bounding box center [791, 99] width 115 height 24
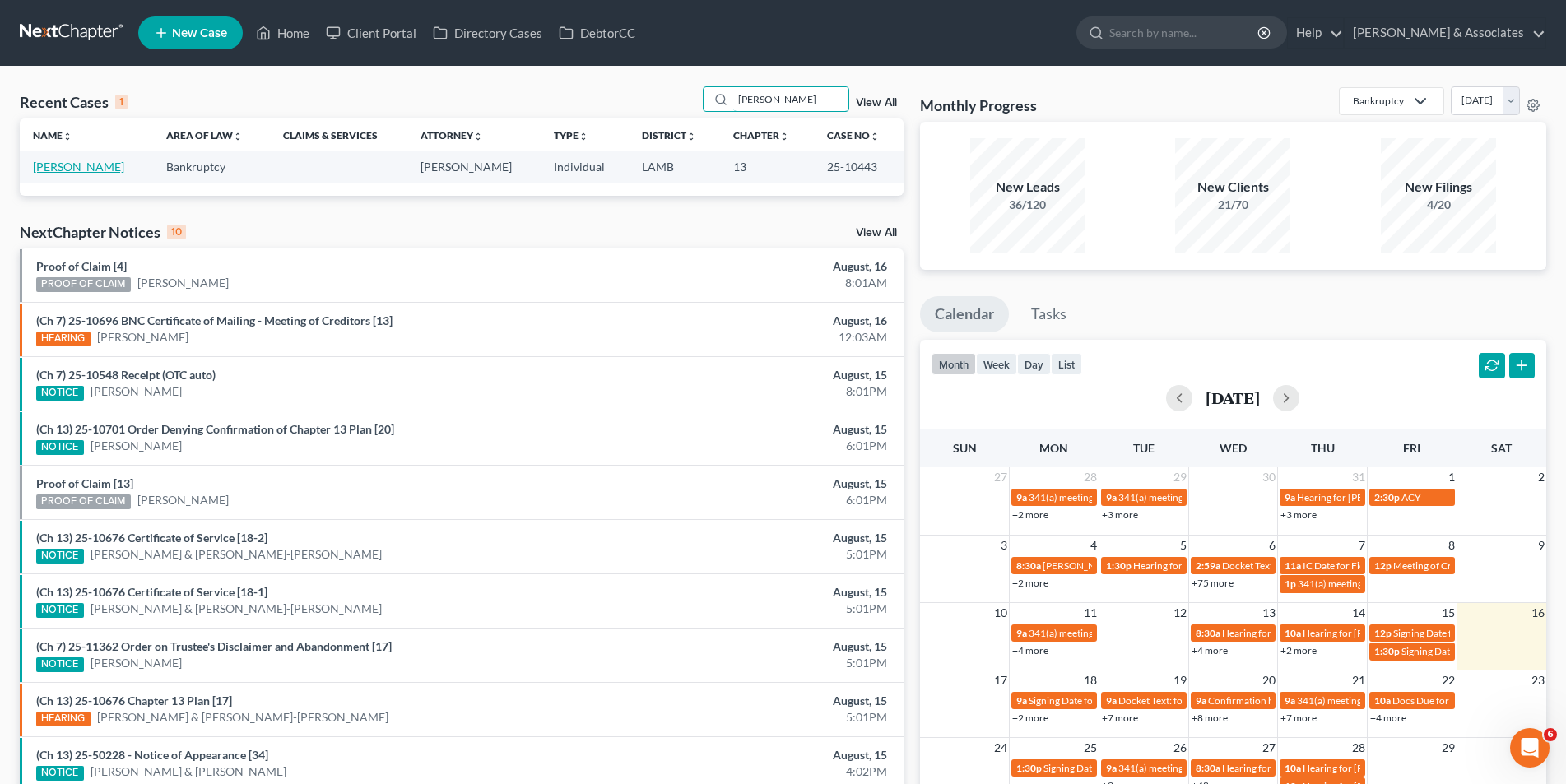
type input "[PERSON_NAME]"
click at [68, 168] on link "[PERSON_NAME]" at bounding box center [79, 167] width 91 height 14
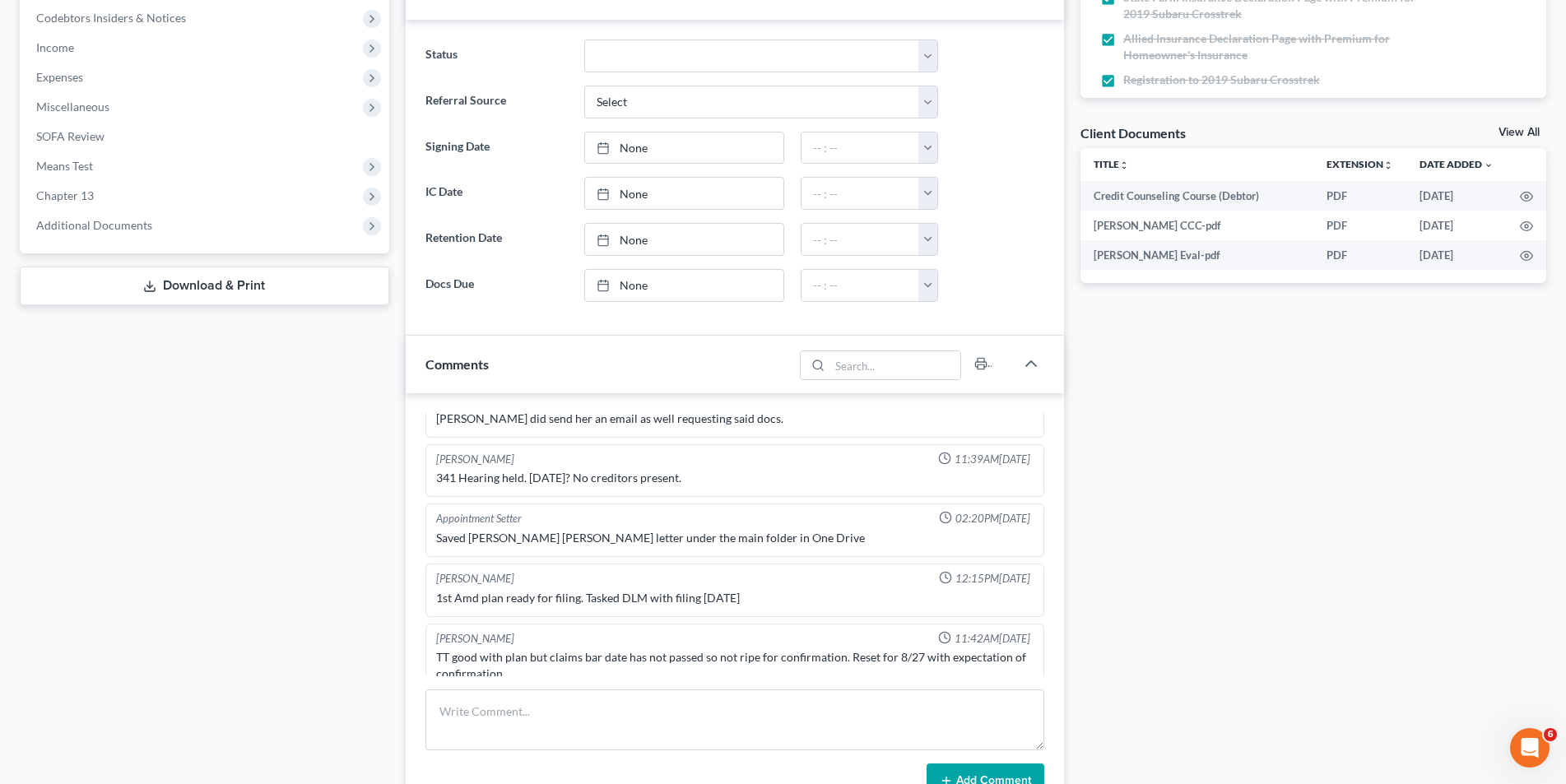
scroll to position [329, 0]
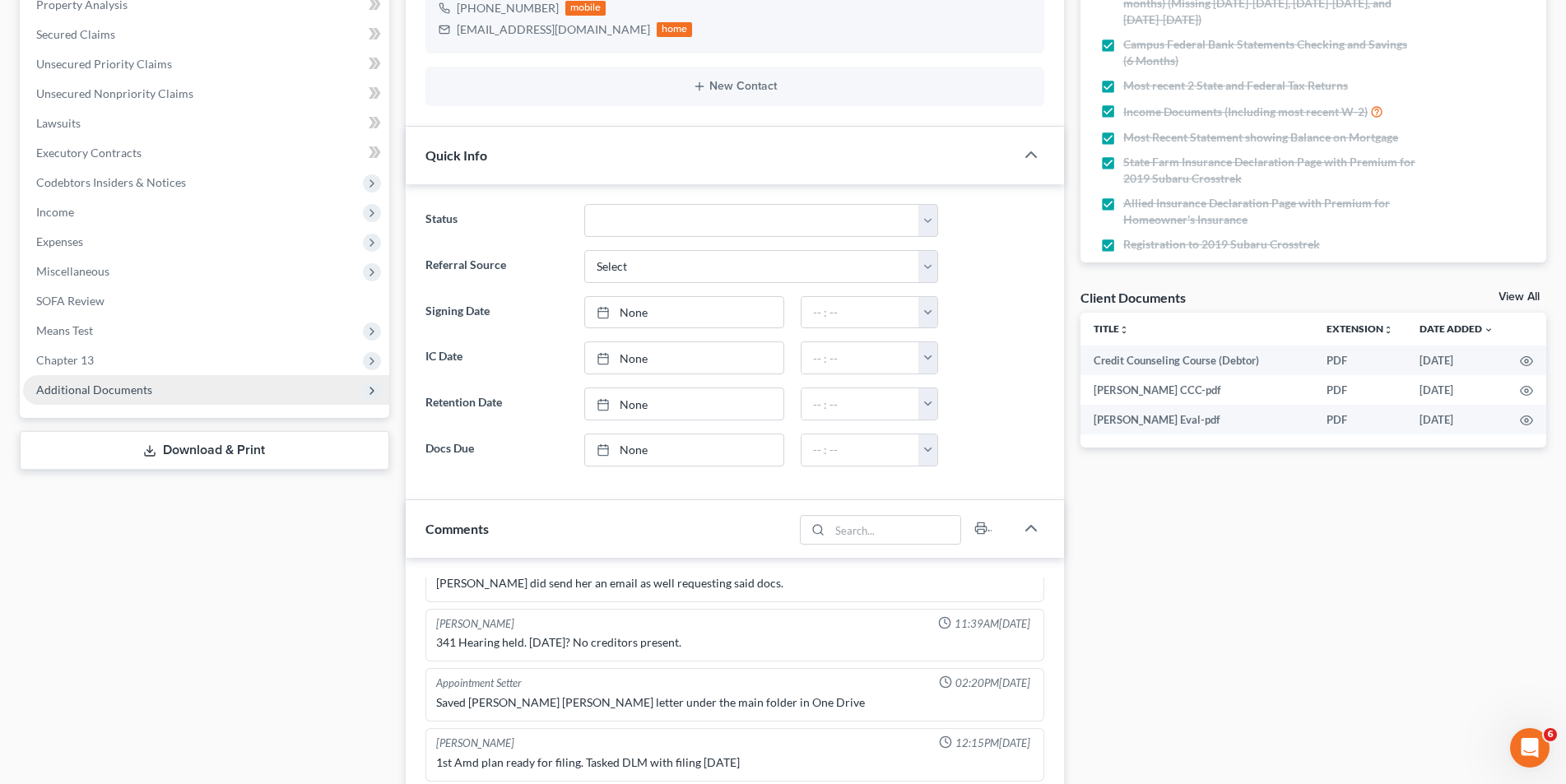
click at [109, 384] on span "Additional Documents" at bounding box center [95, 390] width 116 height 14
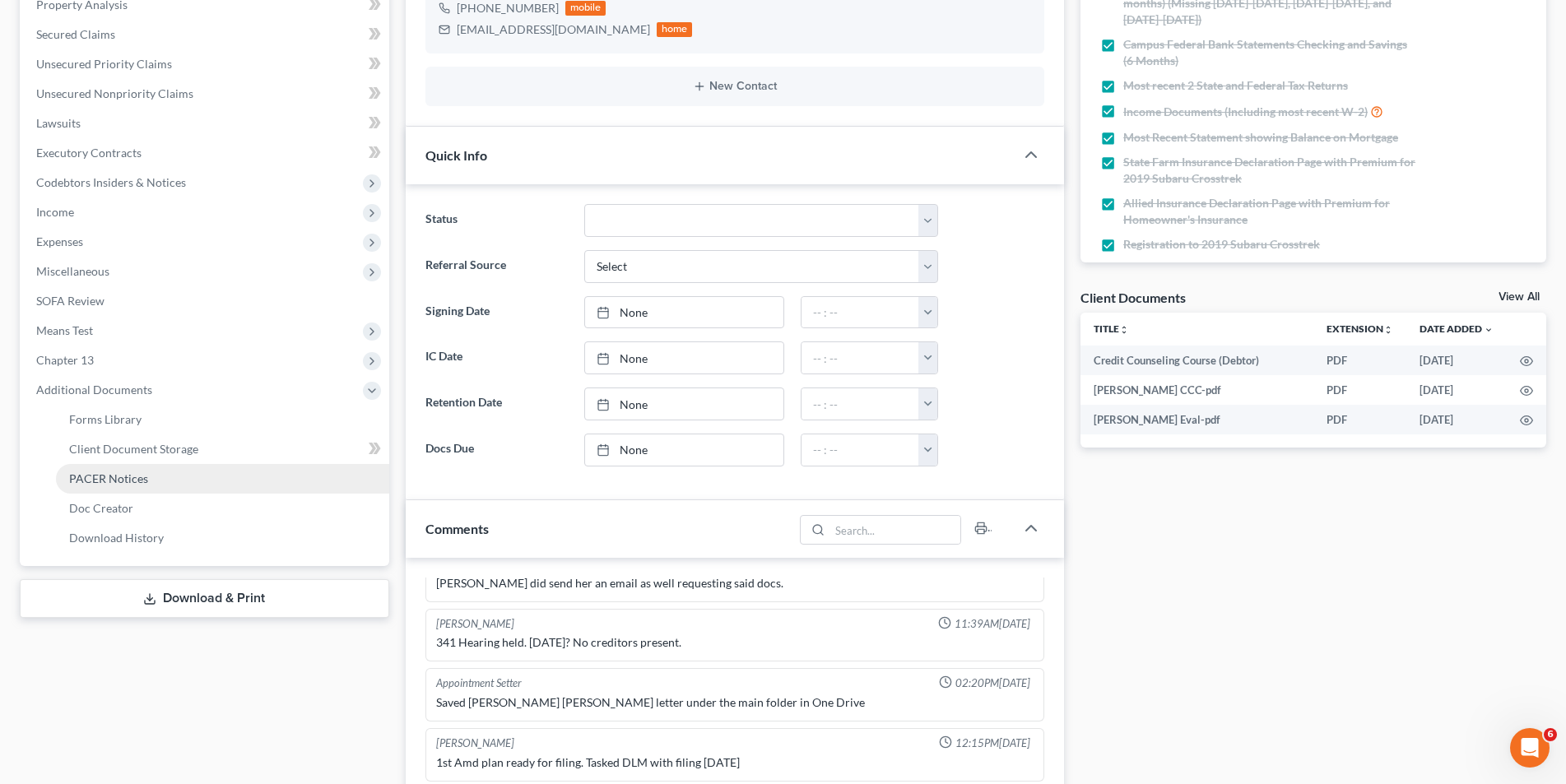
click at [117, 475] on span "PACER Notices" at bounding box center [108, 479] width 79 height 14
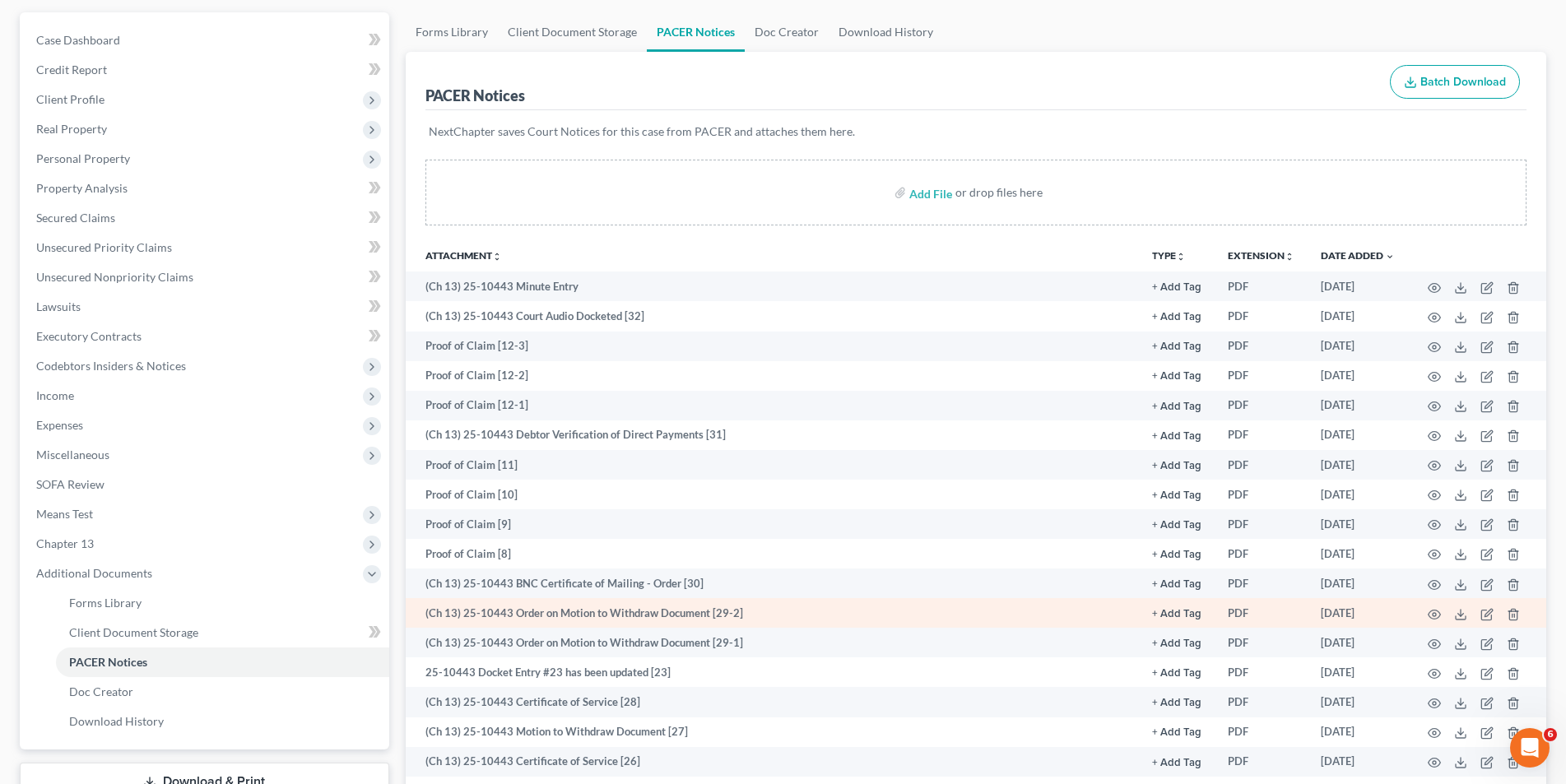
scroll to position [164, 0]
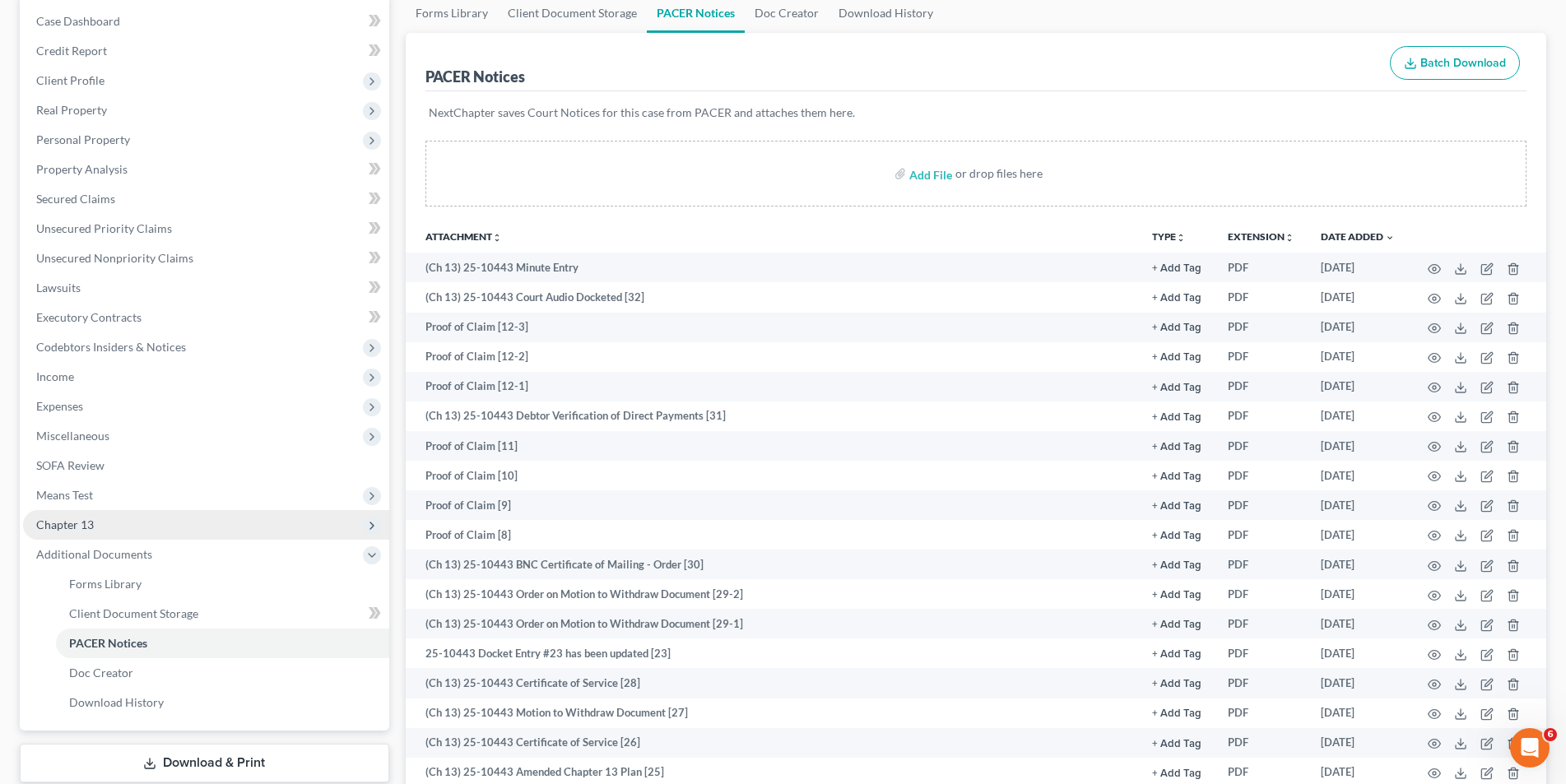
click at [117, 532] on span "Chapter 13" at bounding box center [206, 524] width 366 height 29
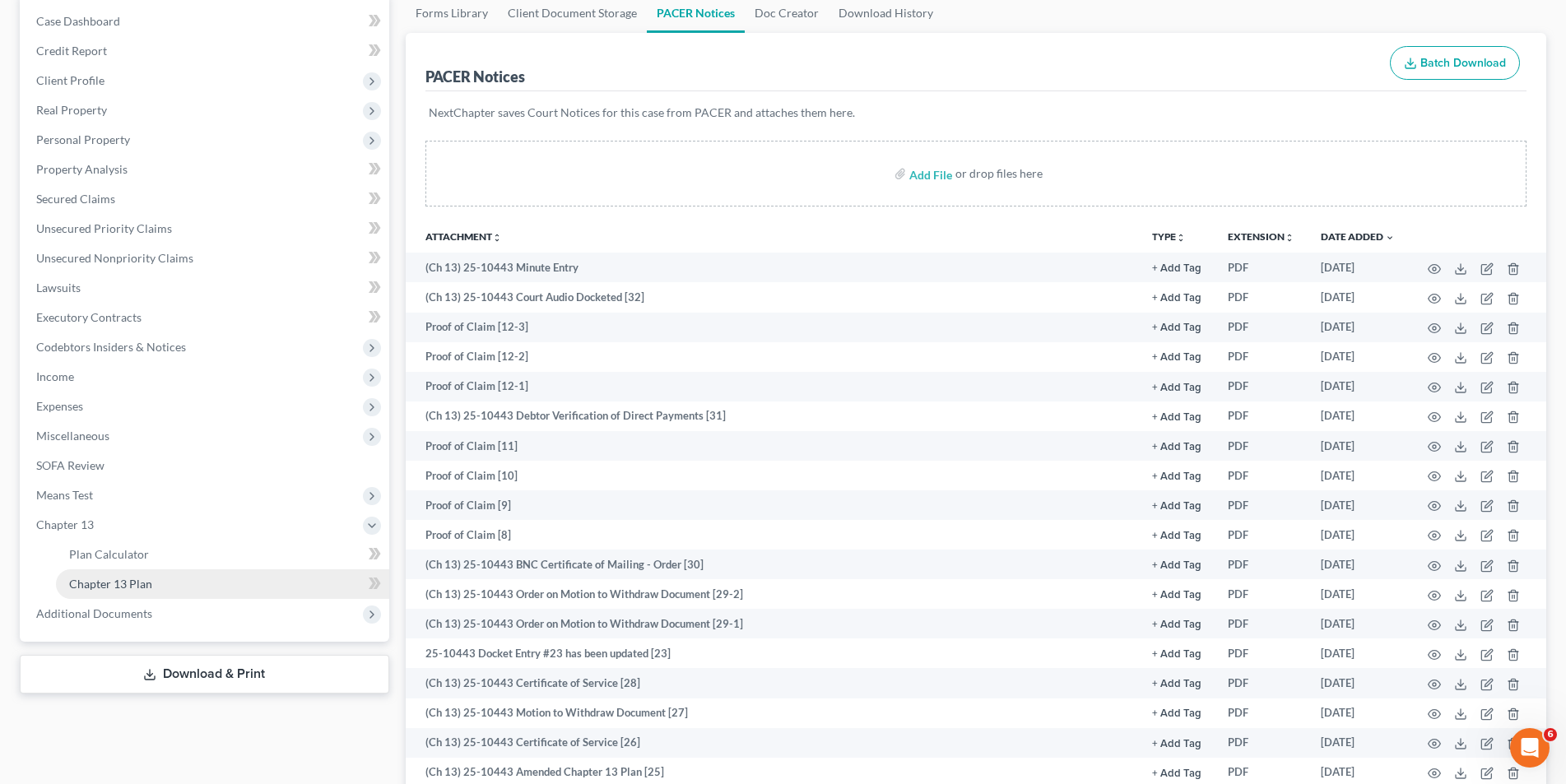
click at [104, 580] on span "Chapter 13 Plan" at bounding box center [110, 584] width 83 height 14
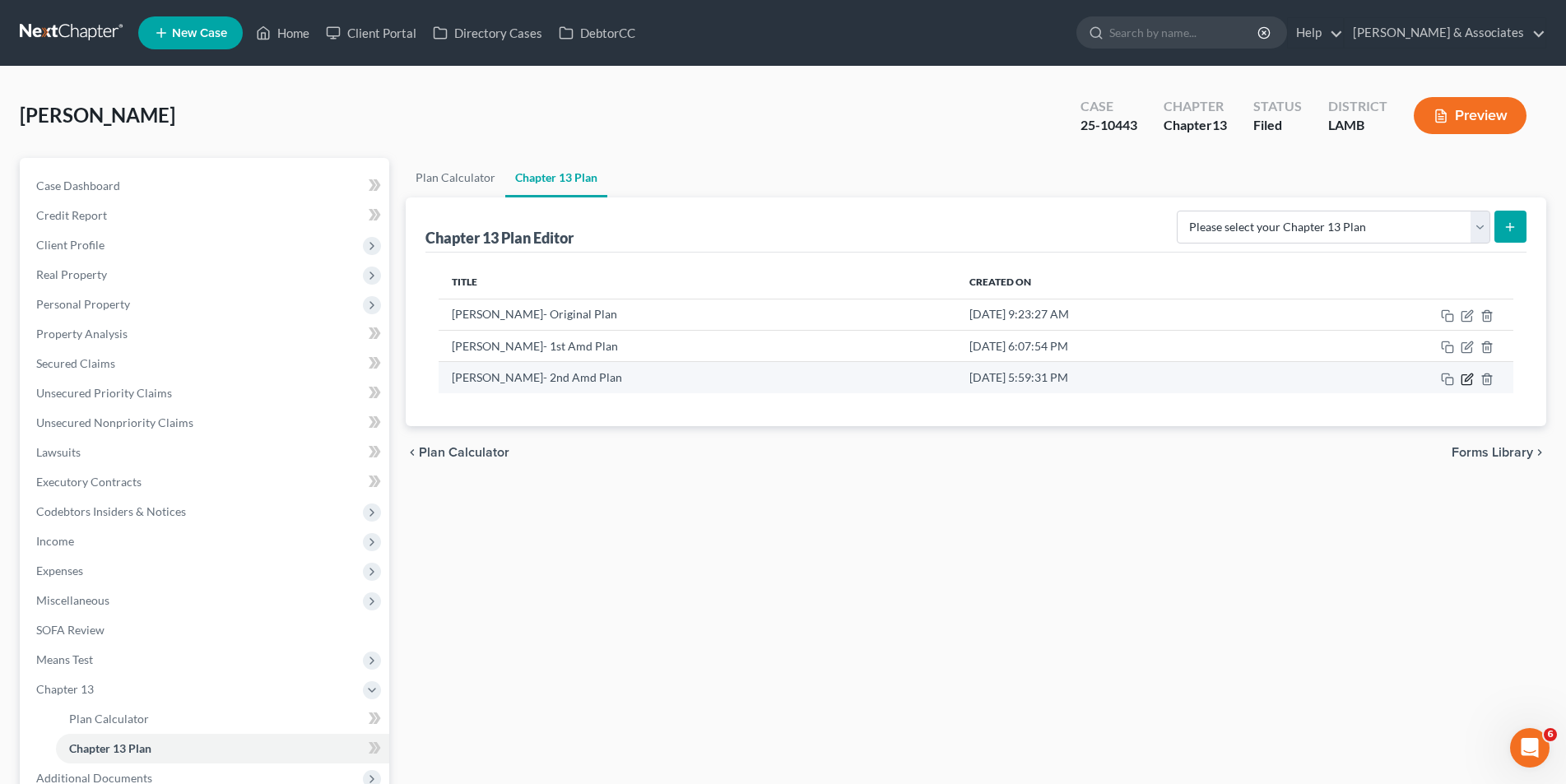
click at [1462, 376] on icon "button" at bounding box center [1466, 379] width 10 height 10
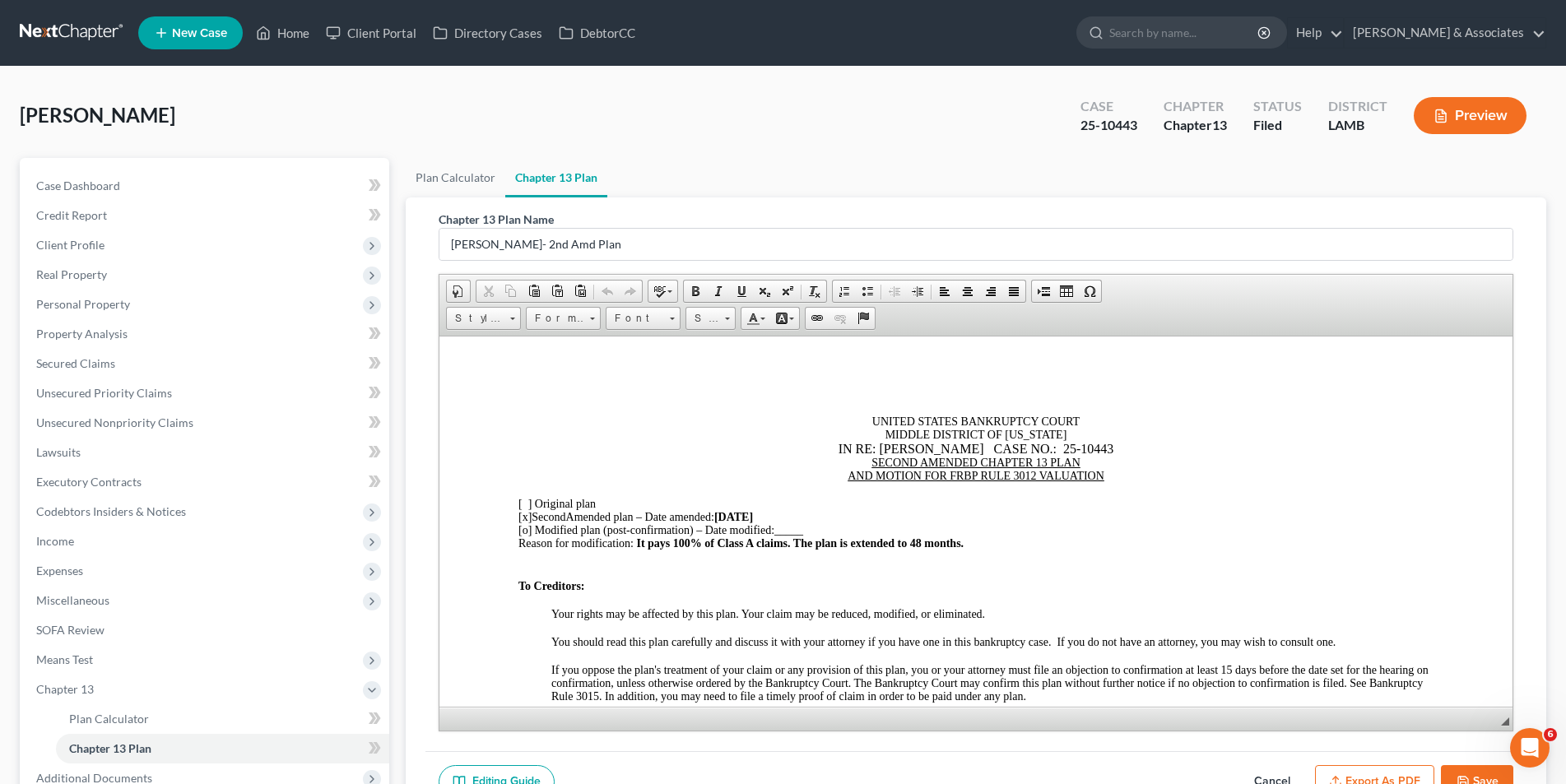
click at [746, 514] on strong "08/09/25" at bounding box center [733, 516] width 38 height 12
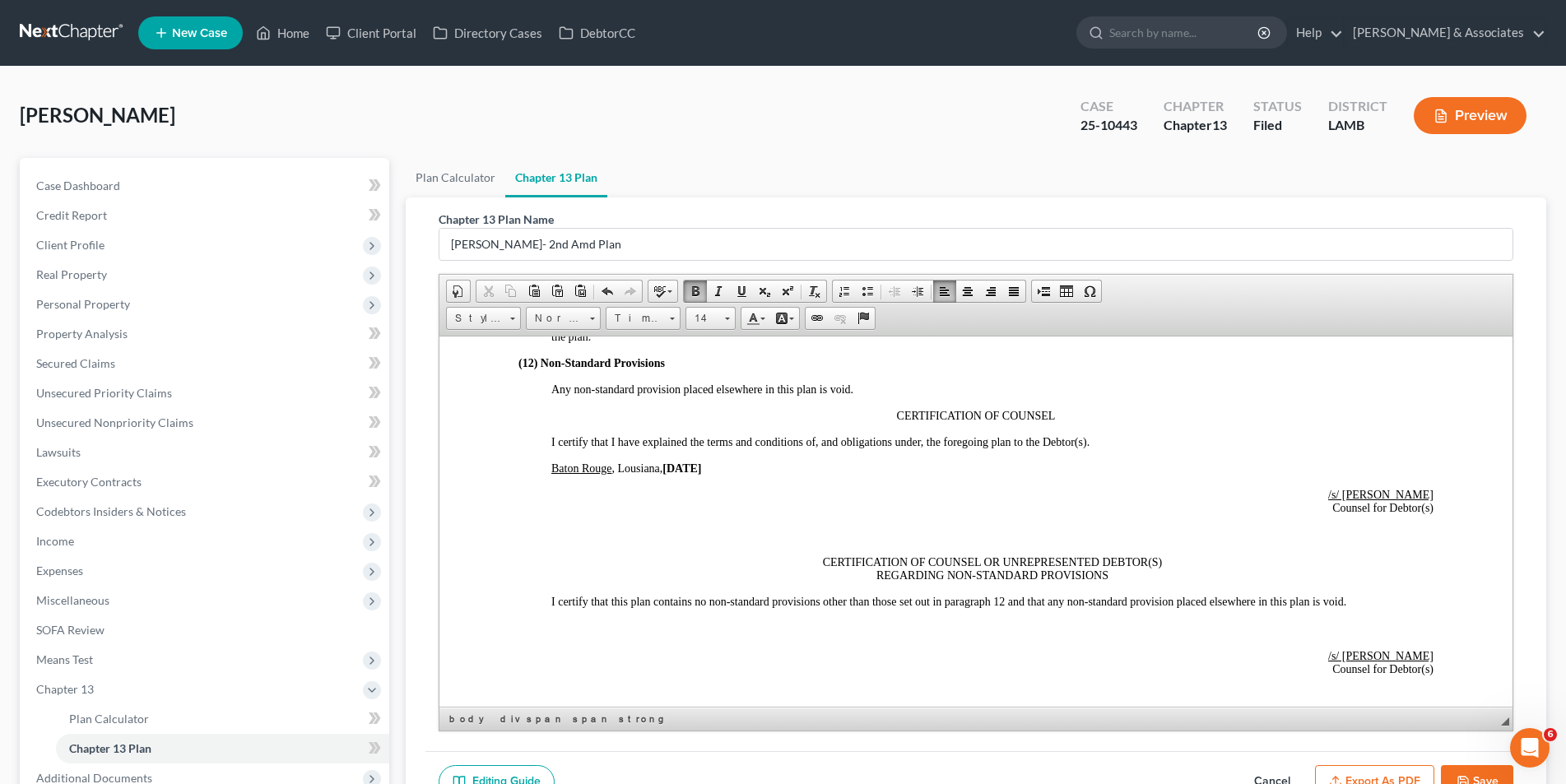
scroll to position [3620, 0]
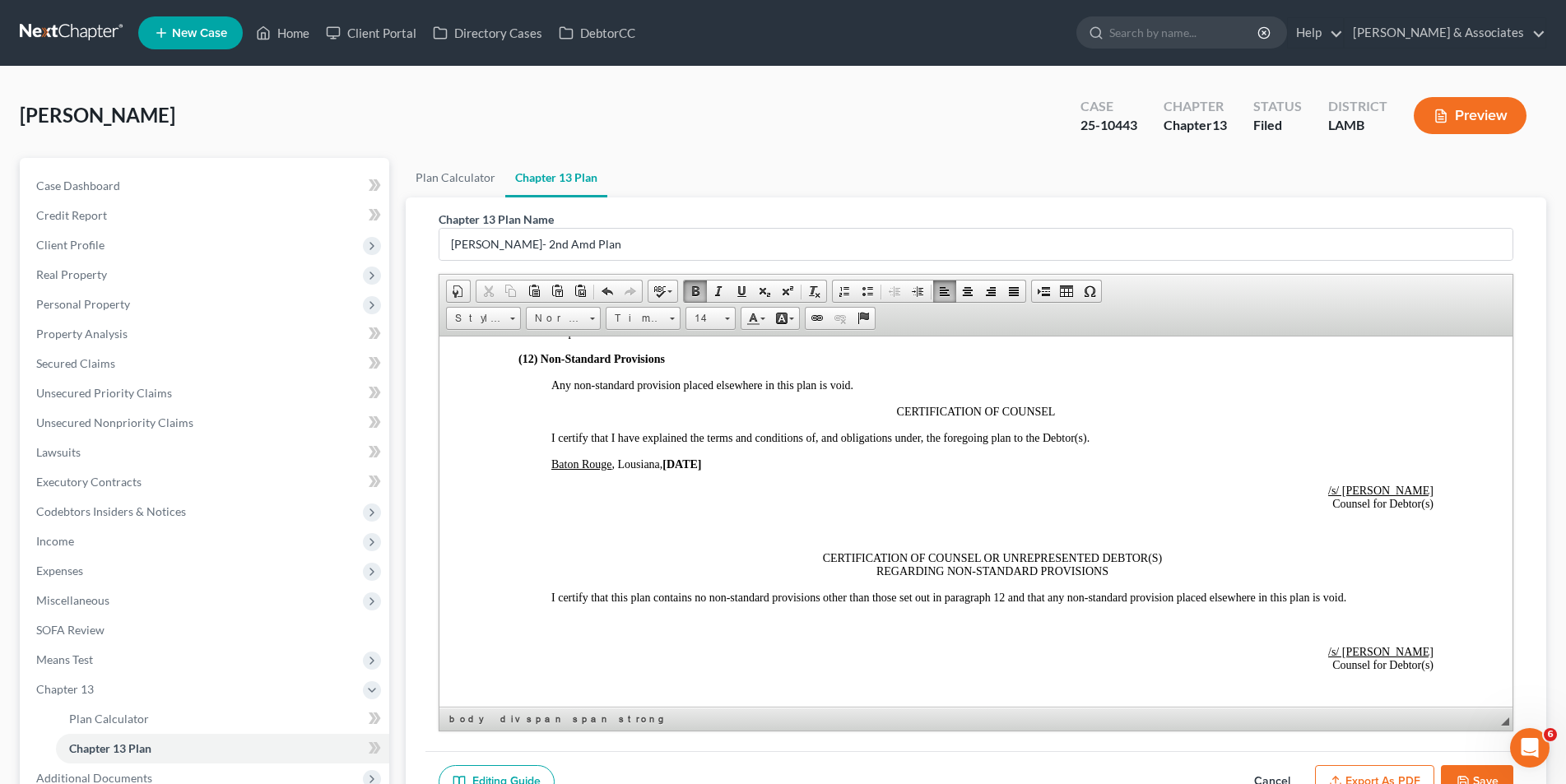
click at [691, 466] on strong "08/09/25" at bounding box center [681, 464] width 38 height 12
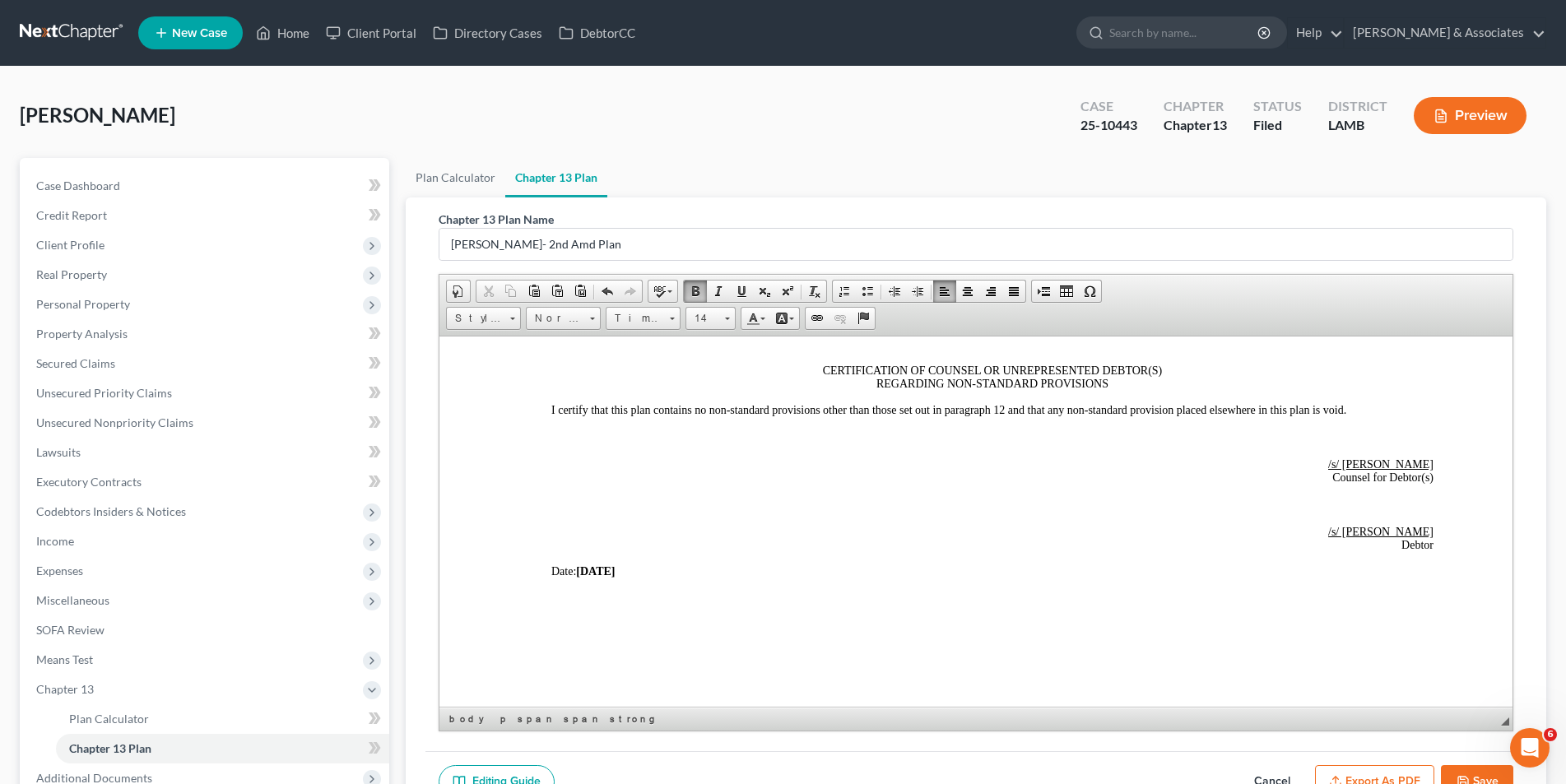
scroll to position [3842, 0]
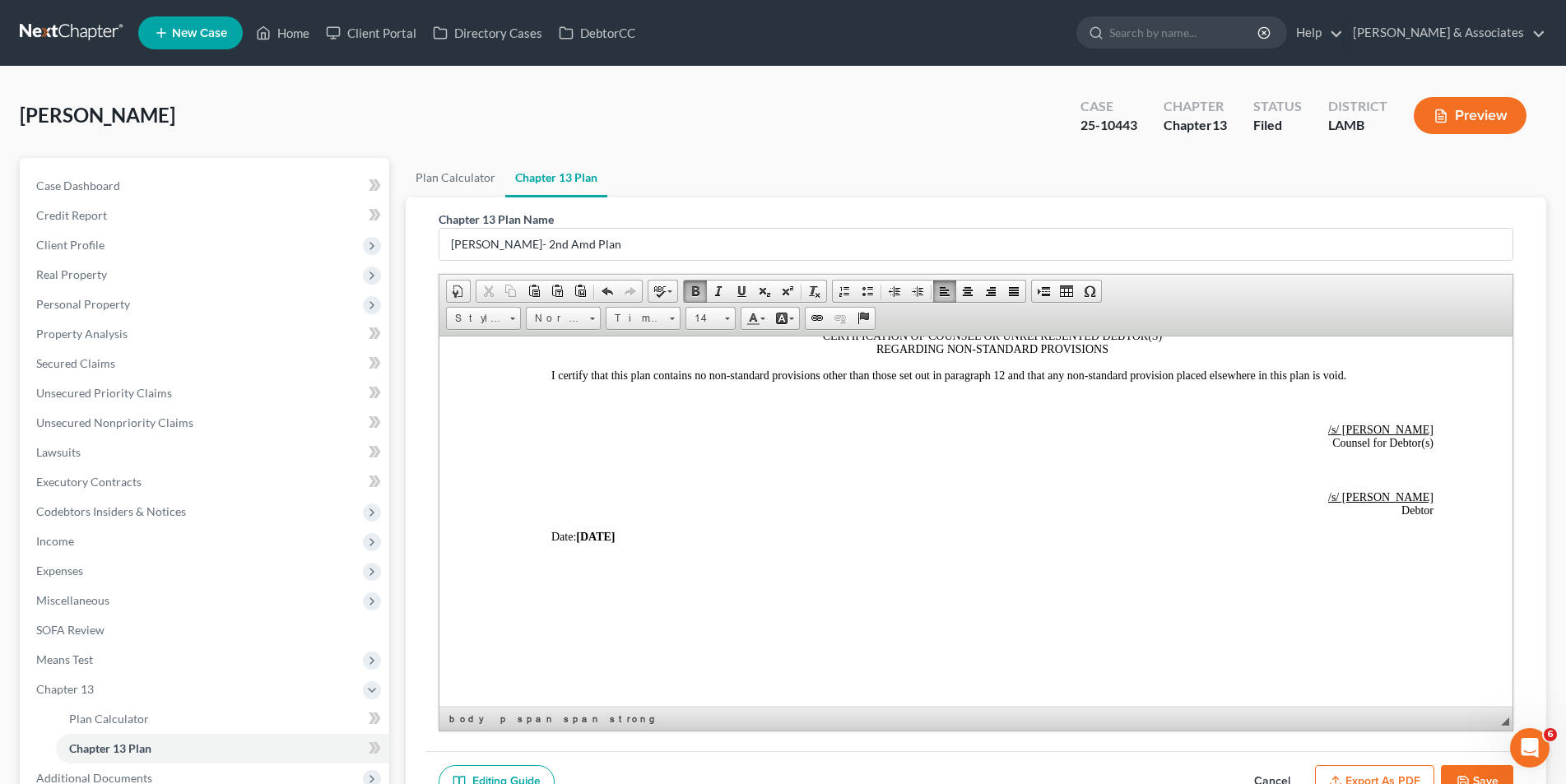
click at [603, 534] on strong "08/09/25" at bounding box center [594, 536] width 38 height 12
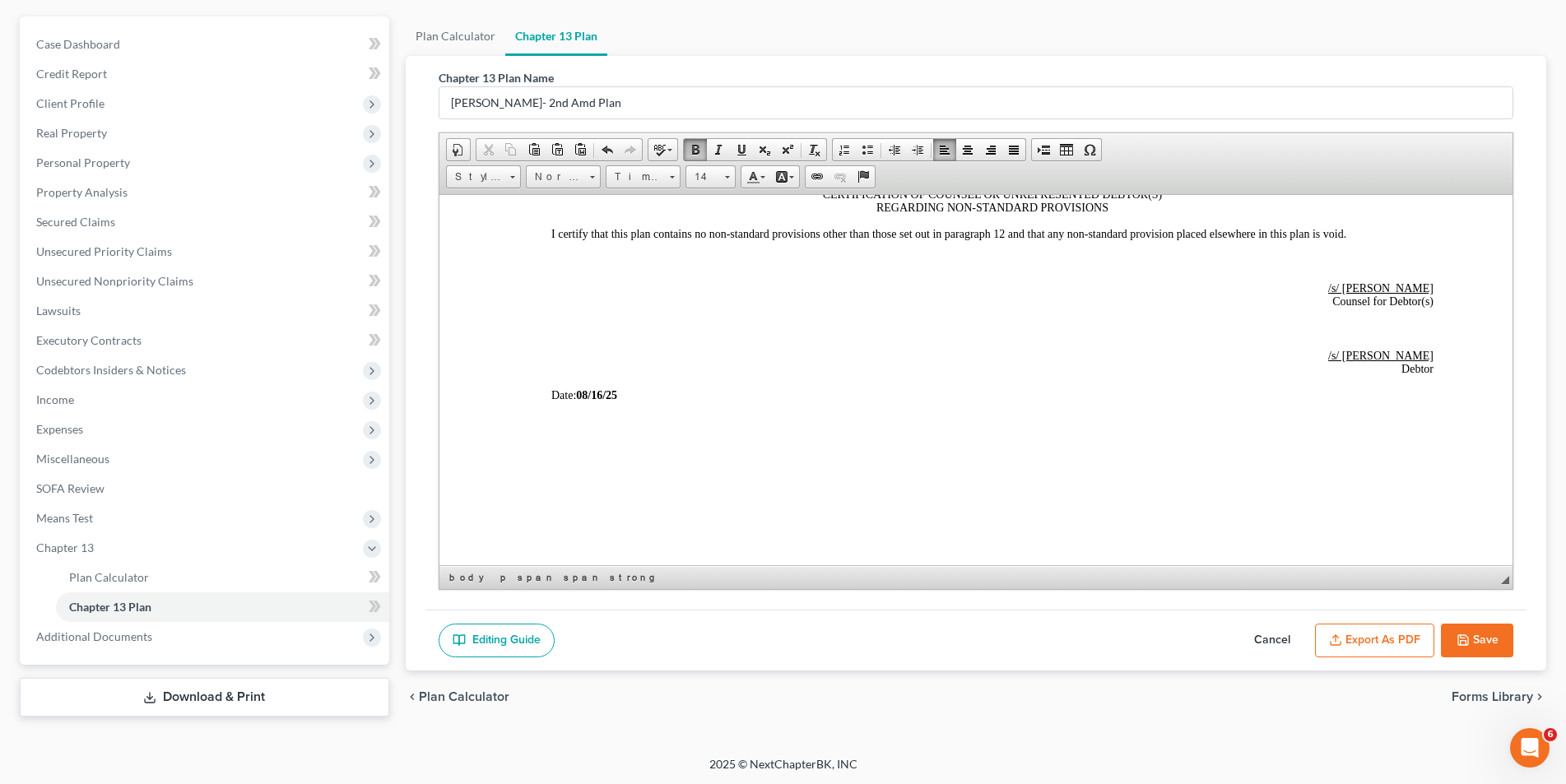
click at [1454, 644] on button "Save" at bounding box center [1477, 640] width 72 height 35
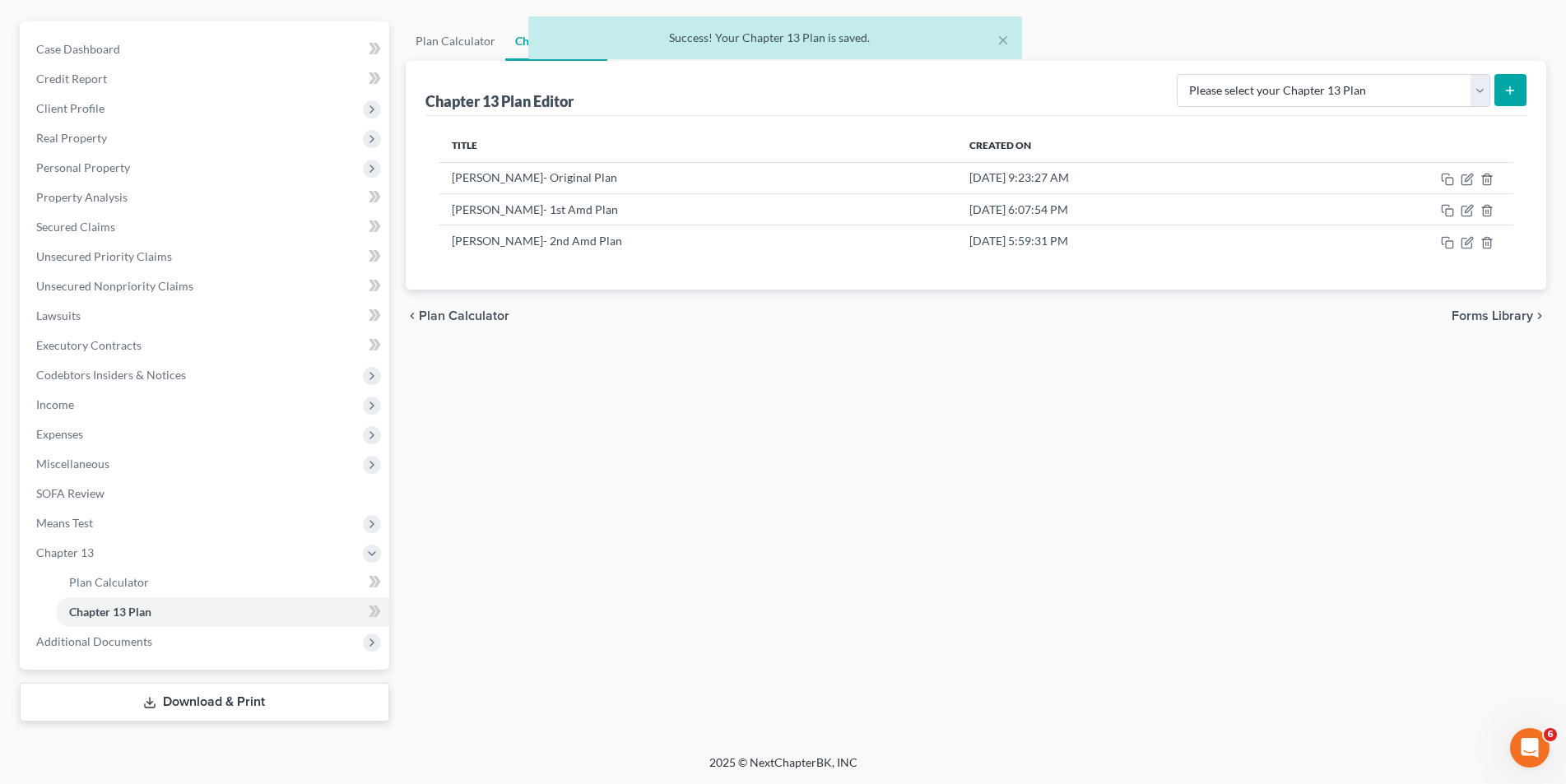
scroll to position [136, 0]
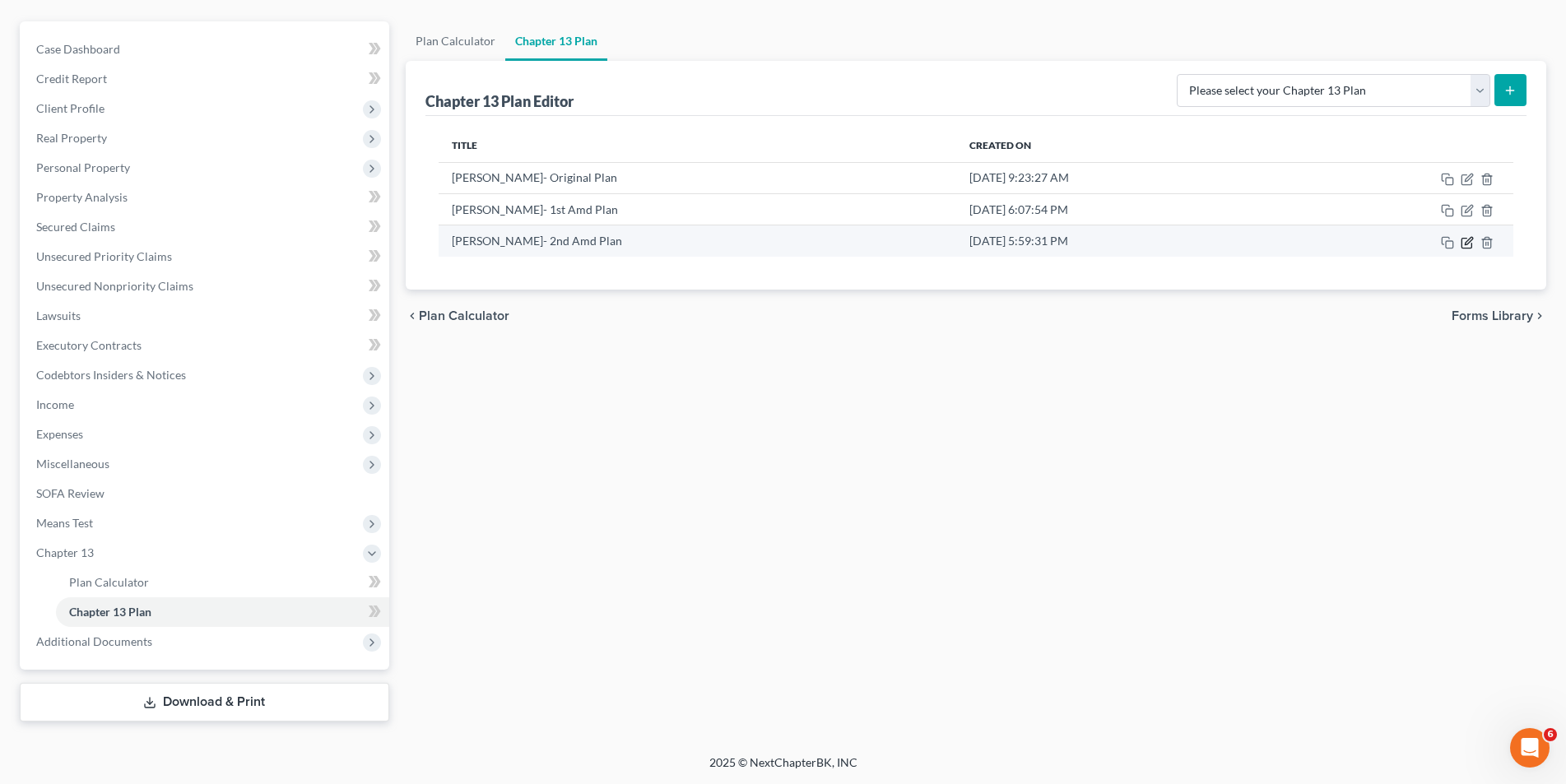
click at [1464, 242] on icon "button" at bounding box center [1467, 243] width 13 height 13
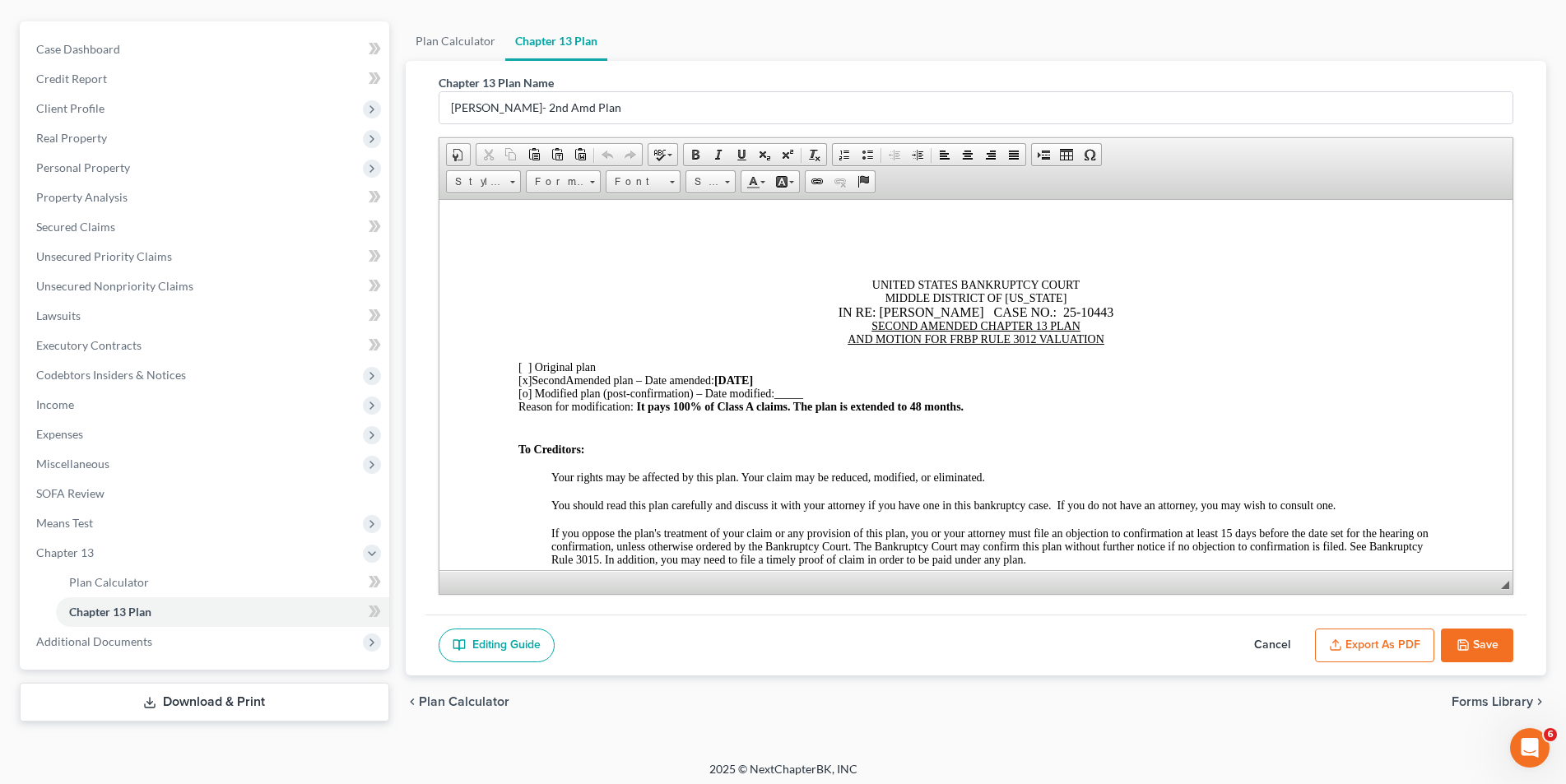
scroll to position [0, 0]
click at [1354, 642] on button "Export as PDF" at bounding box center [1375, 646] width 120 height 35
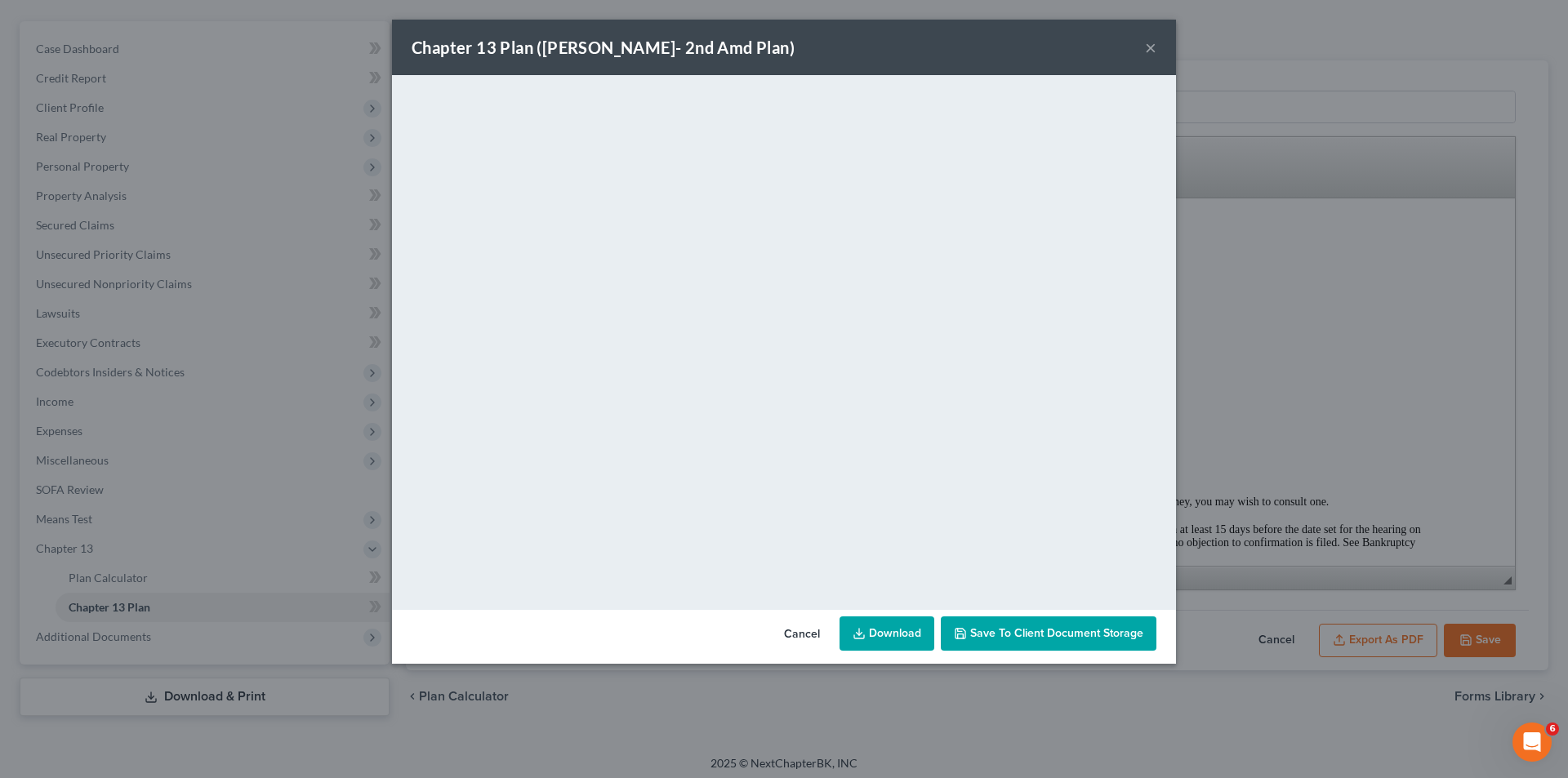
click at [1151, 50] on button "×" at bounding box center [1150, 47] width 12 height 19
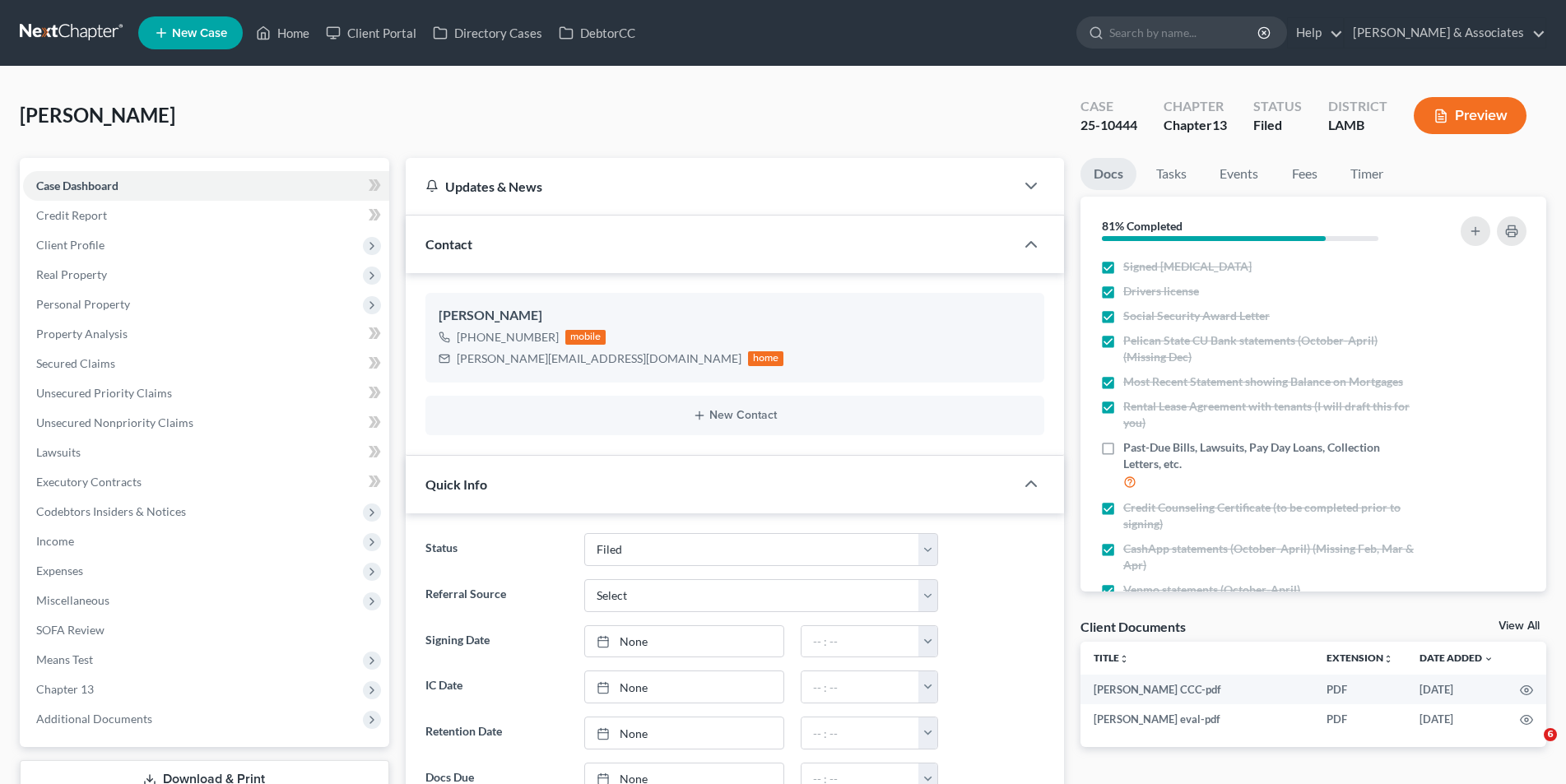
select select "8"
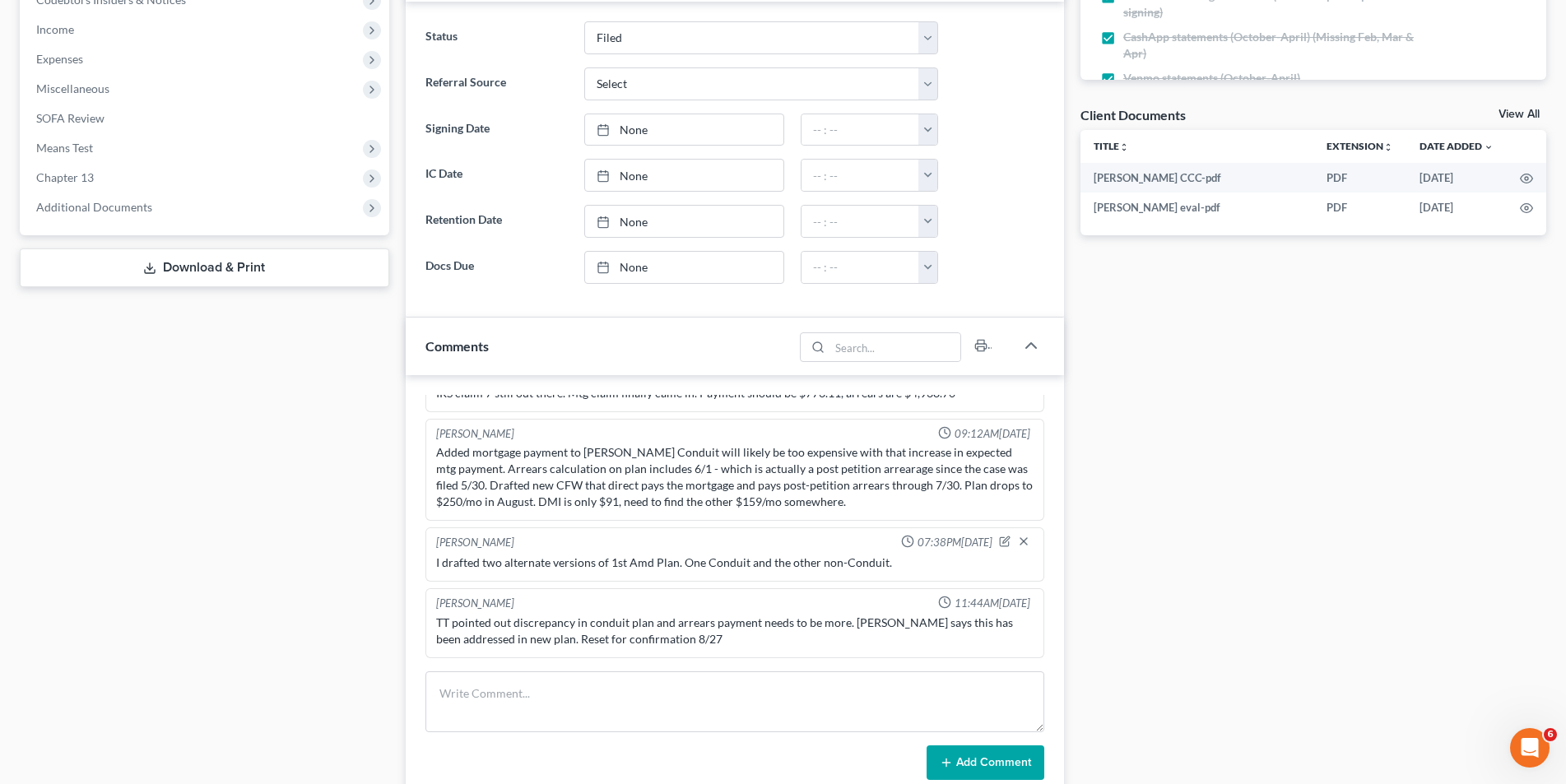
scroll to position [493, 0]
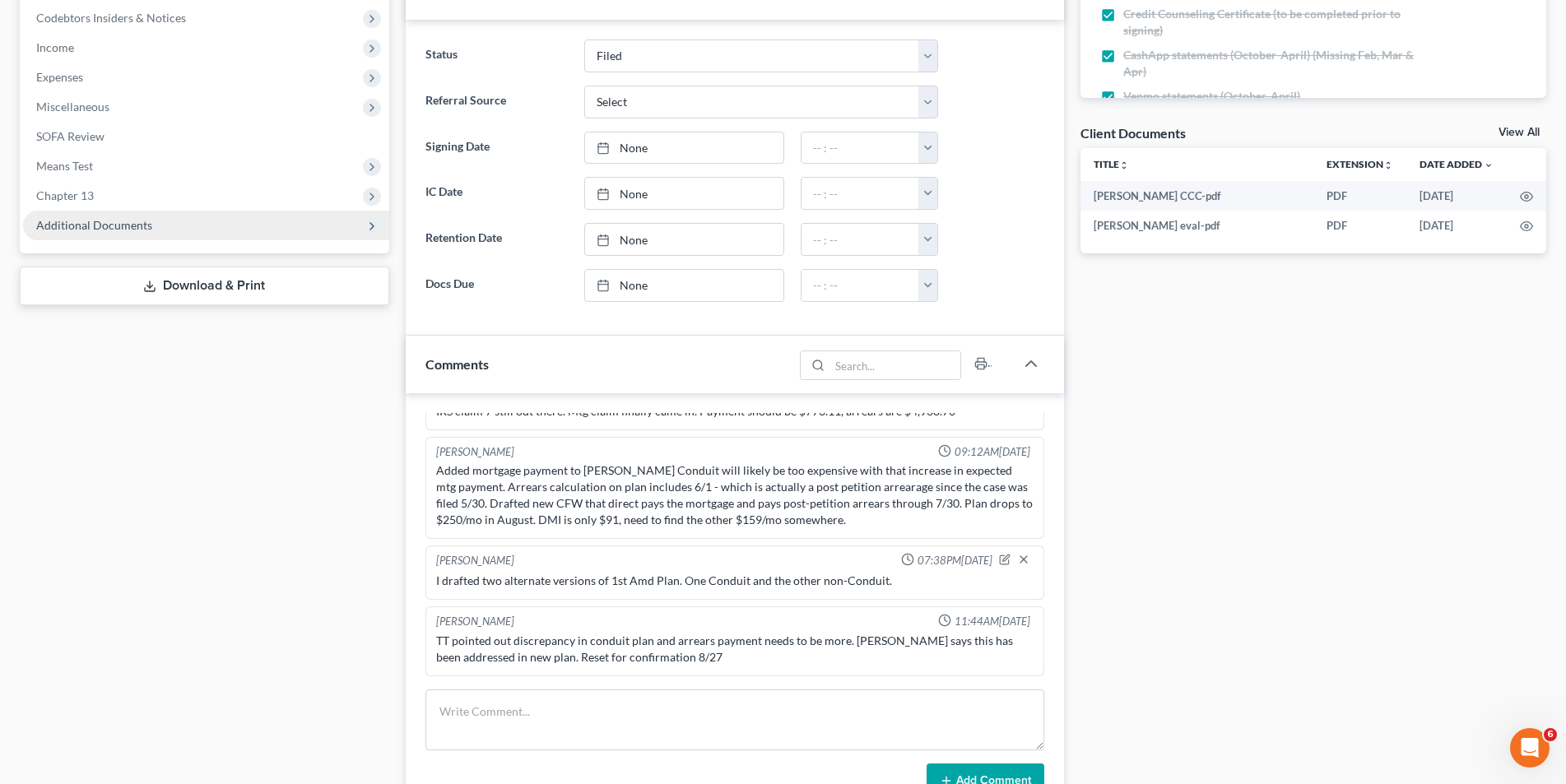
click at [107, 229] on span "Additional Documents" at bounding box center [95, 225] width 116 height 14
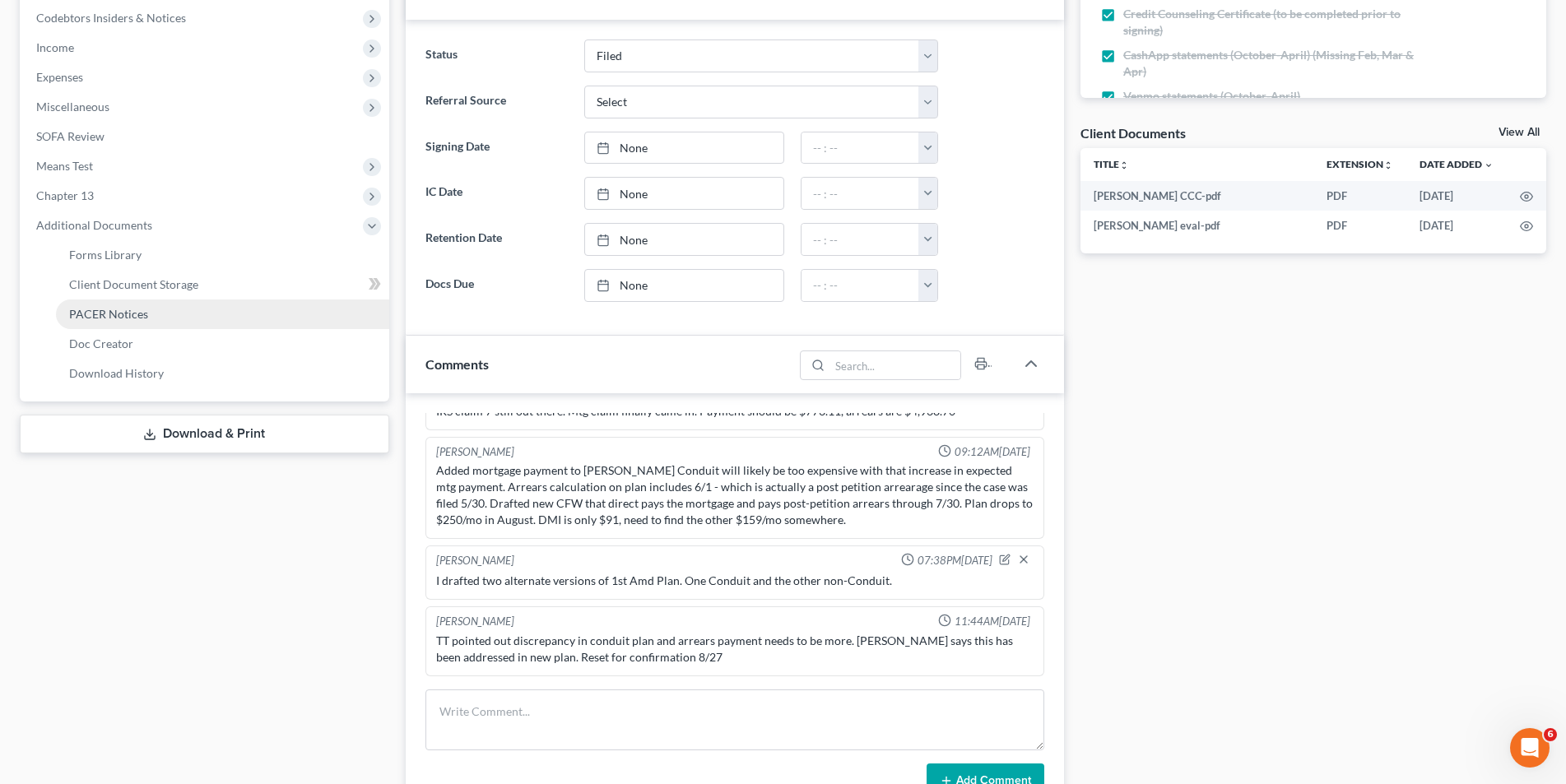
click at [102, 317] on span "PACER Notices" at bounding box center [108, 314] width 79 height 14
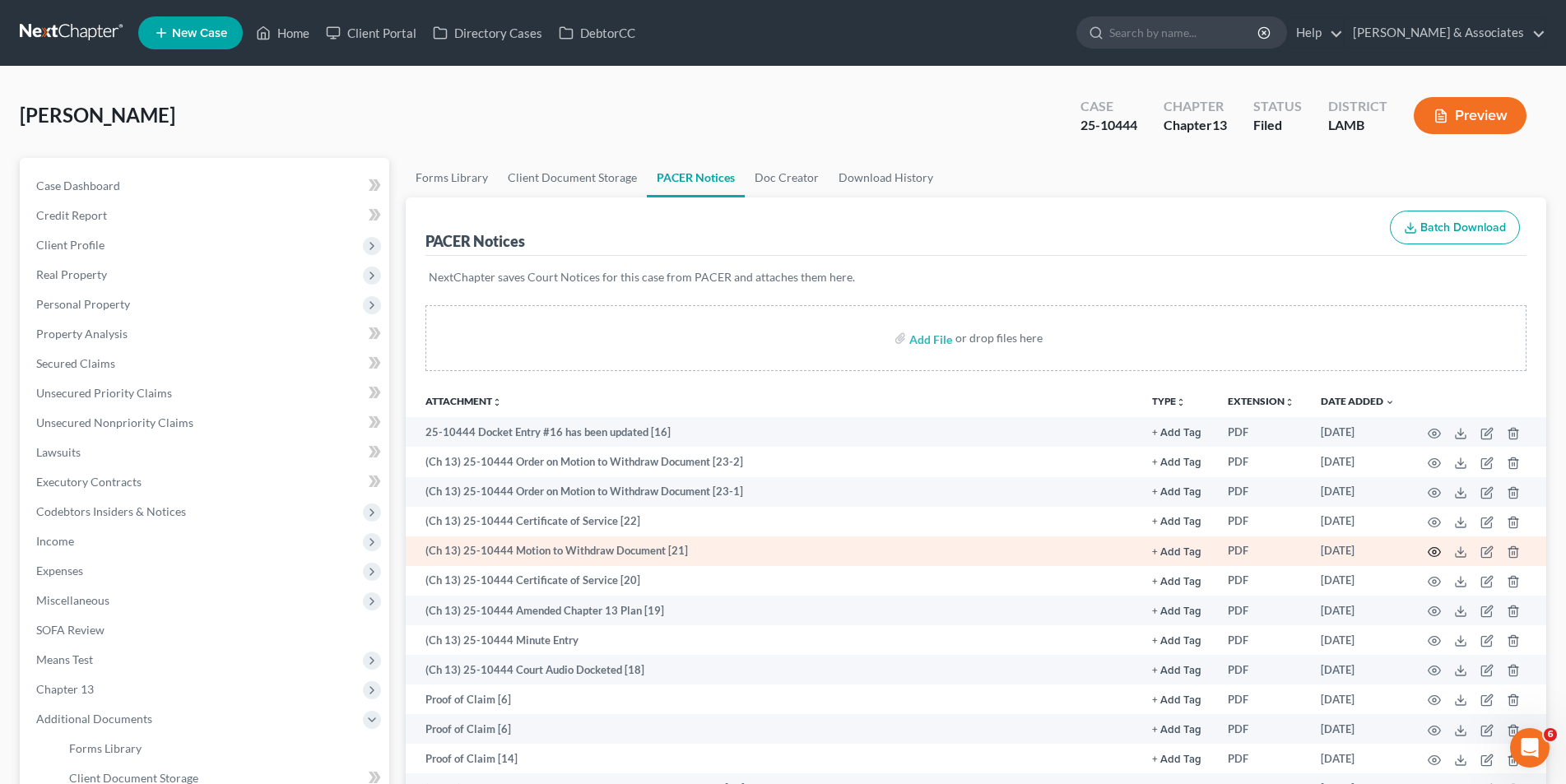
click at [1439, 550] on icon "button" at bounding box center [1435, 552] width 12 height 9
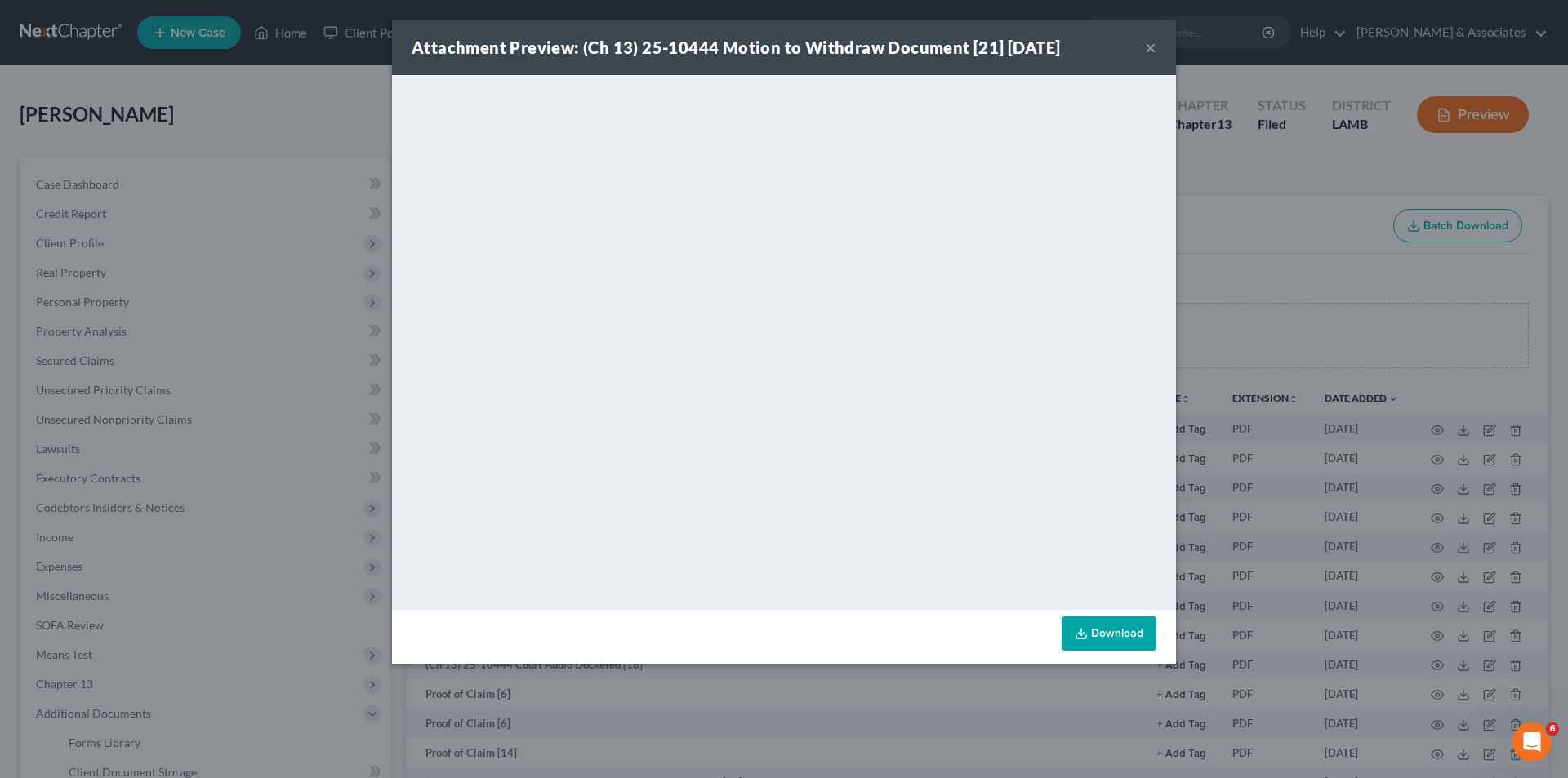
click at [1155, 48] on button "×" at bounding box center [1150, 47] width 12 height 19
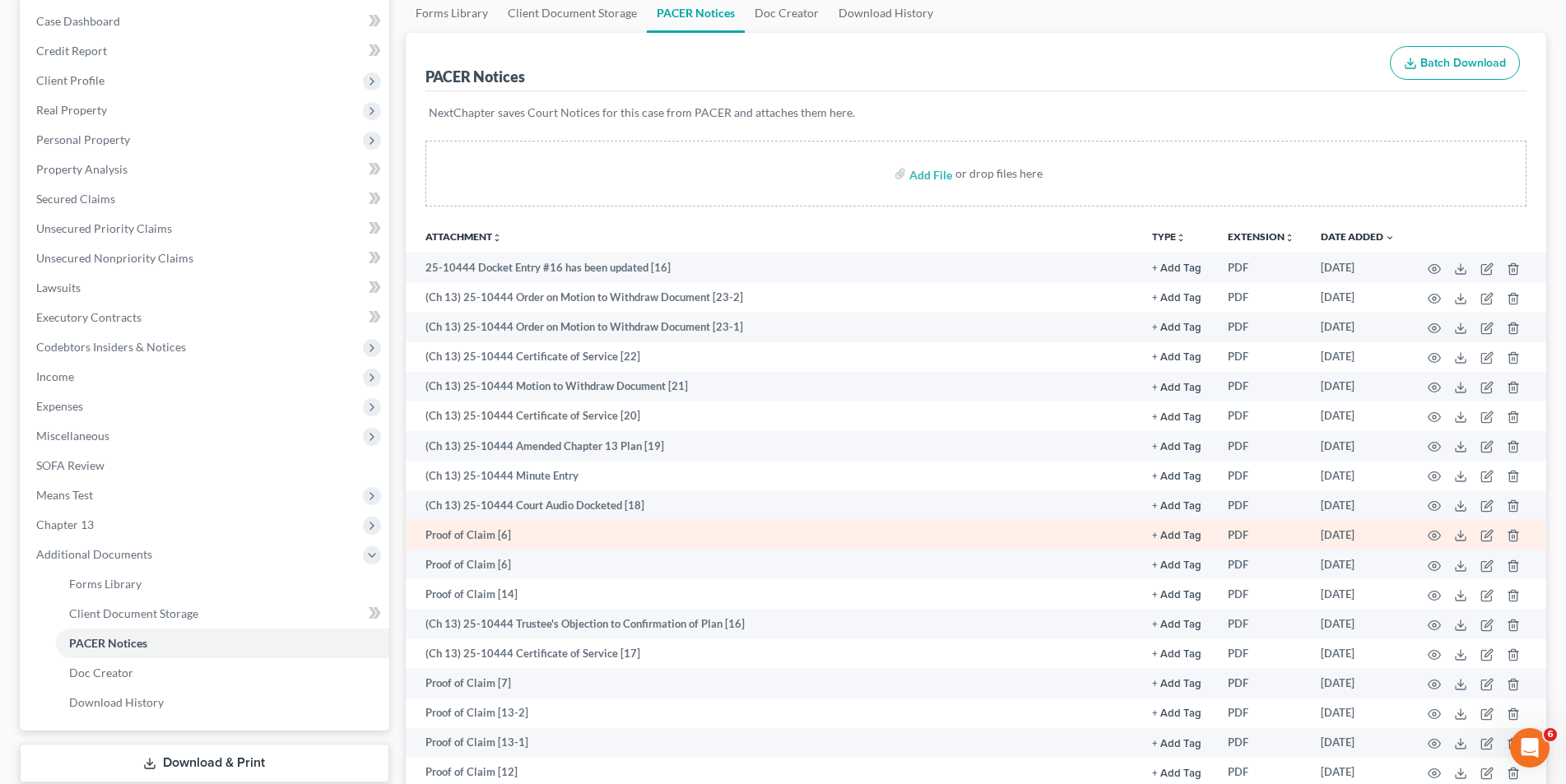
scroll to position [247, 0]
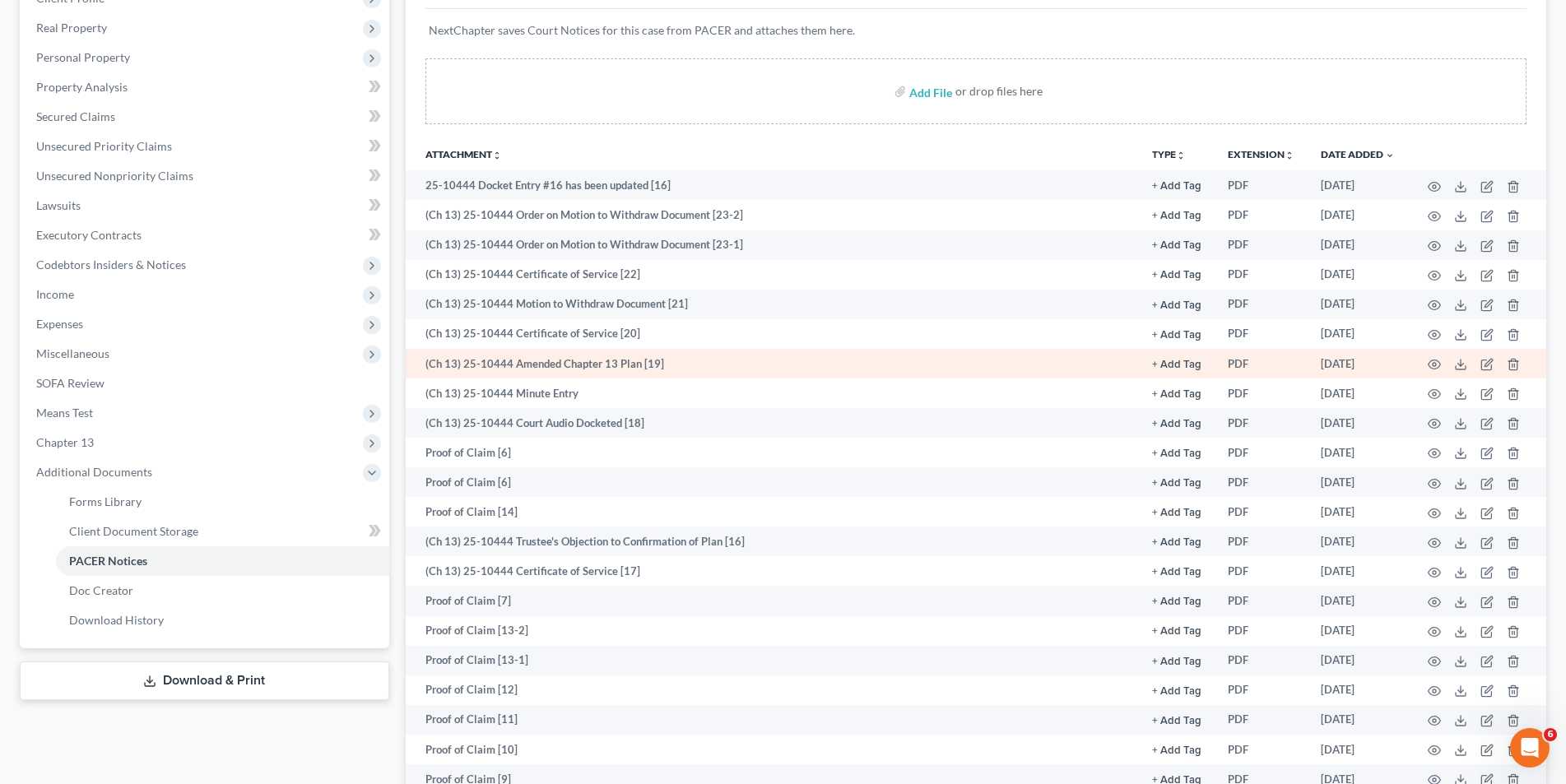
click at [1427, 366] on td at bounding box center [1477, 363] width 138 height 29
click at [1437, 363] on icon "button" at bounding box center [1434, 364] width 13 height 13
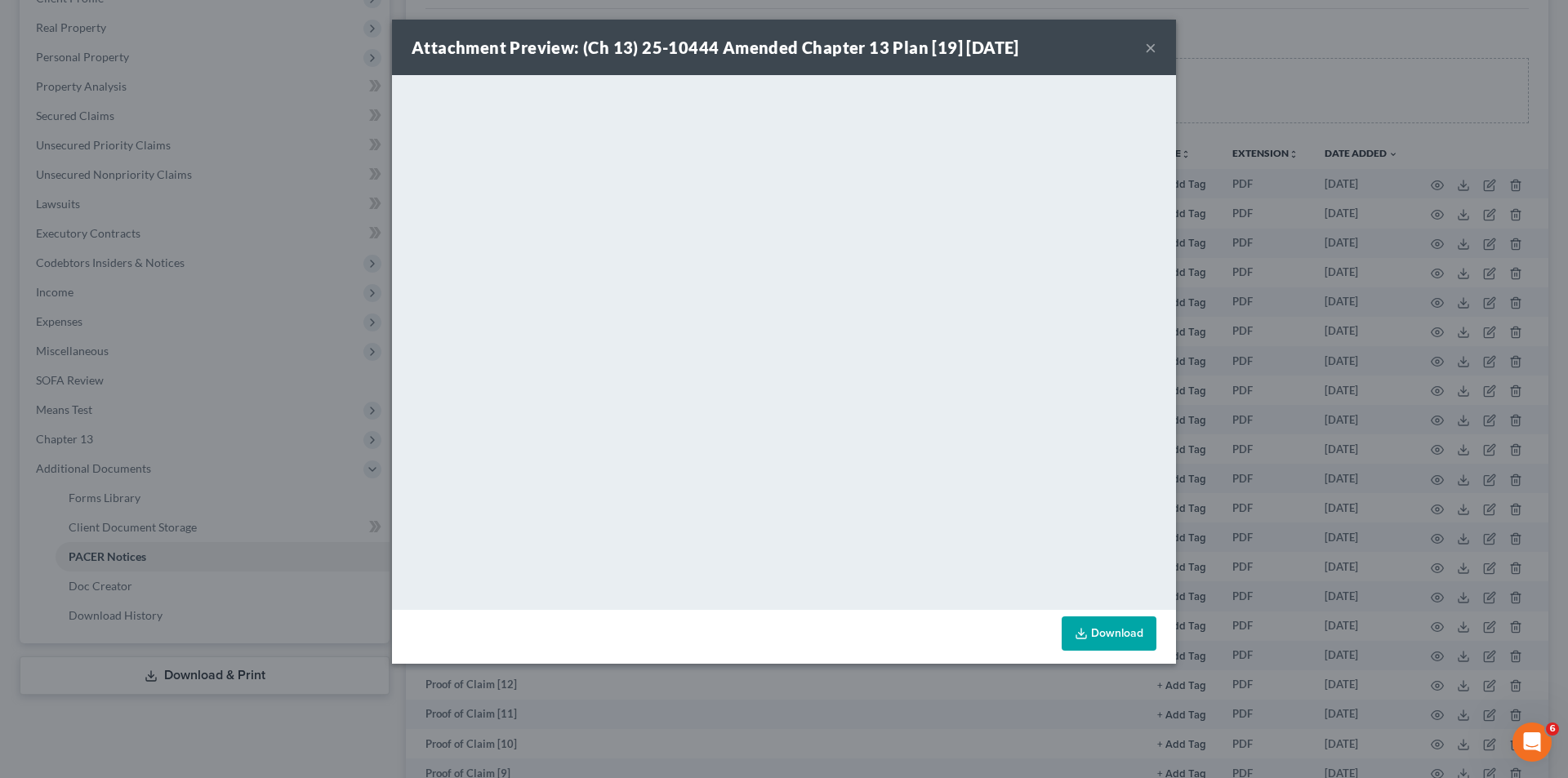
click at [1154, 42] on button "×" at bounding box center [1150, 47] width 12 height 19
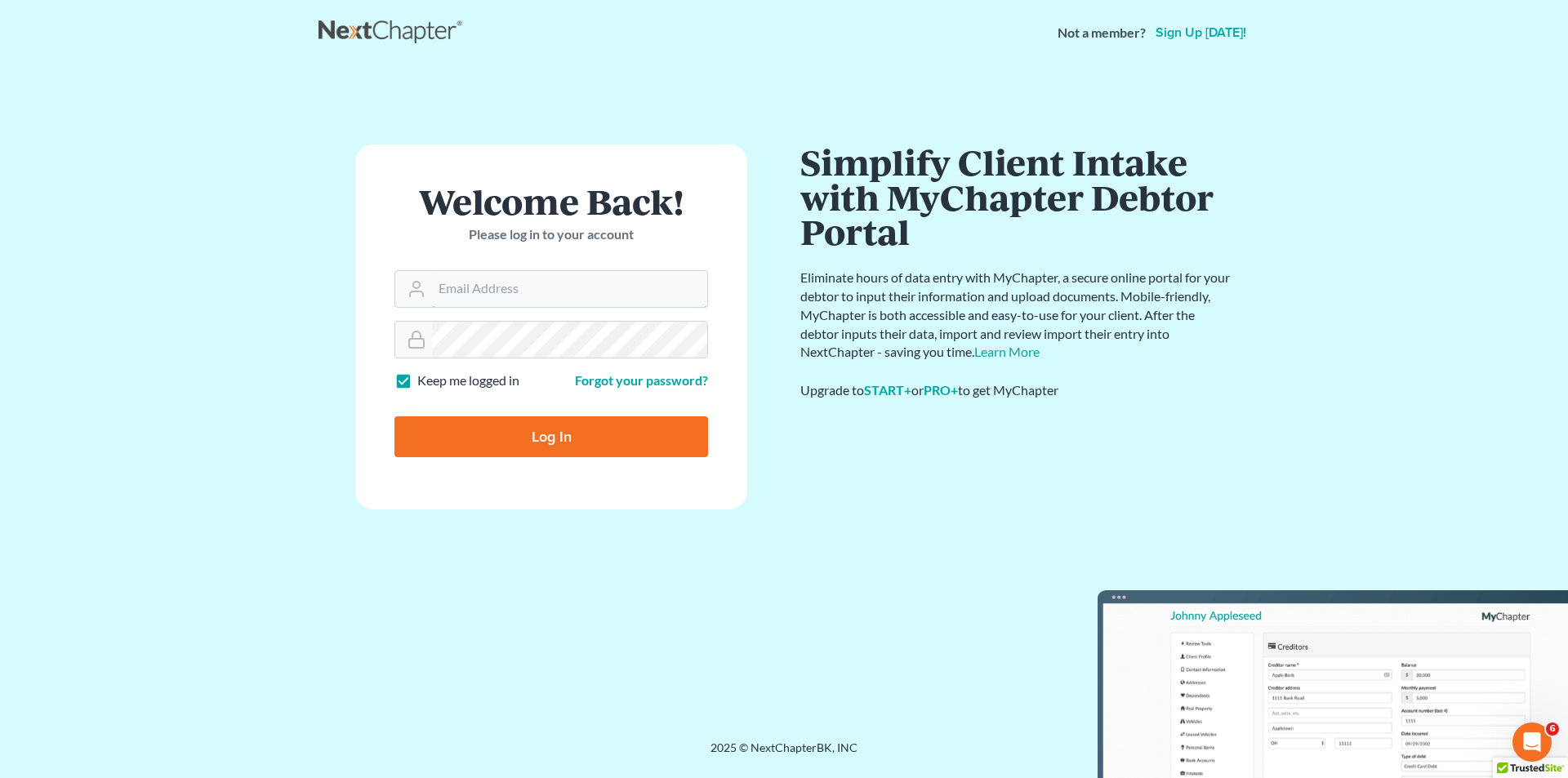
type input "[EMAIL_ADDRESS][DOMAIN_NAME]"
click at [537, 445] on input "Log In" at bounding box center [552, 436] width 313 height 41
type input "Thinking..."
